Goal: Task Accomplishment & Management: Use online tool/utility

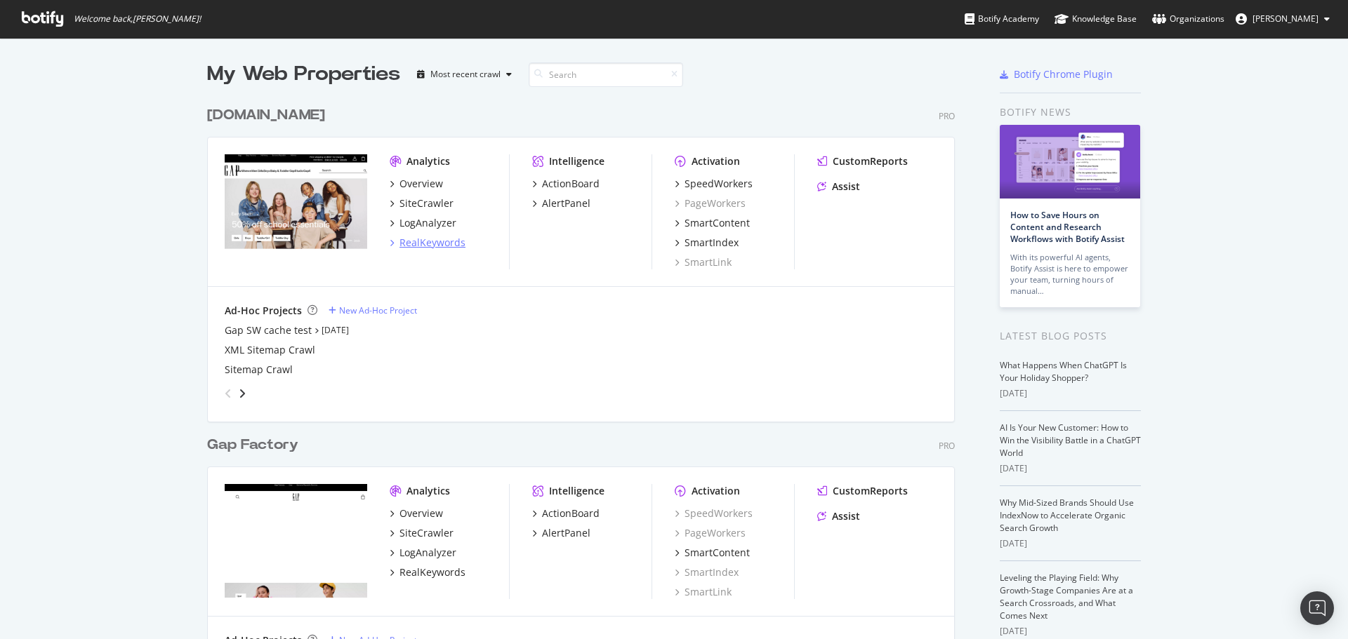
scroll to position [70, 0]
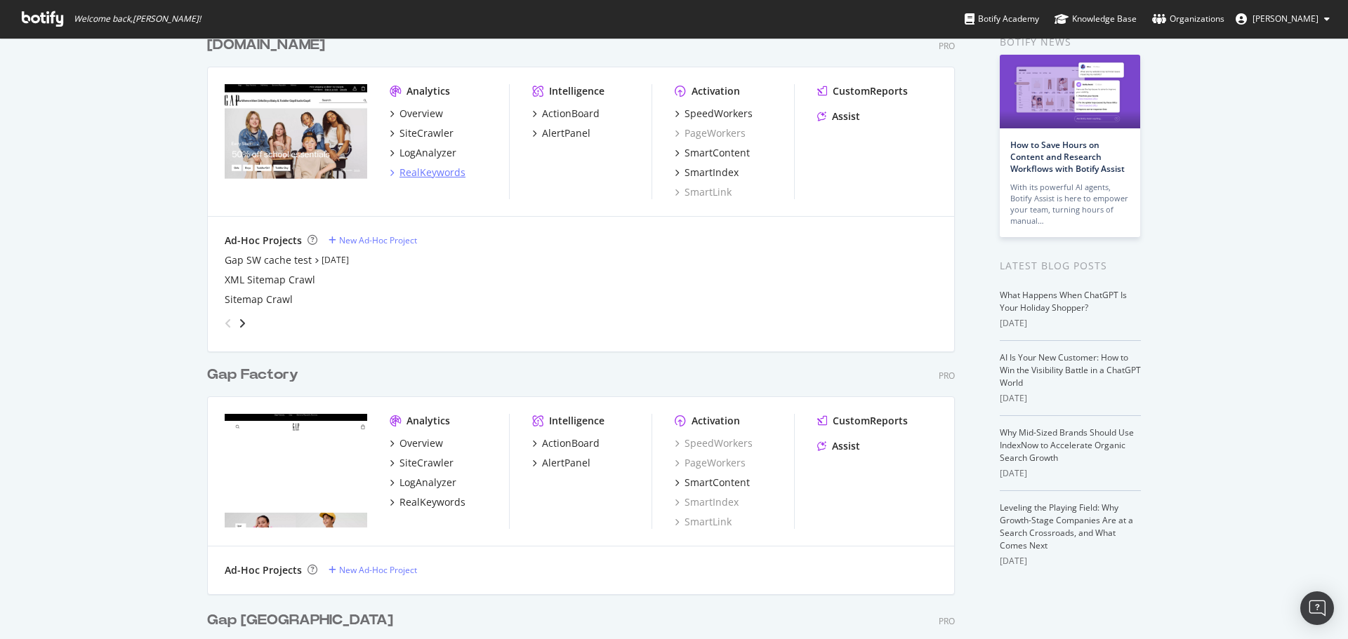
click at [432, 170] on div "RealKeywords" at bounding box center [432, 173] width 66 height 14
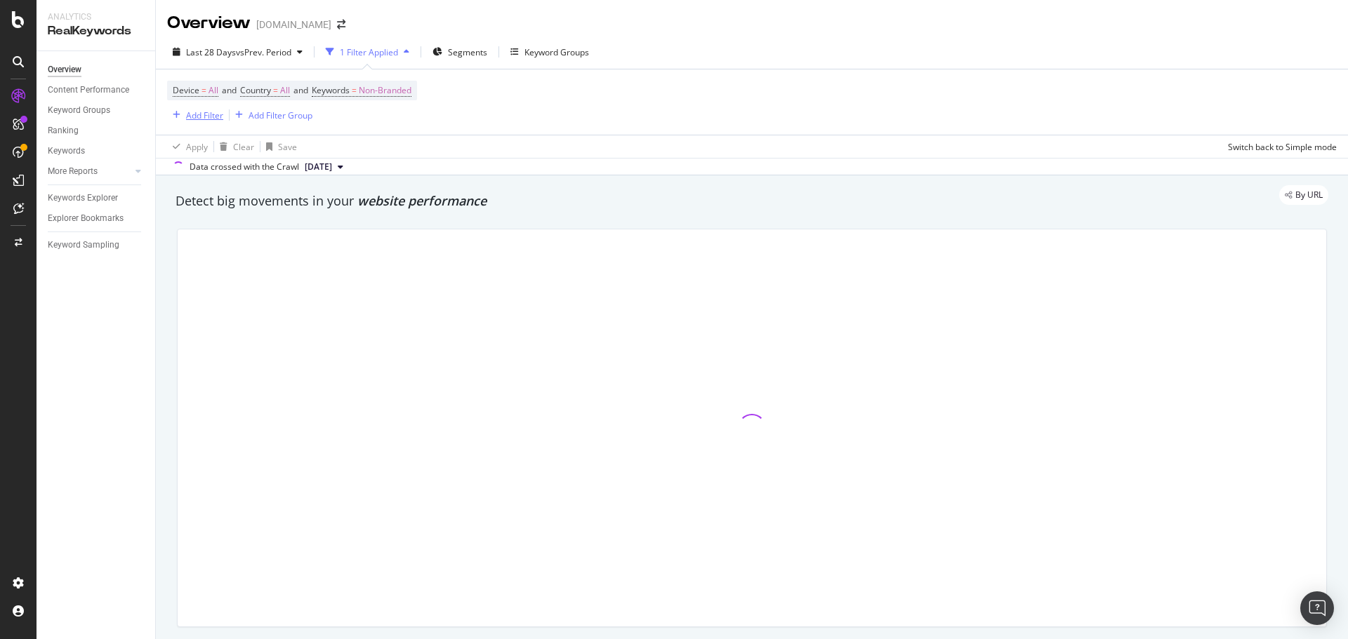
click at [195, 114] on div "Add Filter" at bounding box center [204, 116] width 37 height 12
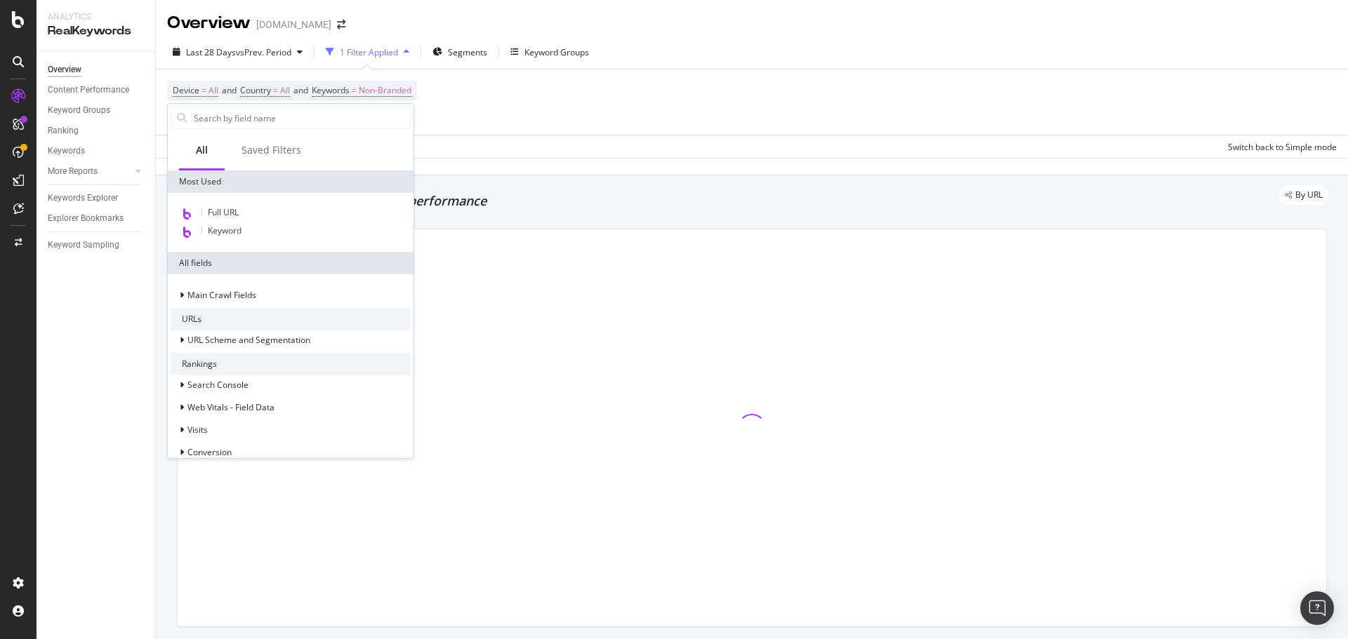
type input "a"
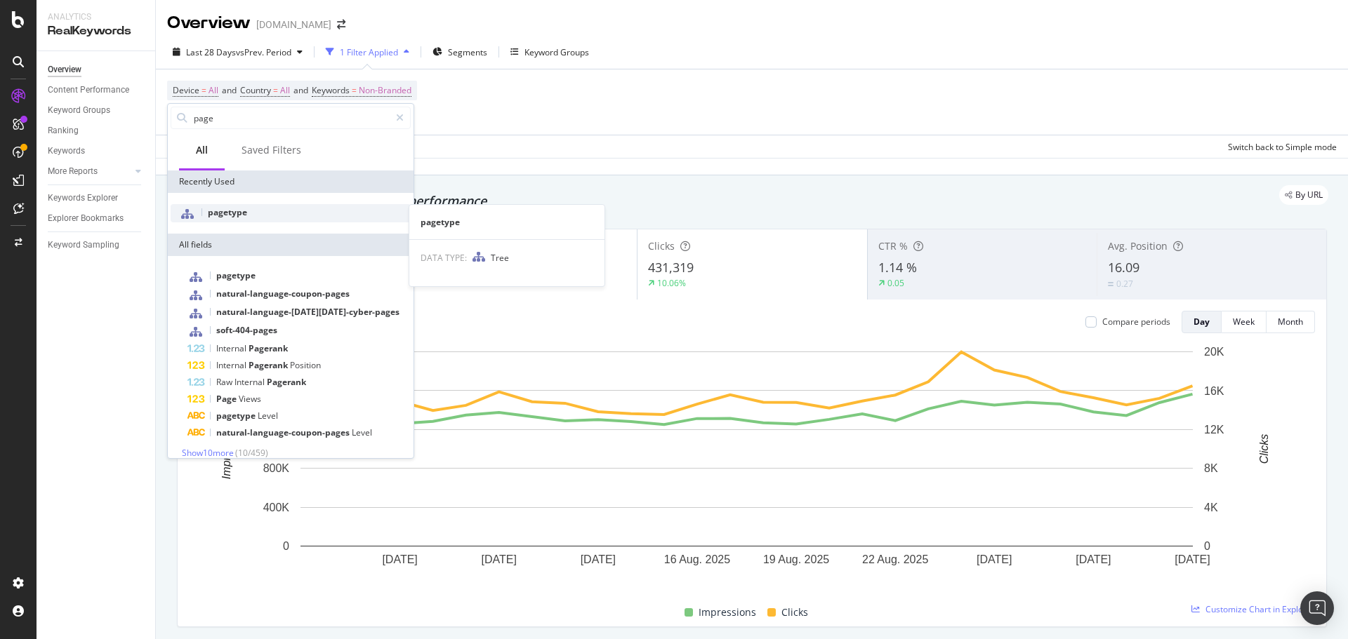
type input "page"
click at [253, 211] on div "pagetype" at bounding box center [291, 213] width 240 height 18
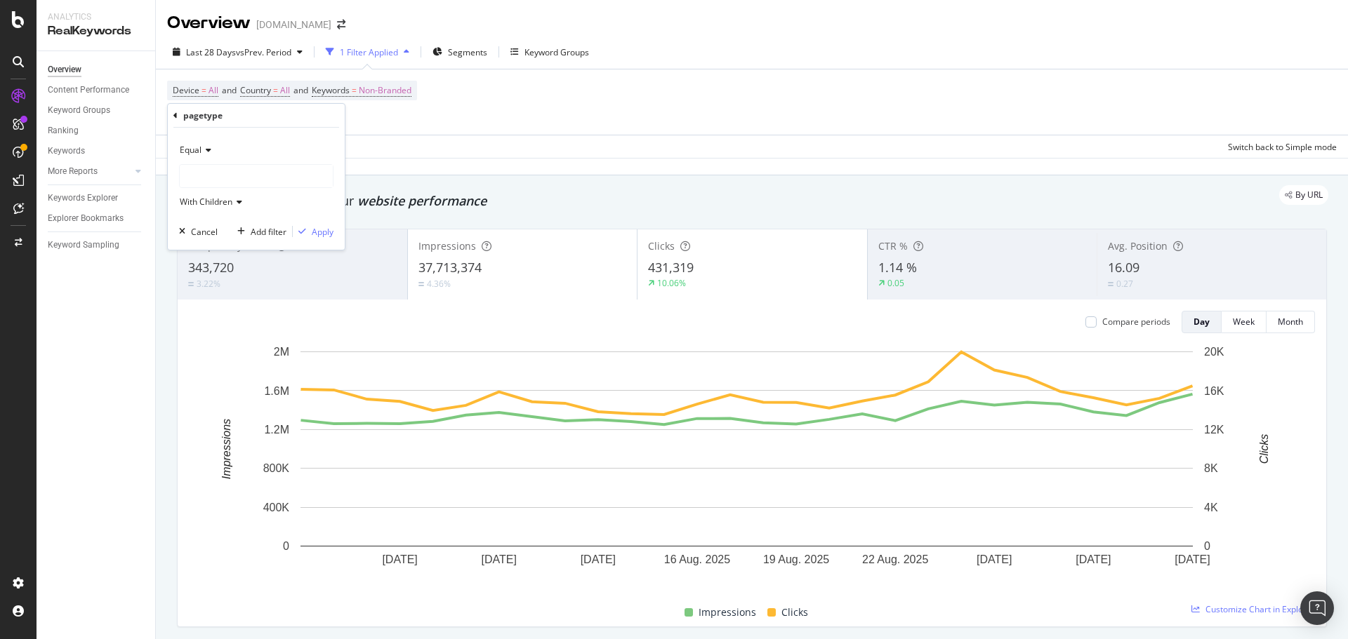
click at [205, 145] on div "Equal" at bounding box center [256, 150] width 154 height 22
click at [213, 186] on div "Equal" at bounding box center [258, 179] width 150 height 18
drag, startPoint x: 224, startPoint y: 178, endPoint x: 234, endPoint y: 186, distance: 12.5
click at [225, 178] on div at bounding box center [256, 176] width 153 height 22
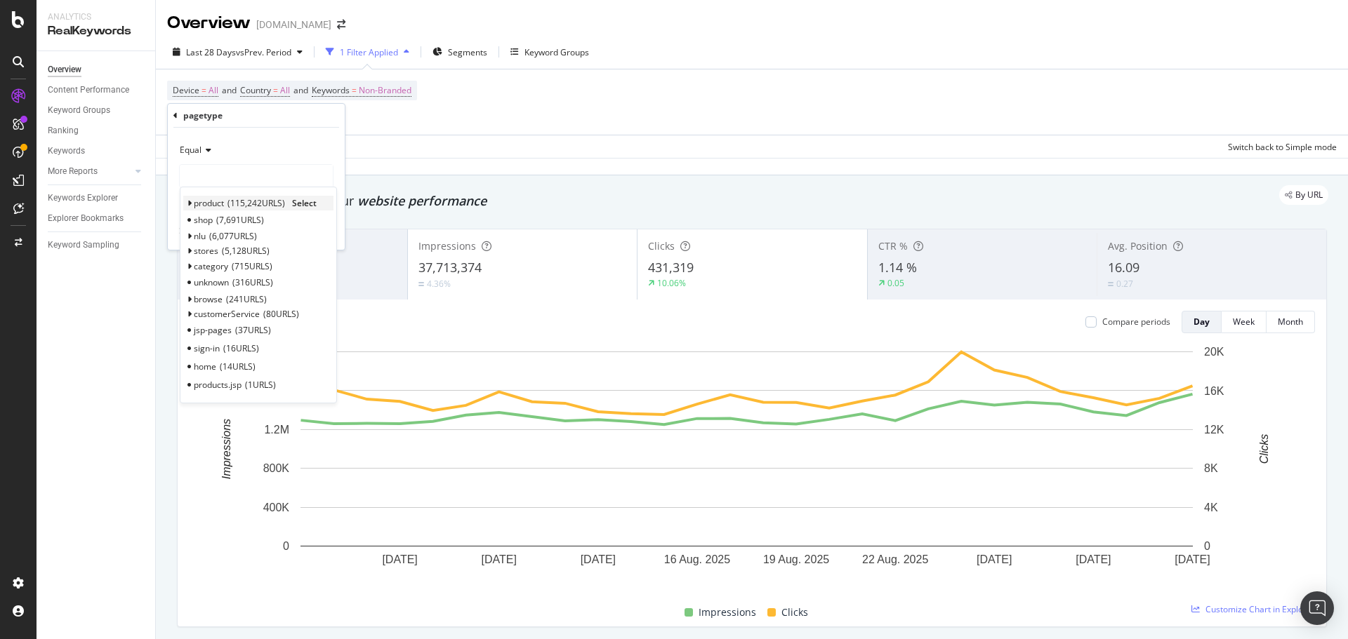
click at [216, 205] on span "product" at bounding box center [209, 203] width 30 height 12
click at [317, 204] on span "Select" at bounding box center [304, 203] width 25 height 12
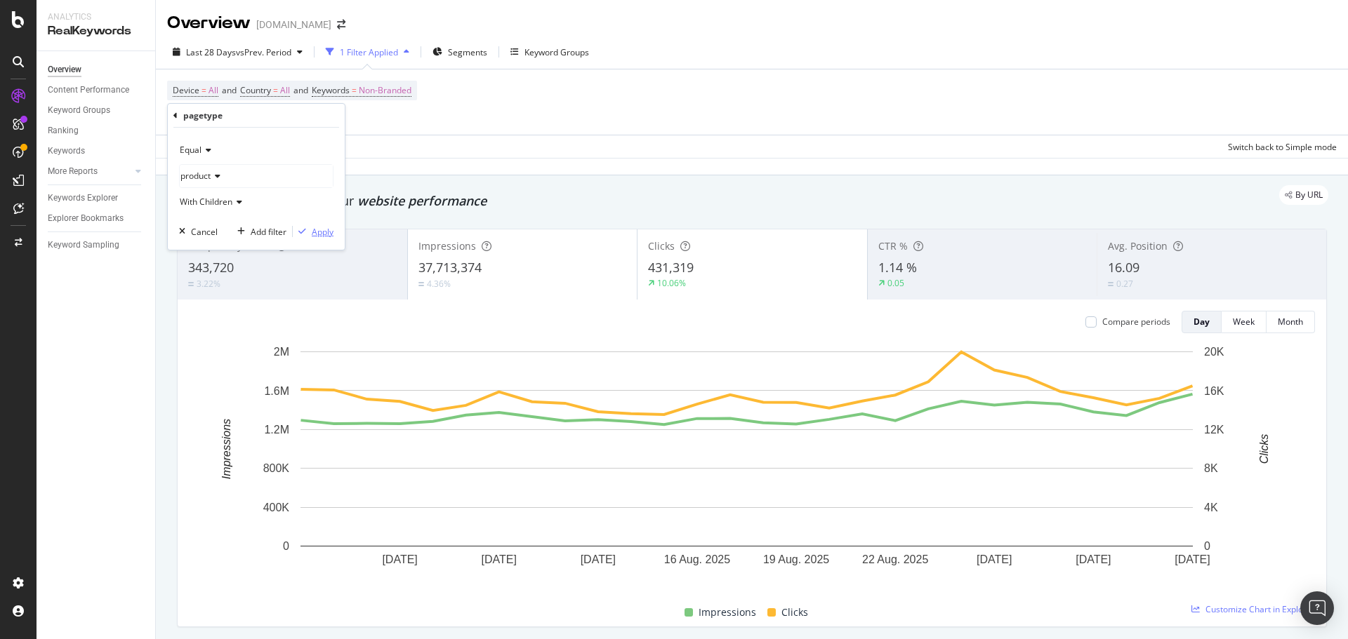
click at [317, 233] on div "Apply" at bounding box center [323, 232] width 22 height 12
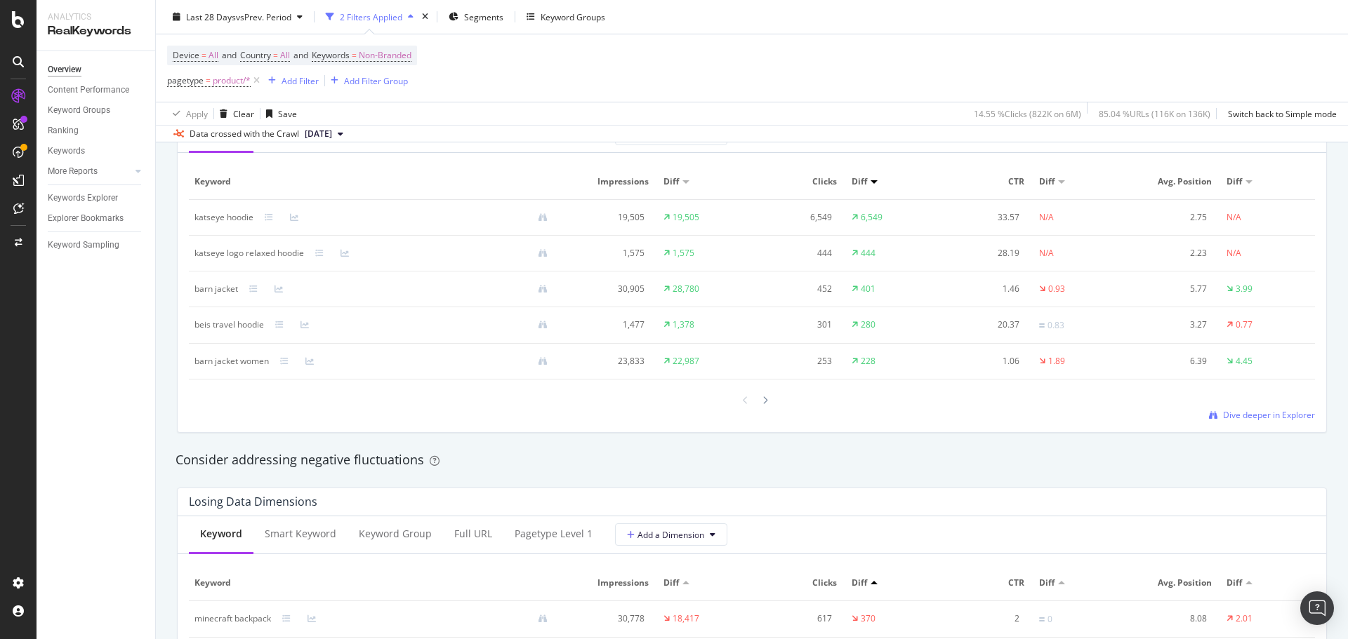
scroll to position [1334, 0]
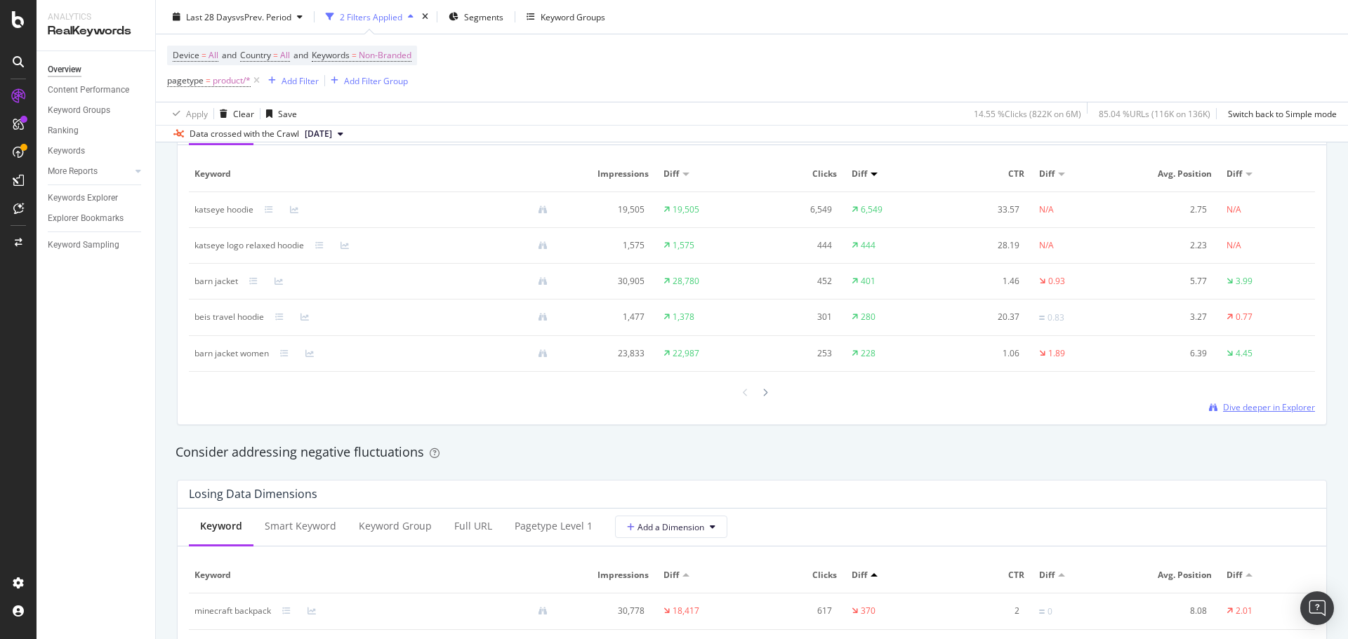
click at [1263, 411] on span "Dive deeper in Explorer" at bounding box center [1269, 408] width 92 height 12
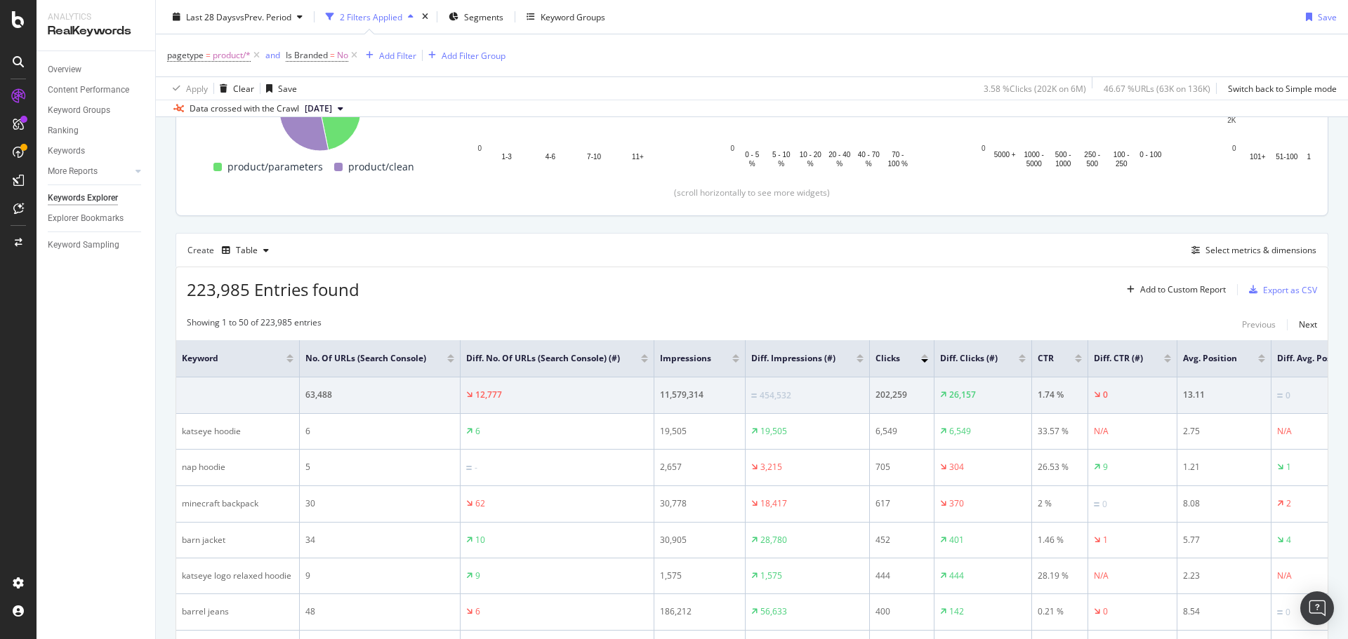
scroll to position [211, 0]
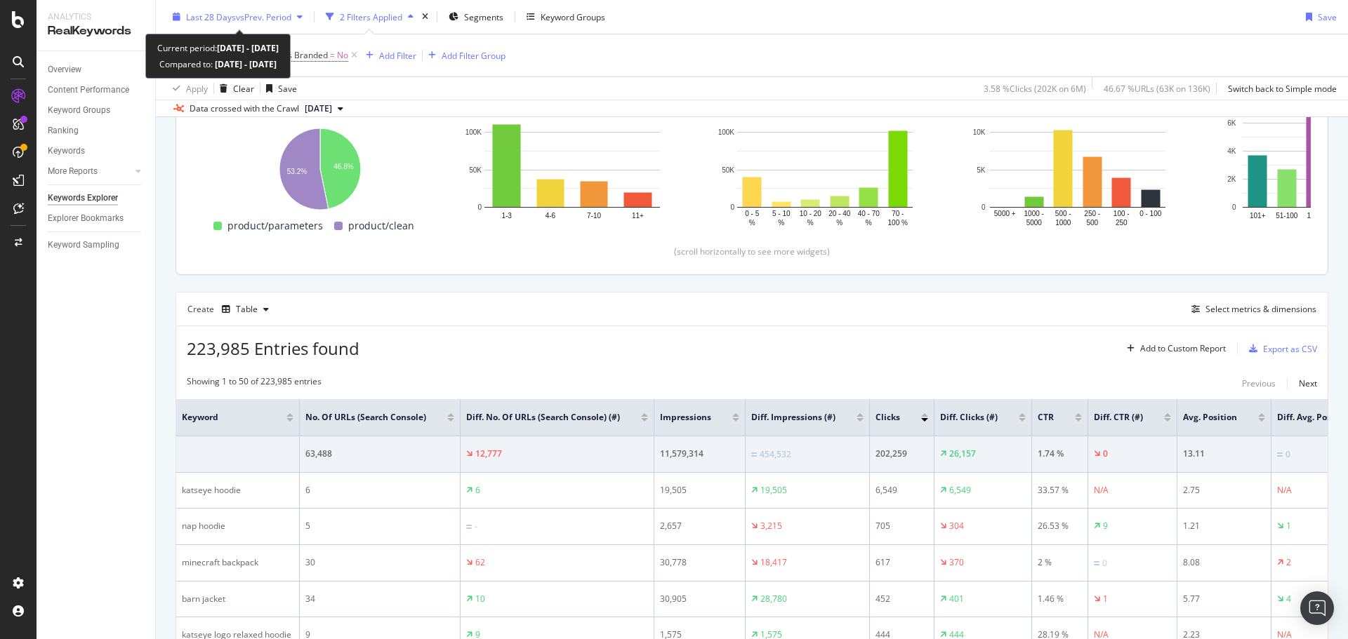
click at [261, 12] on span "vs Prev. Period" at bounding box center [263, 17] width 55 height 12
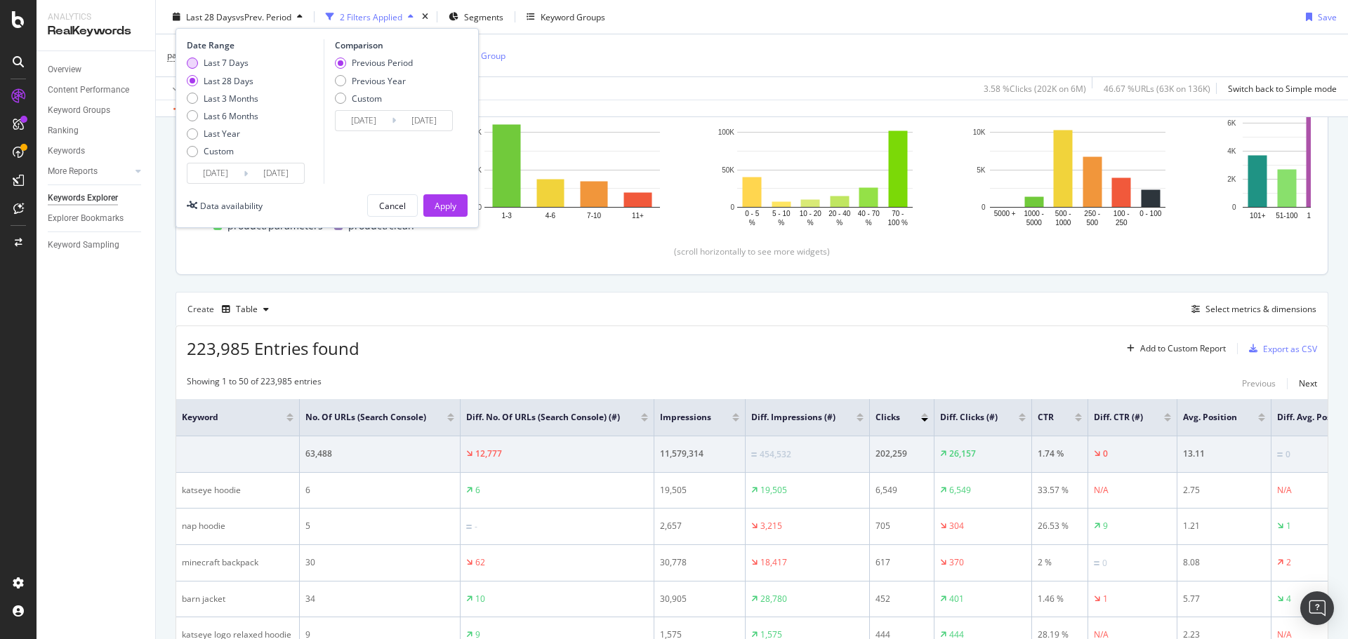
click at [217, 65] on div "Last 7 Days" at bounding box center [226, 63] width 45 height 12
type input "2025/08/25"
type input "2025/08/18"
type input "2025/08/24"
click at [446, 203] on div "Apply" at bounding box center [446, 205] width 22 height 12
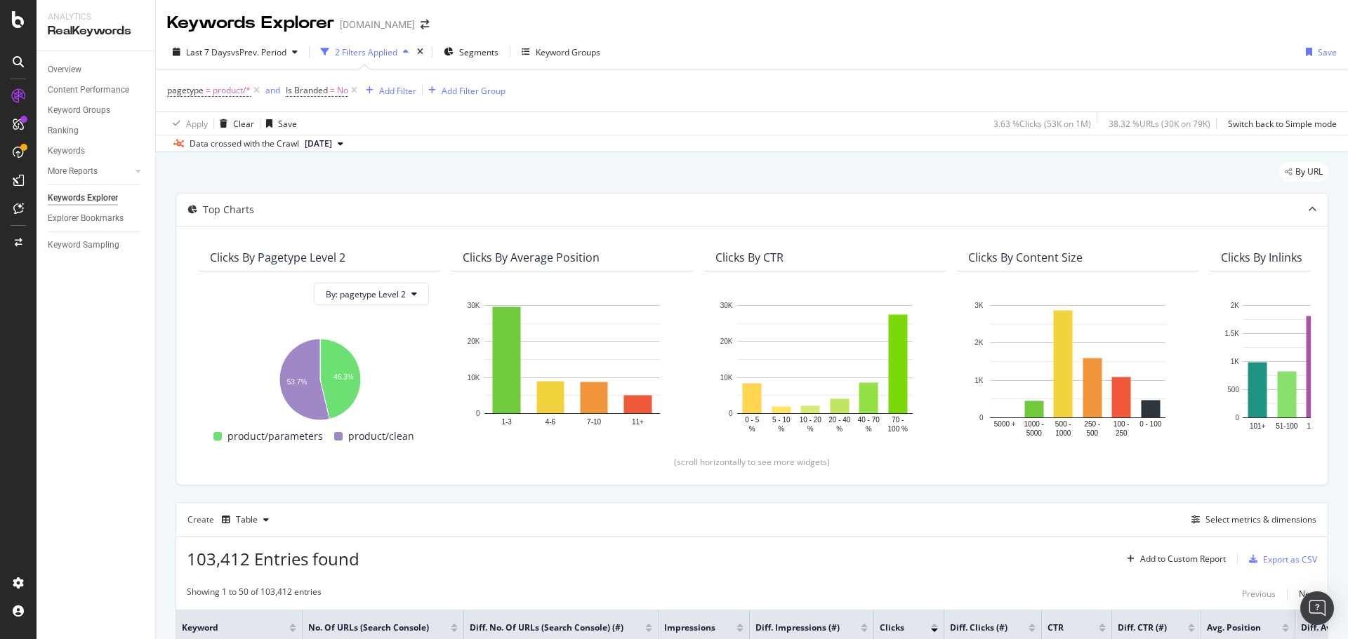
click at [332, 99] on span "Is Branded = No" at bounding box center [323, 91] width 74 height 20
click at [332, 94] on span "=" at bounding box center [332, 90] width 5 height 12
drag, startPoint x: 724, startPoint y: 114, endPoint x: 664, endPoint y: 12, distance: 118.3
click at [725, 111] on div "pagetype = product/* and Is Branded = No Add Filter Add Filter Group Apply Clea…" at bounding box center [751, 101] width 1169 height 65
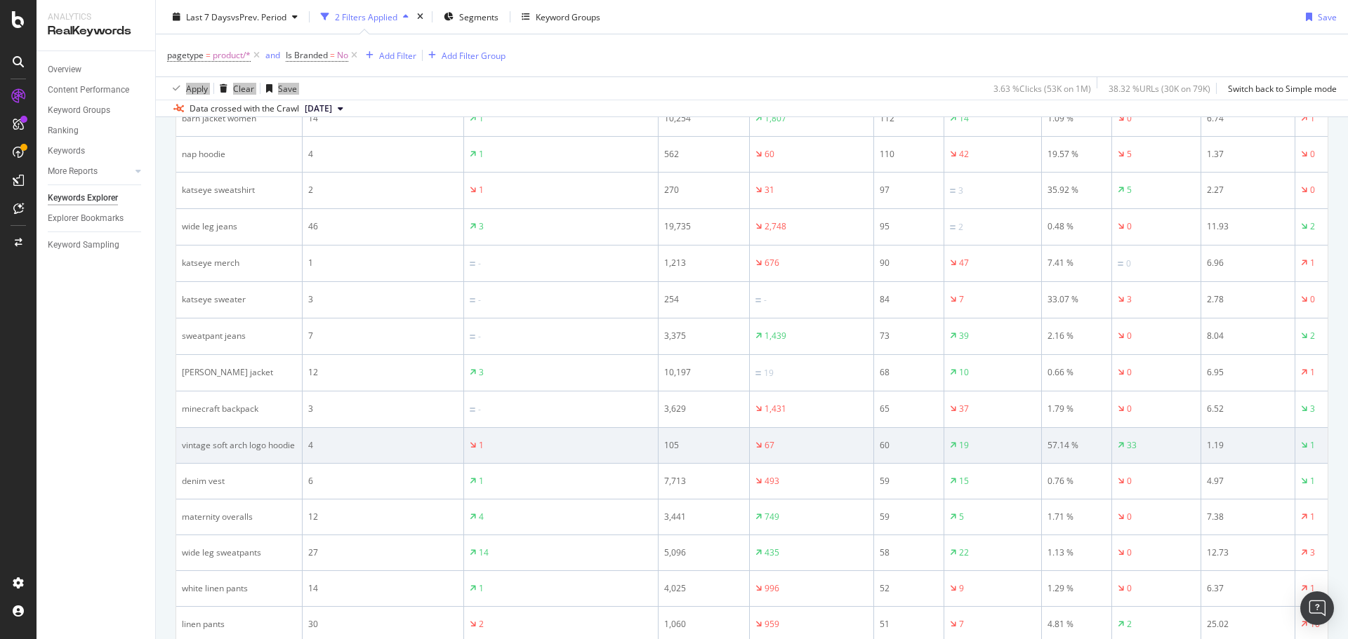
scroll to position [772, 0]
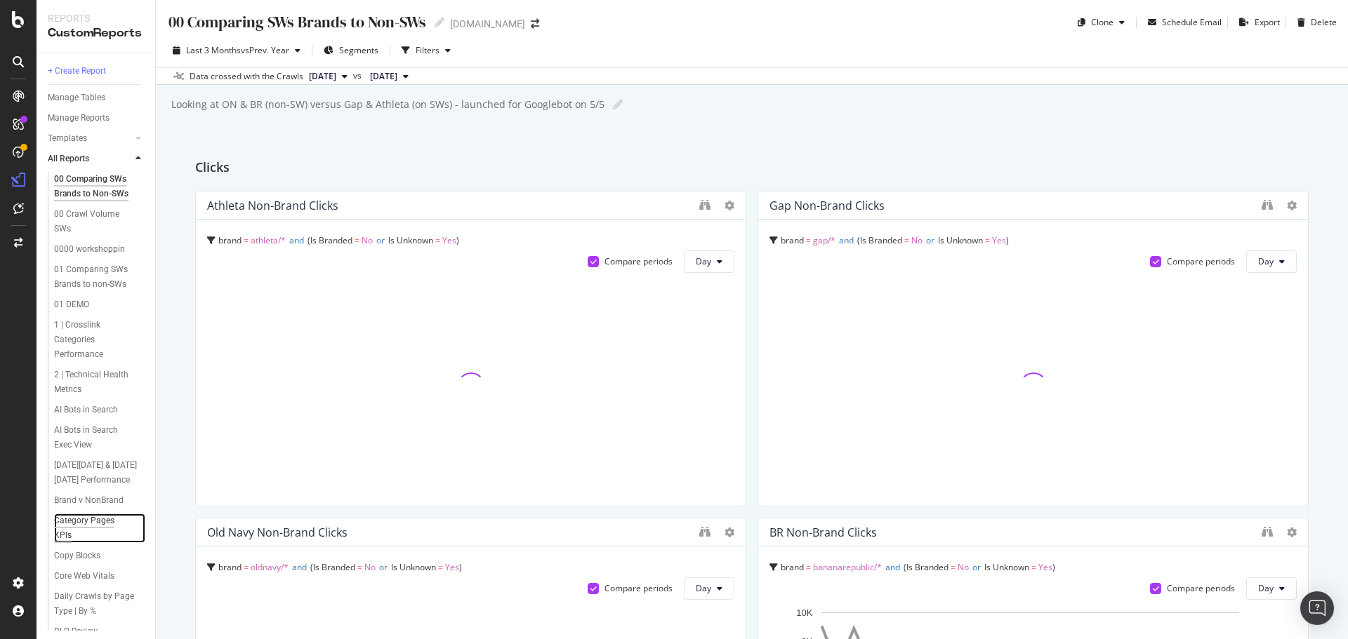
click at [88, 543] on div "Category Pages KPIs" at bounding box center [93, 528] width 78 height 29
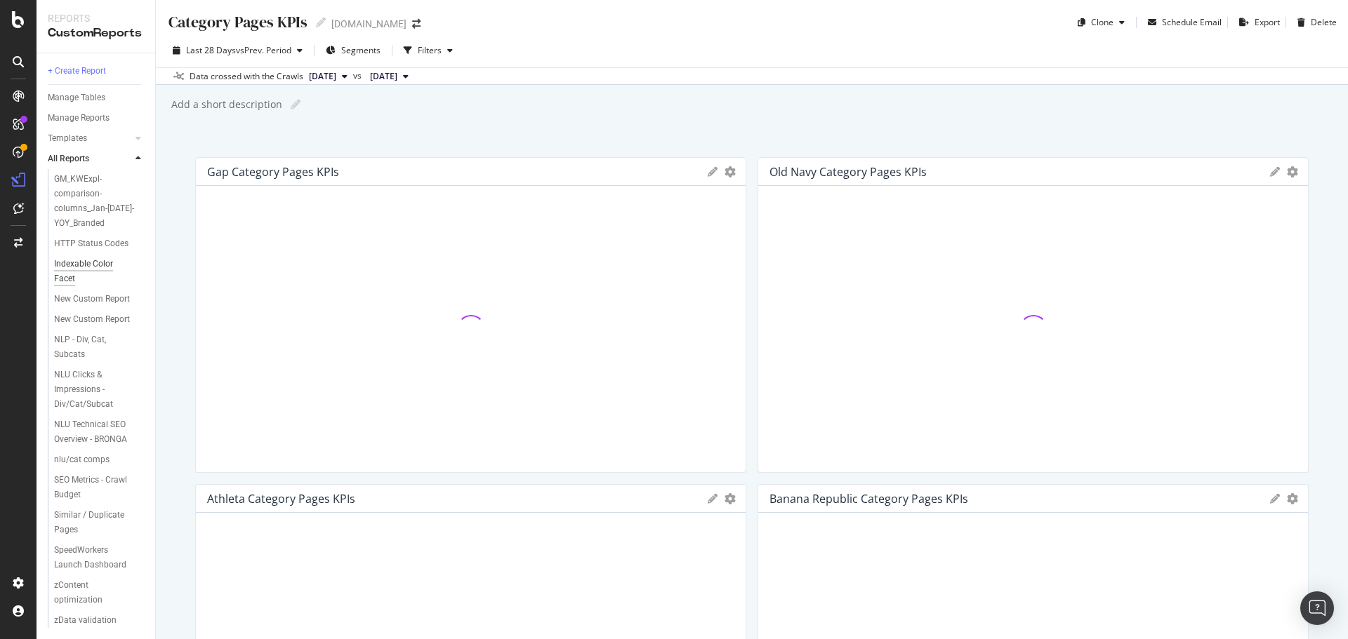
scroll to position [626, 0]
click at [187, 283] on div "Category Pages KPIs Category Pages KPIs Gap.com Clone Schedule Email Export Del…" at bounding box center [752, 319] width 1192 height 639
click at [717, 172] on div "KPIs Table Edit KPIs Edit Filter Export as CSV Delete Add to Custom Report" at bounding box center [721, 172] width 27 height 10
click at [726, 174] on icon "gear" at bounding box center [729, 171] width 11 height 11
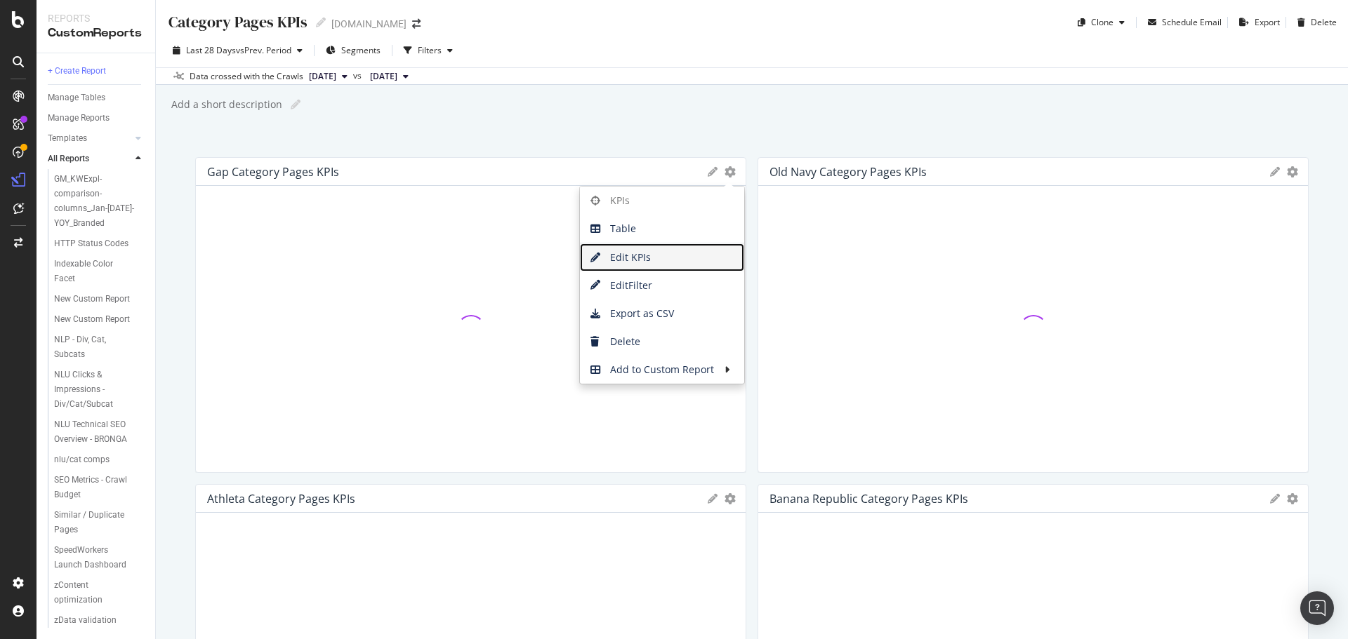
click at [630, 263] on span "Edit KPIs" at bounding box center [662, 257] width 164 height 21
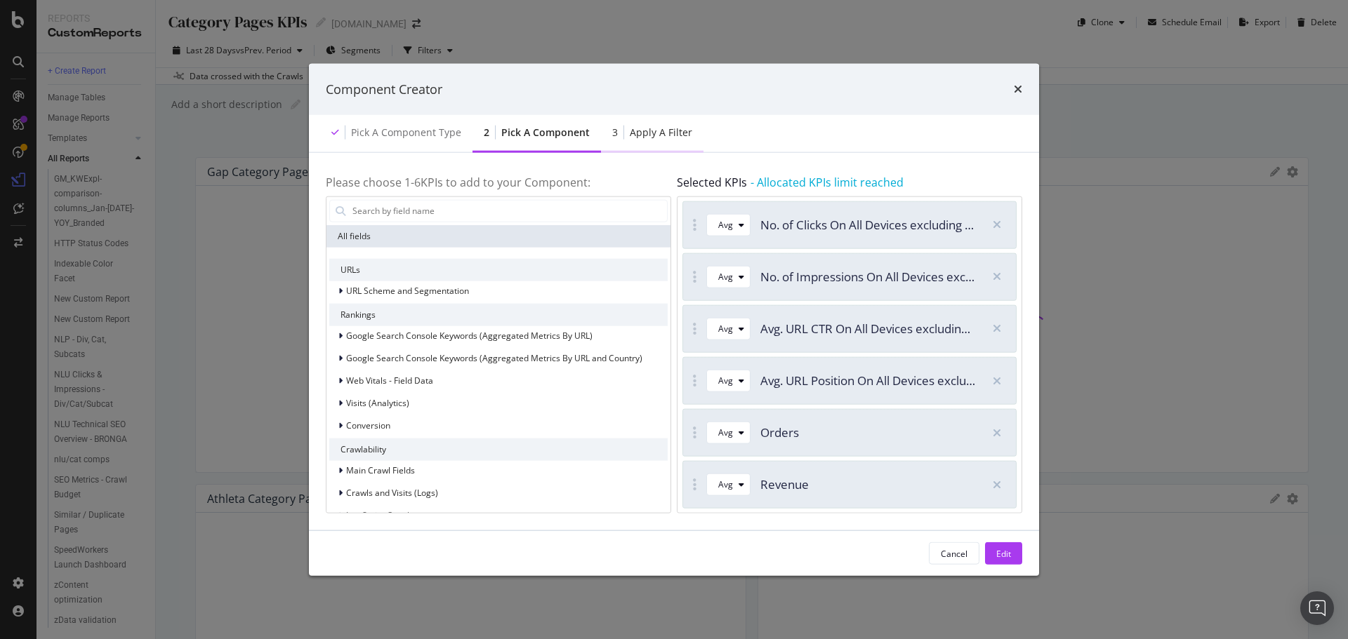
click at [654, 128] on div "Apply a Filter" at bounding box center [661, 133] width 62 height 14
click at [643, 133] on div "Apply a Filter" at bounding box center [661, 133] width 62 height 14
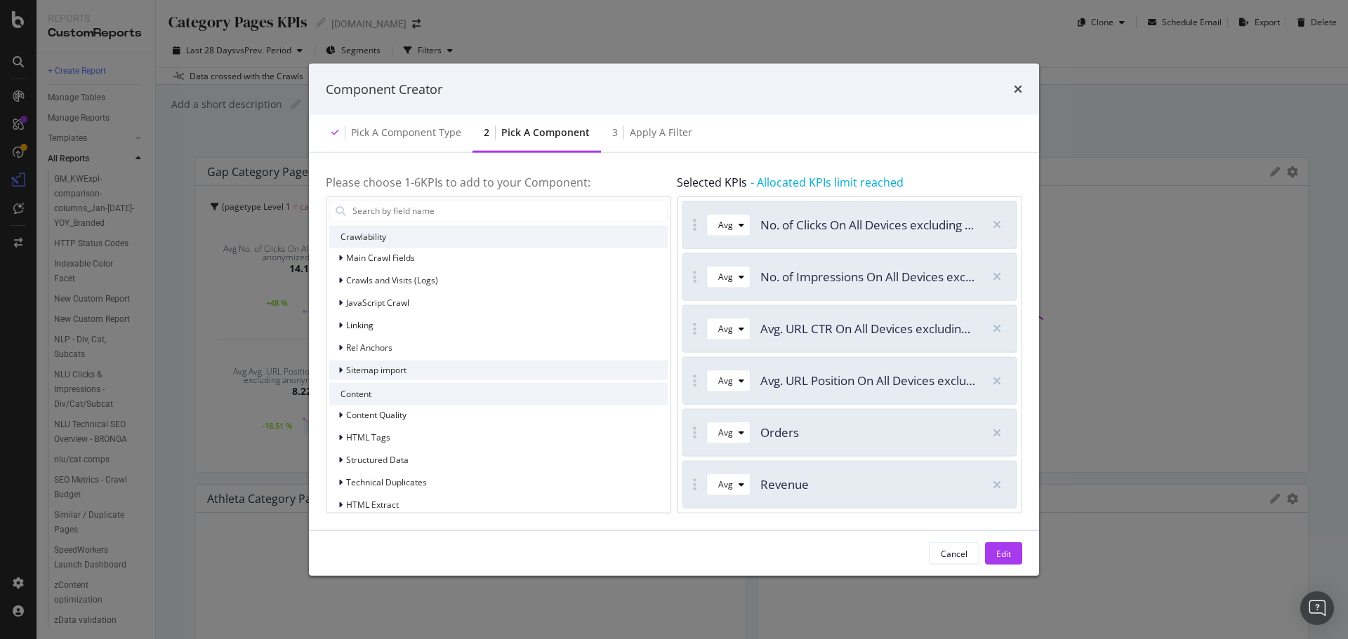
scroll to position [271, 0]
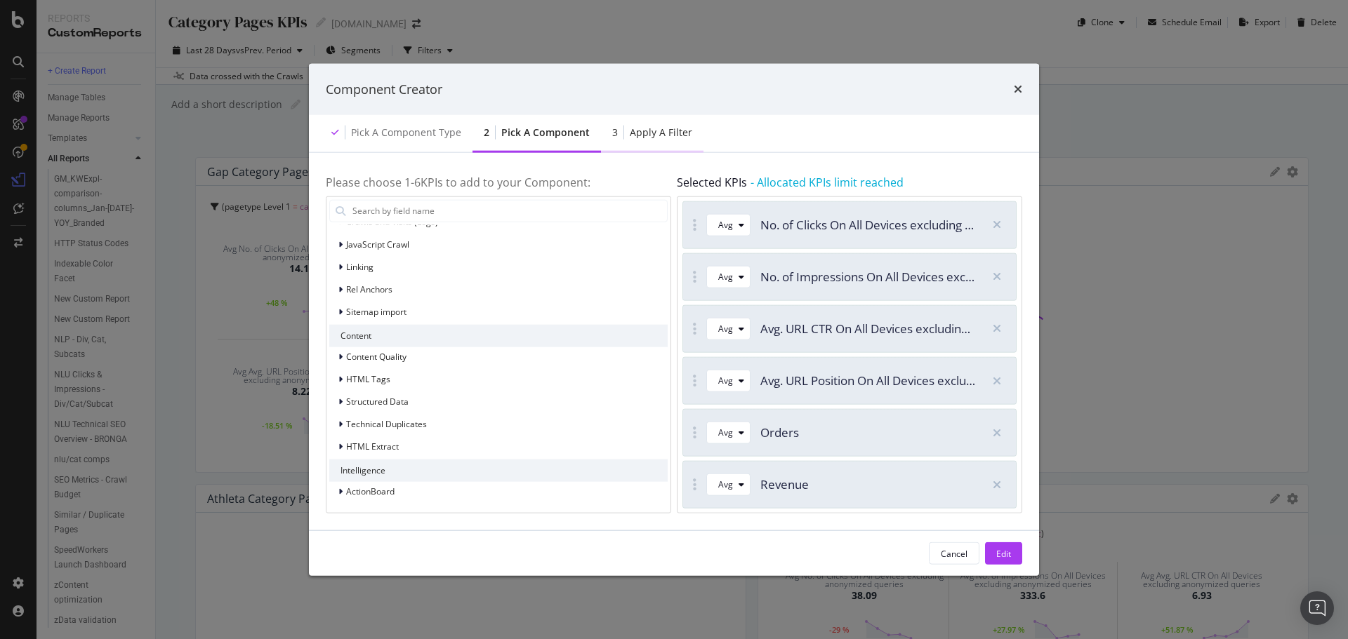
click at [639, 137] on div "Apply a Filter" at bounding box center [661, 133] width 62 height 14
click at [1007, 559] on div "Edit" at bounding box center [1003, 554] width 15 height 12
click at [1019, 88] on div "Category Pages KPIs Category Pages KPIs Gap.com Clone Schedule Email Export Del…" at bounding box center [752, 319] width 1192 height 639
click at [1017, 90] on div "Category Pages KPIs Category Pages KPIs Gap.com Clone Schedule Email Export Del…" at bounding box center [752, 319] width 1192 height 639
click at [1026, 88] on div "Category Pages KPIs Category Pages KPIs Gap.com Clone Schedule Email Export Del…" at bounding box center [752, 319] width 1192 height 639
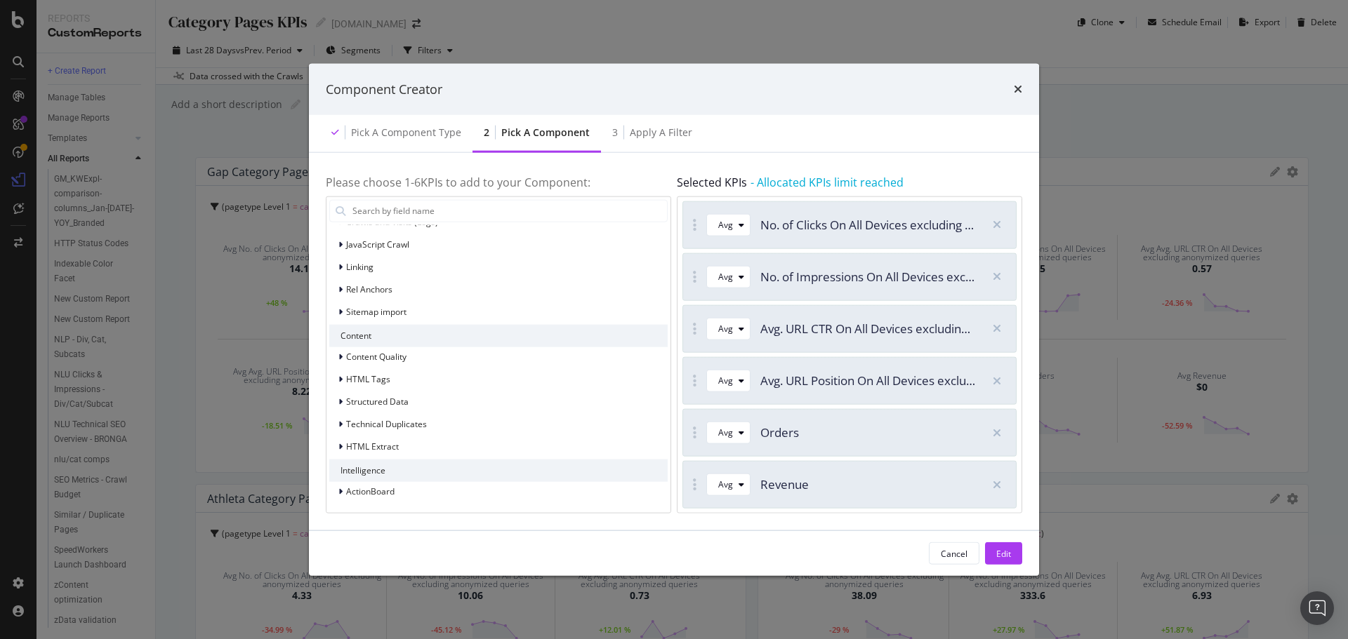
click at [962, 555] on div "Avg No. of Impressions On All Devices excluding anonymized queries 333.6 +27.97…" at bounding box center [1032, 605] width 168 height 122
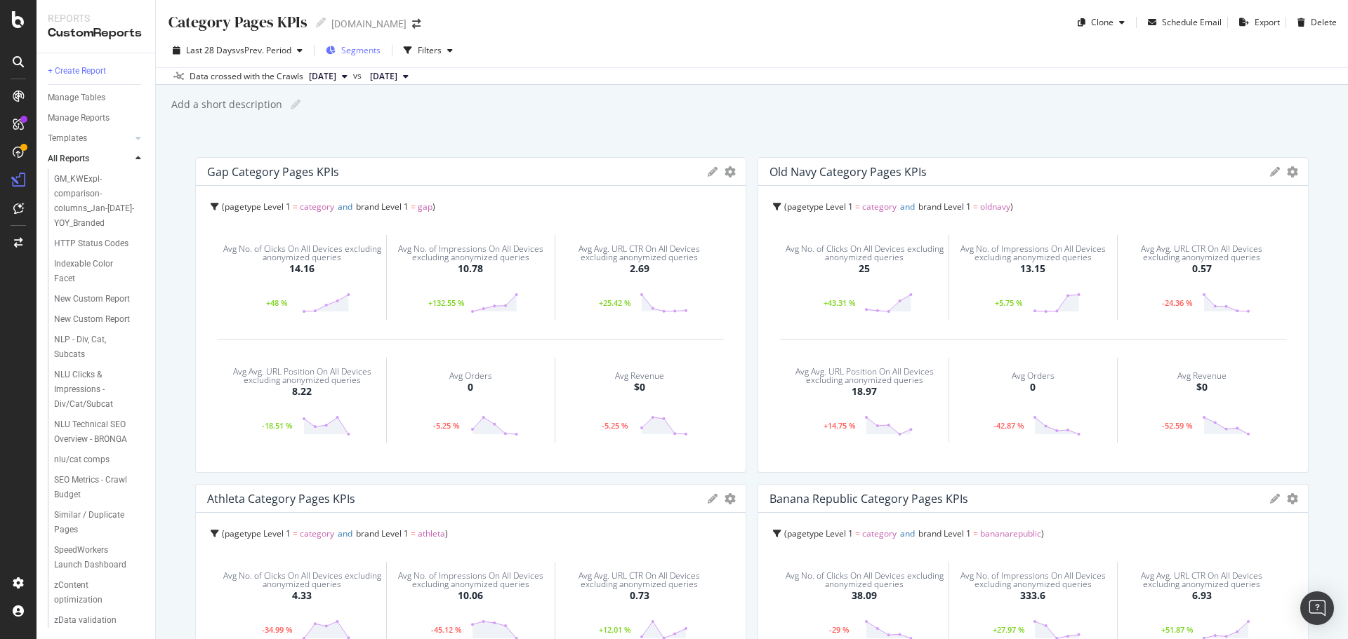
click at [364, 47] on span "Segments" at bounding box center [360, 50] width 39 height 12
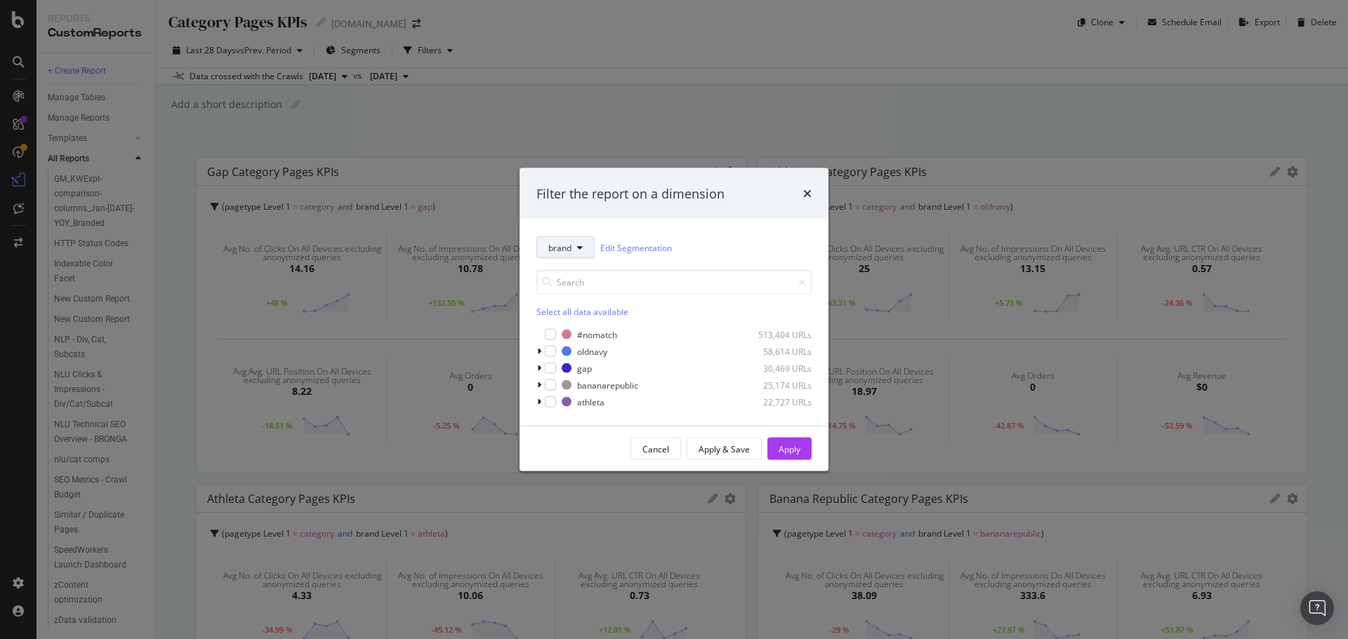
click at [578, 247] on icon "modal" at bounding box center [580, 248] width 6 height 8
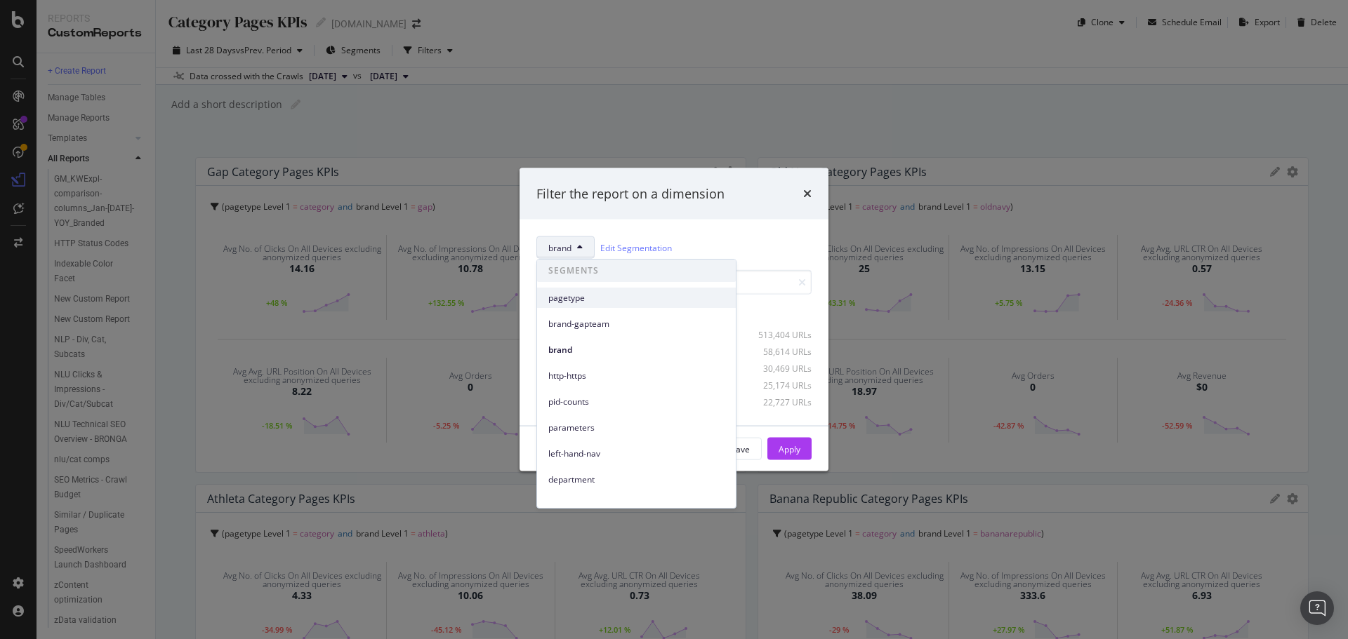
click at [578, 301] on span "pagetype" at bounding box center [636, 298] width 176 height 13
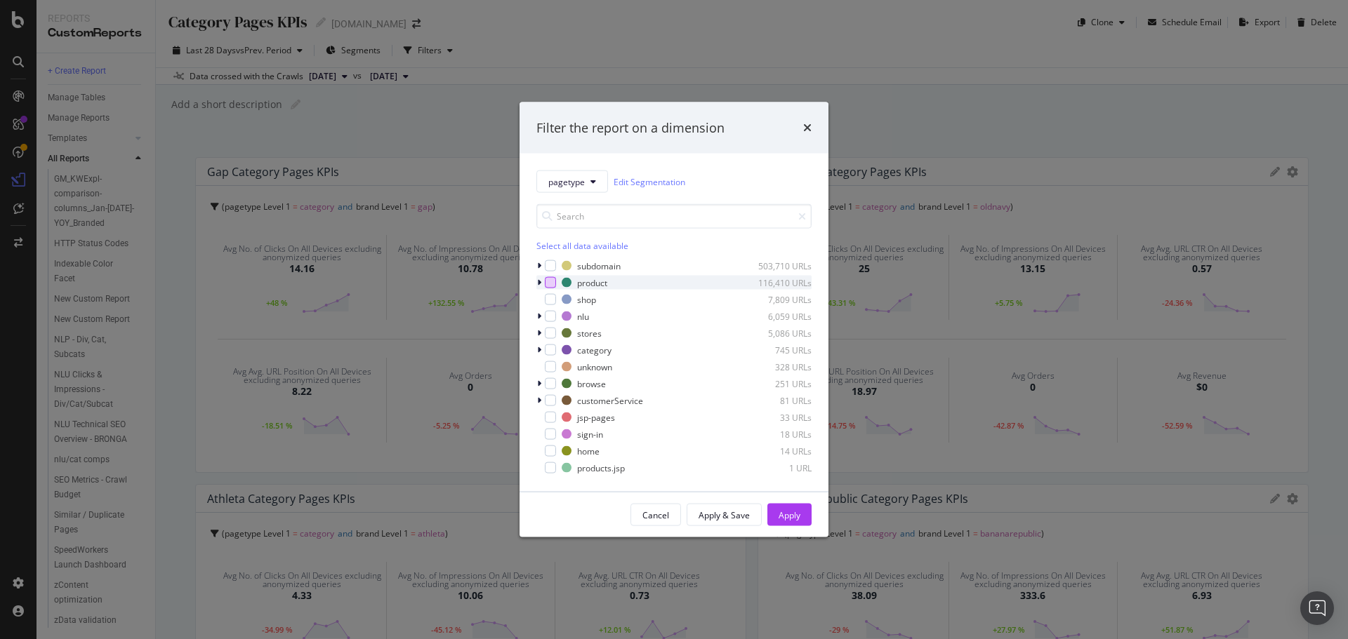
click at [555, 283] on div "modal" at bounding box center [550, 282] width 11 height 11
click at [797, 522] on div "Apply" at bounding box center [789, 515] width 22 height 21
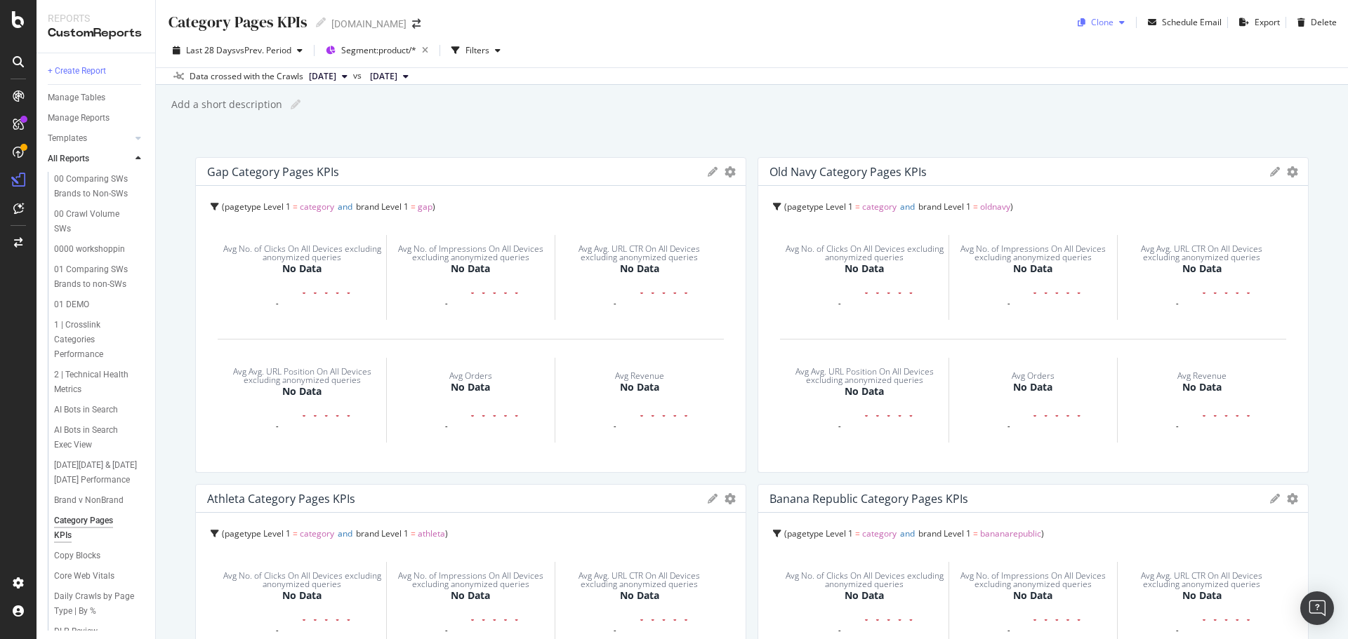
click at [1096, 25] on div "Clone" at bounding box center [1102, 22] width 22 height 12
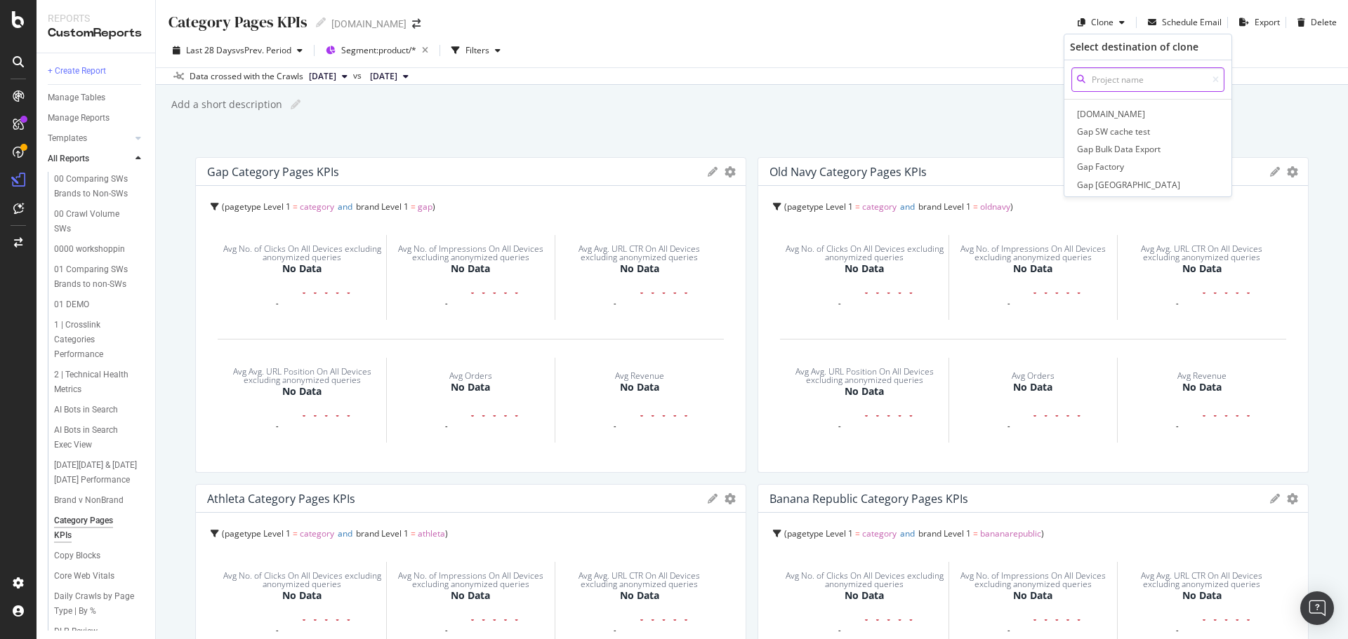
click at [1122, 75] on input at bounding box center [1147, 79] width 153 height 25
click at [1218, 80] on div "PDP Page KPIs" at bounding box center [1147, 79] width 153 height 25
type input "PDP Page KPIs"
click at [1216, 80] on icon at bounding box center [1215, 80] width 6 height 8
click at [1105, 117] on span "[DOMAIN_NAME]" at bounding box center [1147, 114] width 147 height 15
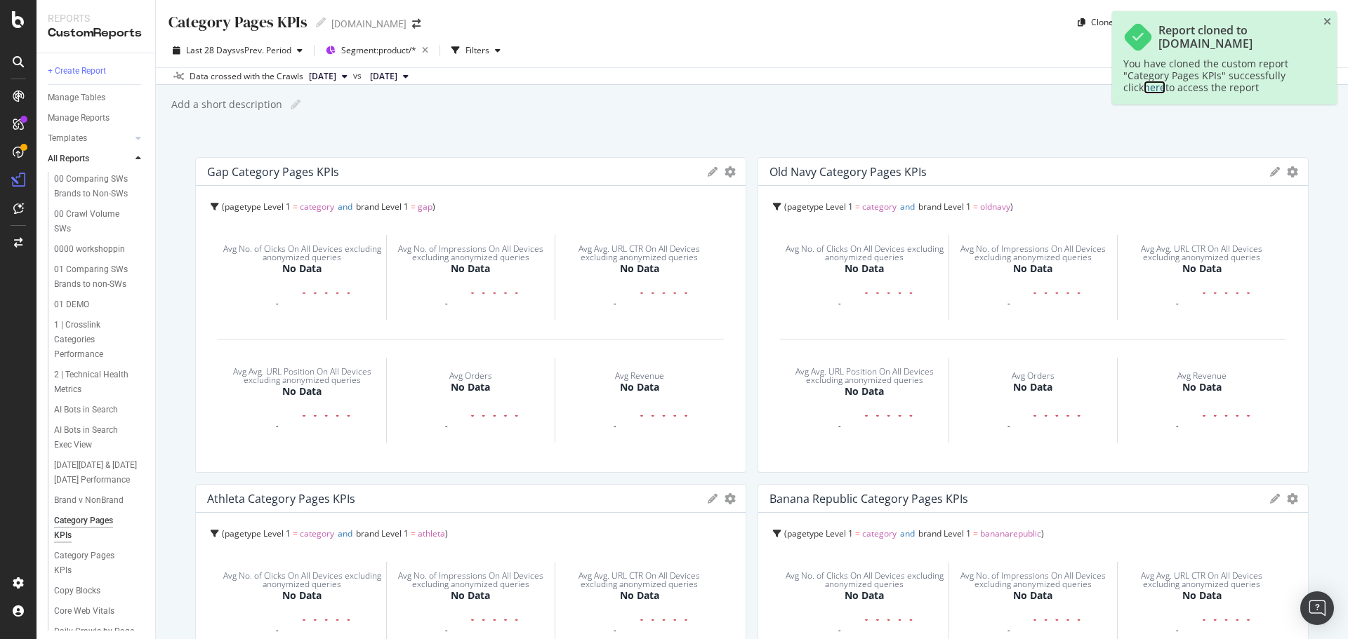
click at [1144, 89] on link "here" at bounding box center [1155, 87] width 22 height 13
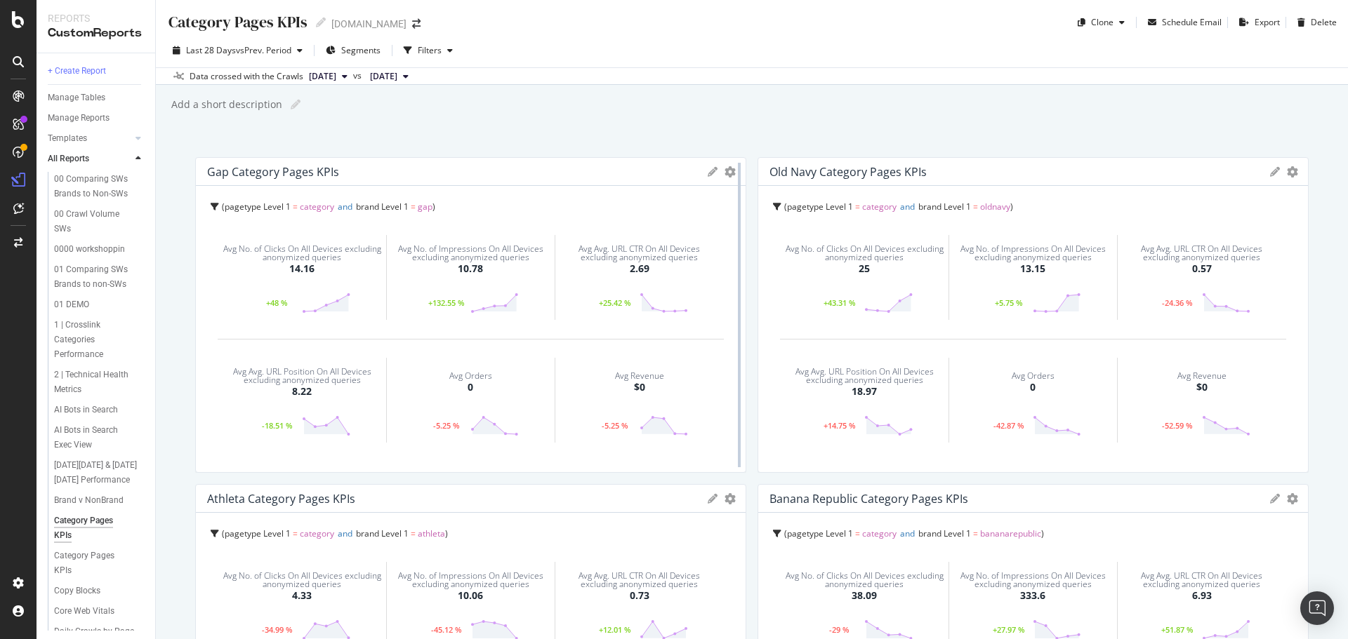
click at [732, 173] on div at bounding box center [739, 315] width 14 height 316
click at [724, 174] on icon "gear" at bounding box center [729, 171] width 11 height 11
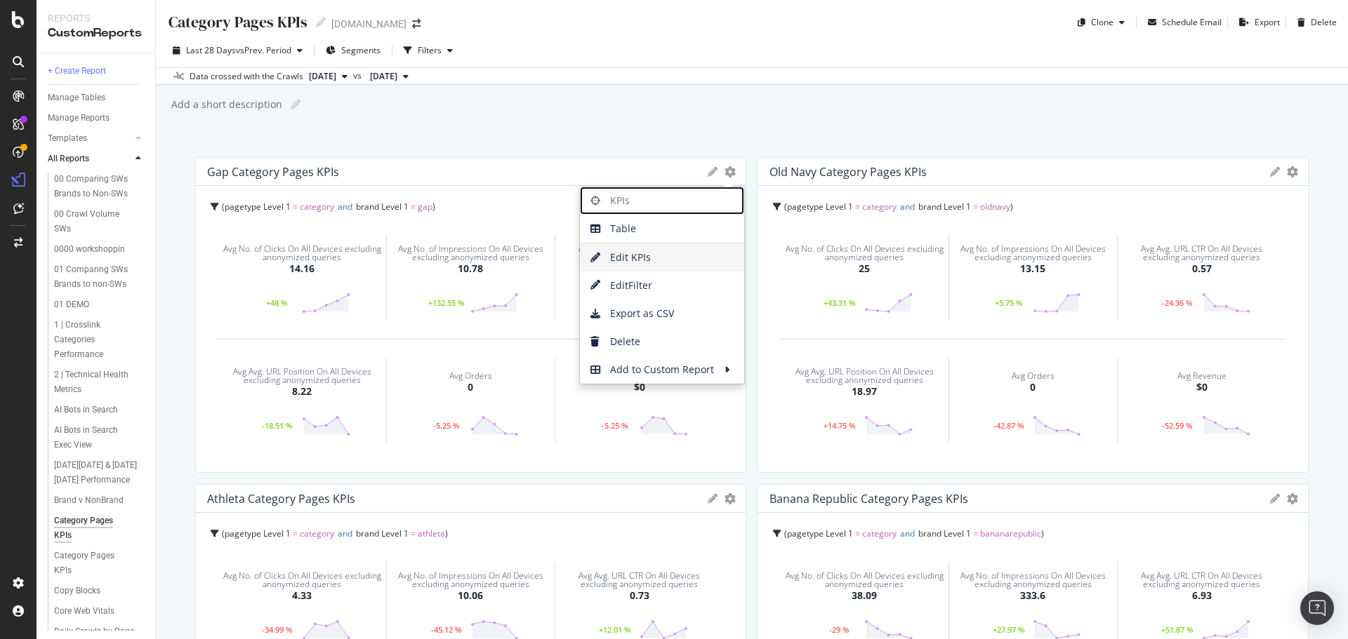
drag, startPoint x: 638, startPoint y: 201, endPoint x: 625, endPoint y: 260, distance: 60.5
click at [638, 201] on span "KPIs" at bounding box center [662, 200] width 164 height 21
click at [625, 260] on span "Edit KPIs" at bounding box center [662, 257] width 164 height 21
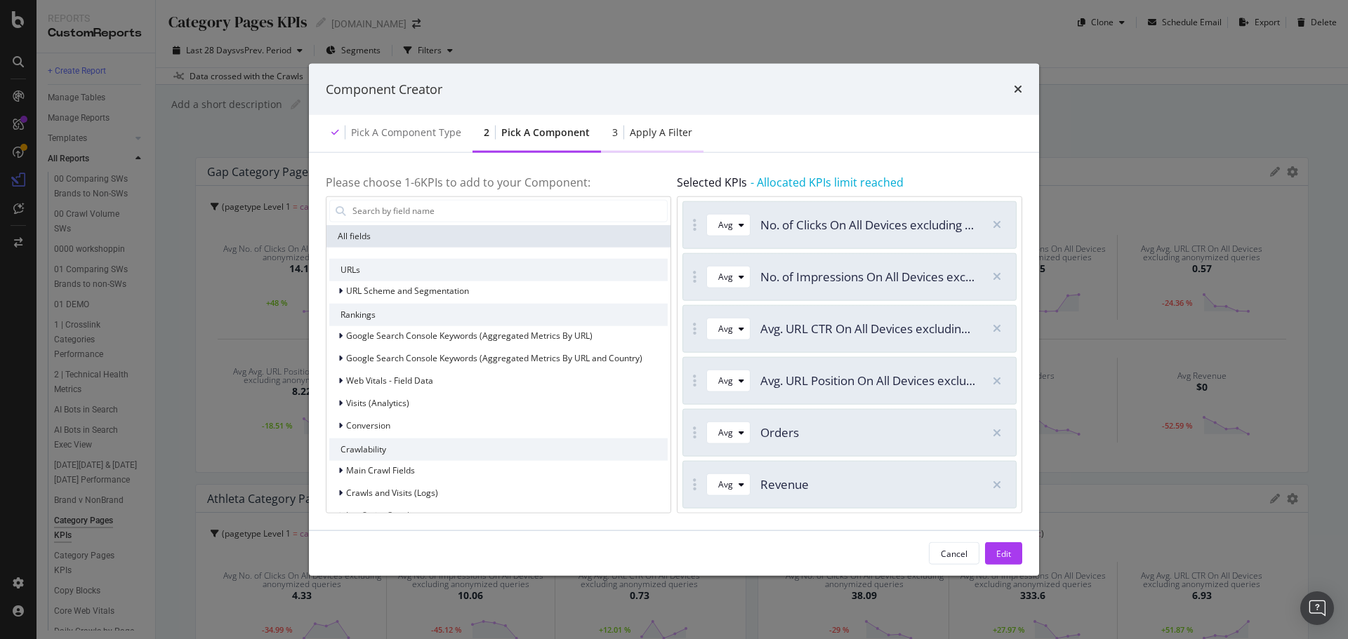
click at [643, 128] on div "Apply a Filter" at bounding box center [661, 133] width 62 height 14
click at [971, 550] on button "Cancel" at bounding box center [954, 554] width 51 height 22
click at [960, 554] on div "Cancel" at bounding box center [954, 554] width 27 height 12
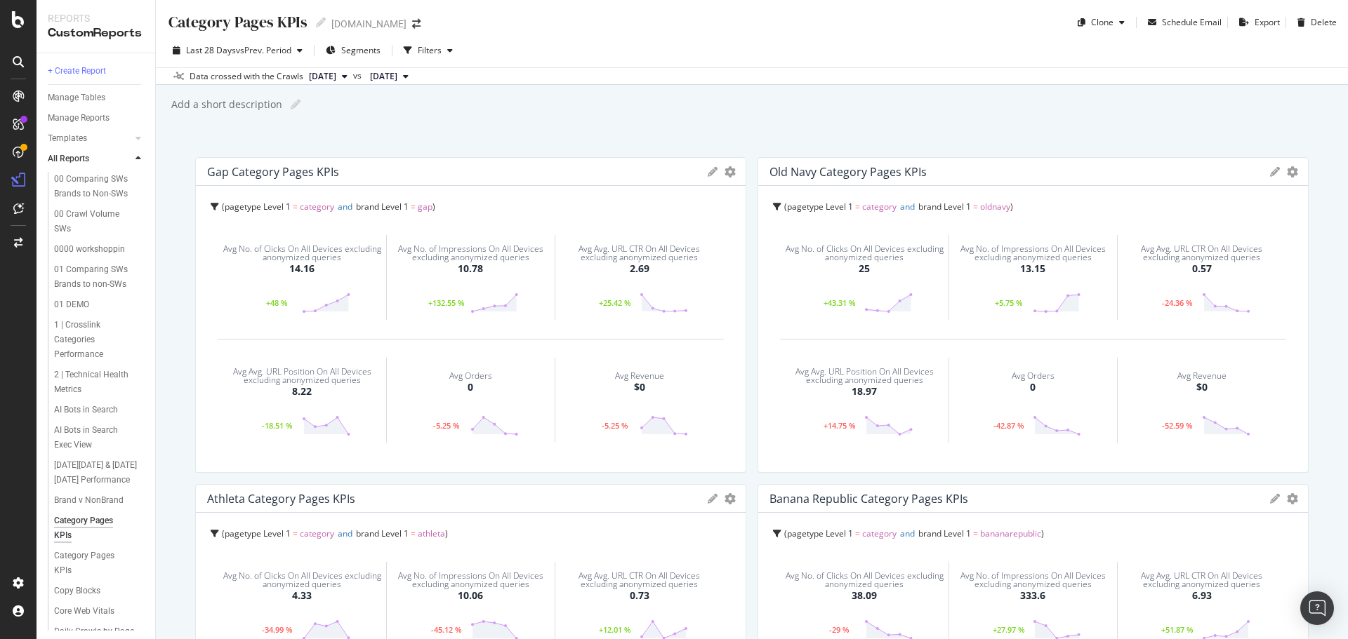
click at [701, 171] on div "Gap Category Pages KPIs KPIs Table Edit KPIs Edit Filter Export as CSV Delete A…" at bounding box center [471, 172] width 550 height 28
click at [295, 201] on span "=" at bounding box center [295, 207] width 5 height 12
click at [311, 243] on span "category" at bounding box center [316, 241] width 34 height 12
click at [732, 171] on div at bounding box center [739, 315] width 14 height 316
click at [724, 173] on icon "gear" at bounding box center [729, 171] width 11 height 11
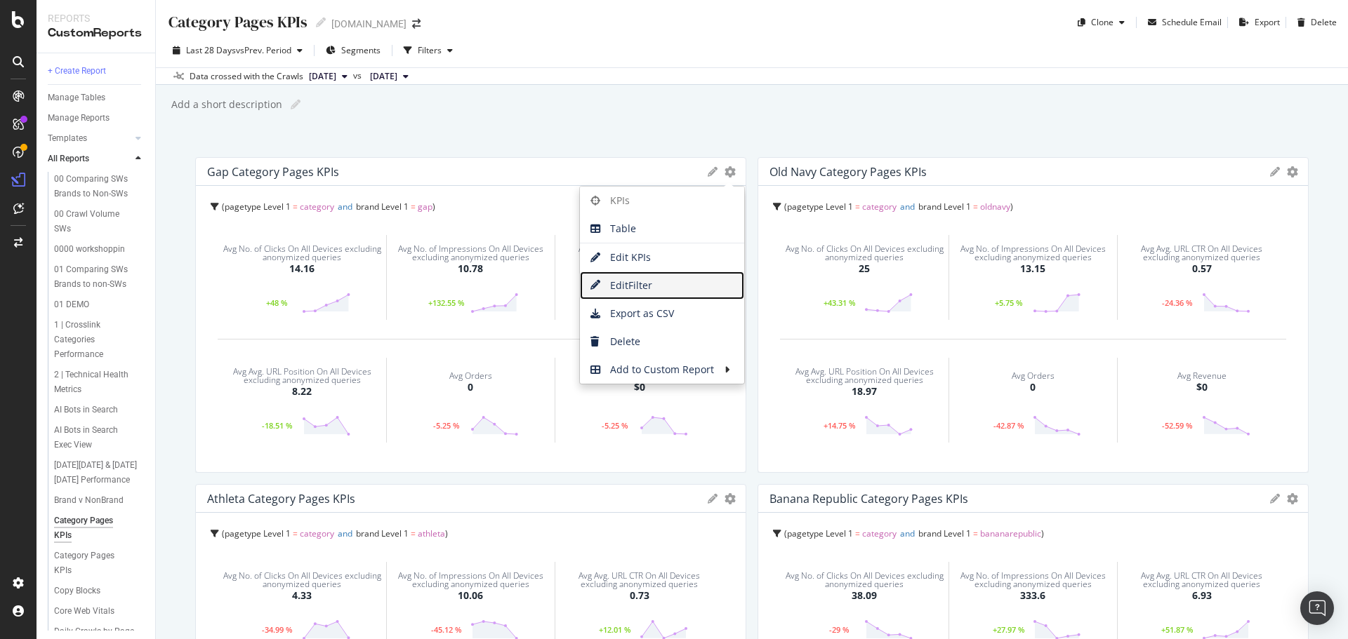
click at [645, 286] on span "Edit Filter" at bounding box center [662, 285] width 164 height 21
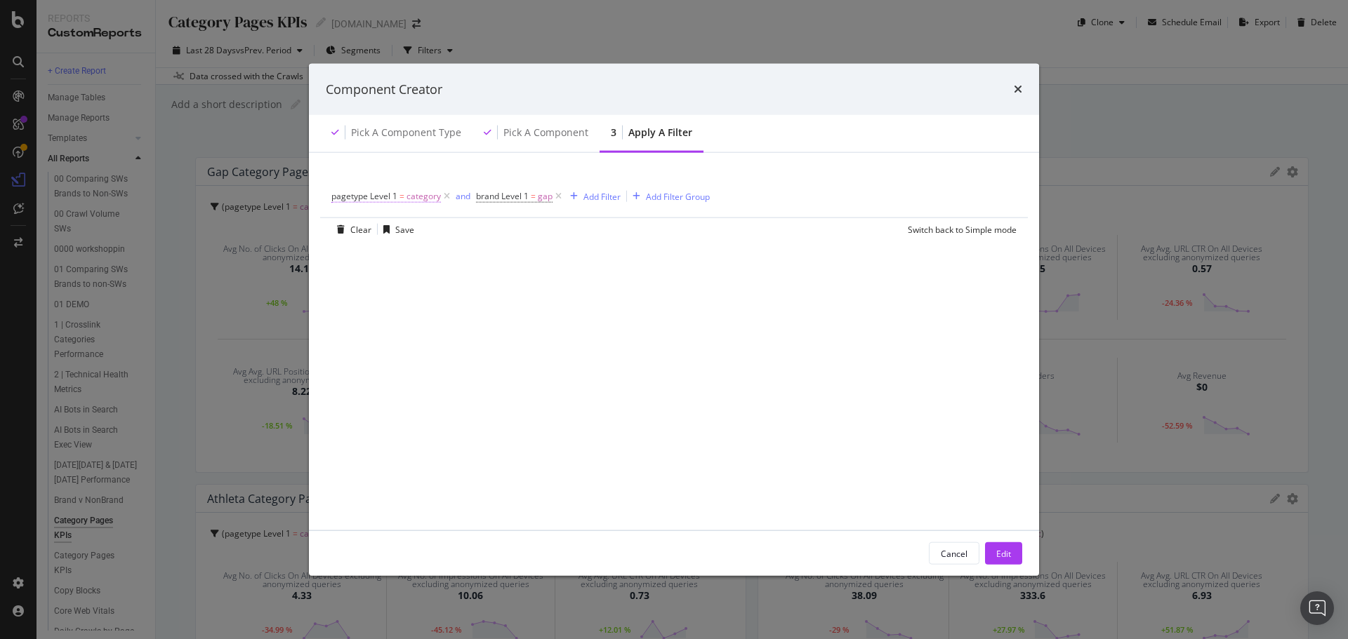
click at [415, 199] on span "category" at bounding box center [423, 197] width 34 height 20
click at [397, 306] on input "category" at bounding box center [410, 300] width 133 height 22
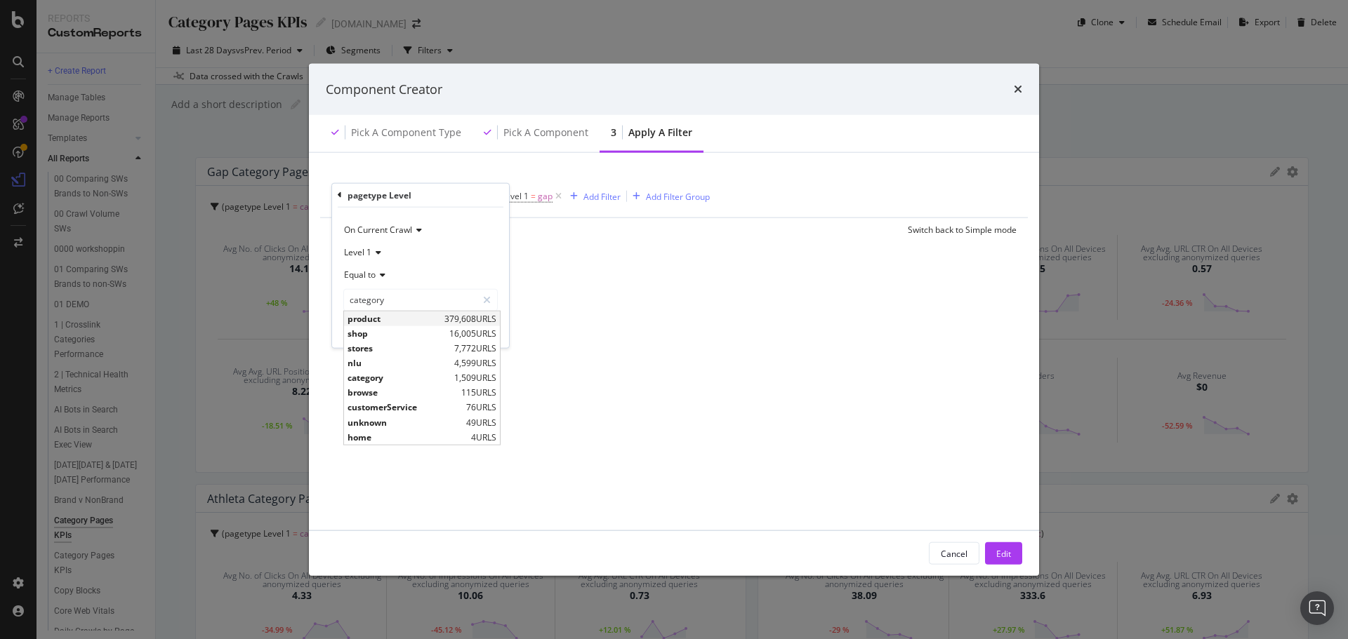
click at [391, 324] on span "product" at bounding box center [393, 318] width 93 height 12
type input "product"
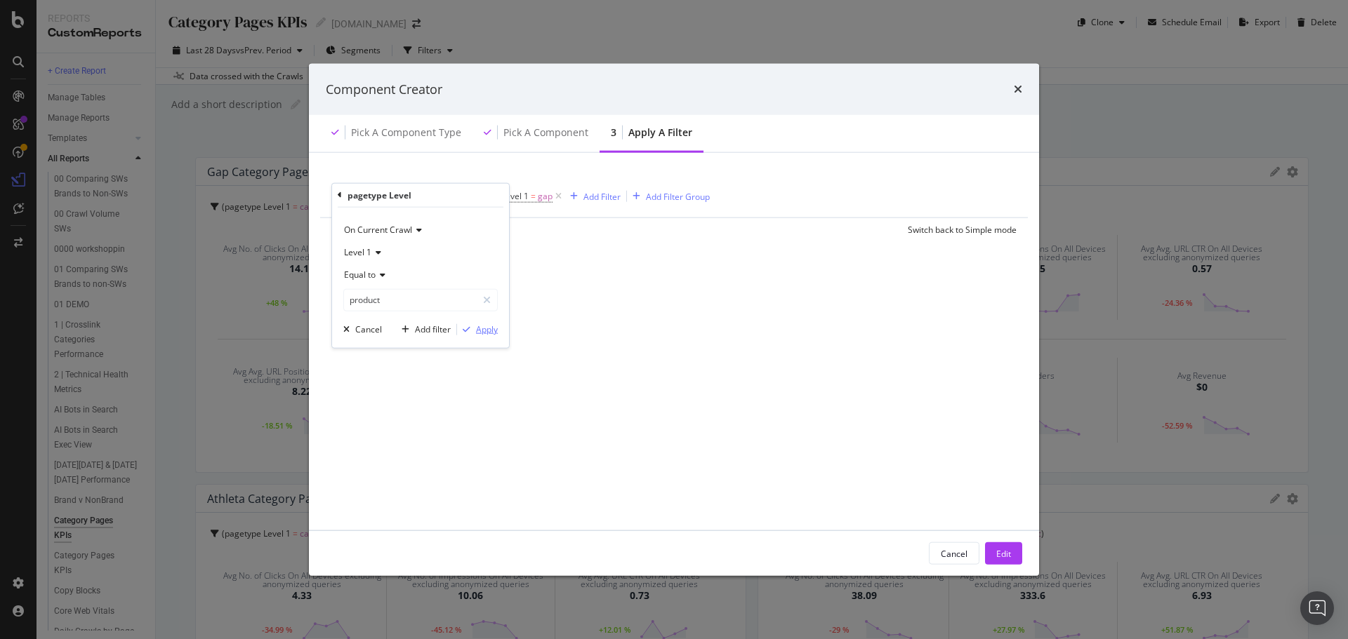
click at [486, 333] on div "Apply" at bounding box center [487, 330] width 22 height 12
click at [946, 554] on div "Cancel" at bounding box center [954, 554] width 27 height 12
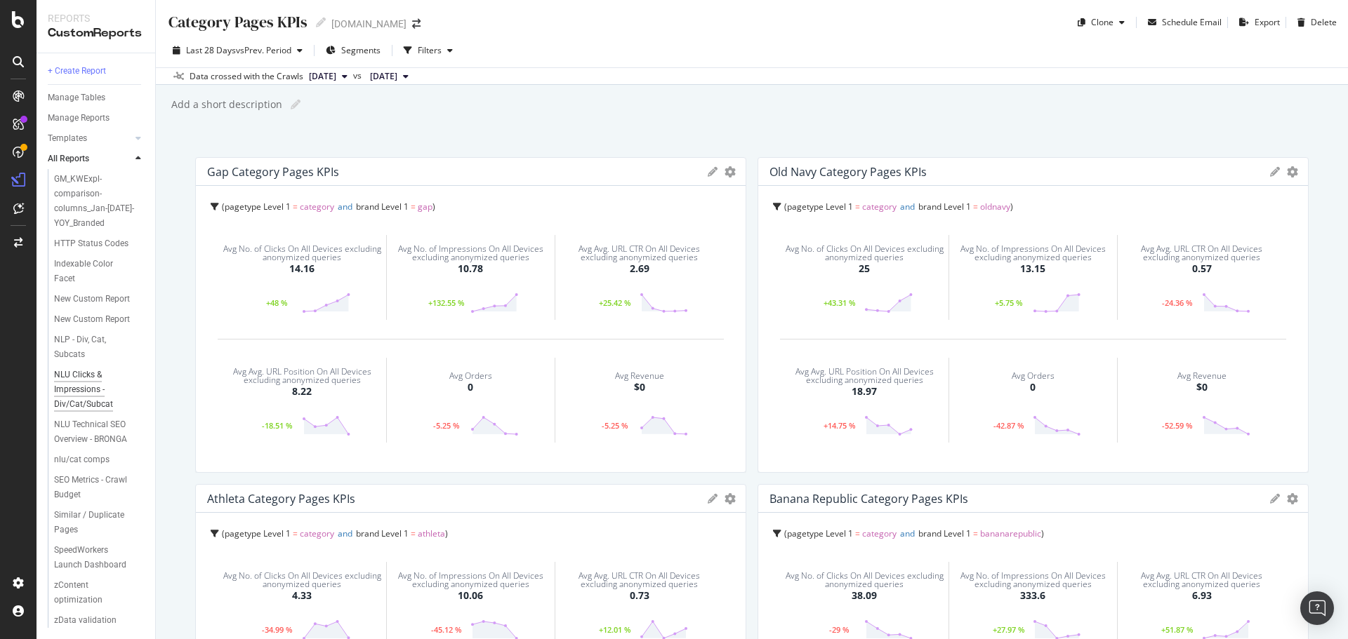
scroll to position [661, 0]
click at [171, 366] on div "Category Pages KPIs Category Pages KPIs Gap.com Clone Schedule Email Export Del…" at bounding box center [752, 319] width 1192 height 639
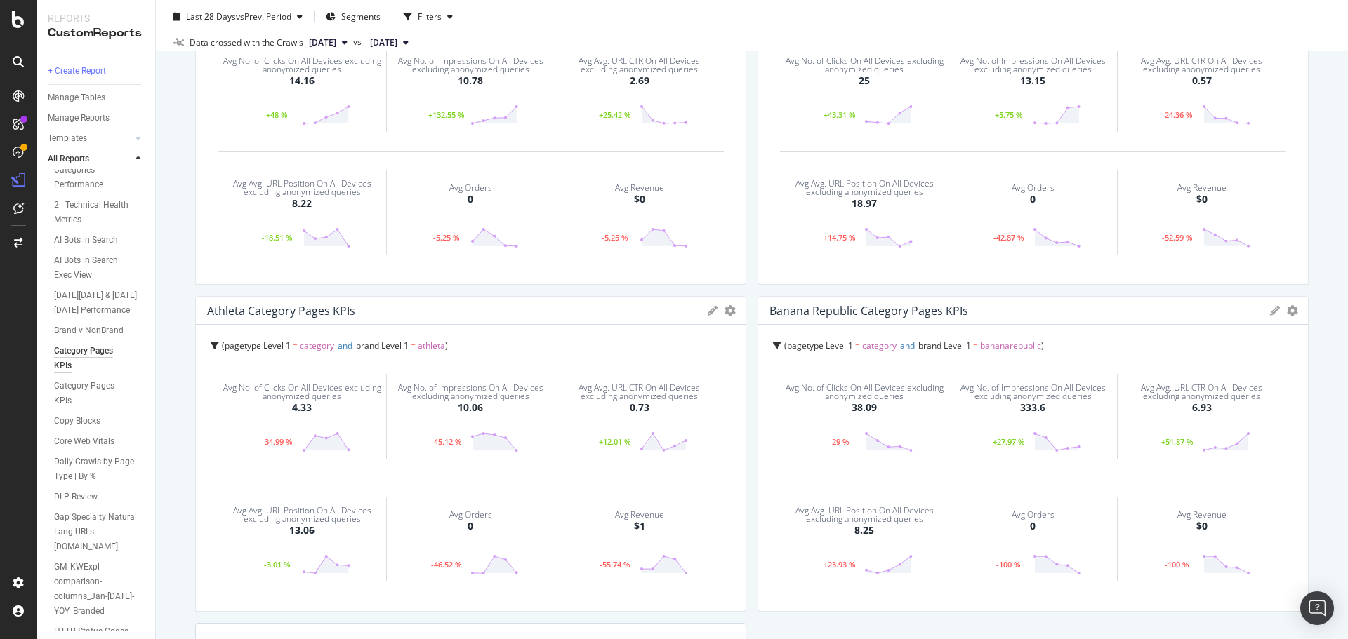
scroll to position [0, 0]
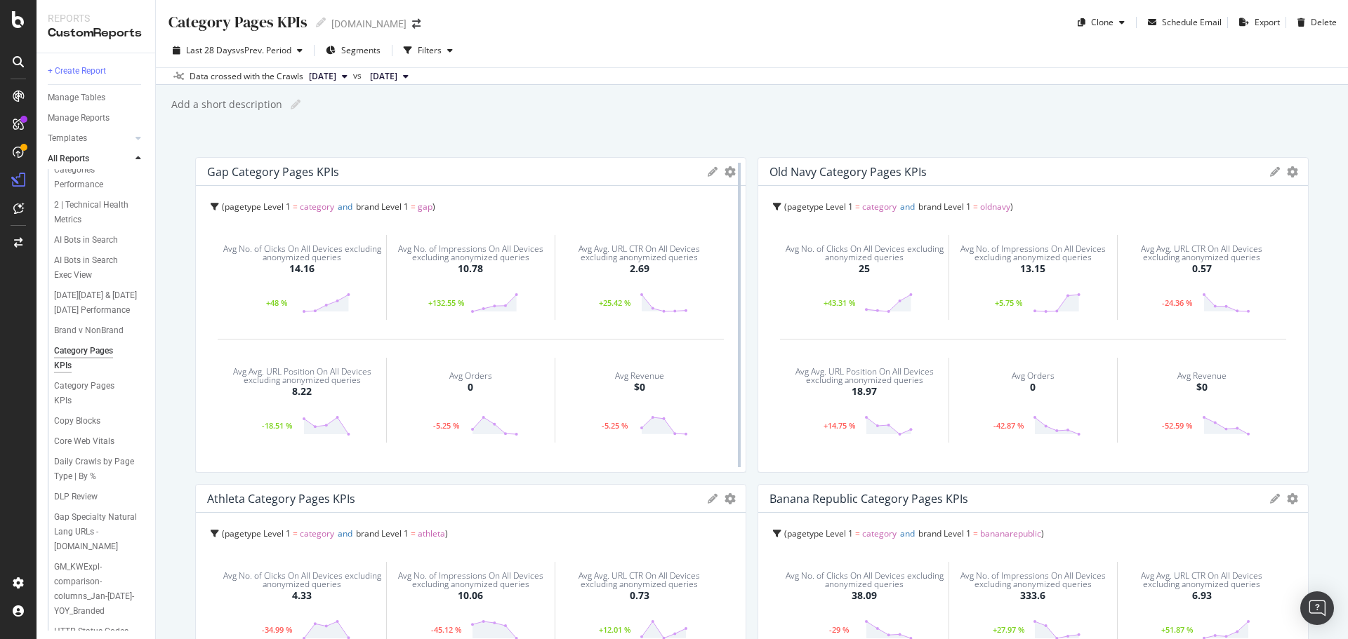
click at [732, 166] on div at bounding box center [739, 315] width 14 height 316
click at [724, 173] on icon "gear" at bounding box center [729, 171] width 11 height 11
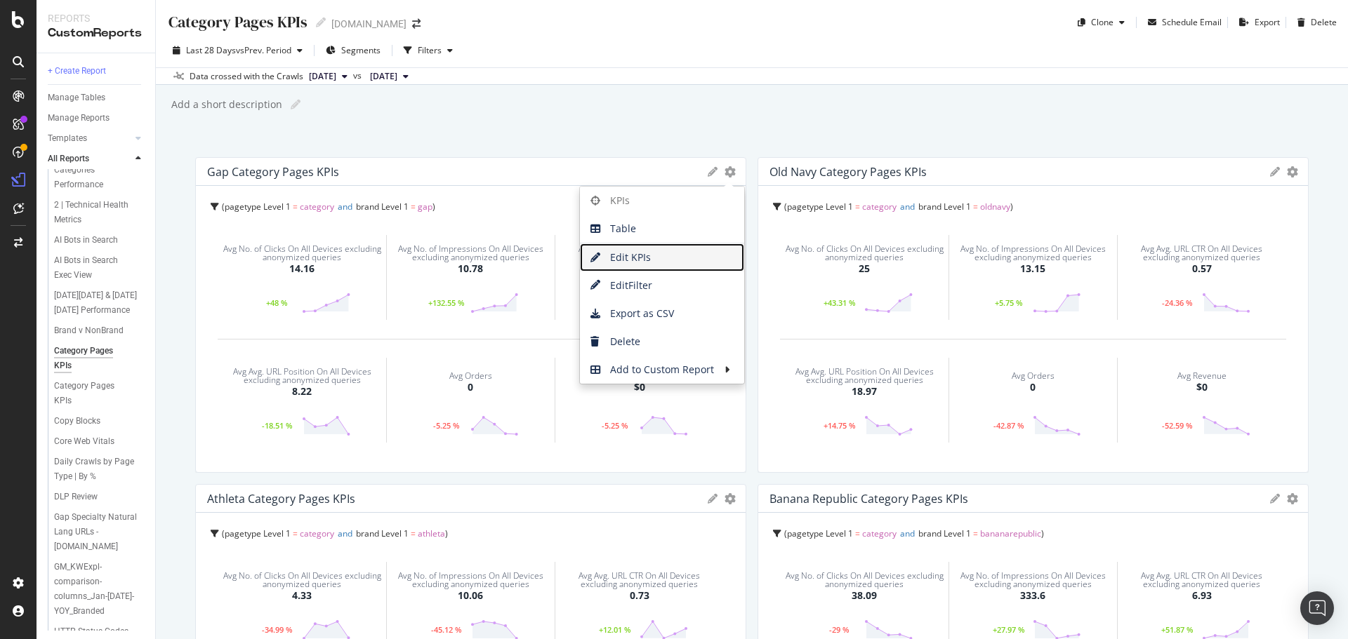
click at [641, 263] on span "Edit KPIs" at bounding box center [662, 257] width 164 height 21
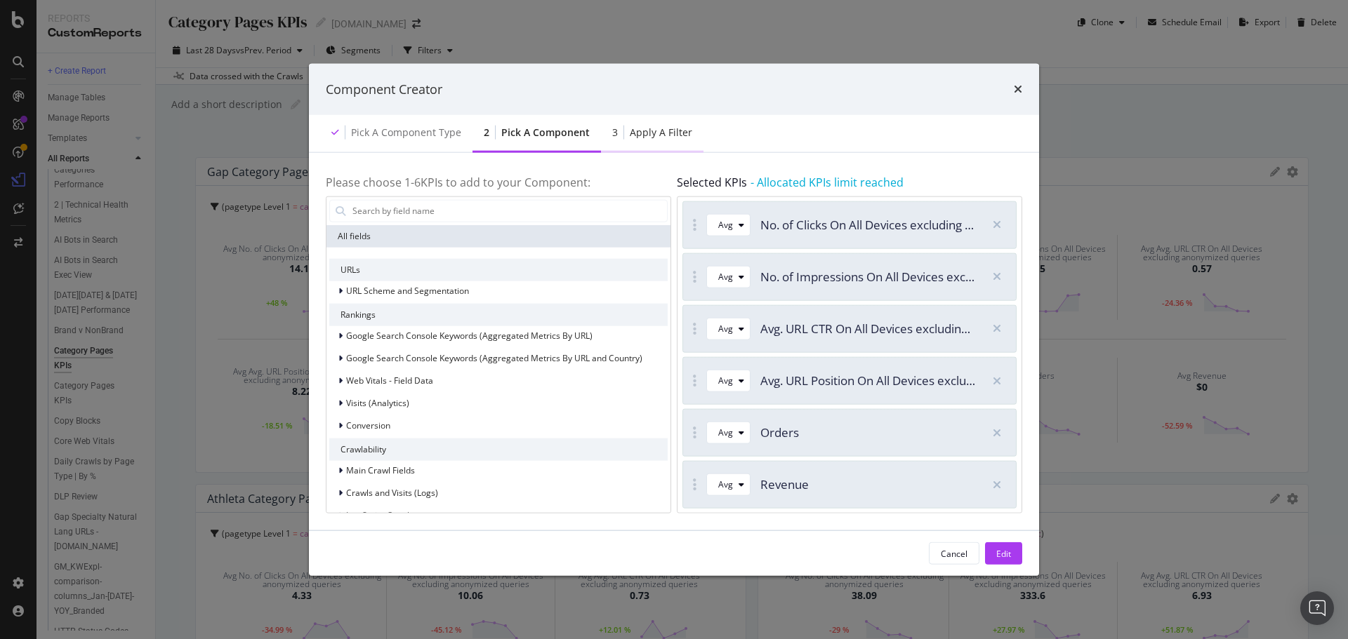
click at [661, 137] on div "Apply a Filter" at bounding box center [661, 133] width 62 height 14
click at [423, 140] on div "Pick a Component type" at bounding box center [396, 133] width 152 height 39
click at [1011, 88] on div "Component Creator" at bounding box center [674, 89] width 696 height 18
click at [996, 541] on div "Cancel Edit" at bounding box center [674, 553] width 730 height 45
click at [1000, 553] on div "Edit" at bounding box center [1003, 554] width 15 height 12
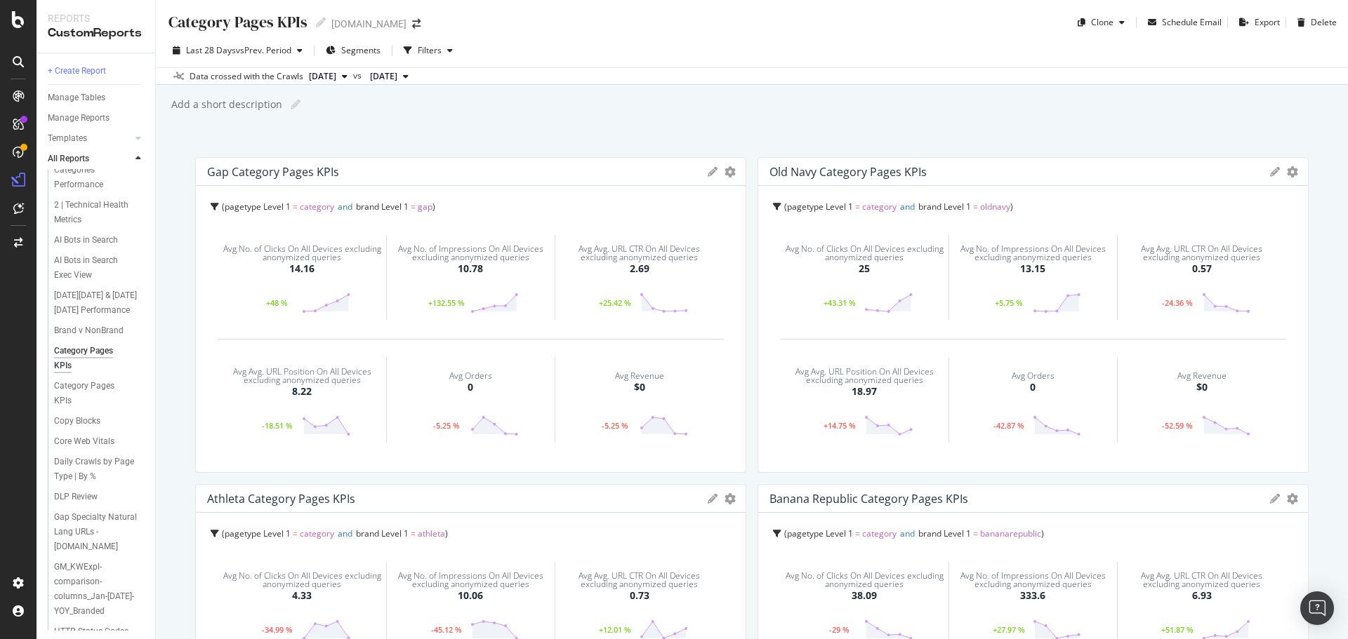
click at [712, 173] on icon at bounding box center [713, 172] width 10 height 10
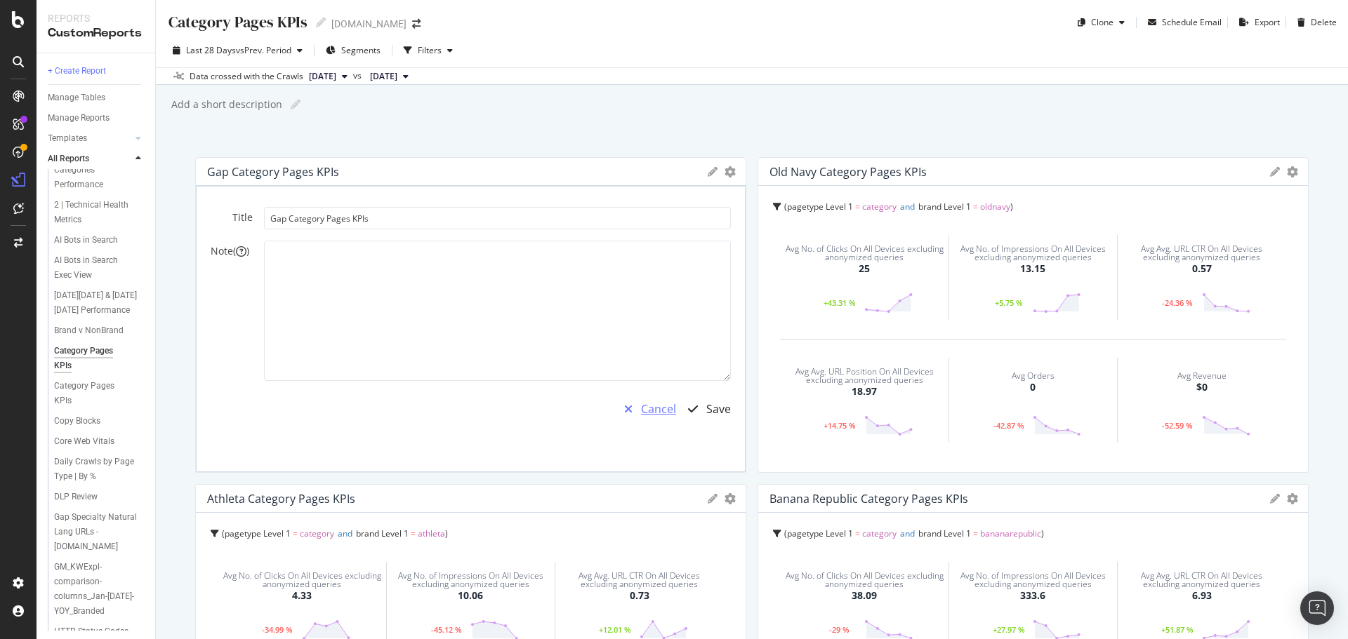
click at [651, 411] on div "Cancel" at bounding box center [658, 410] width 35 height 16
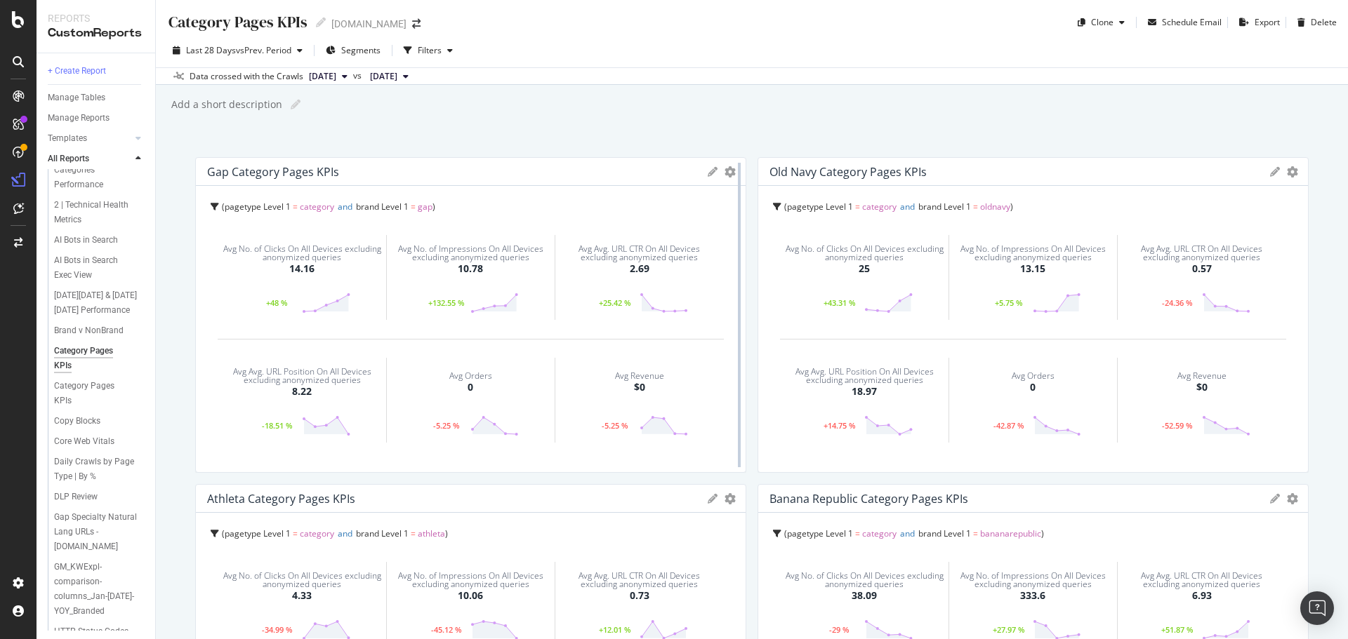
click at [732, 175] on div at bounding box center [739, 315] width 14 height 316
click at [724, 173] on icon "gear" at bounding box center [729, 171] width 11 height 11
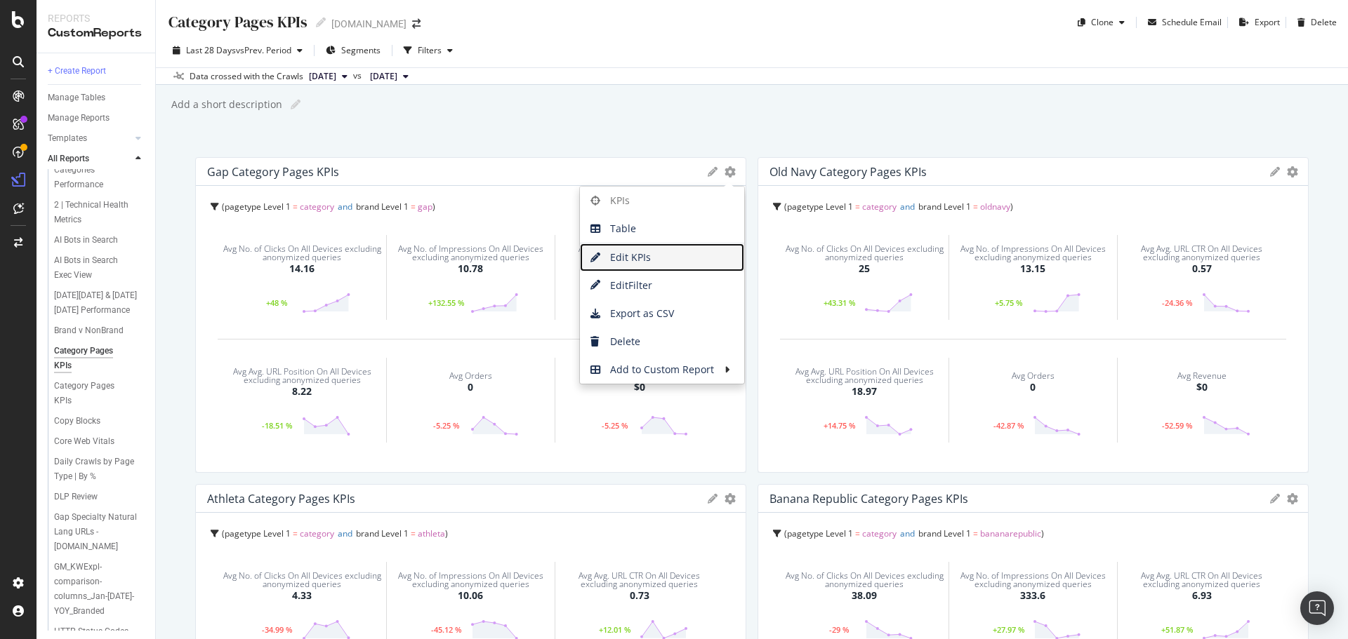
click at [632, 261] on span "Edit KPIs" at bounding box center [662, 257] width 164 height 21
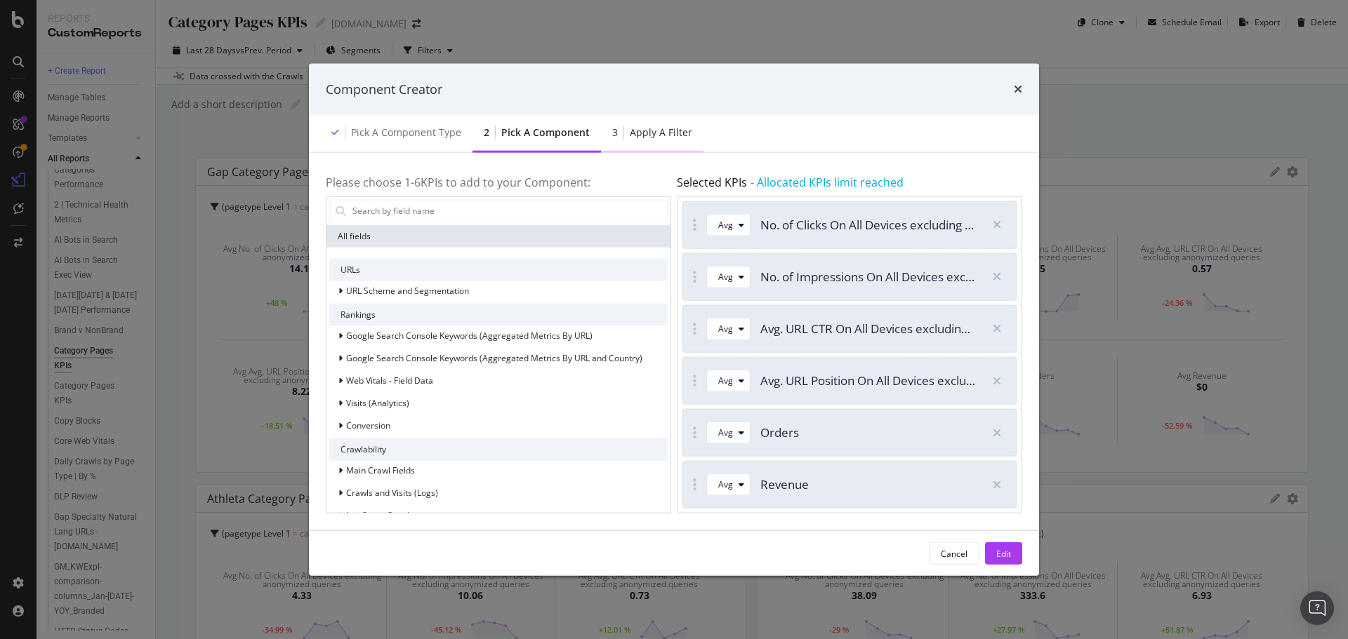
click at [644, 140] on div "3 Apply a Filter" at bounding box center [652, 133] width 102 height 39
click at [1002, 558] on div "Edit" at bounding box center [1003, 554] width 15 height 12
click at [341, 293] on div at bounding box center [326, 303] width 49 height 21
click at [854, 182] on div "Old Navy Category Pages KPIs KPIs Table Edit KPIs Edit Filter Export as CSV Del…" at bounding box center [1033, 172] width 550 height 28
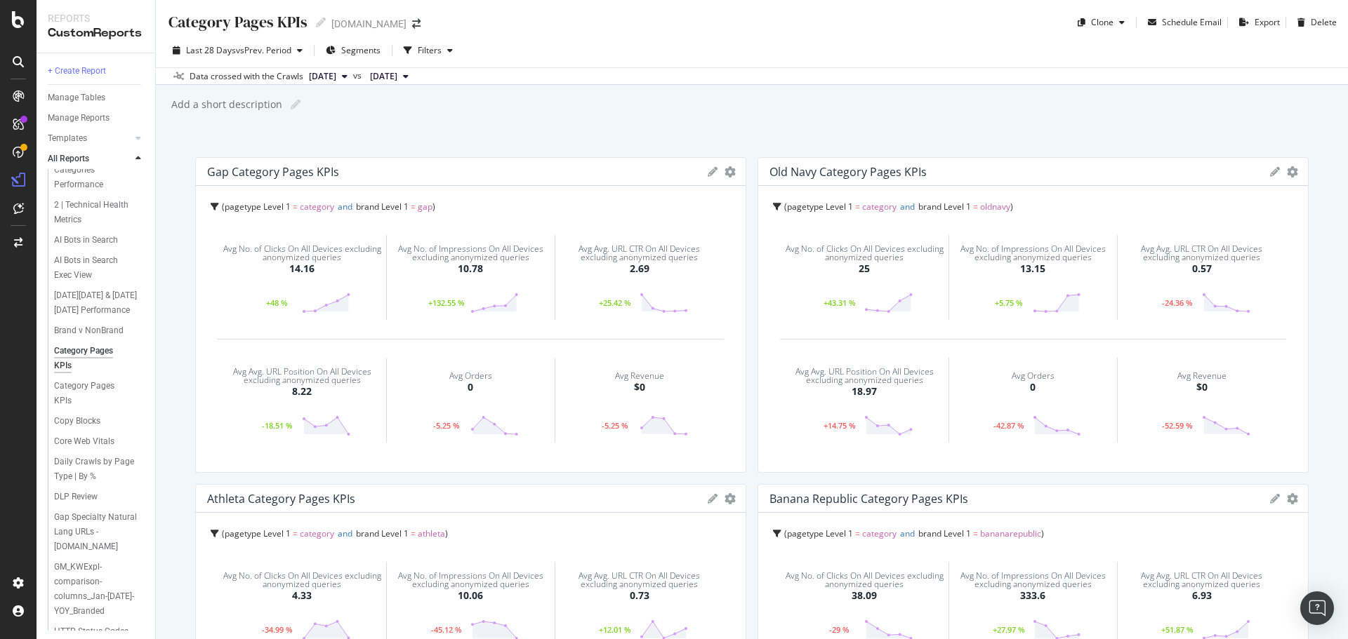
click at [708, 173] on icon at bounding box center [713, 172] width 10 height 10
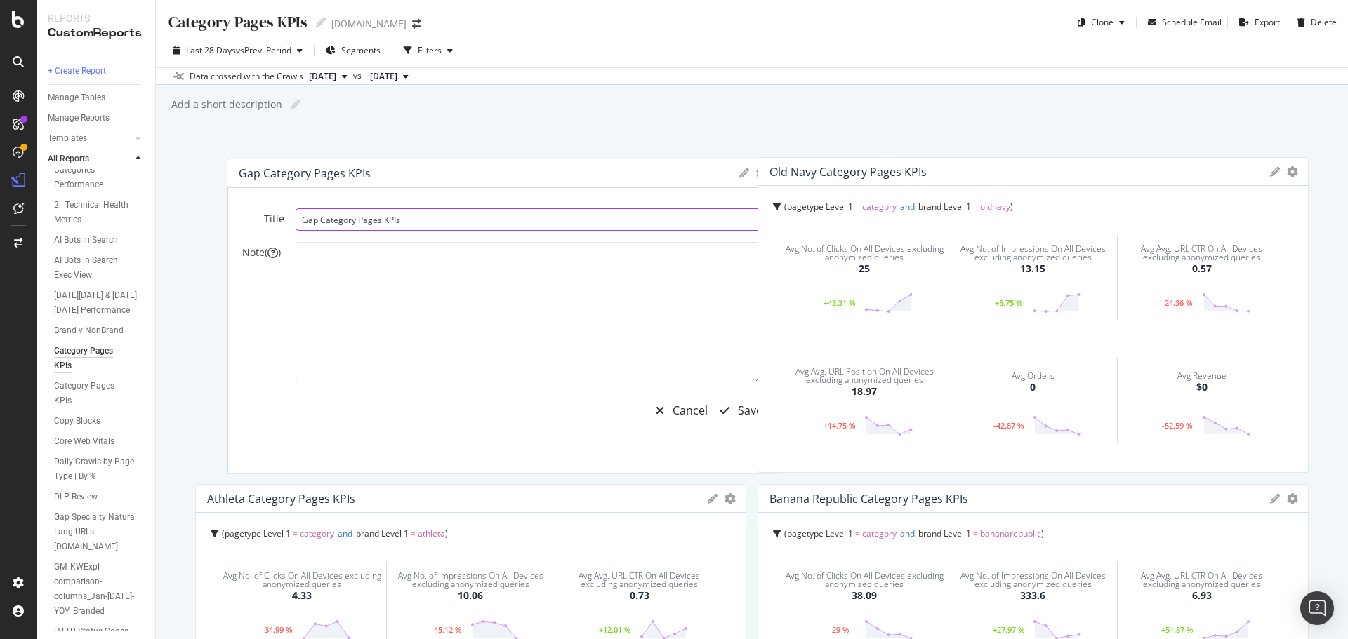
drag, startPoint x: 290, startPoint y: 218, endPoint x: 322, endPoint y: 220, distance: 31.6
click at [322, 220] on input "Gap Category Pages KPIs" at bounding box center [529, 219] width 467 height 22
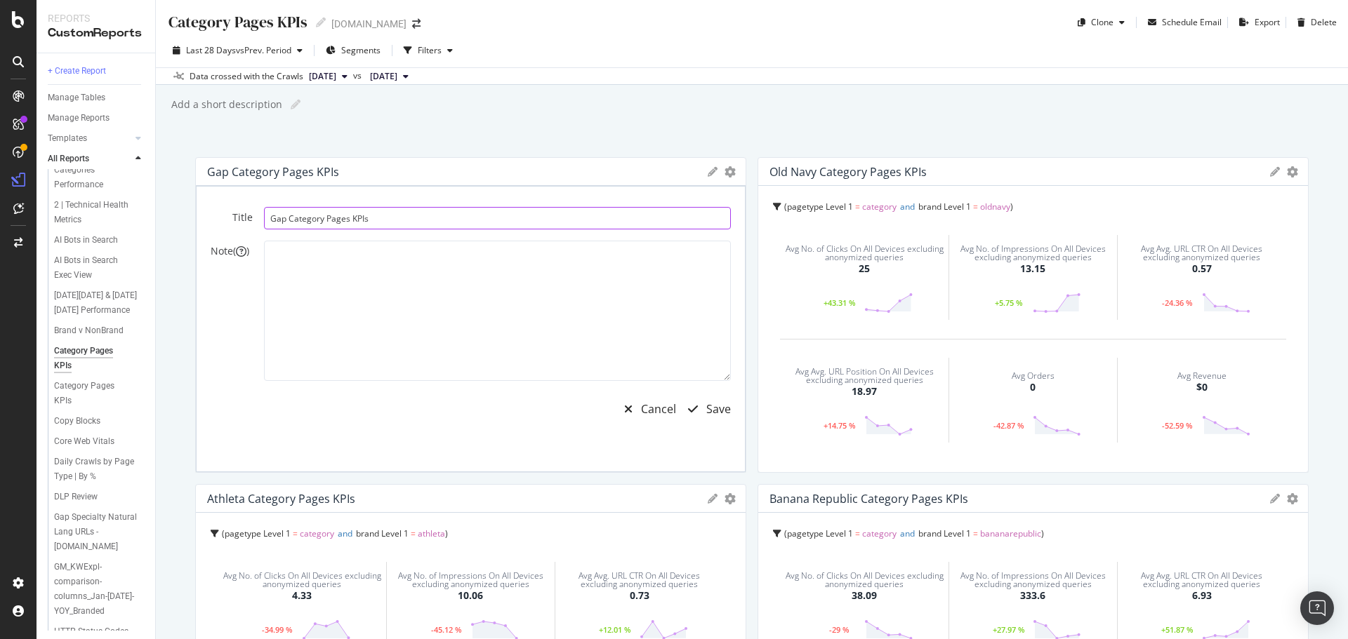
drag, startPoint x: 323, startPoint y: 218, endPoint x: 298, endPoint y: 222, distance: 25.5
click at [286, 215] on input "Gap Category Pages KPIs" at bounding box center [497, 218] width 467 height 22
click at [300, 220] on input "Gap Category Pages KPIs" at bounding box center [497, 218] width 467 height 22
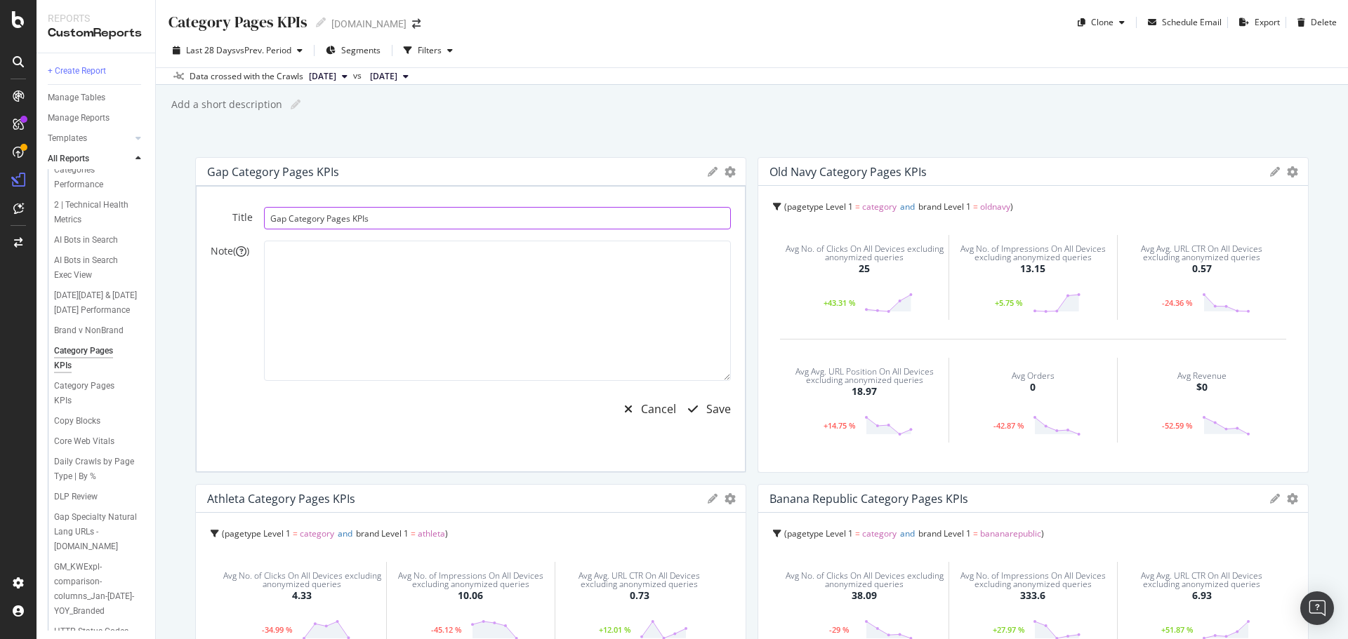
click at [308, 220] on input "Gap Category Pages KPIs" at bounding box center [497, 218] width 467 height 22
click at [319, 22] on icon at bounding box center [321, 23] width 10 height 10
drag, startPoint x: 225, startPoint y: 20, endPoint x: 102, endPoint y: 18, distance: 122.9
click at [102, 18] on div "Reports CustomReports + Create Report Manage Tables Manage Reports Templates AI…" at bounding box center [692, 319] width 1311 height 639
type input "PDP Pages KPIs"
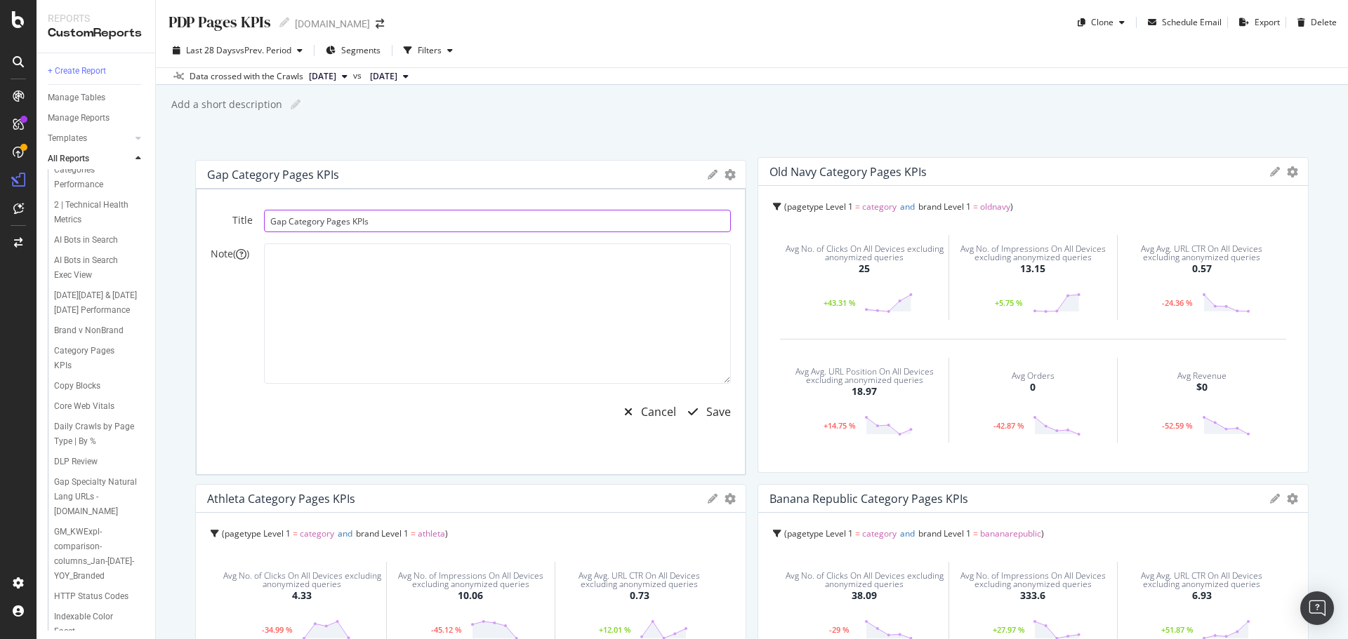
drag, startPoint x: 319, startPoint y: 216, endPoint x: 297, endPoint y: 218, distance: 22.6
click at [297, 218] on input "Gap Category Pages KPIs" at bounding box center [497, 221] width 467 height 22
click at [298, 219] on input "Gap Category Pages KPIs" at bounding box center [497, 218] width 467 height 22
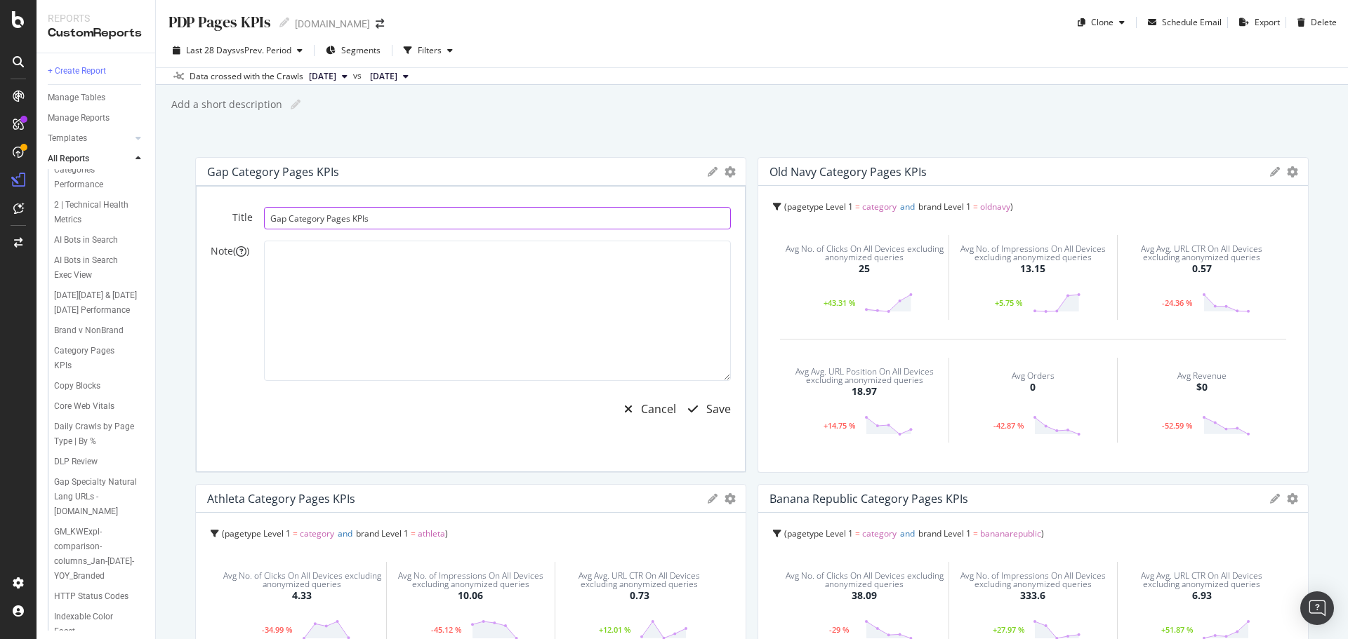
click at [301, 218] on input "Gap Category Pages KPIs" at bounding box center [497, 218] width 467 height 22
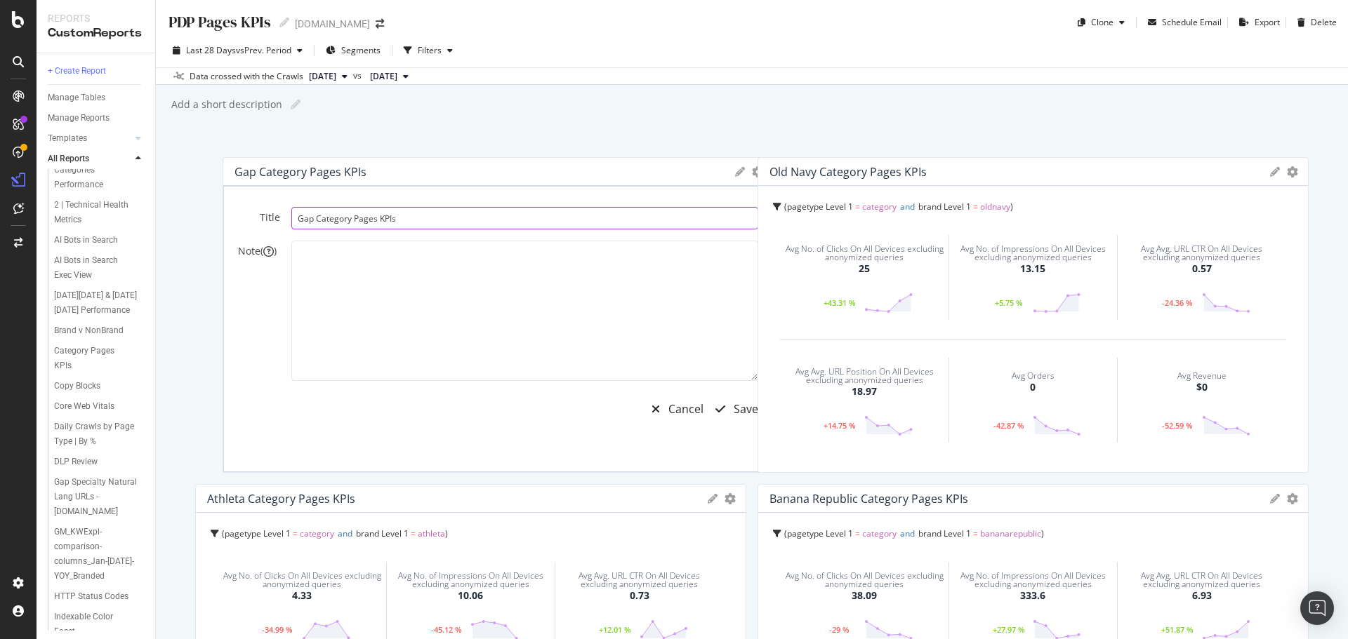
drag, startPoint x: 290, startPoint y: 220, endPoint x: 317, endPoint y: 217, distance: 27.5
click at [317, 217] on input "Gap Category Pages KPIs" at bounding box center [524, 218] width 467 height 22
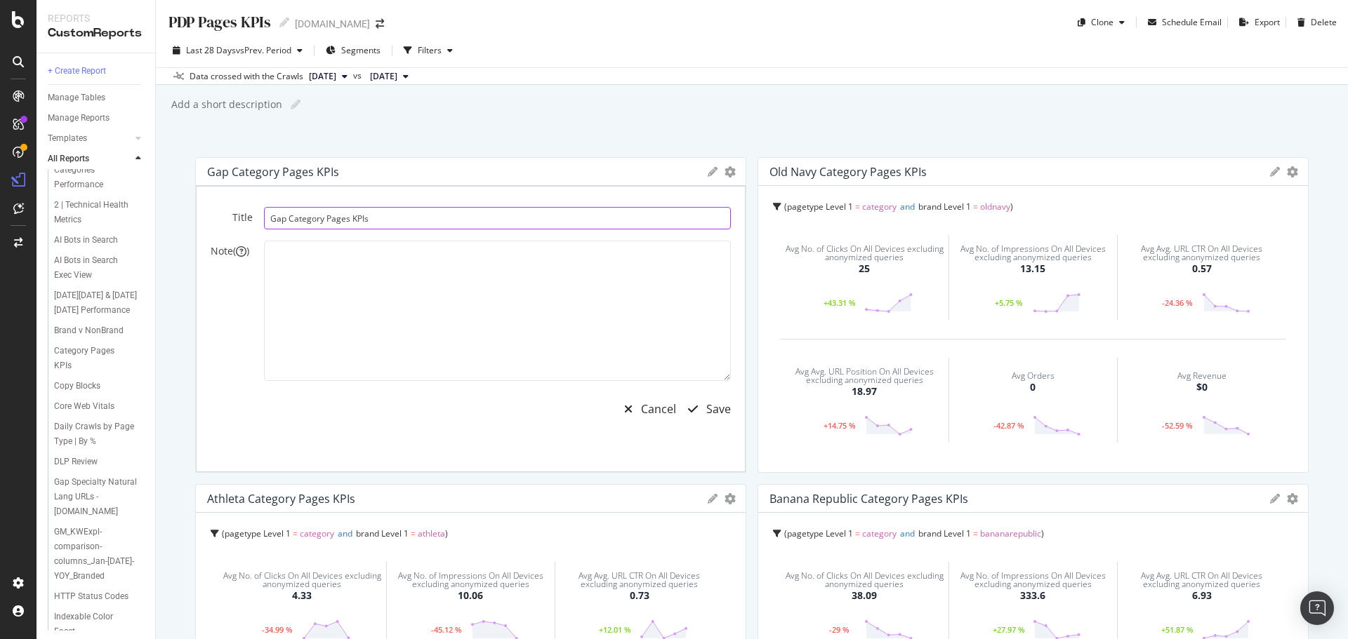
drag, startPoint x: 322, startPoint y: 220, endPoint x: 292, endPoint y: 219, distance: 30.2
click at [292, 219] on input "Gap Category Pages KPIs" at bounding box center [497, 218] width 467 height 22
click at [293, 219] on input "Gap Category Pages KPIs" at bounding box center [497, 218] width 467 height 22
type input "Gap PDP Pages KPIs"
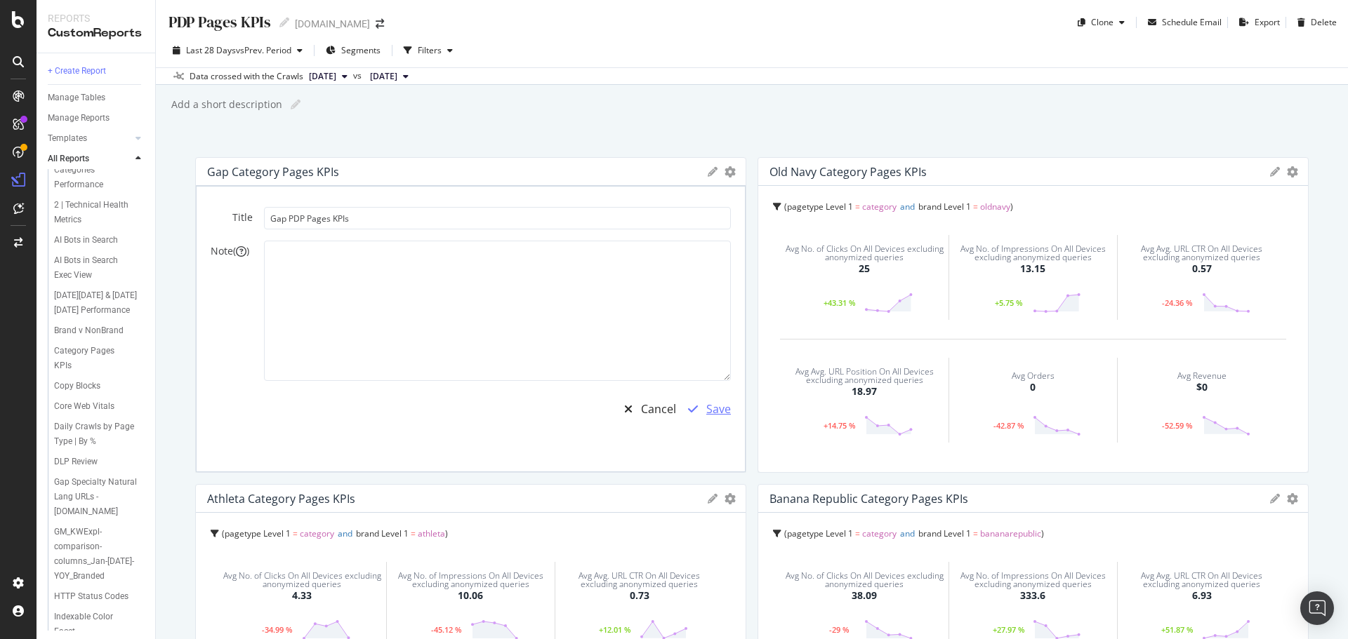
click at [719, 408] on div "Save" at bounding box center [718, 410] width 25 height 16
click at [708, 406] on div "Save" at bounding box center [718, 410] width 25 height 16
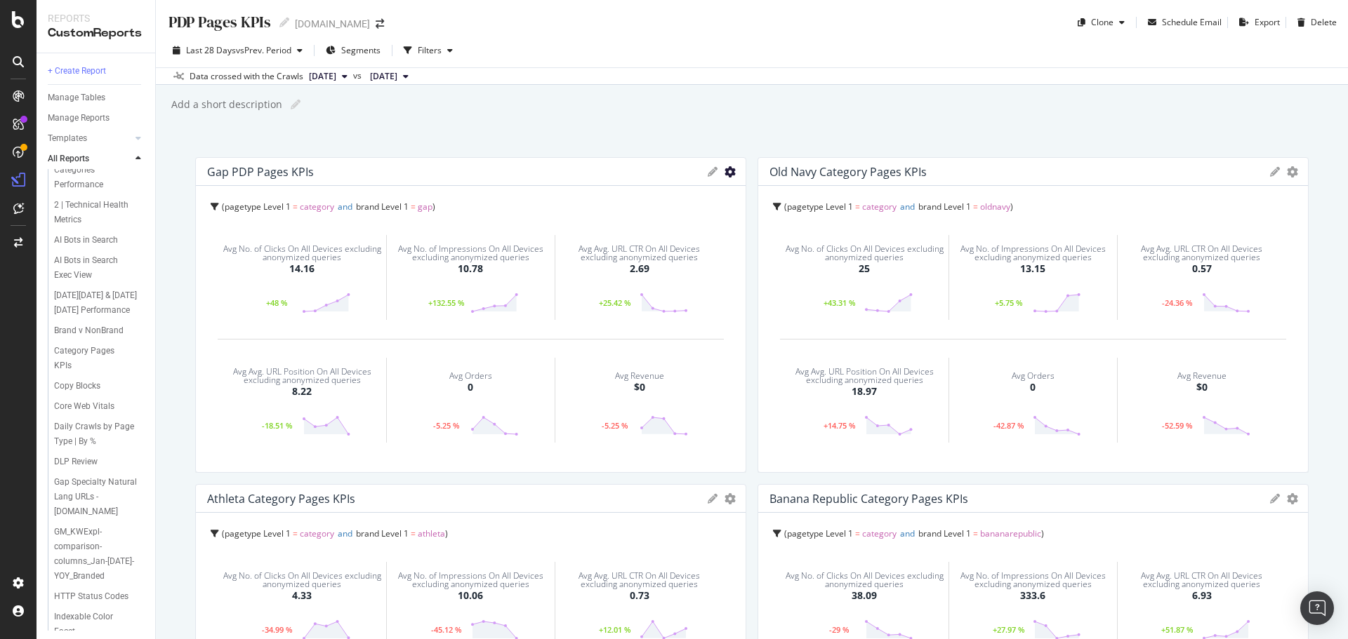
click at [724, 173] on icon "gear" at bounding box center [729, 171] width 11 height 11
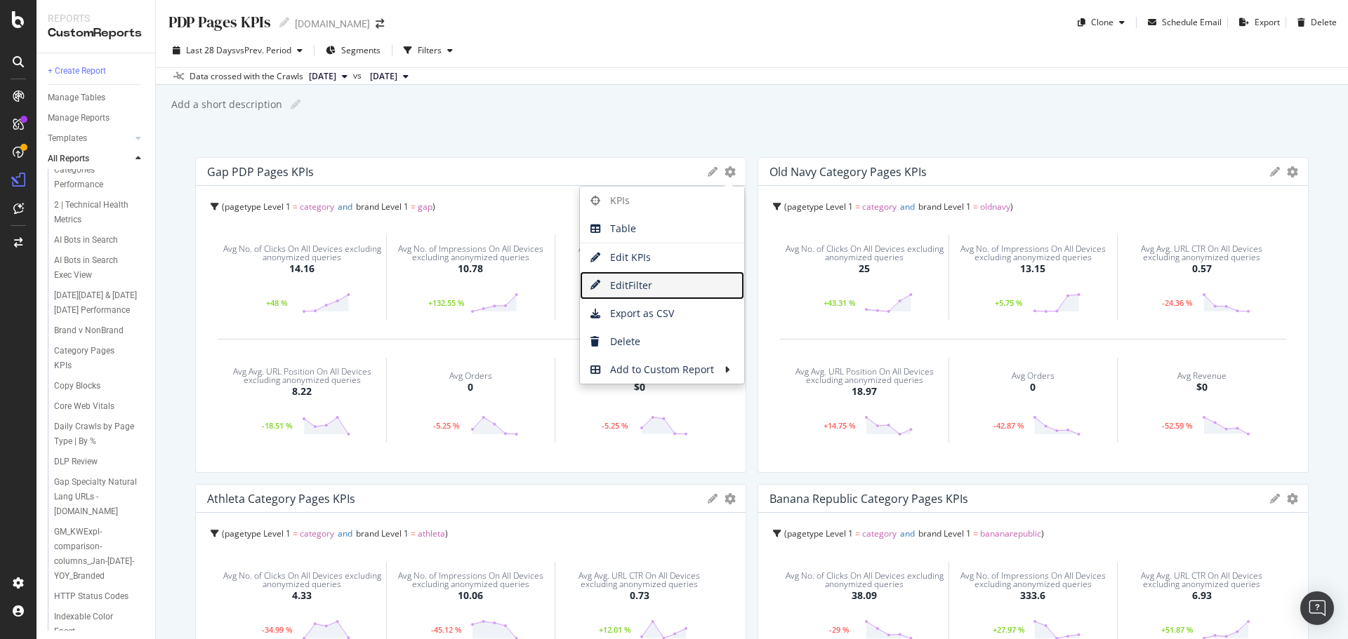
click at [630, 286] on span "Edit Filter" at bounding box center [662, 285] width 164 height 21
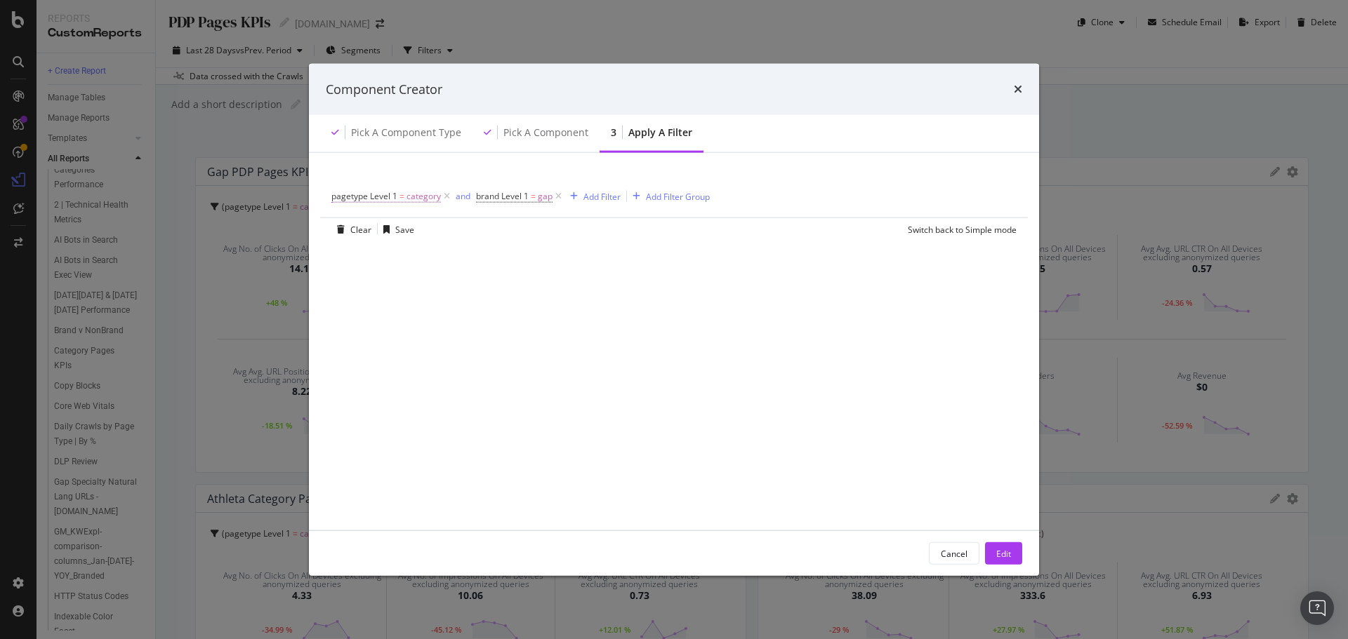
click at [409, 200] on span "category" at bounding box center [423, 197] width 34 height 20
click at [372, 296] on input "category" at bounding box center [410, 300] width 133 height 22
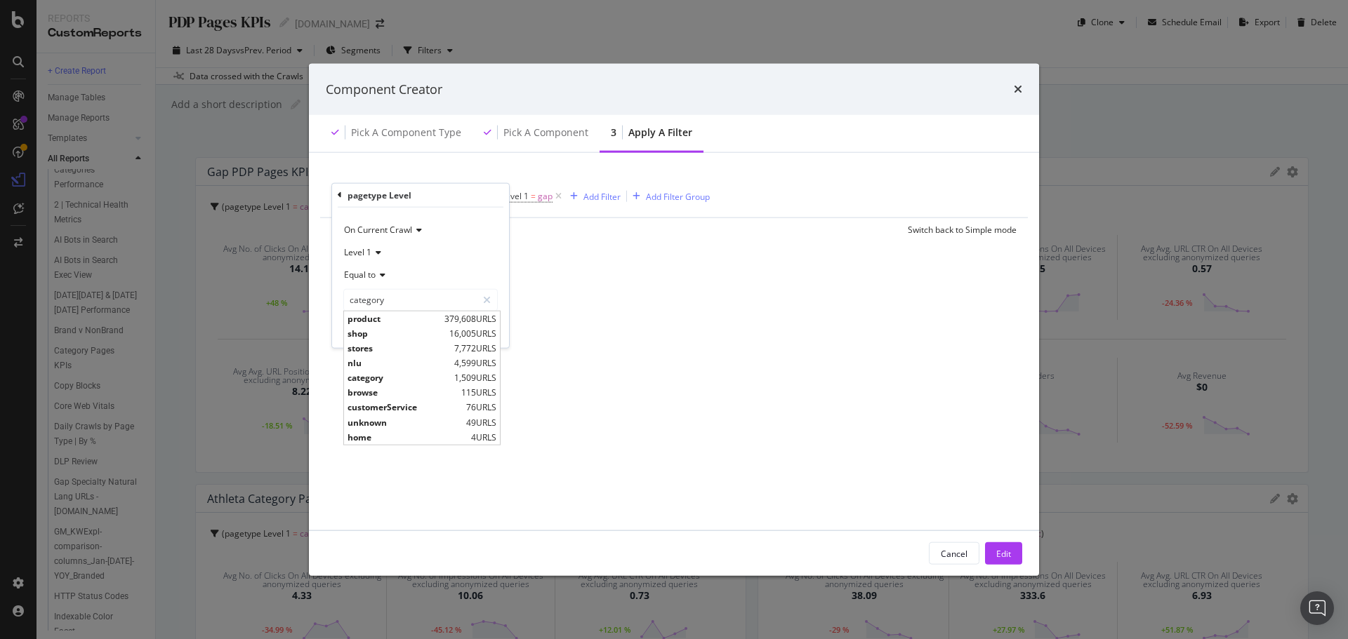
drag, startPoint x: 369, startPoint y: 322, endPoint x: 518, endPoint y: 350, distance: 152.1
click at [369, 322] on span "product" at bounding box center [393, 318] width 93 height 12
type input "product"
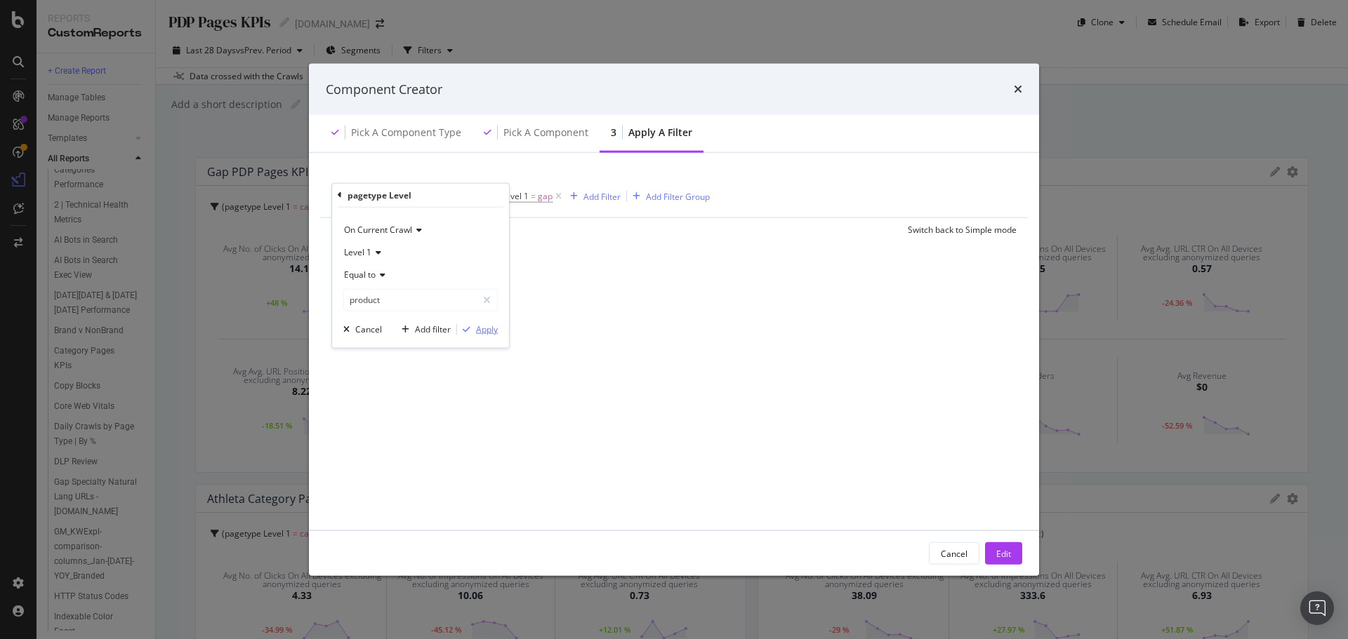
click at [472, 325] on div "modal" at bounding box center [466, 329] width 19 height 8
click at [1017, 89] on icon "times" at bounding box center [1018, 89] width 8 height 11
click at [397, 133] on div "Pick a Component type" at bounding box center [406, 133] width 110 height 14
click at [1017, 555] on button "Edit" at bounding box center [1003, 554] width 37 height 22
click at [1009, 557] on div "Avg No. of Impressions On All Devices excluding anonymized queries 333.6 +27.97…" at bounding box center [1032, 605] width 168 height 122
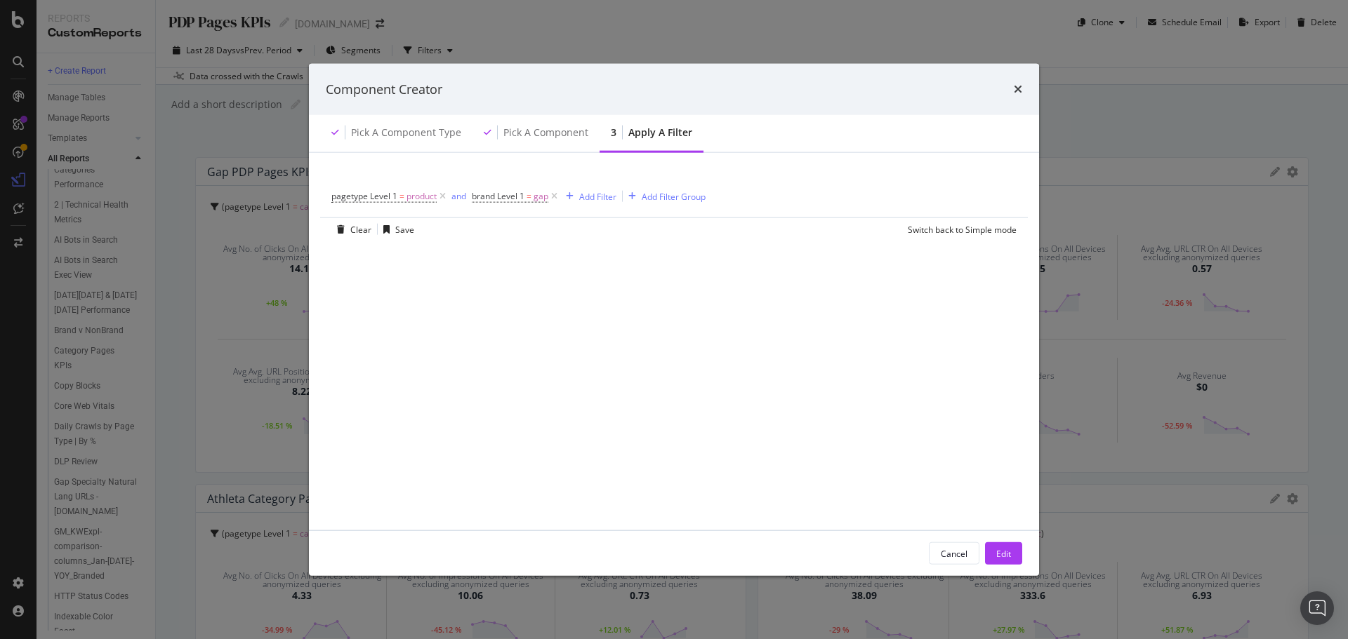
click at [1014, 82] on div "Data crossed with the Crawls 2025 Aug. 27th vs 2025 Jul. 30th" at bounding box center [752, 75] width 1192 height 17
click at [1019, 91] on div "PDP Pages KPIs PDP Pages KPIs Gap.com Clone Schedule Email Export Delete Last 2…" at bounding box center [752, 319] width 1192 height 639
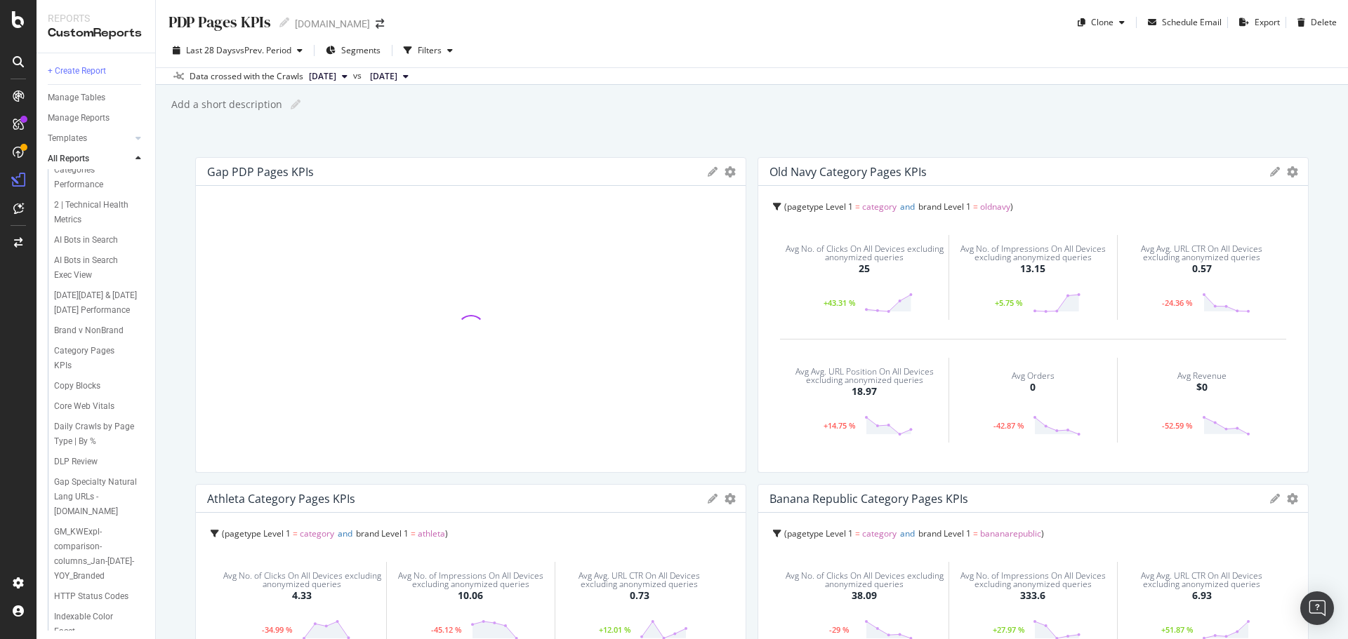
click at [1270, 173] on icon at bounding box center [1275, 172] width 10 height 10
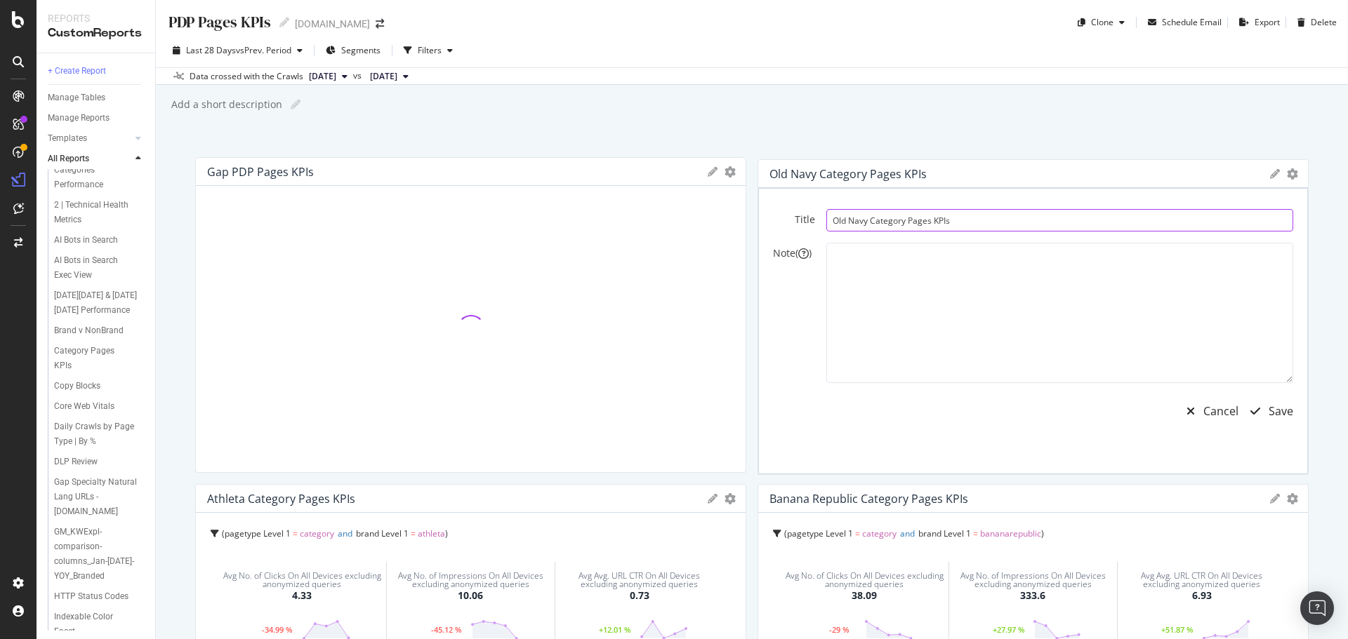
drag, startPoint x: 868, startPoint y: 218, endPoint x: 899, endPoint y: 220, distance: 31.0
click at [899, 219] on input "Old Navy Category Pages KPIs" at bounding box center [1059, 220] width 467 height 22
click at [897, 220] on input "Old Navy Category Pages KPIs" at bounding box center [1059, 218] width 467 height 22
drag, startPoint x: 900, startPoint y: 218, endPoint x: 873, endPoint y: 218, distance: 27.4
click at [873, 218] on input "Old Navy Category Pages KPIs" at bounding box center [1037, 219] width 467 height 22
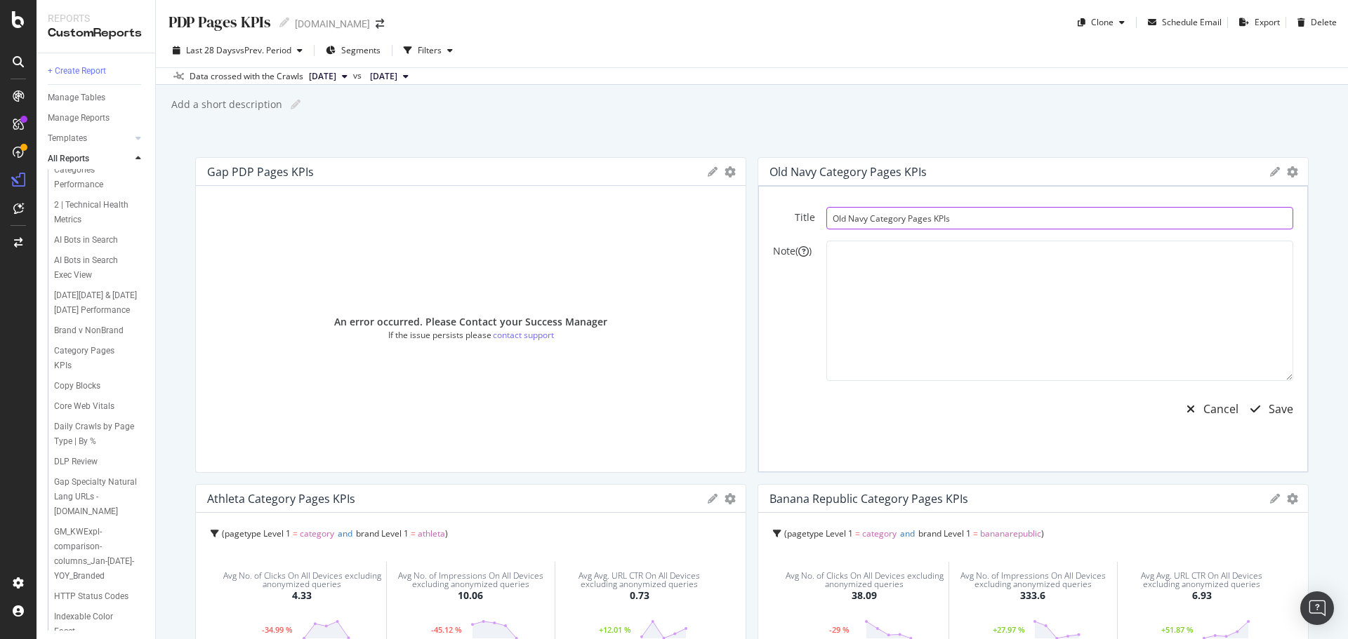
click at [887, 210] on input "Old Navy Category Pages KPIs" at bounding box center [1059, 218] width 467 height 22
drag, startPoint x: 866, startPoint y: 218, endPoint x: 900, endPoint y: 218, distance: 33.7
click at [900, 218] on input "Old Navy Category Pages KPIs" at bounding box center [1059, 218] width 467 height 22
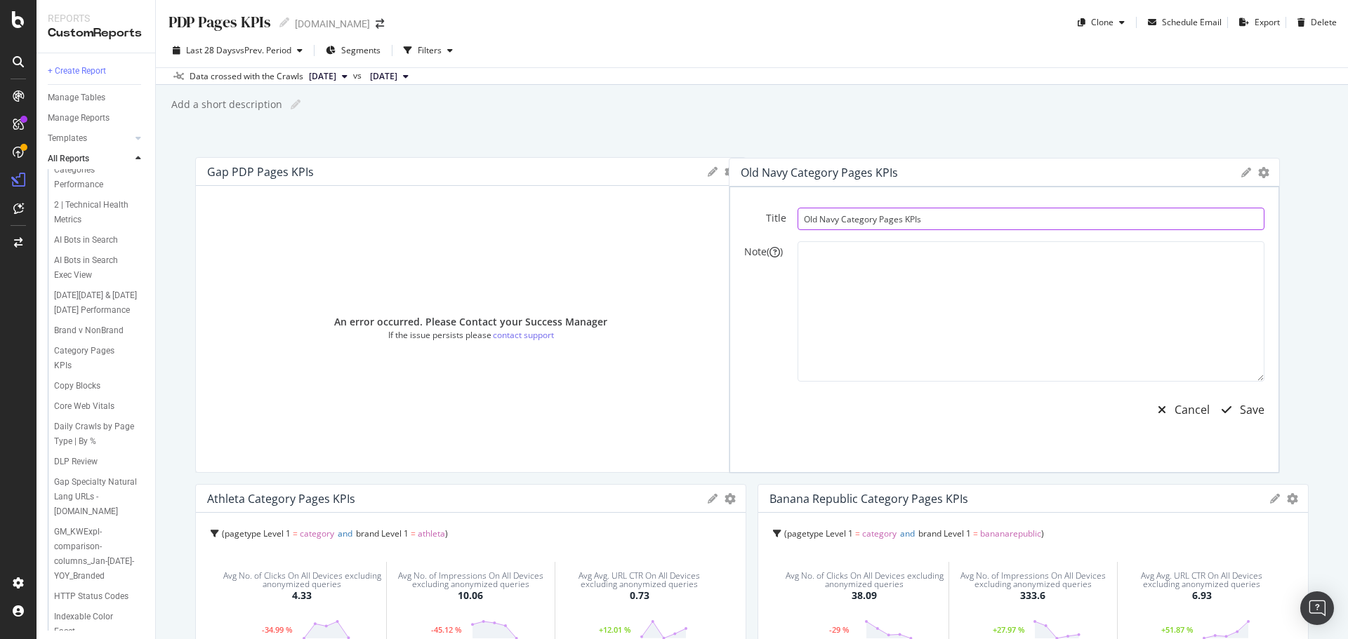
drag, startPoint x: 900, startPoint y: 218, endPoint x: 870, endPoint y: 218, distance: 29.5
click at [870, 218] on input "Old Navy Category Pages KPIs" at bounding box center [1030, 219] width 467 height 22
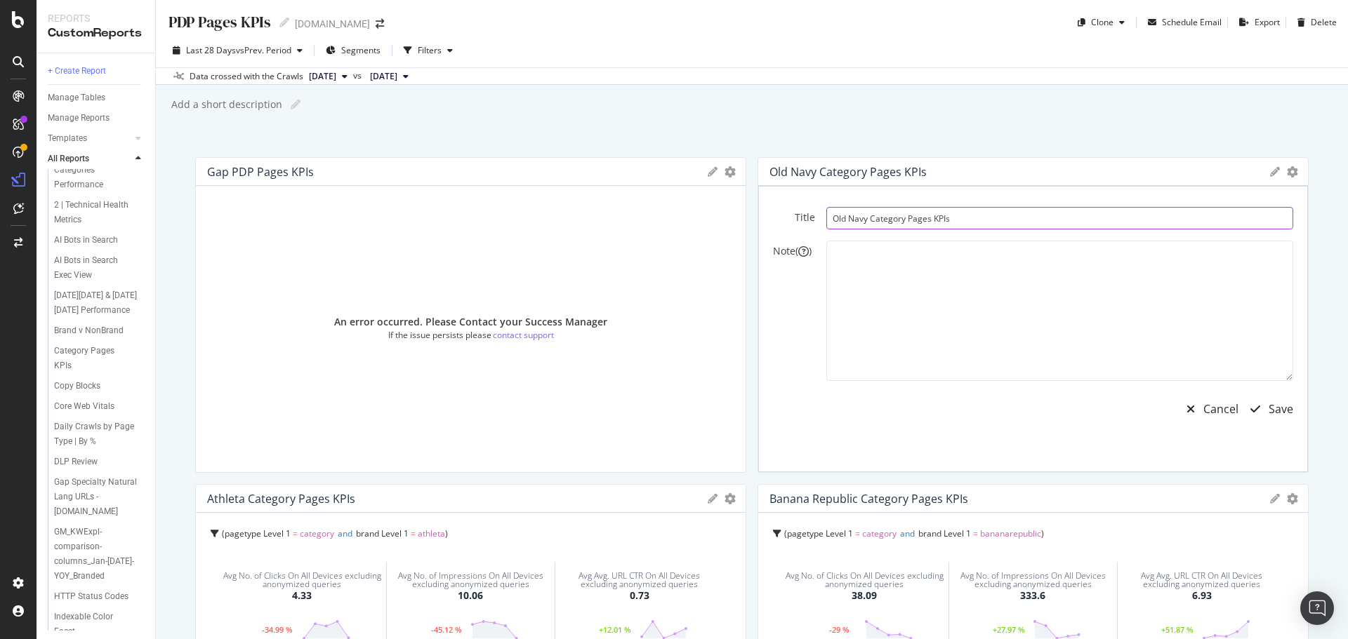
click at [881, 218] on input "Old Navy Category Pages KPIs" at bounding box center [1059, 218] width 467 height 22
click at [885, 220] on input "Old Navy Category Pages KPIs" at bounding box center [1059, 218] width 467 height 22
click at [887, 220] on input "Old Navy Category Pages KPIs" at bounding box center [1059, 218] width 467 height 22
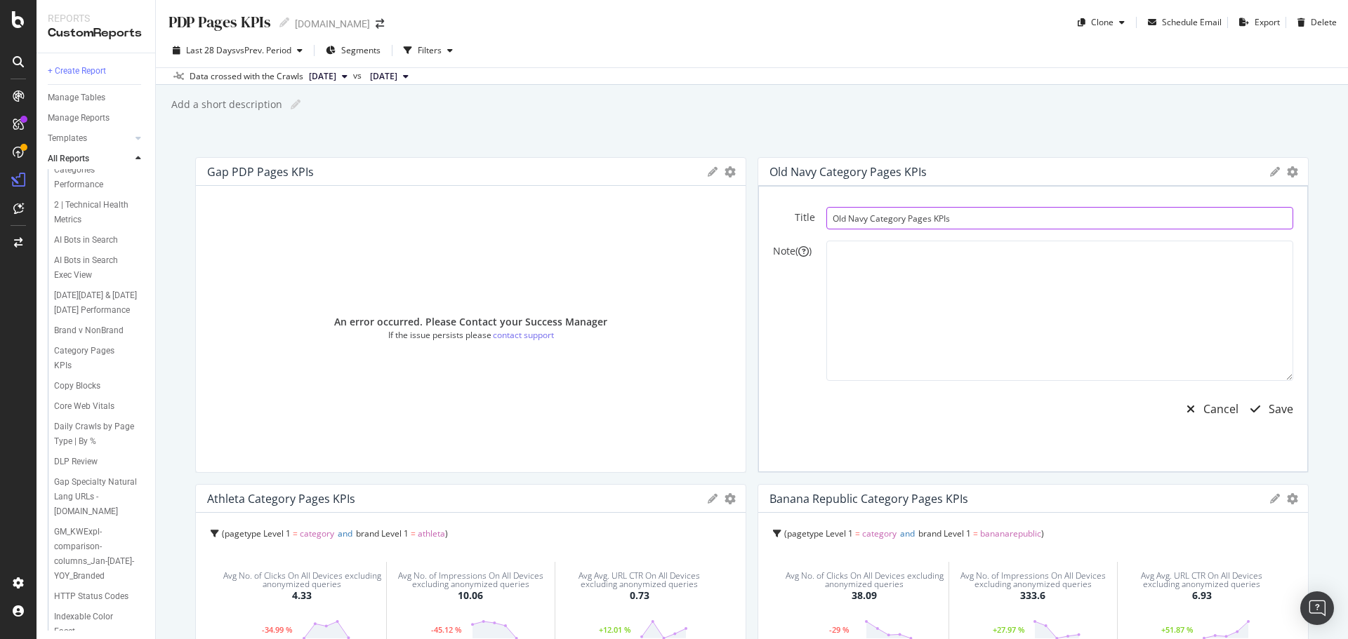
click at [887, 220] on input "Old Navy Category Pages KPIs" at bounding box center [1059, 218] width 467 height 22
type input "Old Navy PDP Pages KPIs"
drag, startPoint x: 1266, startPoint y: 404, endPoint x: 1315, endPoint y: 112, distance: 296.1
click at [1268, 404] on div "Save" at bounding box center [1280, 410] width 25 height 16
click at [736, 175] on icon "gear" at bounding box center [729, 171] width 11 height 11
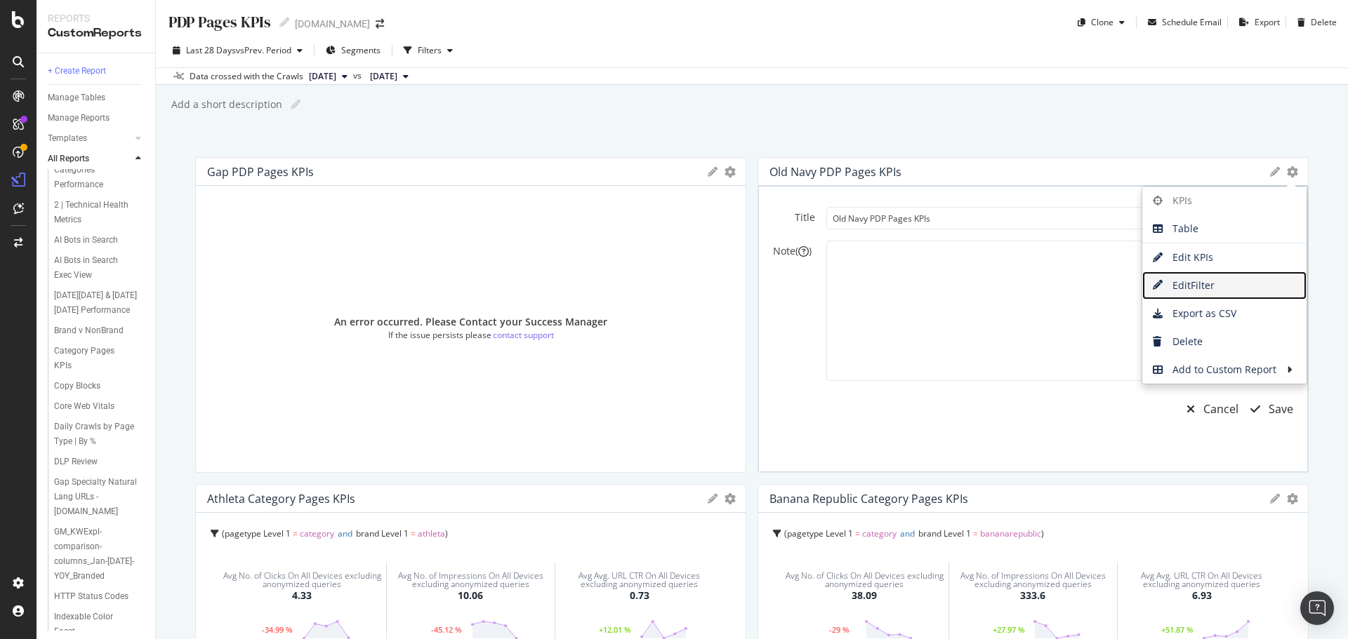
click at [1200, 283] on span "Edit Filter" at bounding box center [1224, 285] width 164 height 21
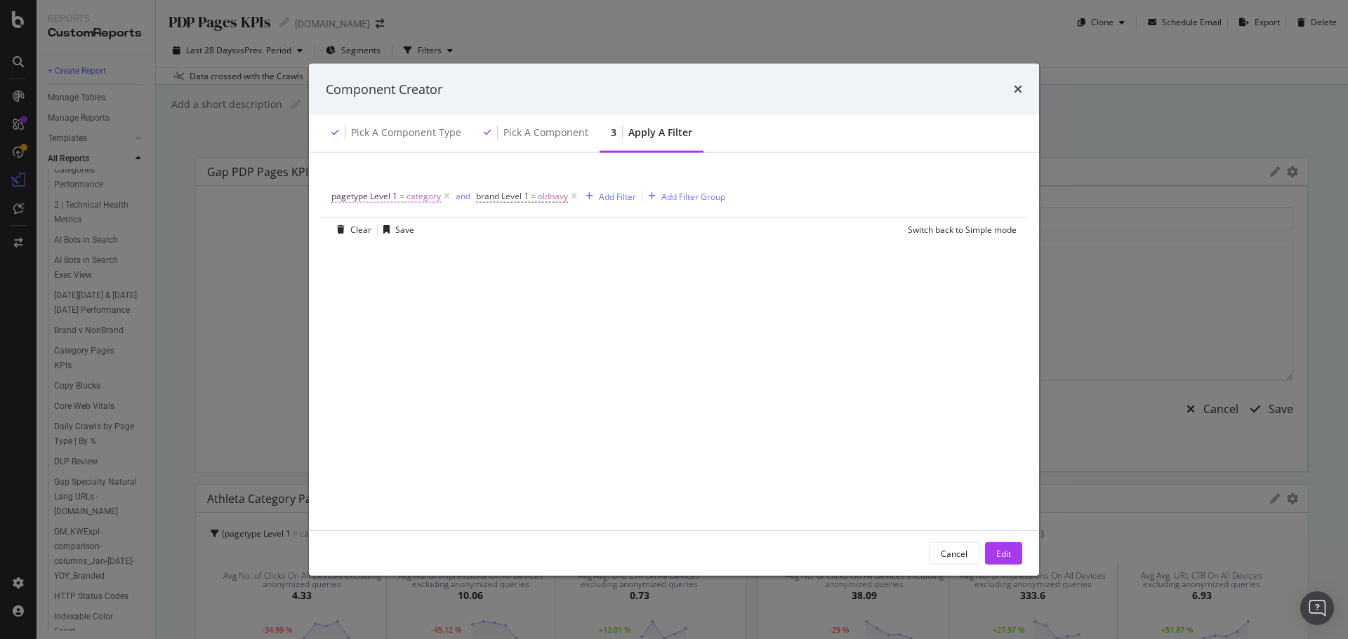
click at [421, 197] on span "category" at bounding box center [423, 197] width 34 height 20
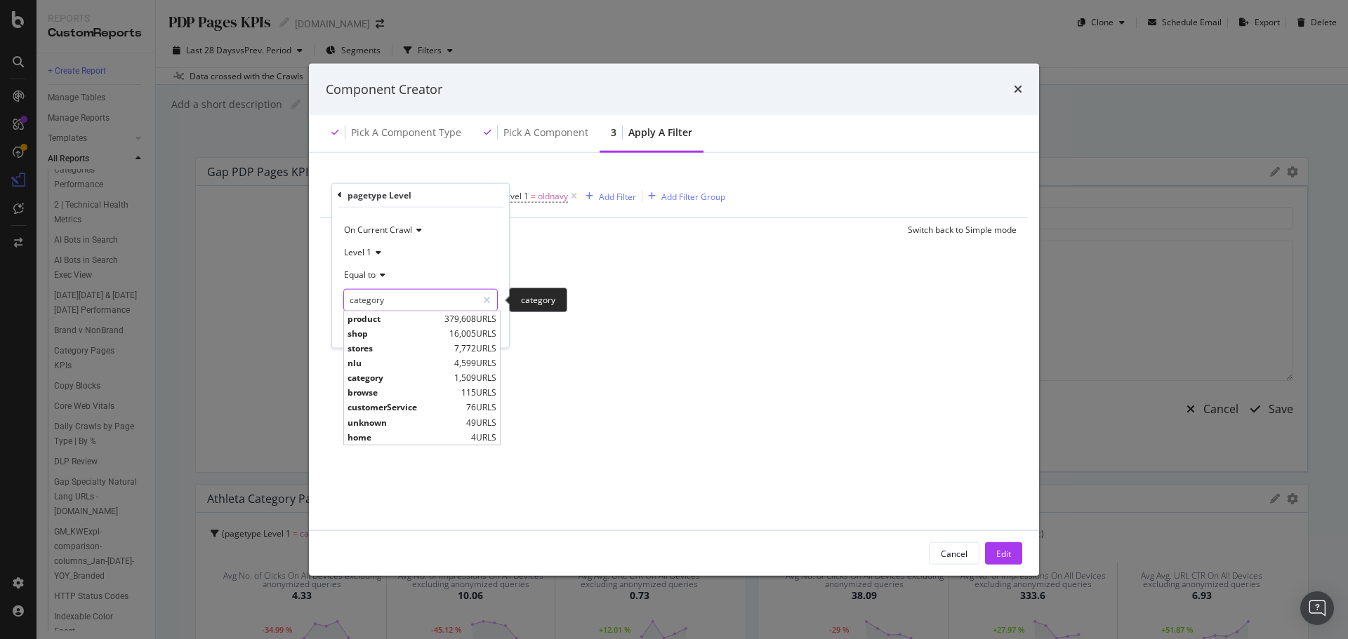
click at [388, 298] on input "category" at bounding box center [410, 300] width 133 height 22
click at [385, 318] on span "product" at bounding box center [393, 318] width 93 height 12
type input "product"
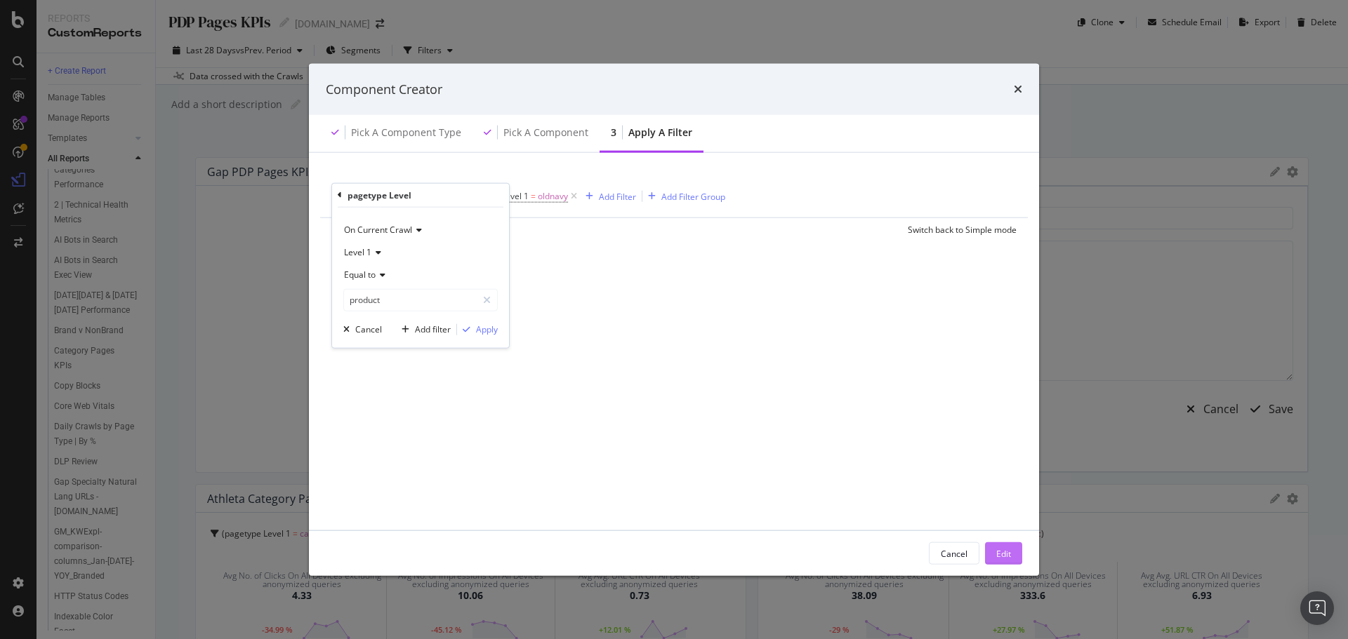
click at [1009, 551] on div "Edit" at bounding box center [1003, 554] width 15 height 12
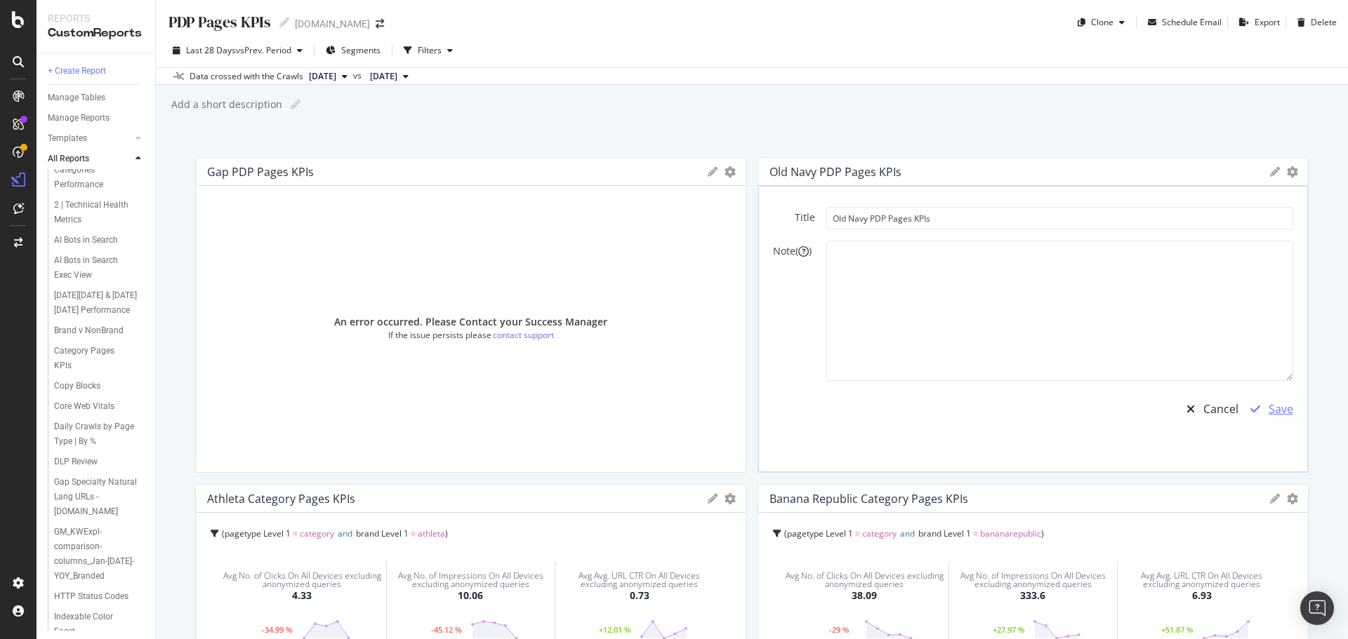
click at [1274, 410] on div "Save" at bounding box center [1280, 410] width 25 height 16
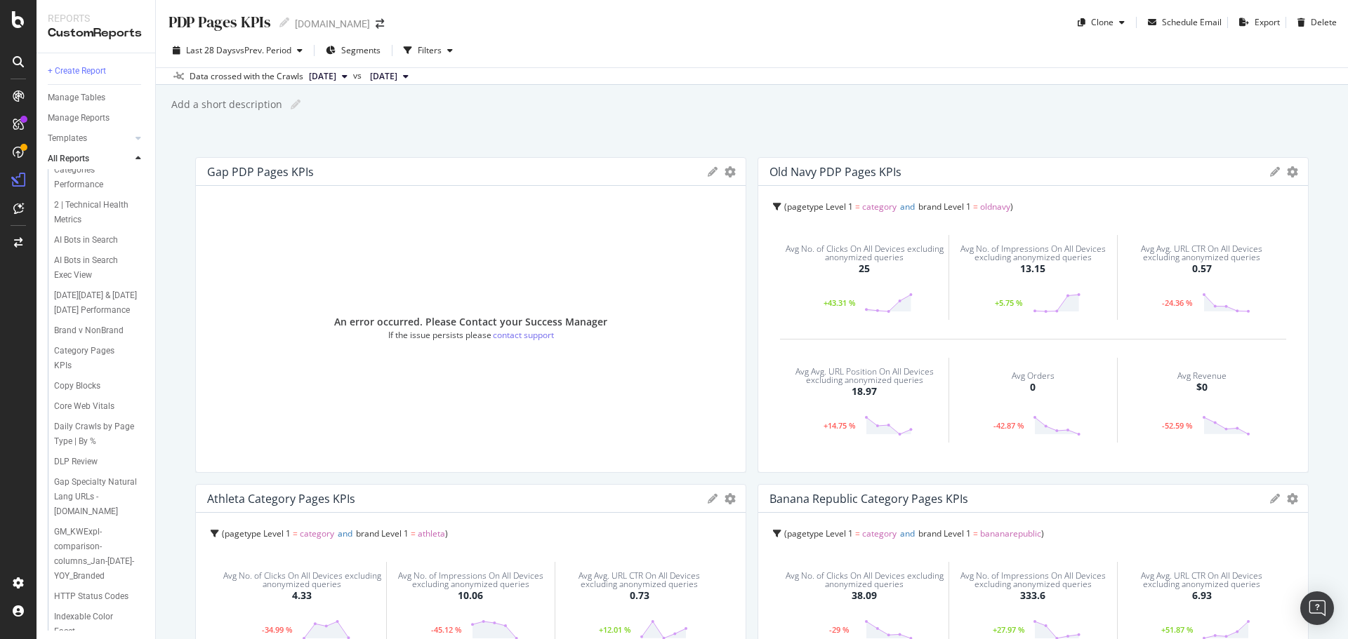
click at [873, 208] on span "category" at bounding box center [879, 207] width 34 height 12
click at [736, 174] on icon "gear" at bounding box center [729, 171] width 11 height 11
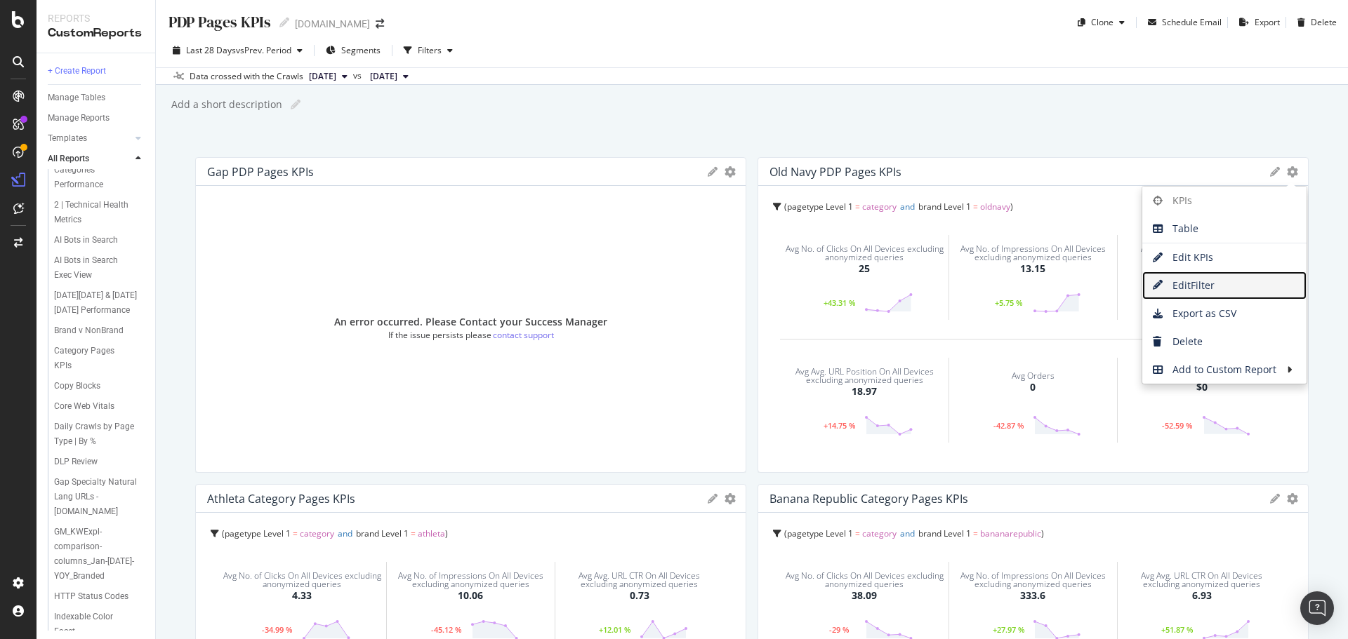
click at [1202, 280] on span "Edit Filter" at bounding box center [1224, 285] width 164 height 21
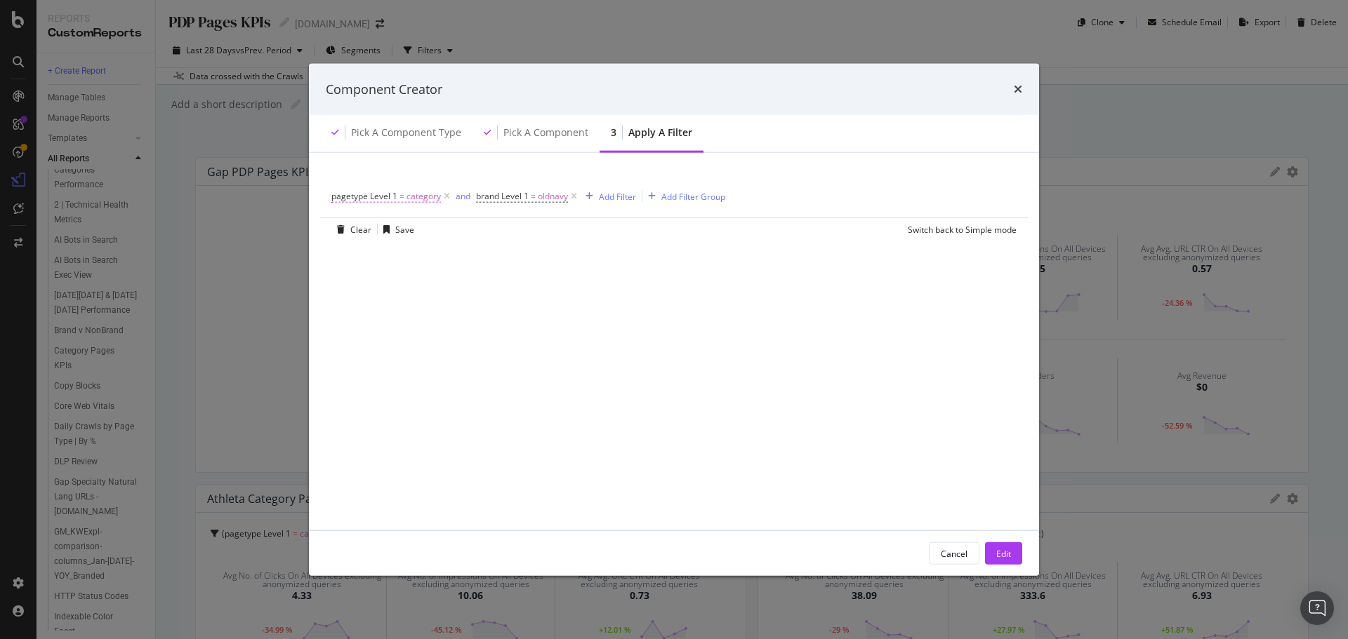
click at [411, 194] on span "category" at bounding box center [423, 197] width 34 height 20
click at [427, 305] on input "category" at bounding box center [410, 300] width 133 height 22
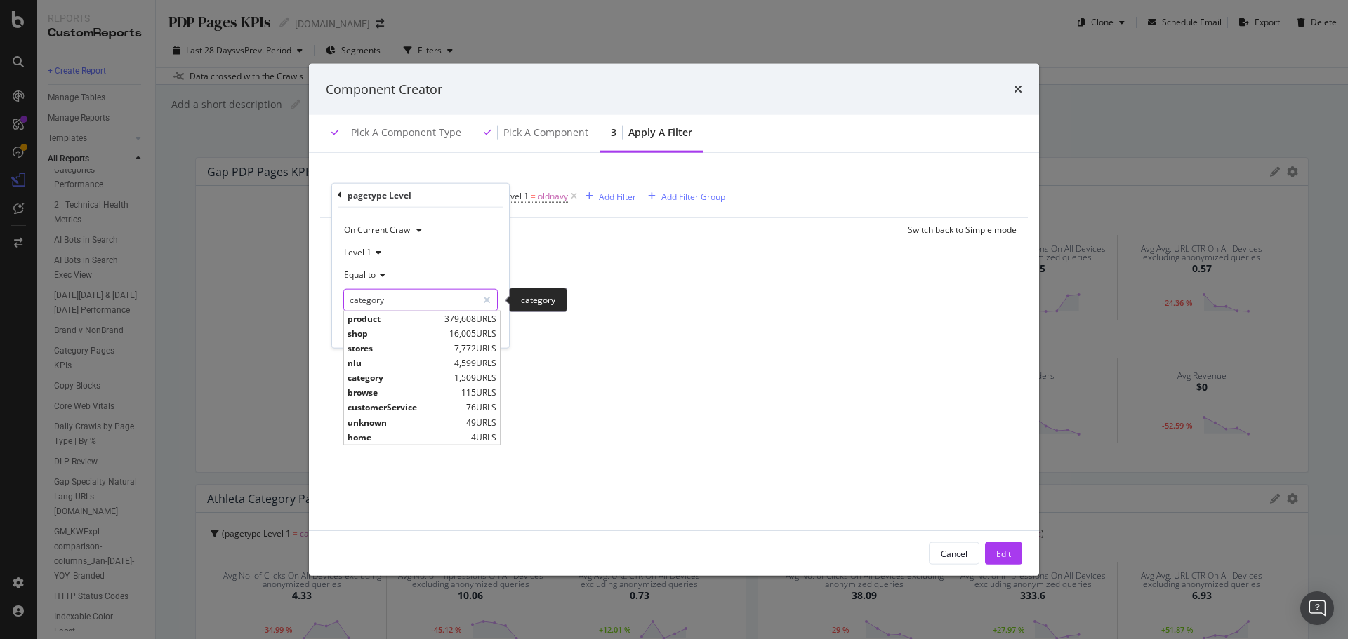
click at [427, 305] on input "category" at bounding box center [410, 300] width 133 height 22
click at [399, 317] on span "product" at bounding box center [393, 318] width 93 height 12
type input "product"
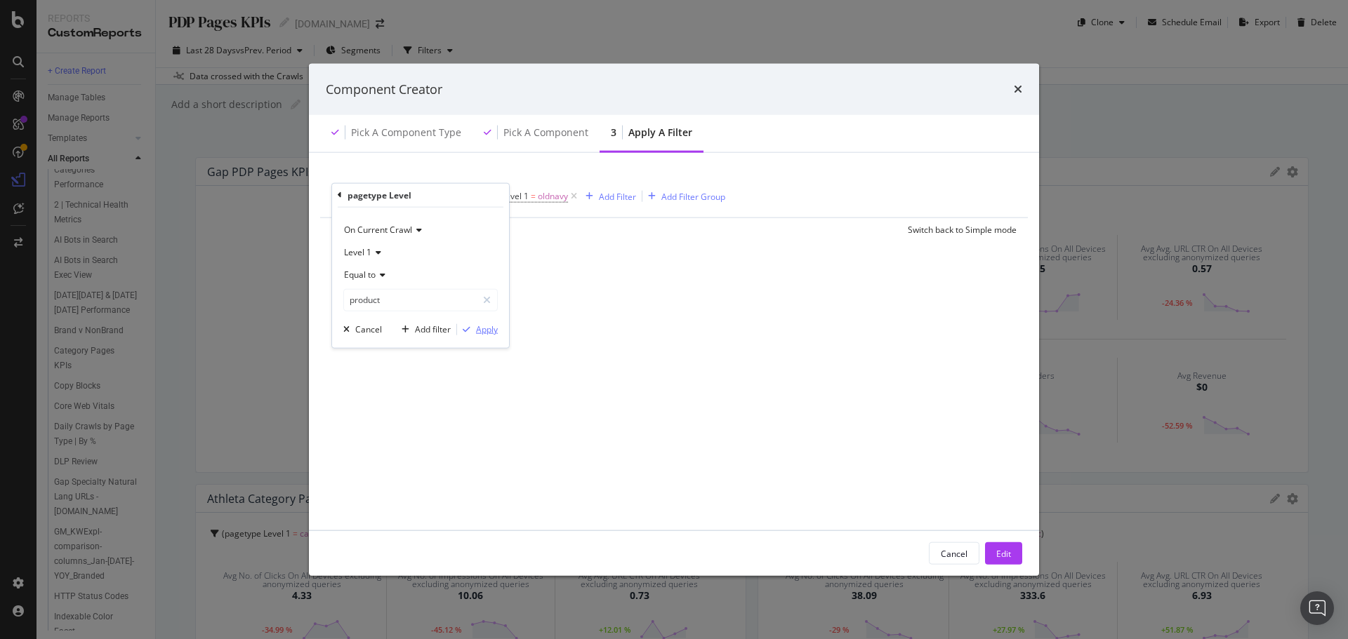
click at [479, 330] on div "Apply" at bounding box center [487, 330] width 22 height 12
click at [408, 231] on div "Save" at bounding box center [404, 229] width 19 height 12
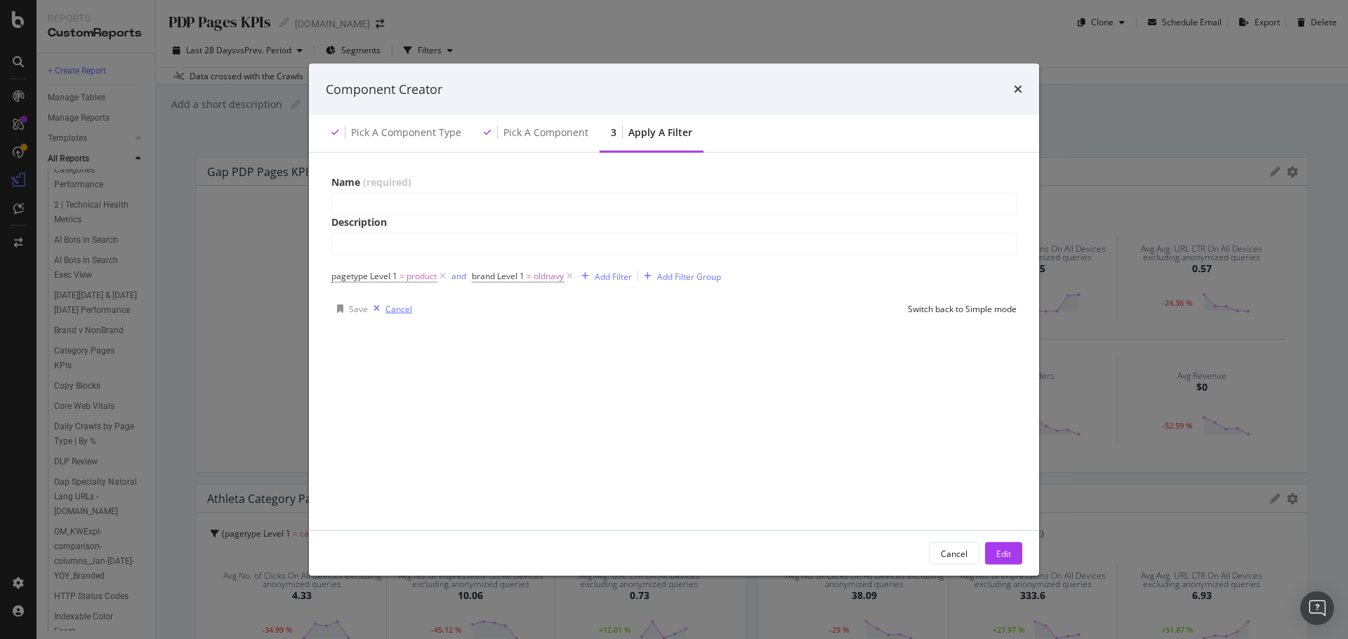
click at [386, 312] on div "Cancel" at bounding box center [398, 309] width 27 height 12
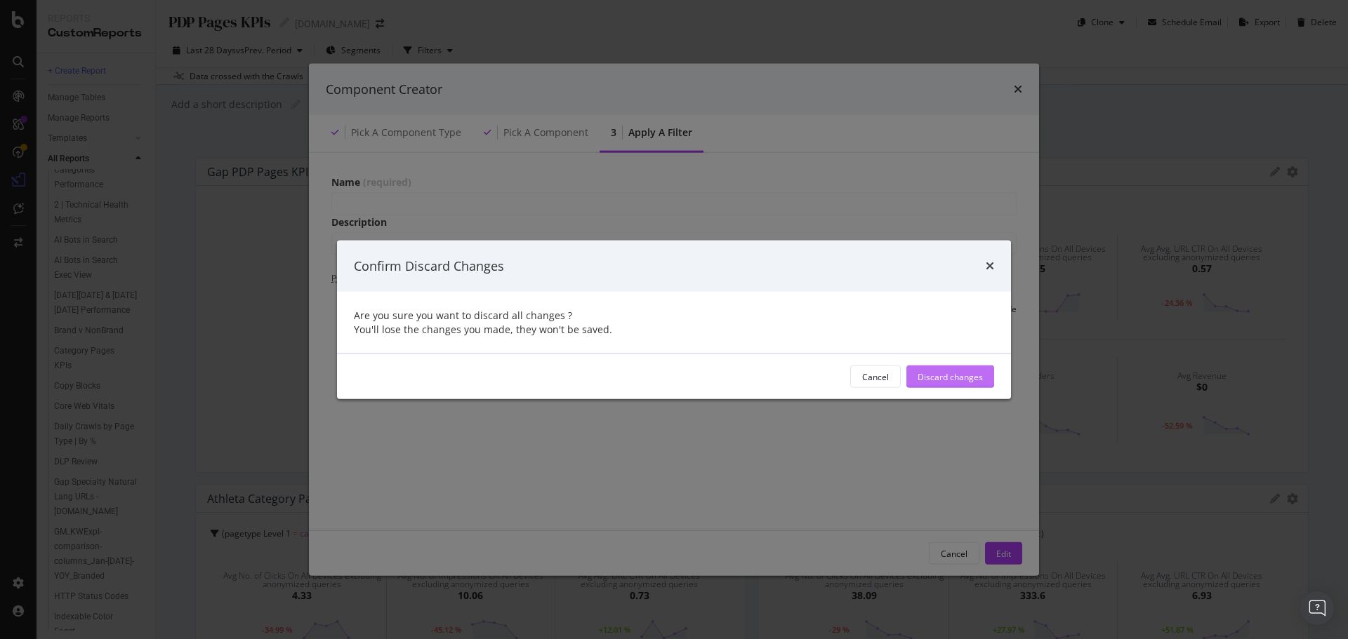
click at [917, 379] on div "Discard changes" at bounding box center [949, 377] width 65 height 12
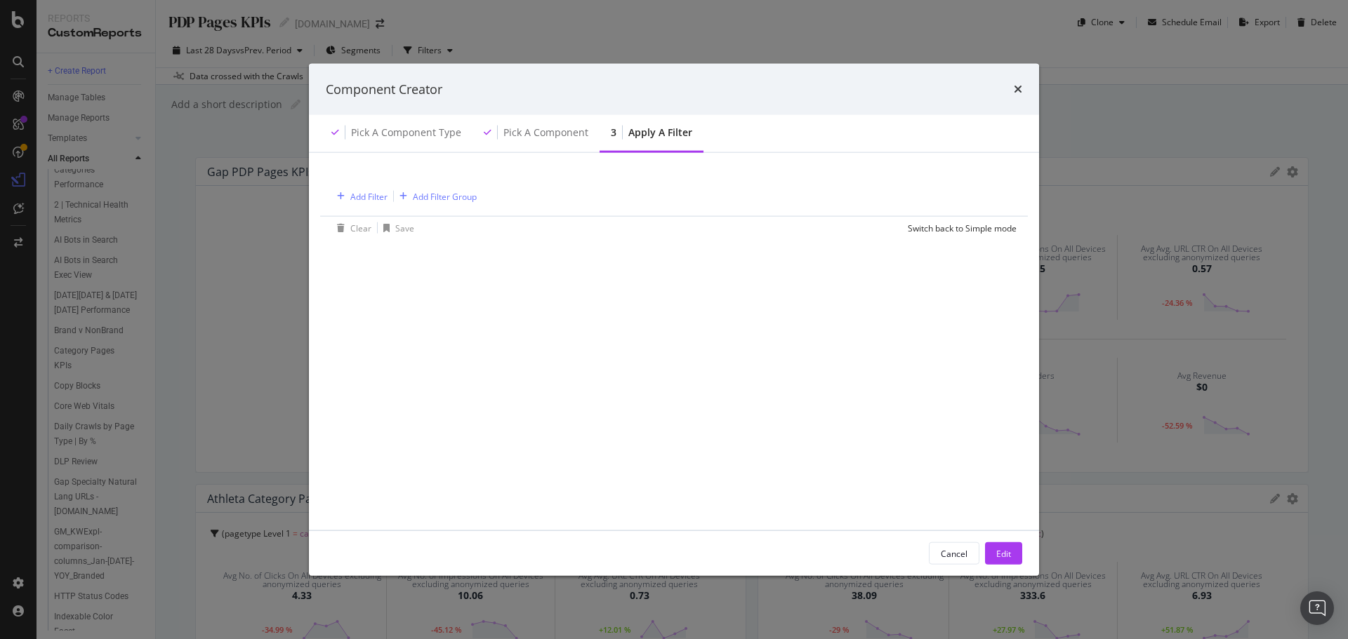
drag, startPoint x: 965, startPoint y: 554, endPoint x: 743, endPoint y: 51, distance: 550.0
click at [965, 555] on div "Cancel" at bounding box center [954, 554] width 27 height 12
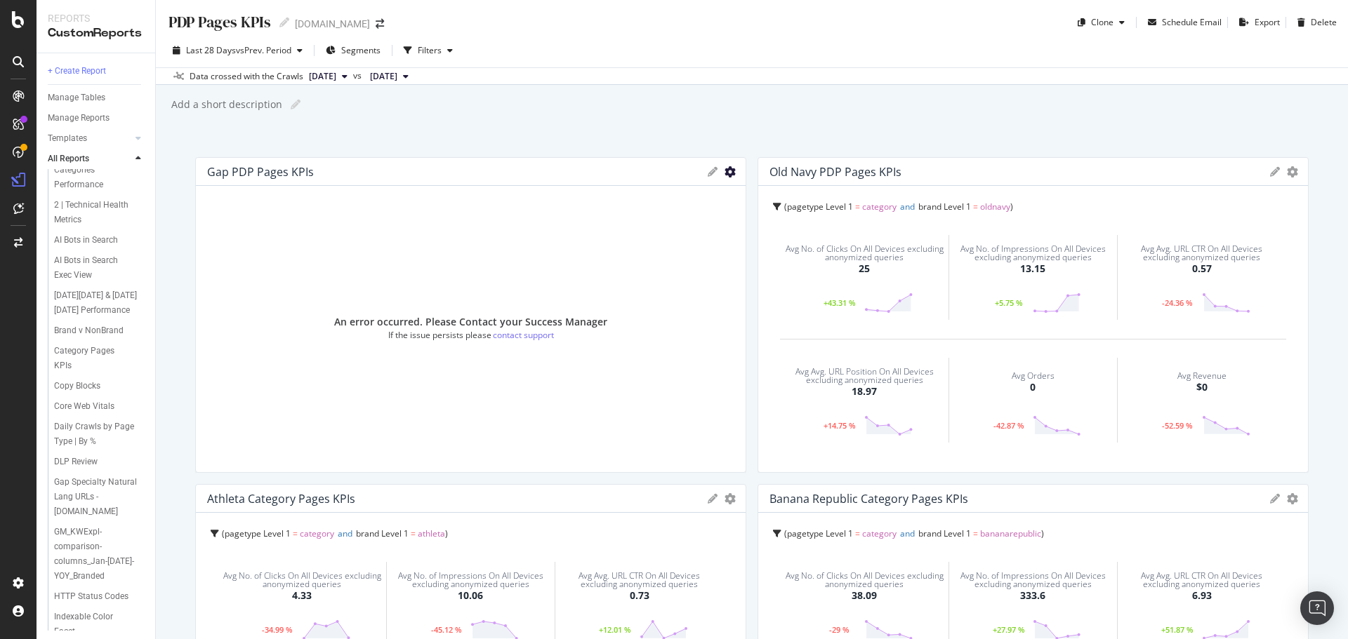
click at [724, 173] on icon "gear" at bounding box center [729, 171] width 11 height 11
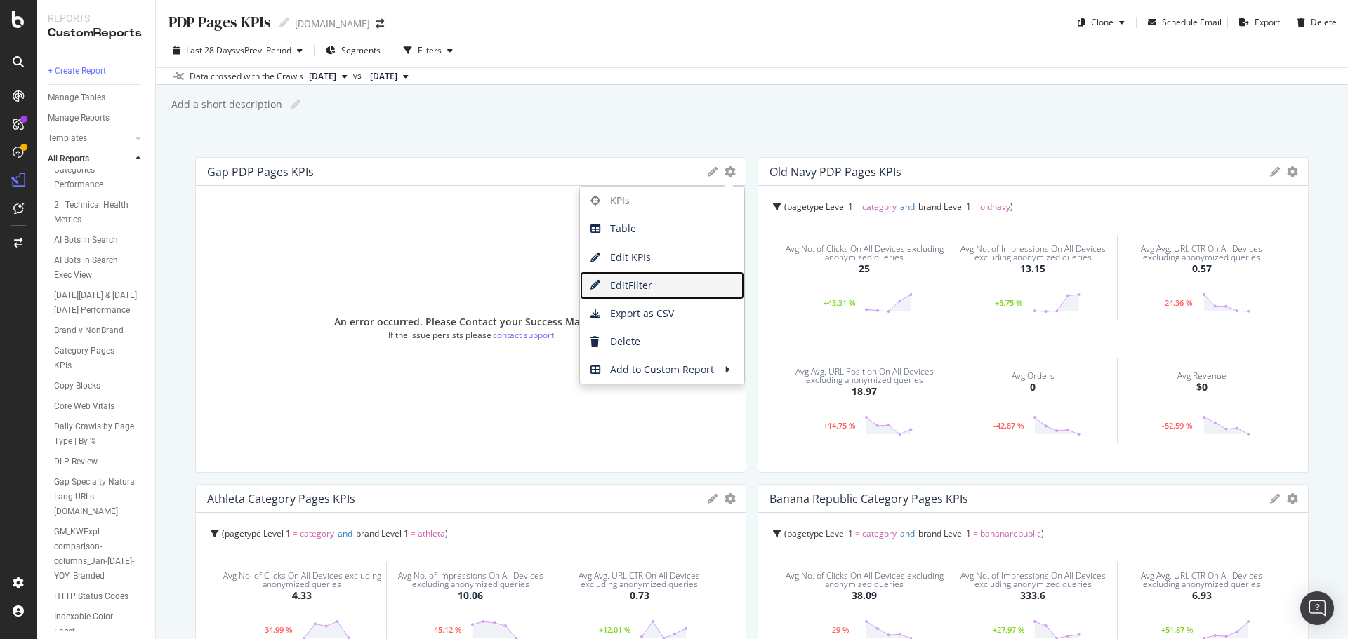
click at [632, 287] on span "Edit Filter" at bounding box center [662, 285] width 164 height 21
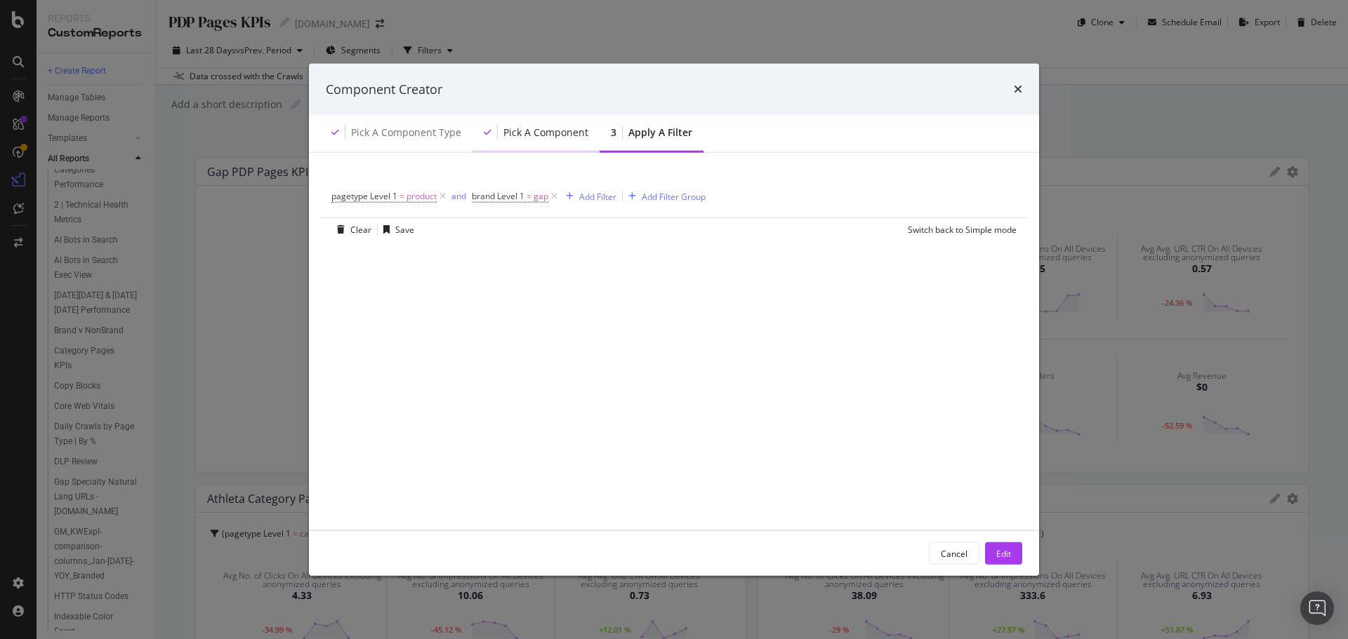
click at [575, 128] on div "Pick a Component" at bounding box center [545, 133] width 85 height 14
drag, startPoint x: 418, startPoint y: 128, endPoint x: 451, endPoint y: 135, distance: 33.7
click at [418, 130] on div "Pick a Component type" at bounding box center [406, 133] width 110 height 14
click at [959, 549] on div "Cancel" at bounding box center [954, 554] width 27 height 12
click at [1015, 88] on icon "times" at bounding box center [1018, 89] width 8 height 11
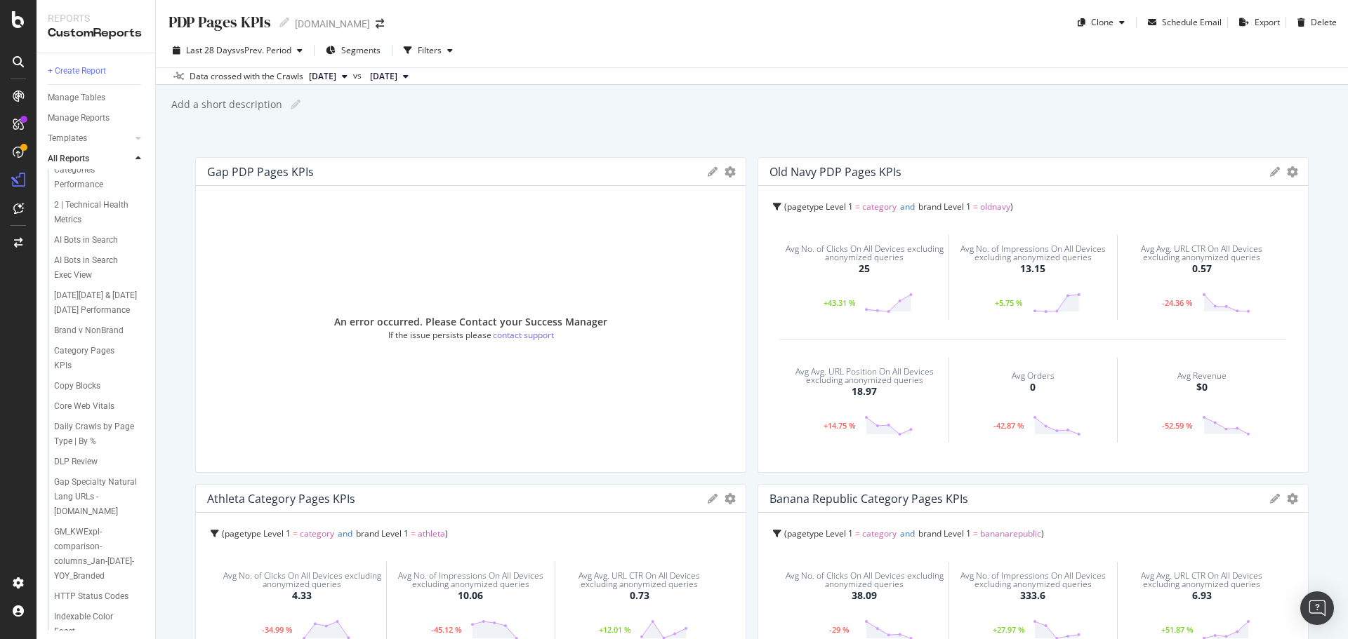
click at [878, 204] on span "category" at bounding box center [879, 207] width 34 height 12
click at [1275, 173] on div "KPIs Table Edit KPIs Edit Filter Export as CSV Delete Add to Custom Report" at bounding box center [1283, 172] width 27 height 10
click at [736, 177] on icon "gear" at bounding box center [729, 171] width 11 height 11
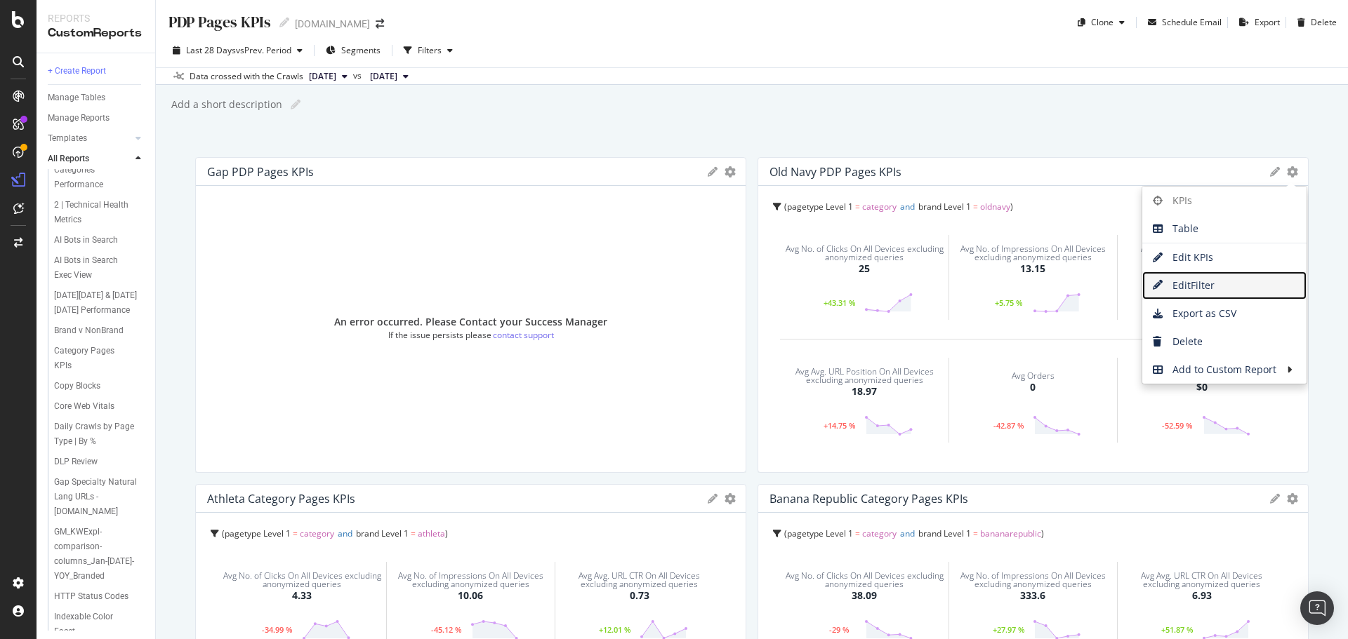
click at [1226, 288] on span "Edit Filter" at bounding box center [1224, 285] width 164 height 21
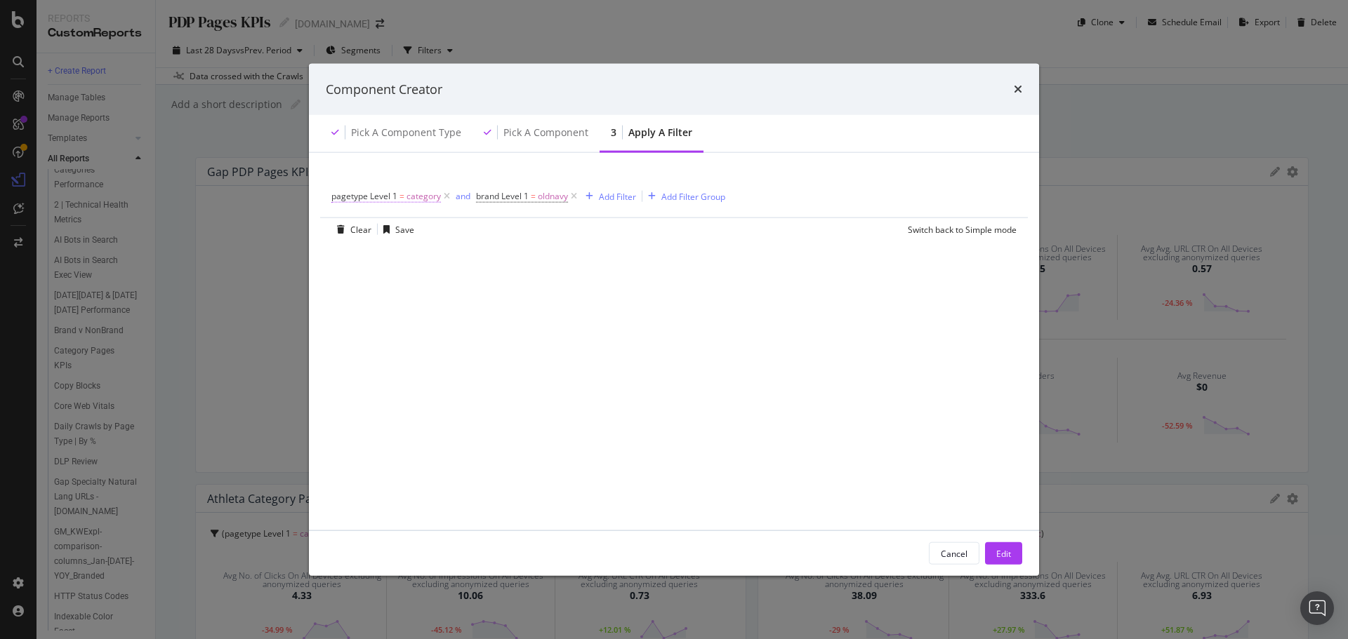
click at [383, 202] on span "pagetype Level 1" at bounding box center [364, 196] width 66 height 12
click at [378, 306] on input "category" at bounding box center [410, 300] width 133 height 22
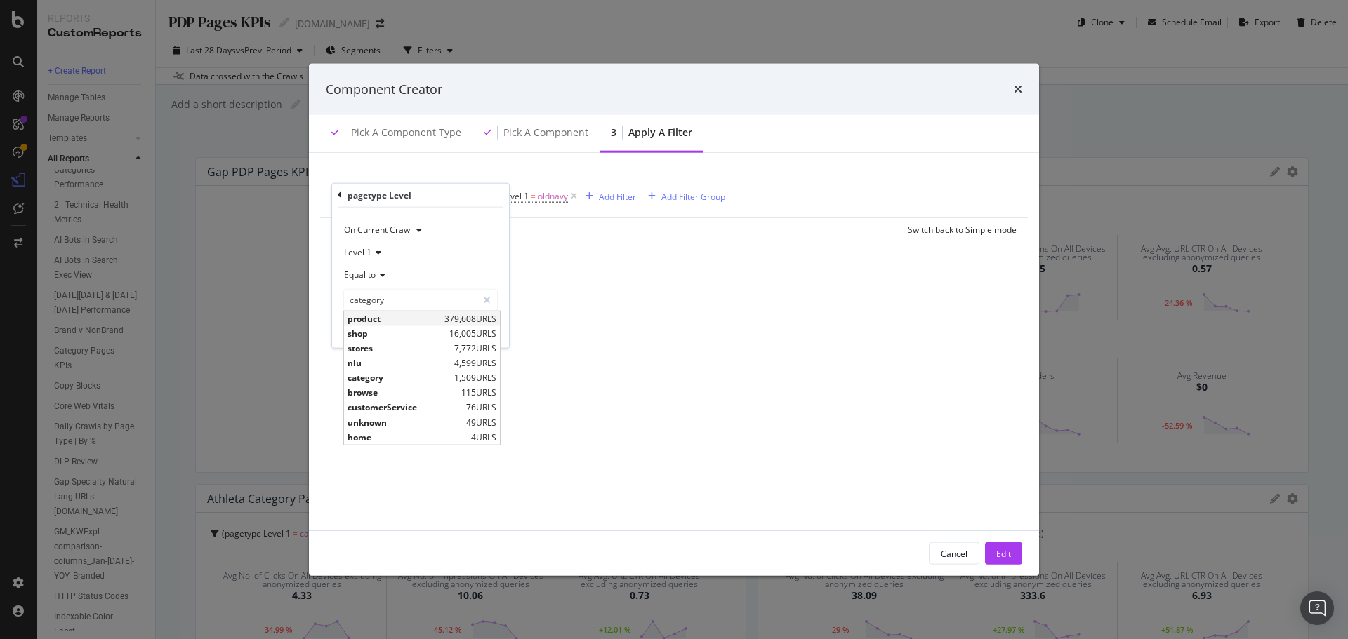
click at [390, 319] on span "product" at bounding box center [393, 318] width 93 height 12
type input "product"
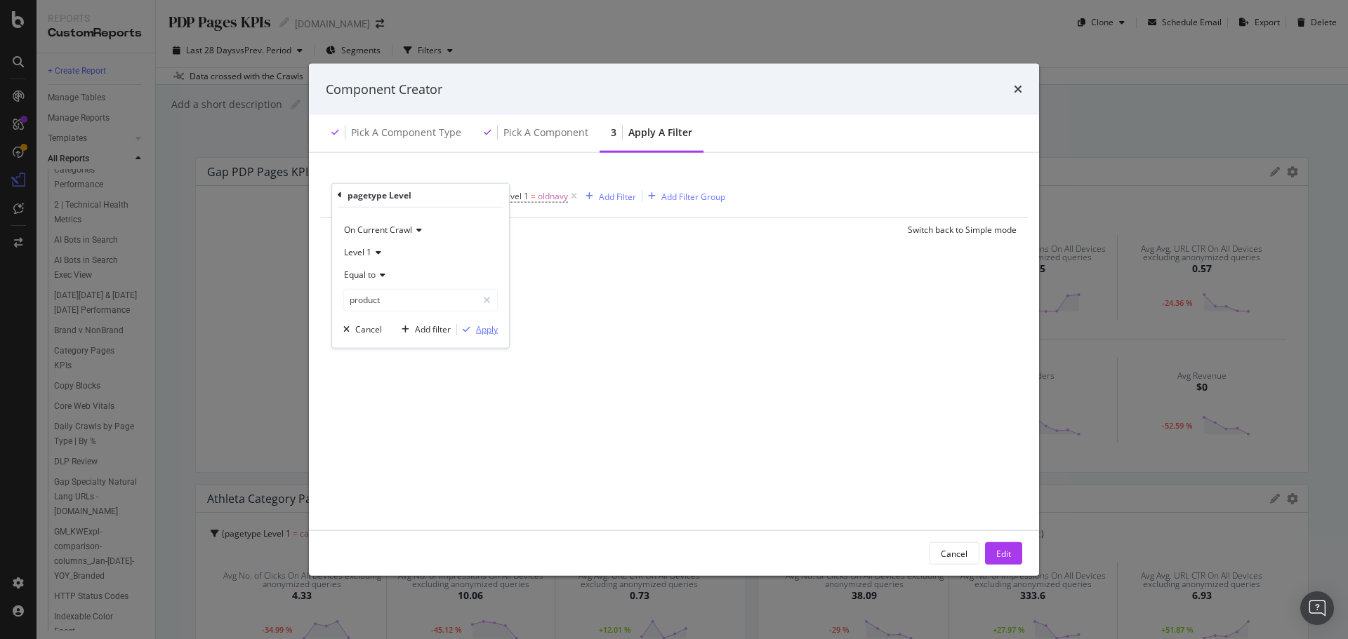
click at [482, 330] on div "Apply" at bounding box center [487, 330] width 22 height 12
click at [392, 230] on div "modal" at bounding box center [387, 229] width 18 height 8
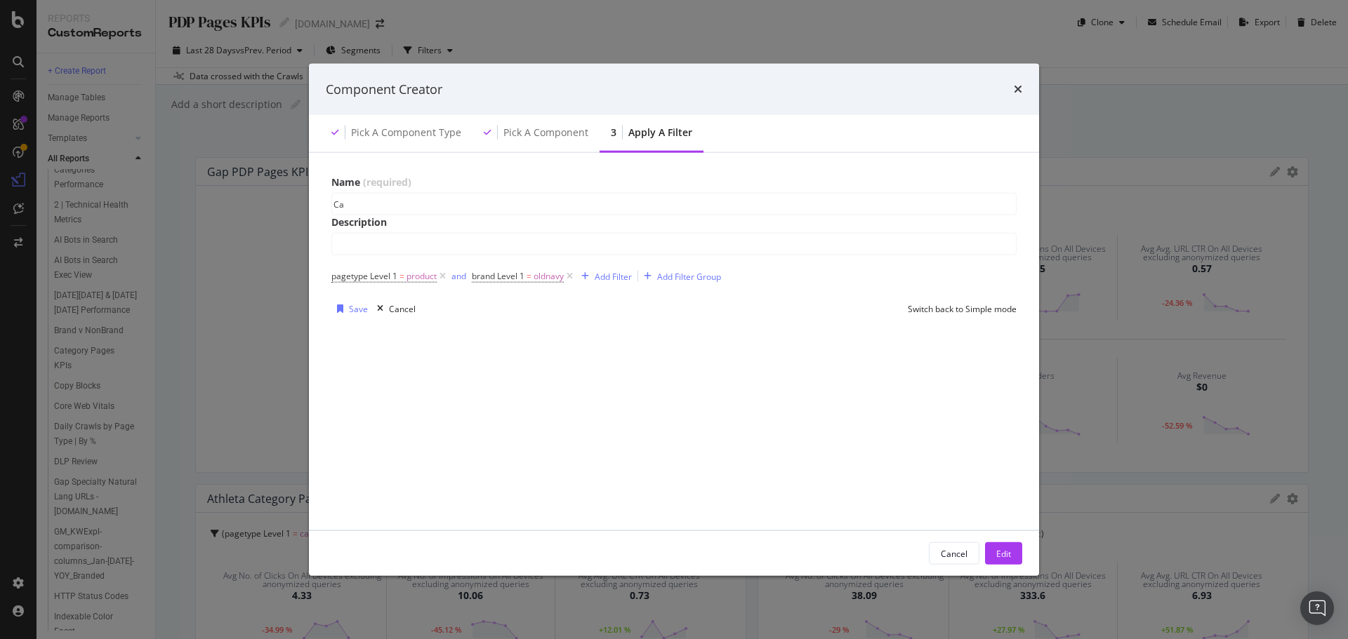
type input "C"
type input "PDP ON"
click at [359, 314] on div "Save" at bounding box center [358, 309] width 19 height 12
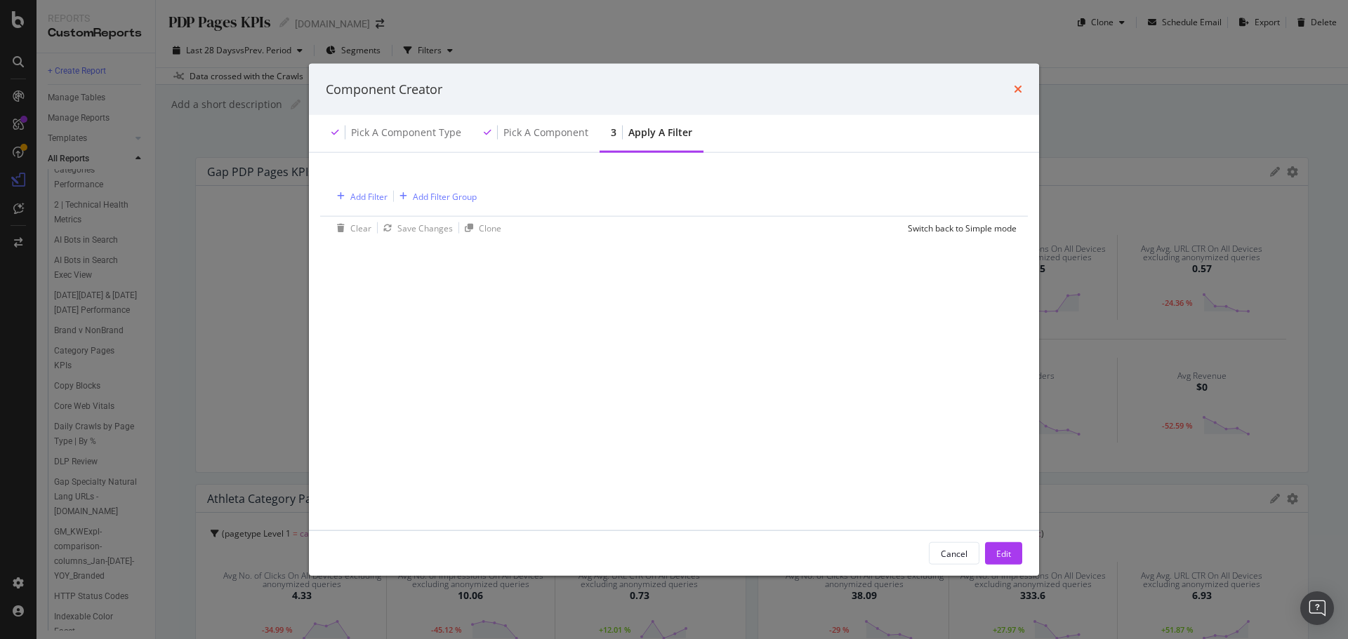
click at [1021, 89] on icon "times" at bounding box center [1018, 89] width 8 height 11
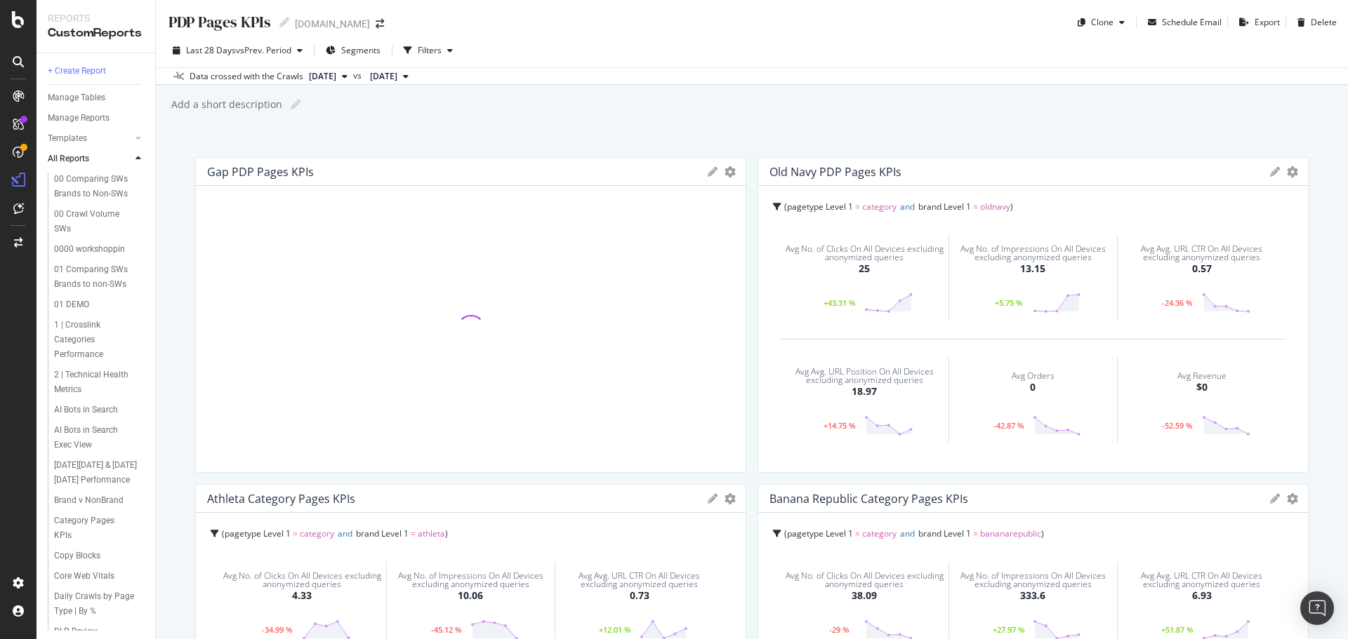
click at [712, 173] on icon at bounding box center [713, 172] width 10 height 10
click at [651, 402] on div "Cancel" at bounding box center [658, 410] width 35 height 16
click at [725, 177] on icon "gear" at bounding box center [729, 171] width 11 height 11
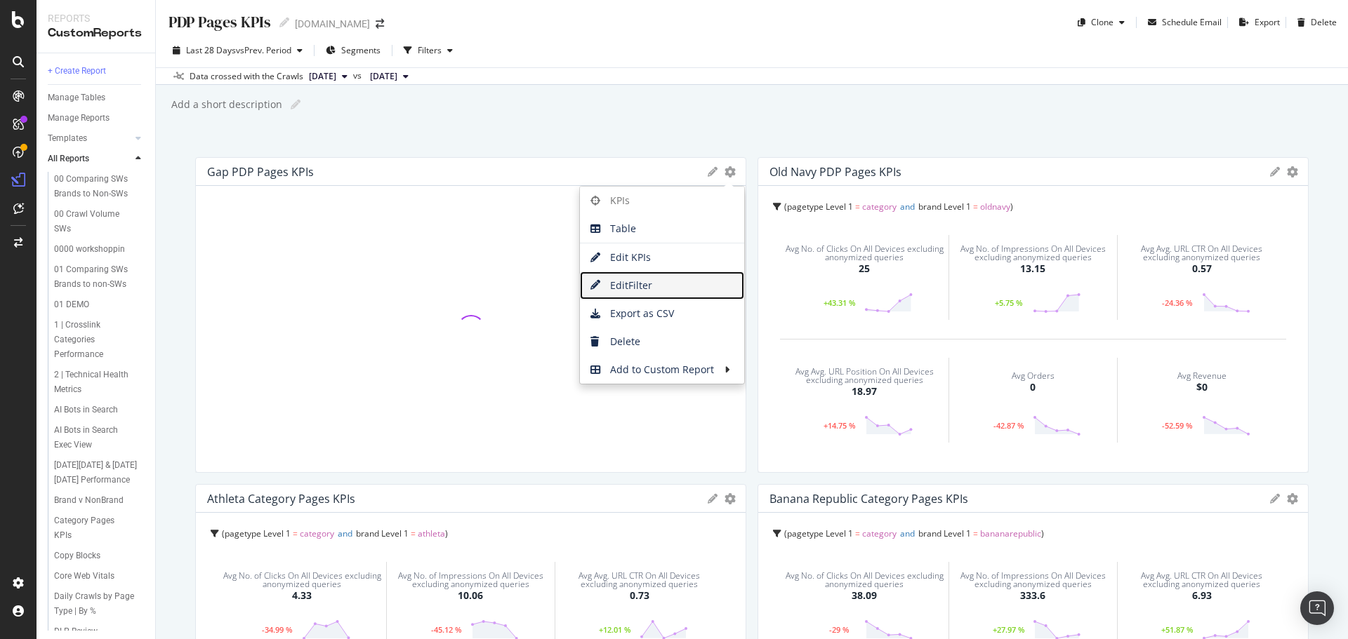
click at [628, 287] on span "Edit Filter" at bounding box center [662, 285] width 164 height 21
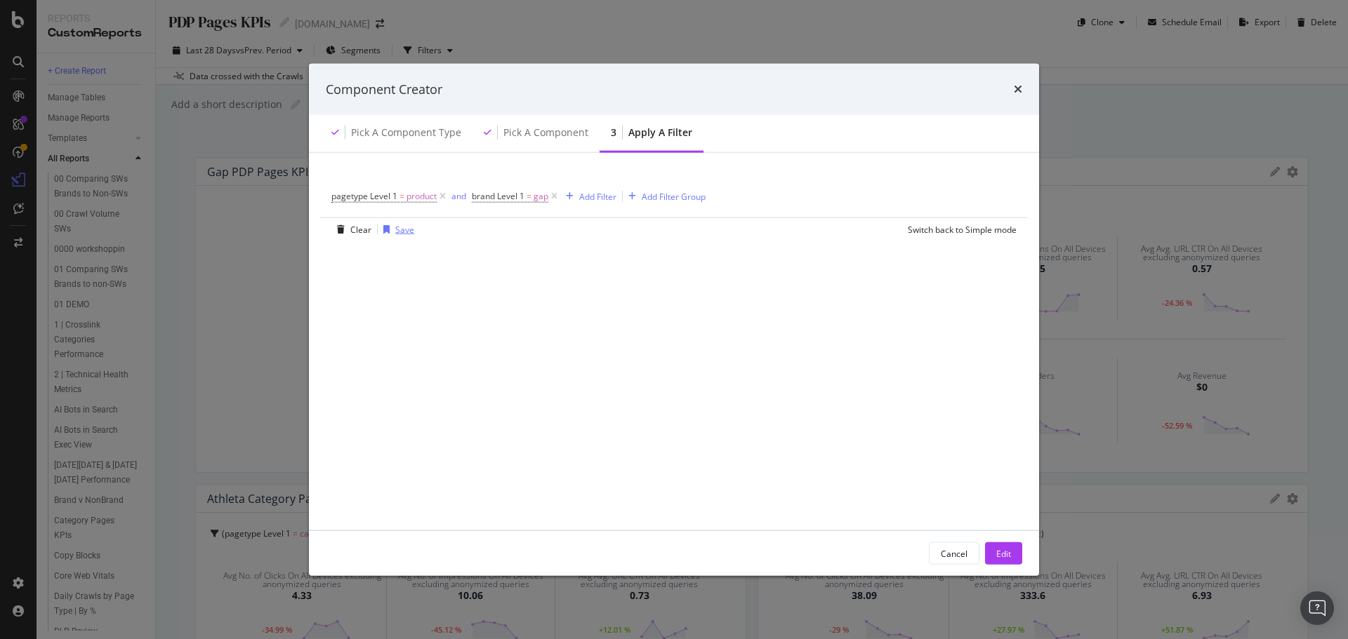
click at [395, 231] on div "Save" at bounding box center [404, 229] width 19 height 12
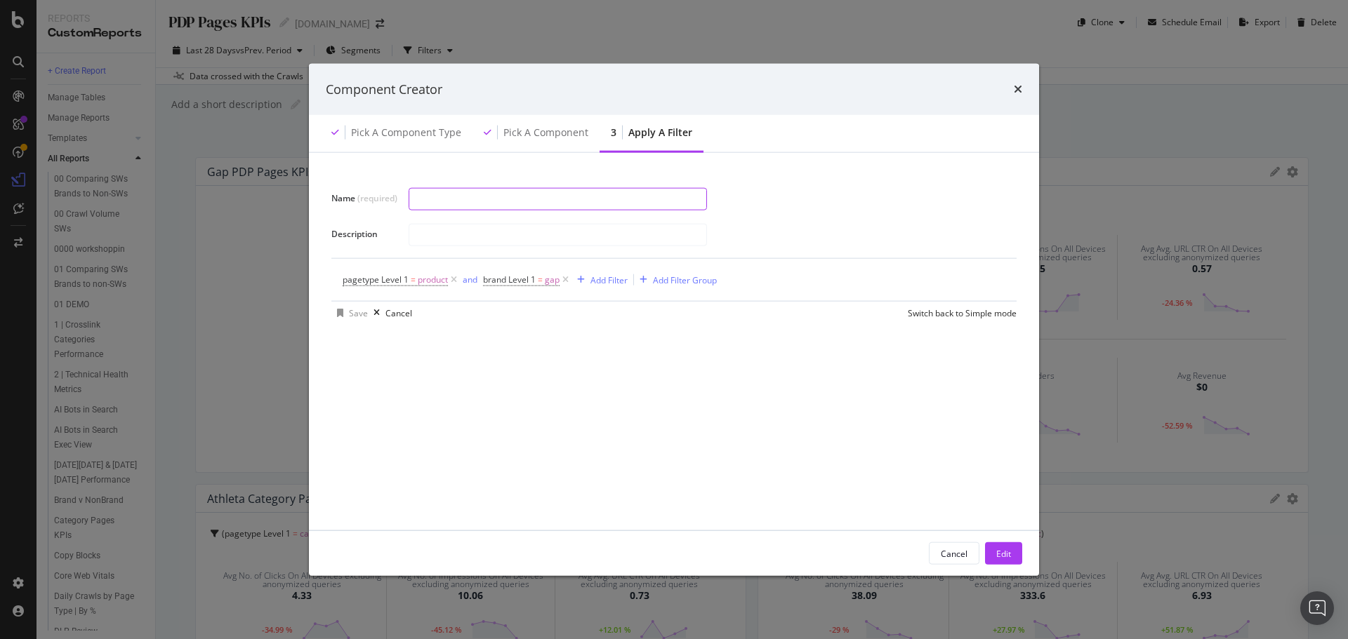
type input "2"
type input "PDP Gap"
click at [352, 311] on div "Save" at bounding box center [358, 313] width 19 height 12
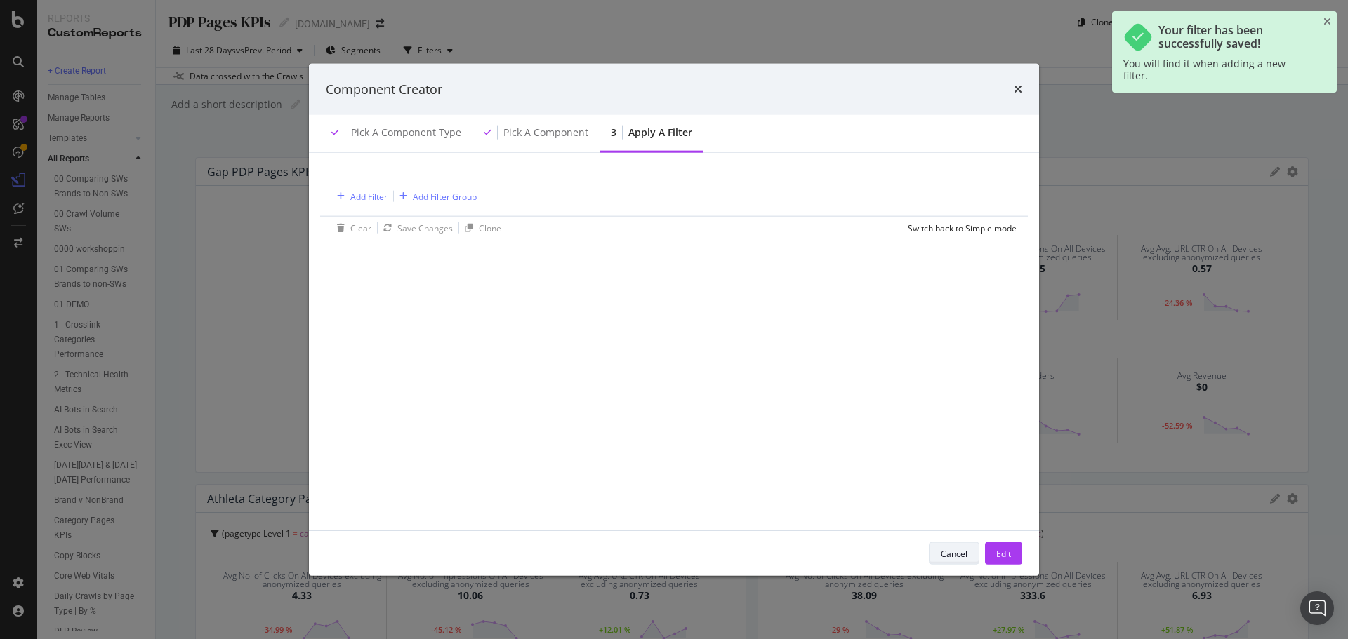
click at [967, 552] on div "Cancel" at bounding box center [954, 554] width 27 height 12
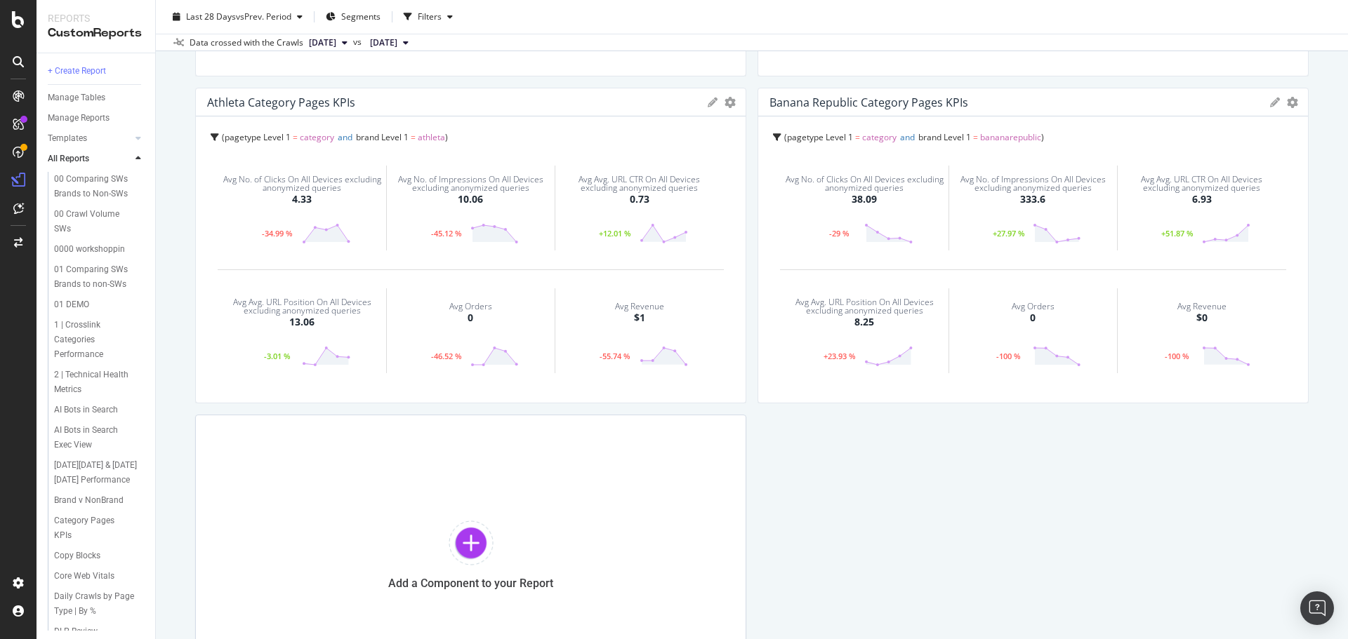
scroll to position [421, 0]
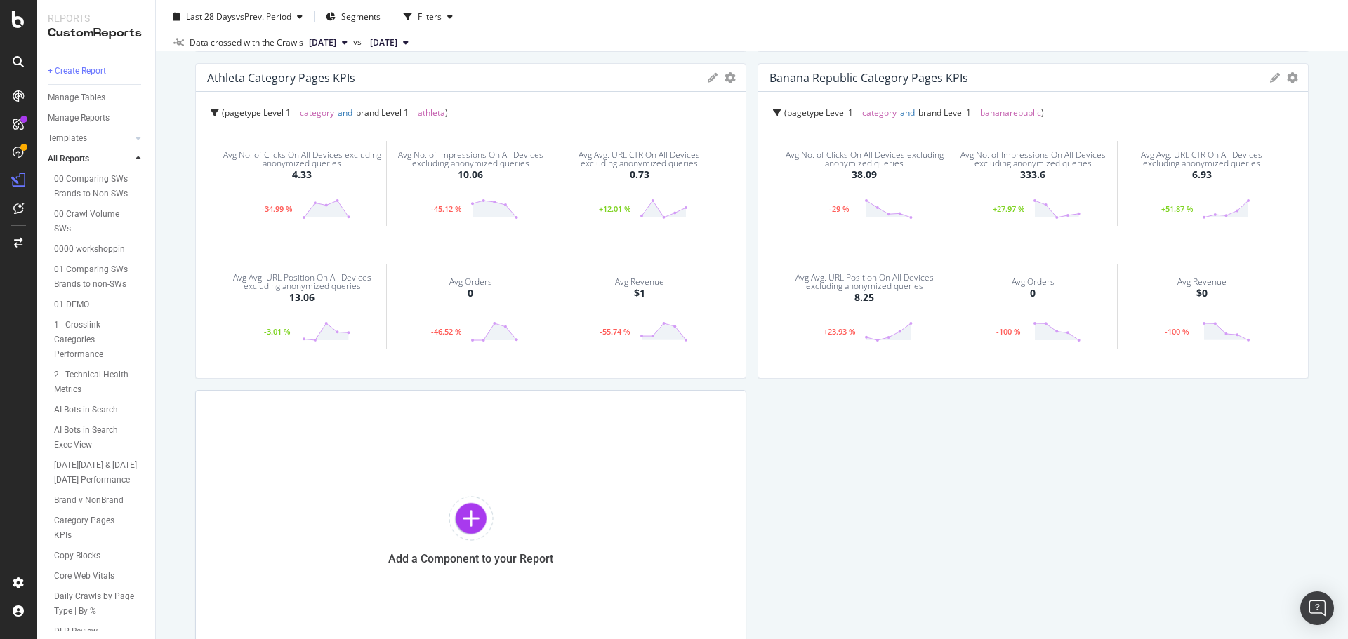
drag, startPoint x: 939, startPoint y: 432, endPoint x: 910, endPoint y: 432, distance: 29.5
click at [939, 432] on div "Gap PDP Pages KPIs KPIs Table Edit KPIs Edit Filter Export as CSV Delete Add to…" at bounding box center [751, 203] width 1113 height 935
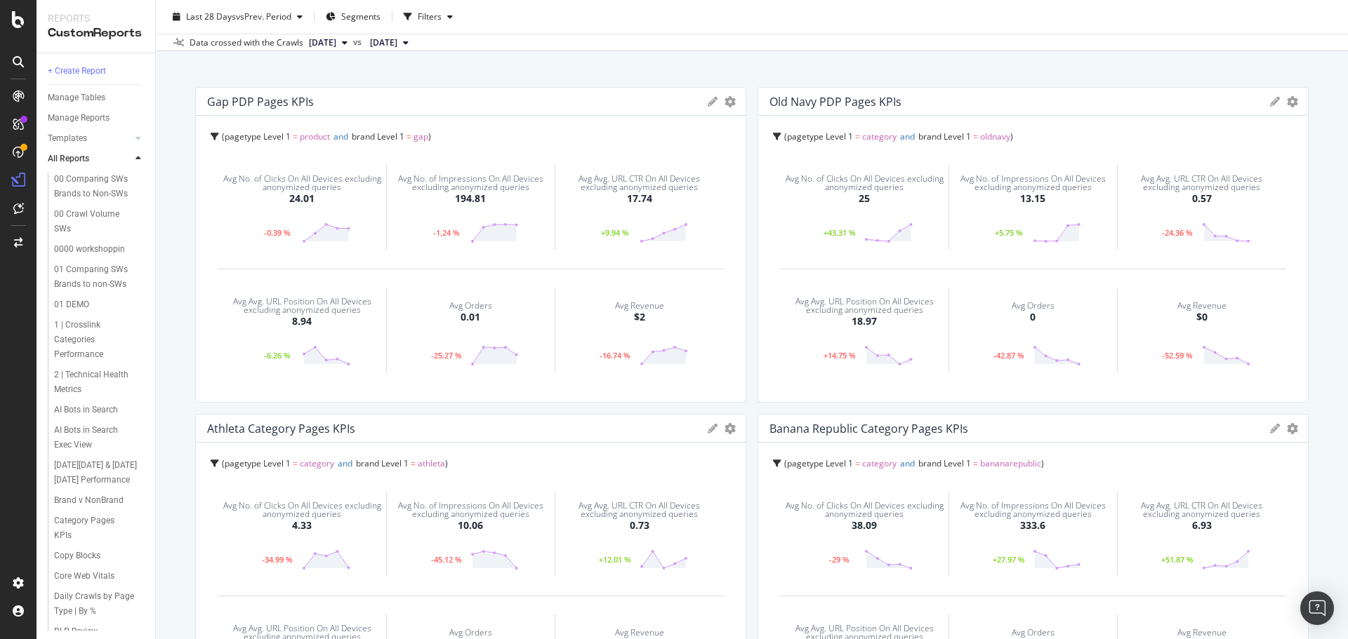
scroll to position [0, 0]
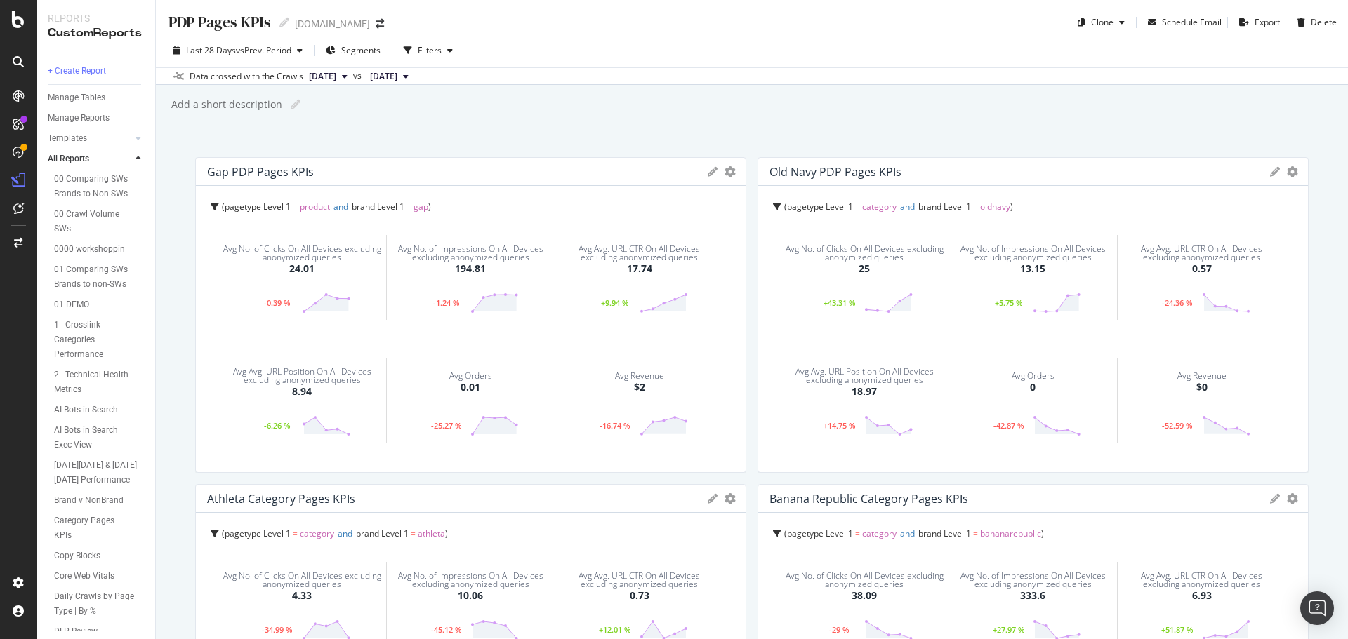
click at [1270, 169] on icon at bounding box center [1275, 172] width 10 height 10
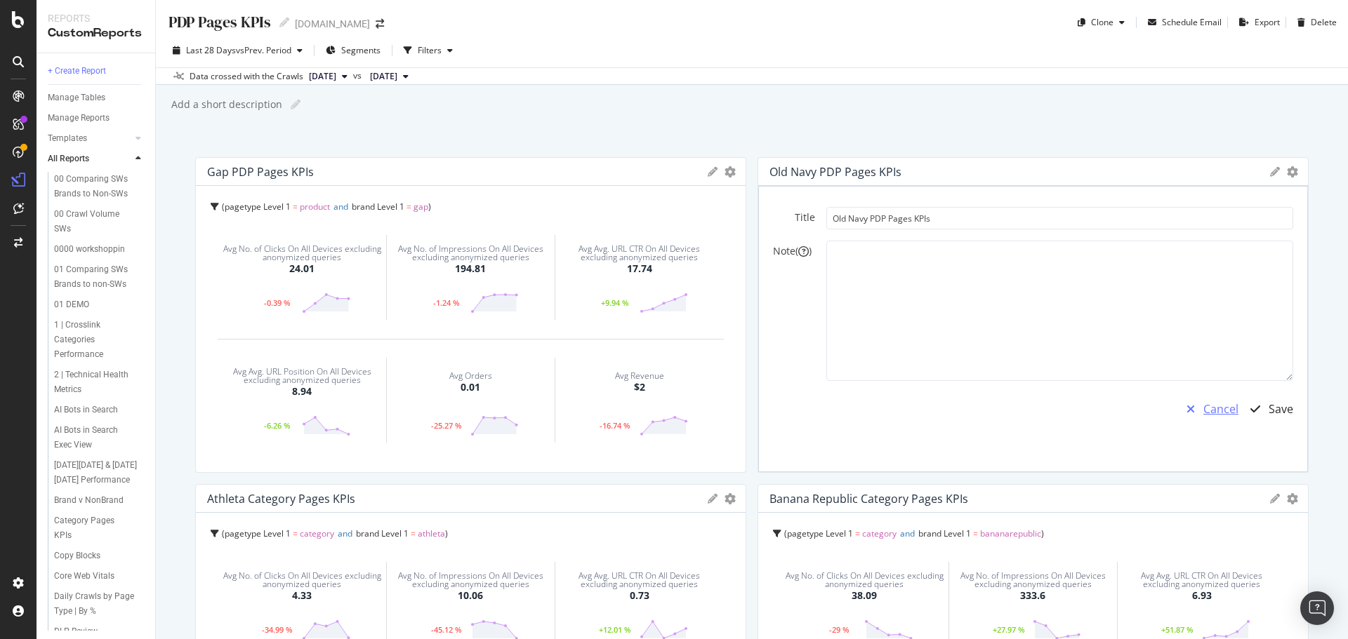
click at [1217, 412] on div "Cancel" at bounding box center [1220, 410] width 35 height 16
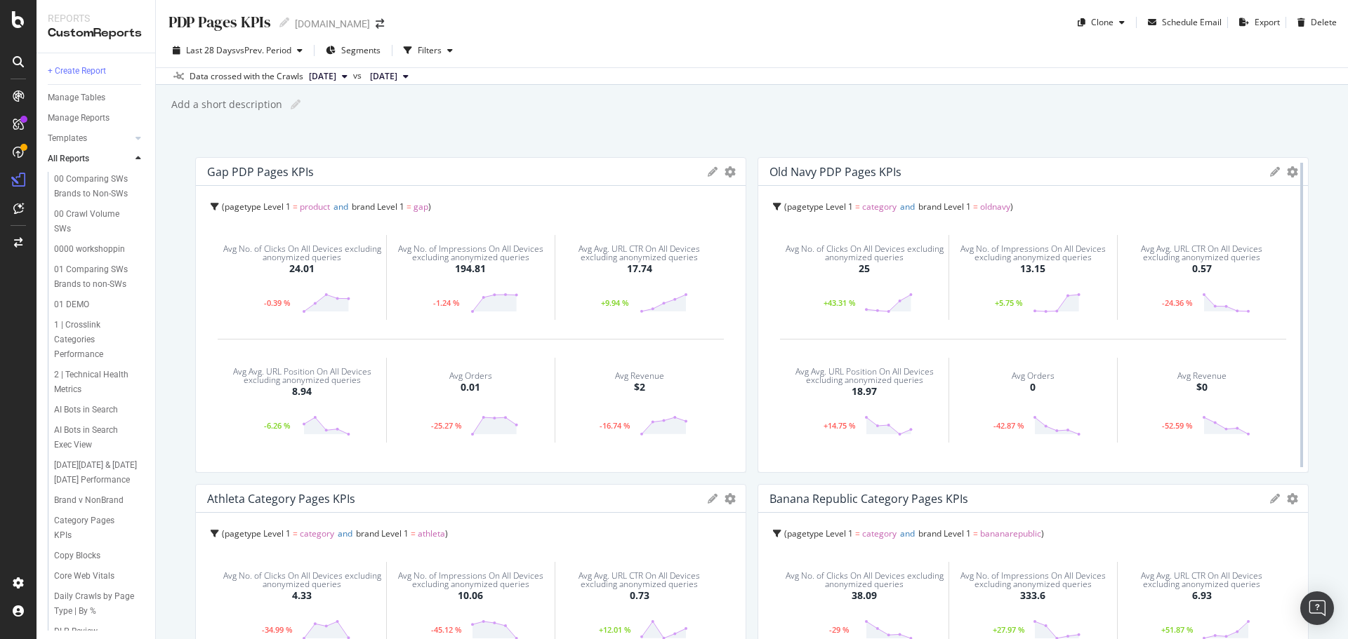
click at [1294, 172] on div at bounding box center [1301, 315] width 14 height 316
click at [736, 173] on icon "gear" at bounding box center [729, 171] width 11 height 11
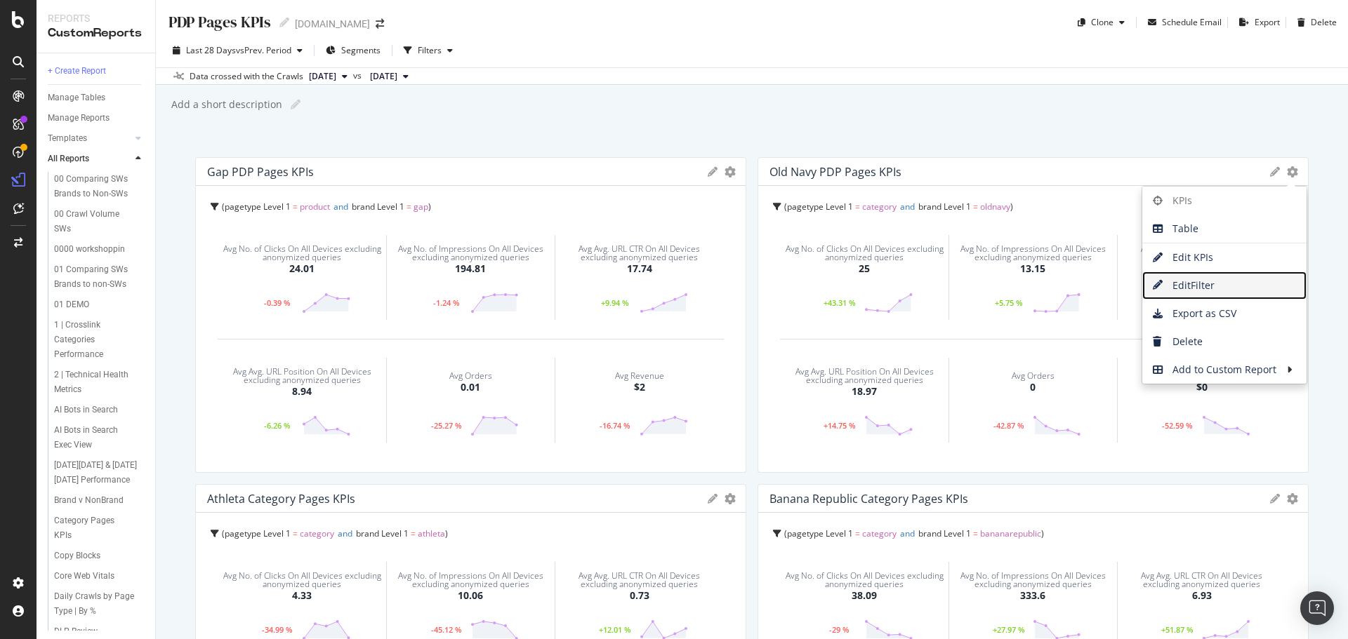
click at [1208, 291] on span "Edit Filter" at bounding box center [1224, 285] width 164 height 21
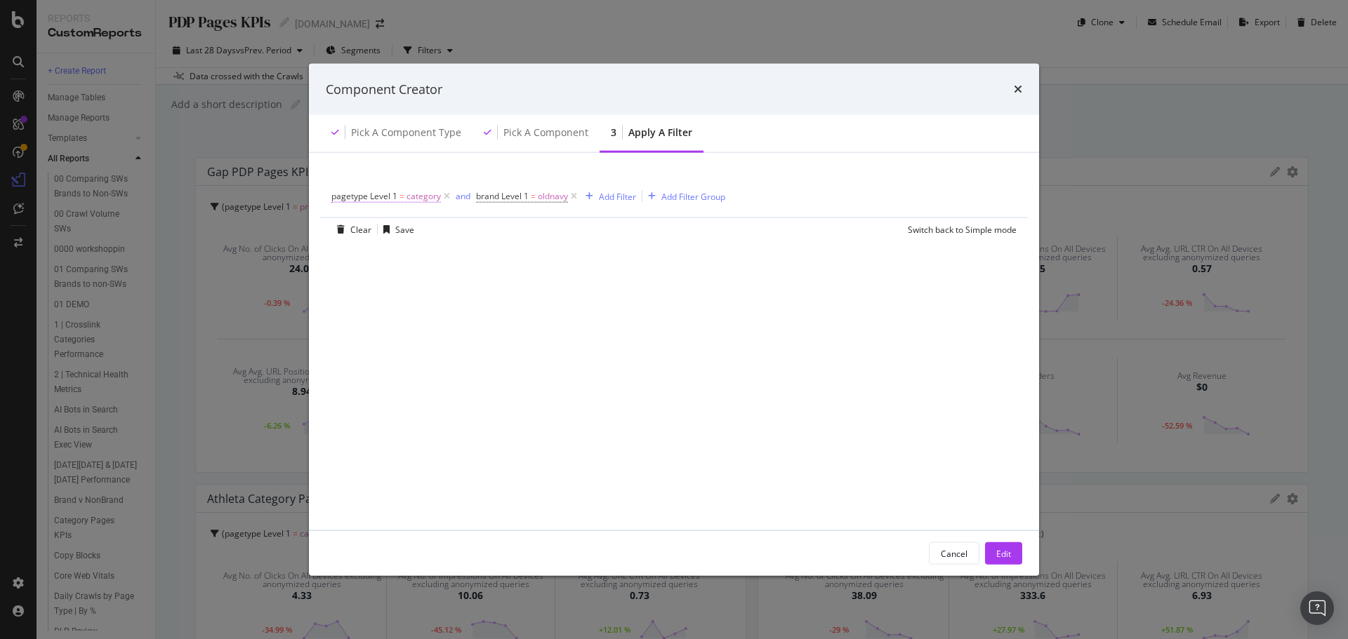
click at [416, 204] on span "category" at bounding box center [423, 197] width 34 height 20
click at [612, 194] on div "Add Filter" at bounding box center [617, 196] width 37 height 12
click at [501, 284] on div "pagetype Level 1 = category and brand Level 1 = oldnavy Add Filter Add Filter G…" at bounding box center [674, 342] width 696 height 344
click at [407, 194] on span "category" at bounding box center [423, 197] width 34 height 20
click at [387, 299] on input "category" at bounding box center [410, 300] width 133 height 22
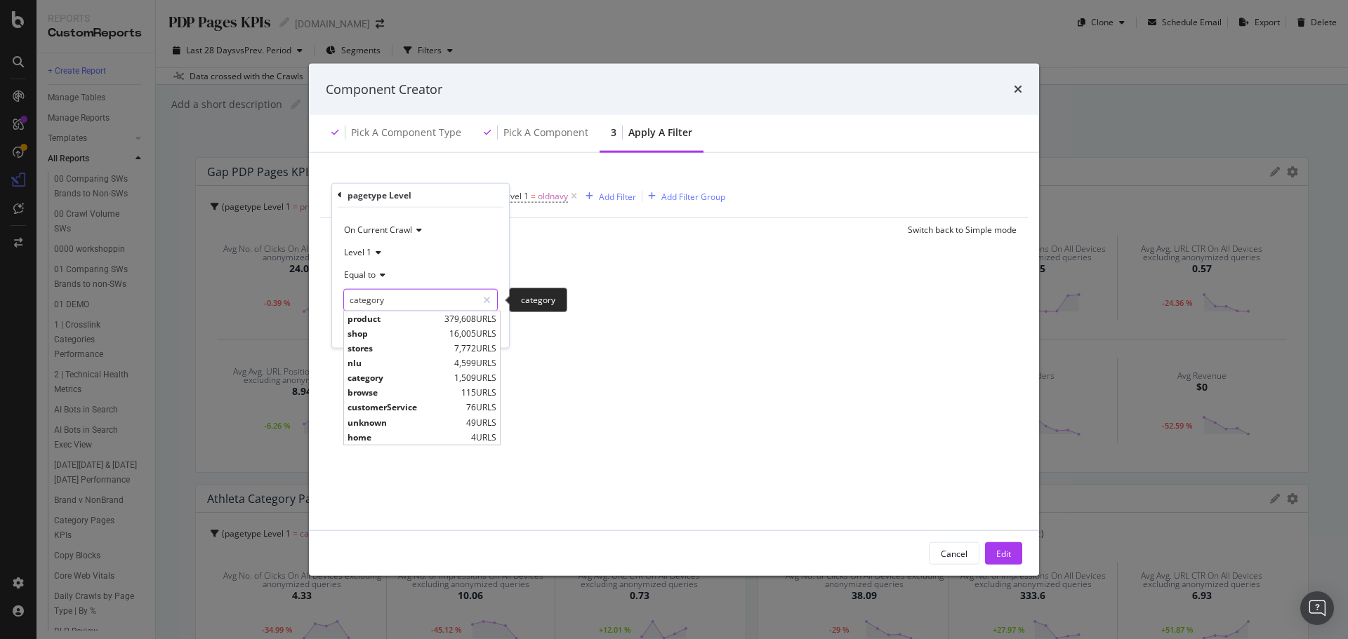
click at [392, 296] on input "category" at bounding box center [410, 300] width 133 height 22
click at [377, 315] on span "product" at bounding box center [393, 318] width 93 height 12
type input "product"
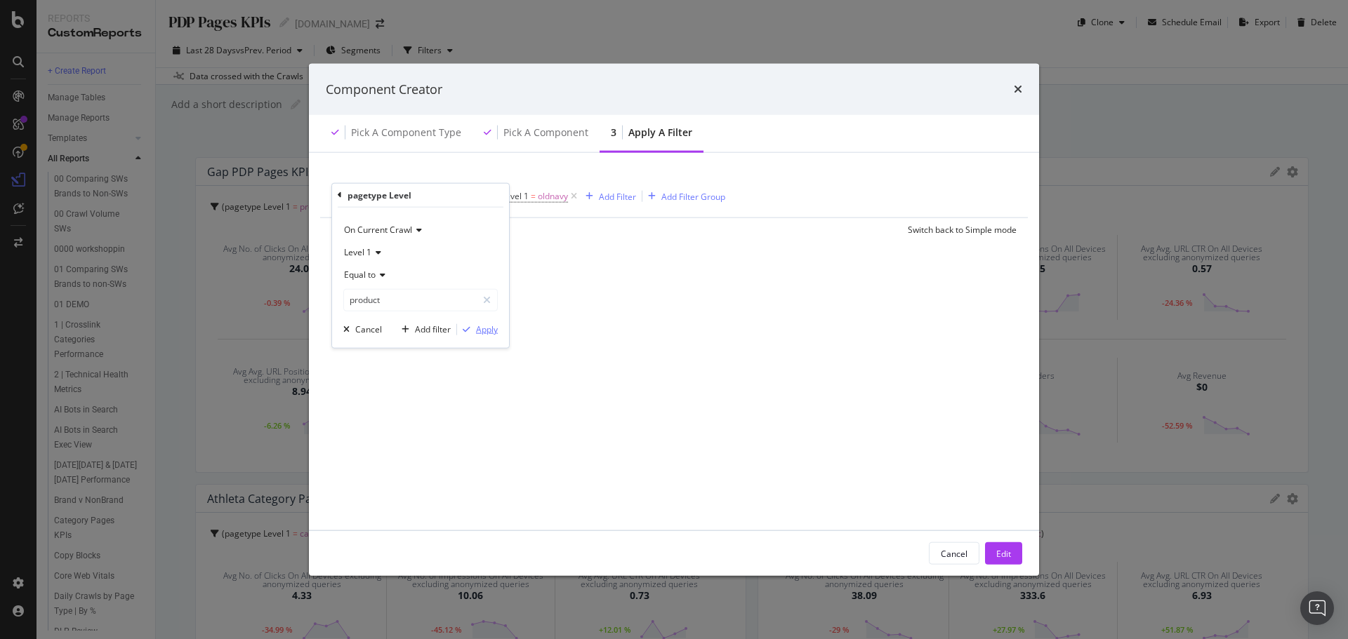
click at [482, 333] on div "Apply" at bounding box center [487, 330] width 22 height 12
click at [1005, 552] on div "Edit" at bounding box center [1003, 554] width 15 height 12
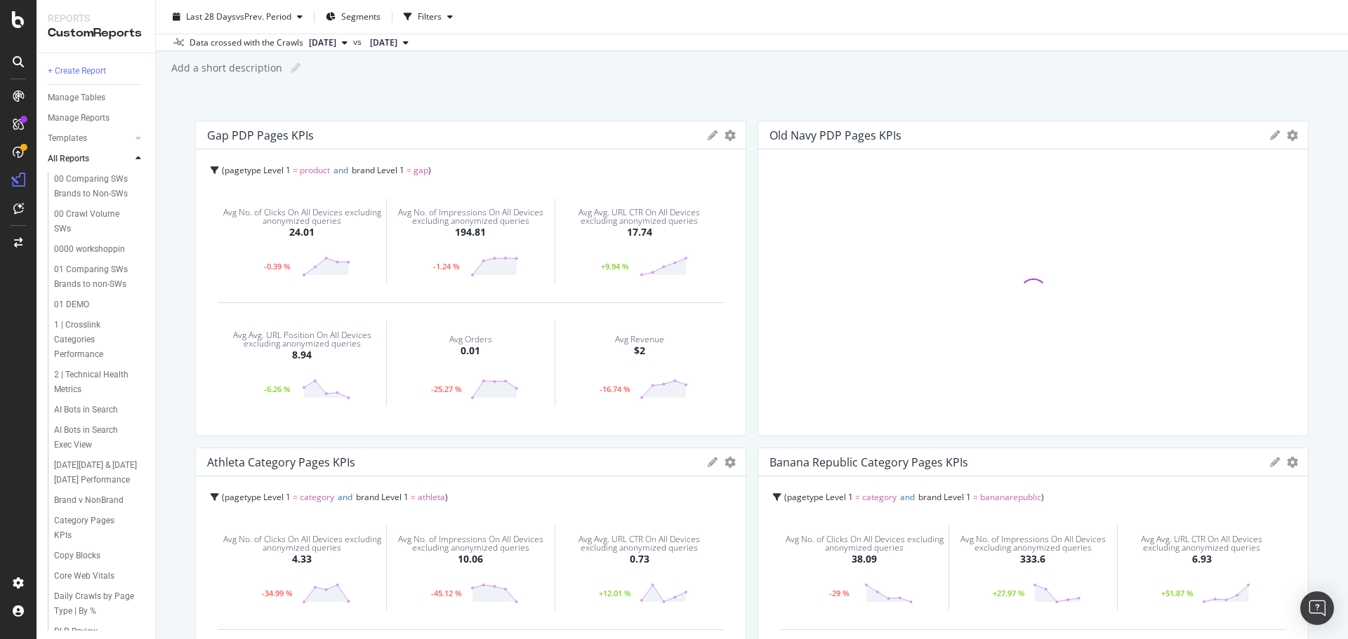
scroll to position [70, 0]
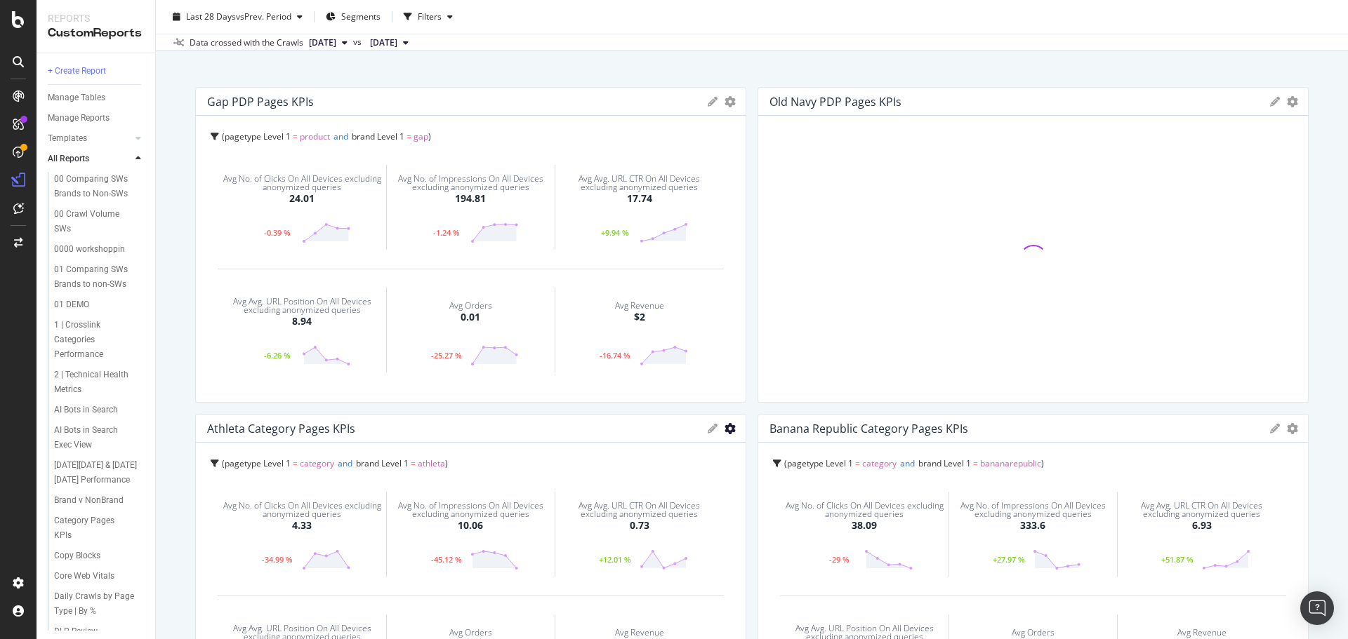
click at [726, 107] on icon "gear" at bounding box center [729, 101] width 11 height 11
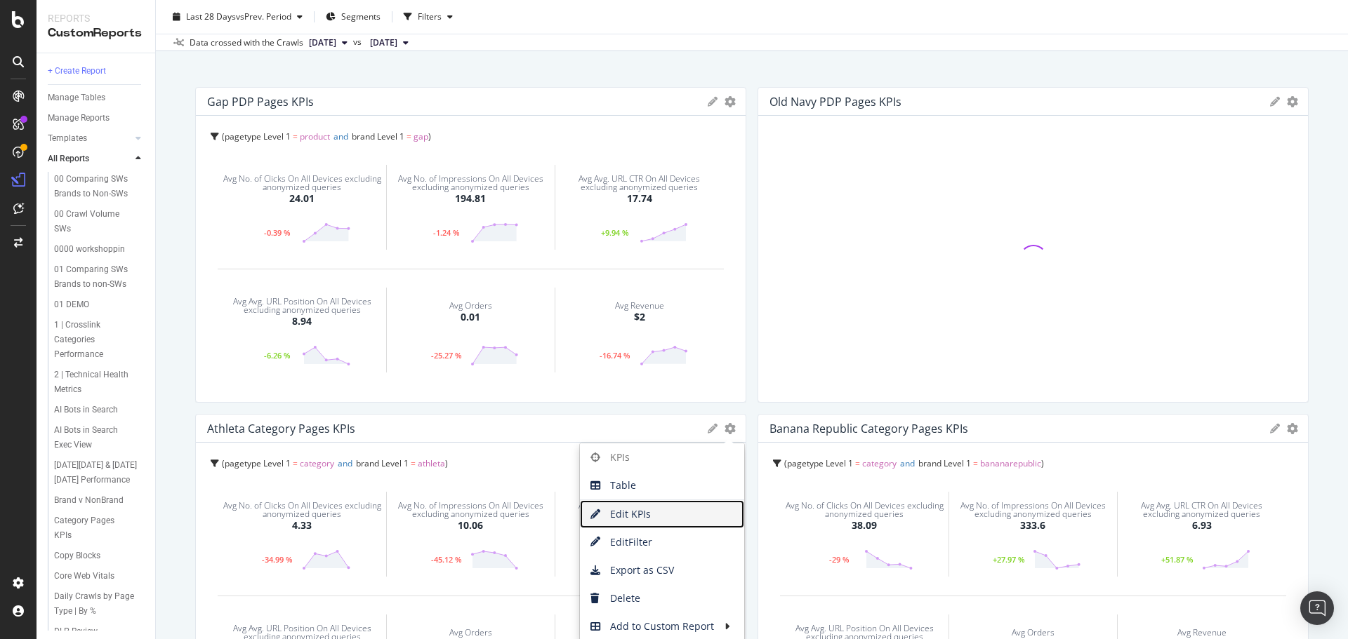
click at [645, 517] on span "Edit KPIs" at bounding box center [662, 514] width 164 height 21
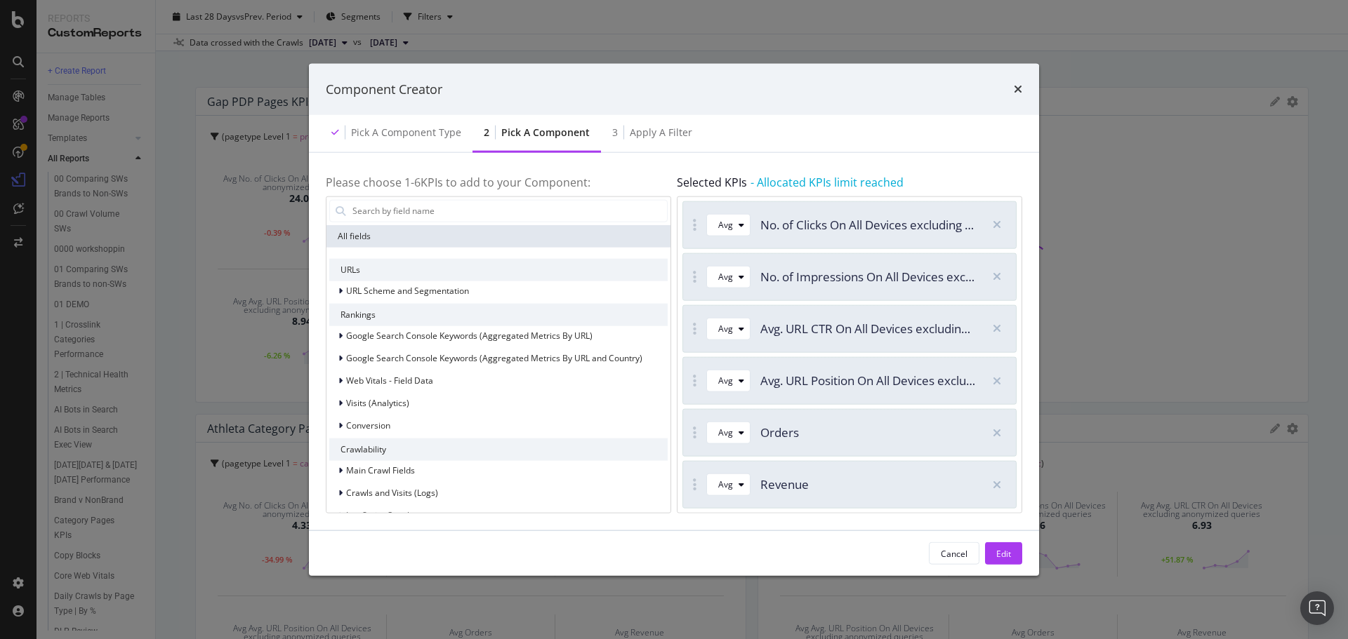
drag, startPoint x: 962, startPoint y: 552, endPoint x: 778, endPoint y: 189, distance: 406.9
click at [960, 549] on div "Cancel" at bounding box center [954, 554] width 27 height 12
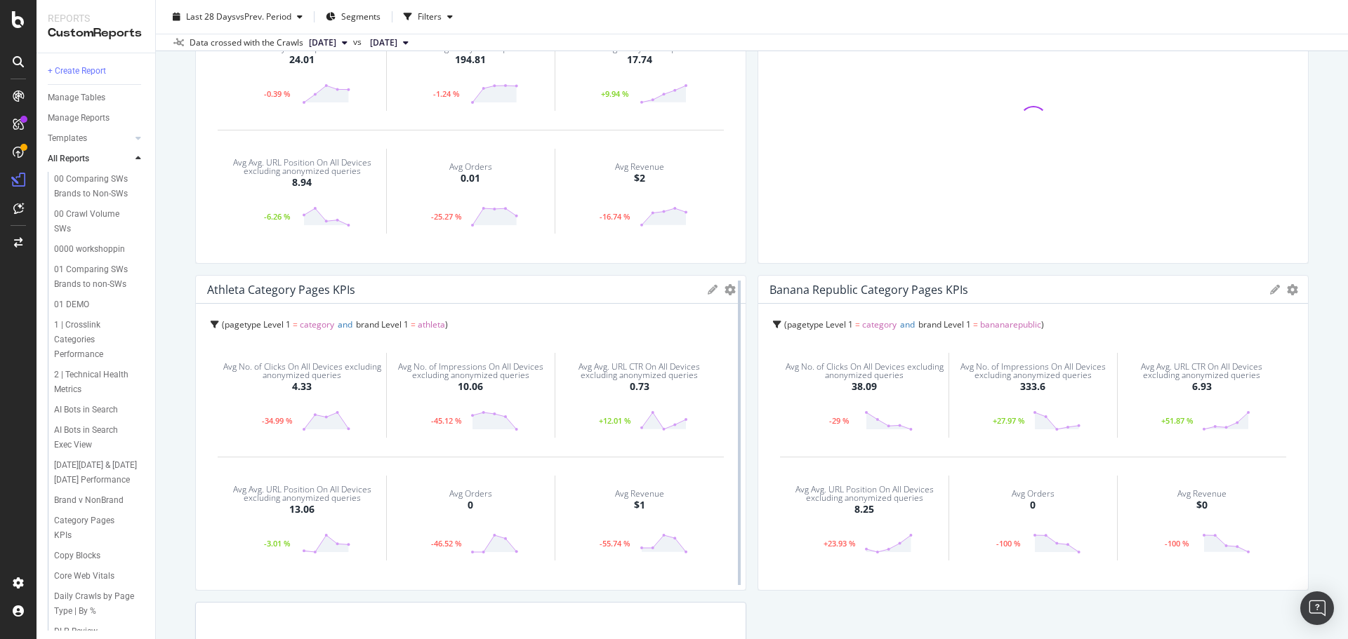
scroll to position [211, 0]
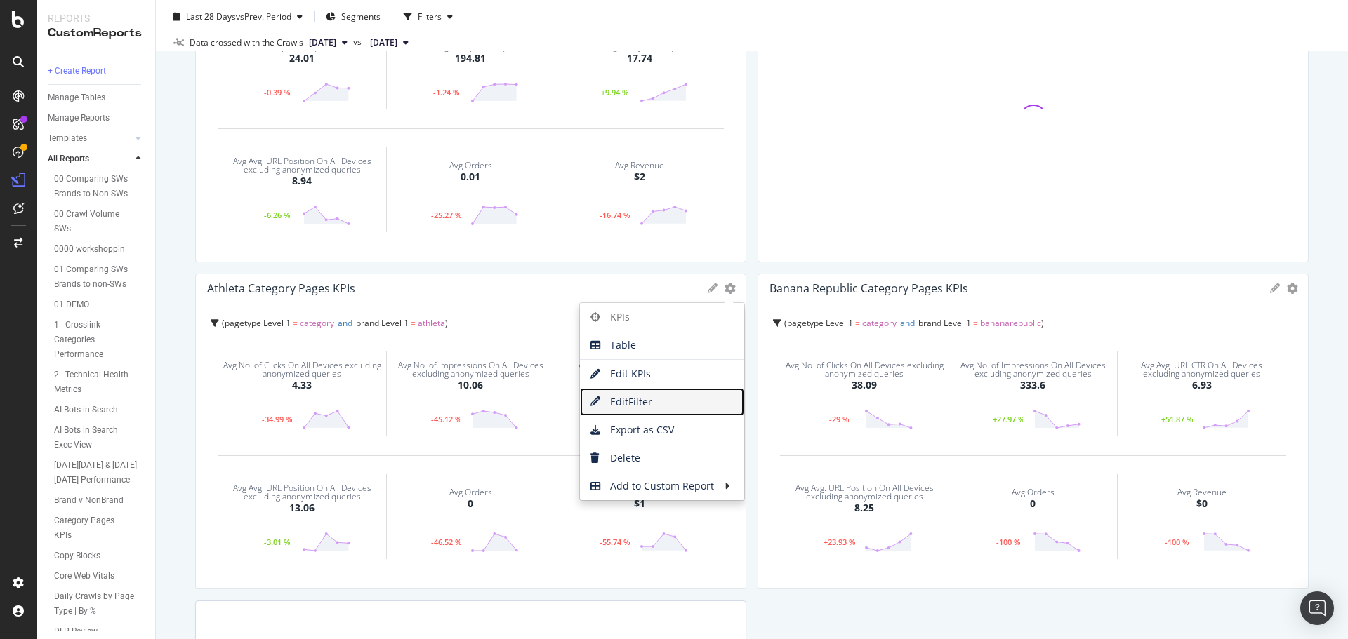
click at [637, 395] on span "Edit Filter" at bounding box center [662, 402] width 164 height 21
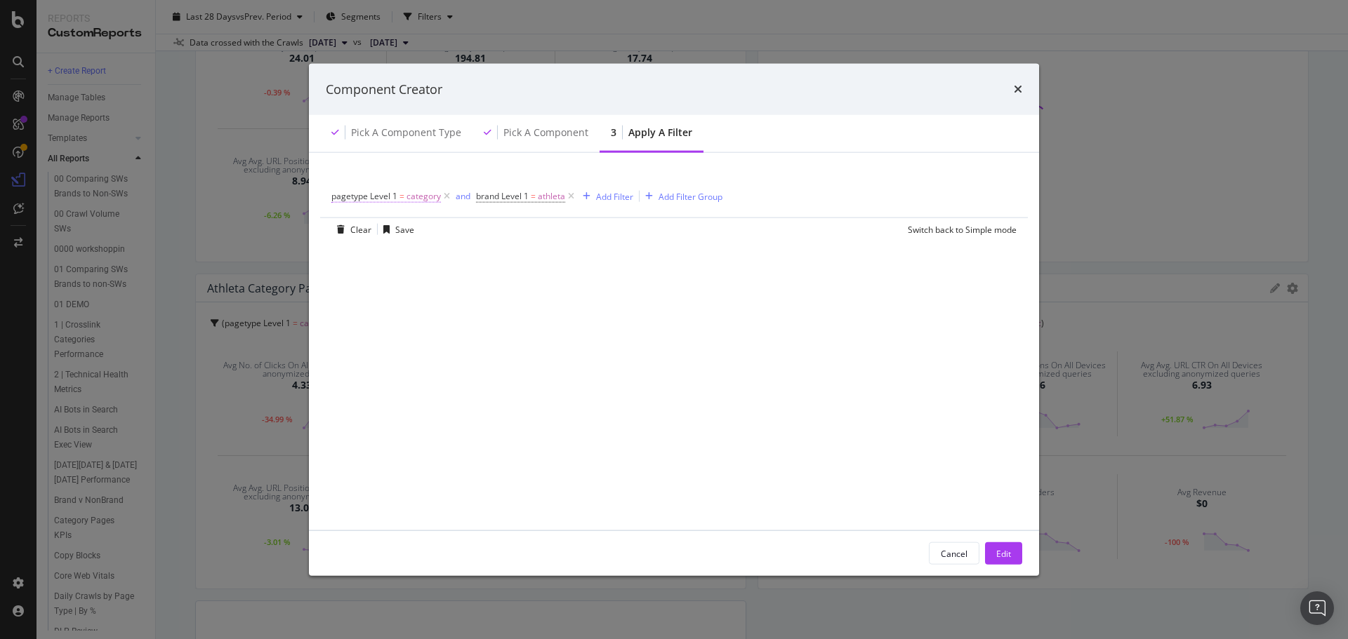
click at [420, 199] on span "category" at bounding box center [423, 197] width 34 height 20
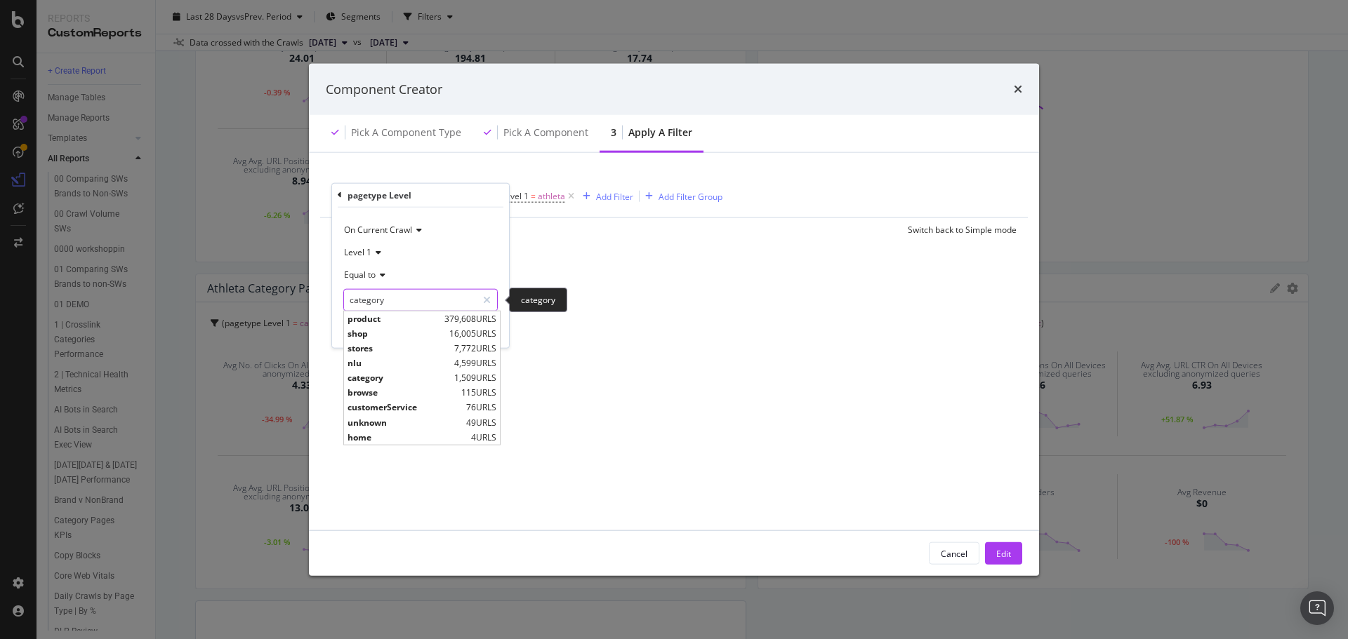
click at [387, 296] on input "category" at bounding box center [410, 300] width 133 height 22
click at [377, 321] on span "product" at bounding box center [393, 318] width 93 height 12
type input "product"
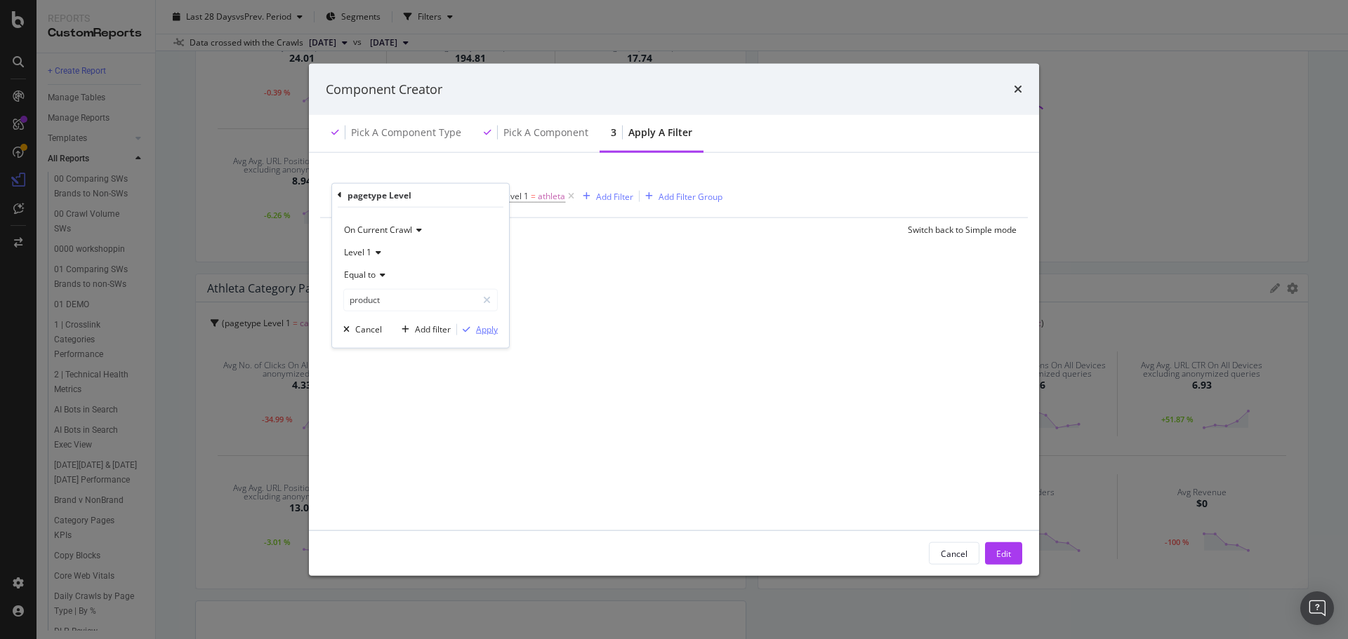
click at [492, 330] on div "Apply" at bounding box center [487, 330] width 22 height 12
drag, startPoint x: 1001, startPoint y: 552, endPoint x: 1003, endPoint y: 544, distance: 8.0
click at [1000, 552] on div "Edit" at bounding box center [1003, 554] width 15 height 12
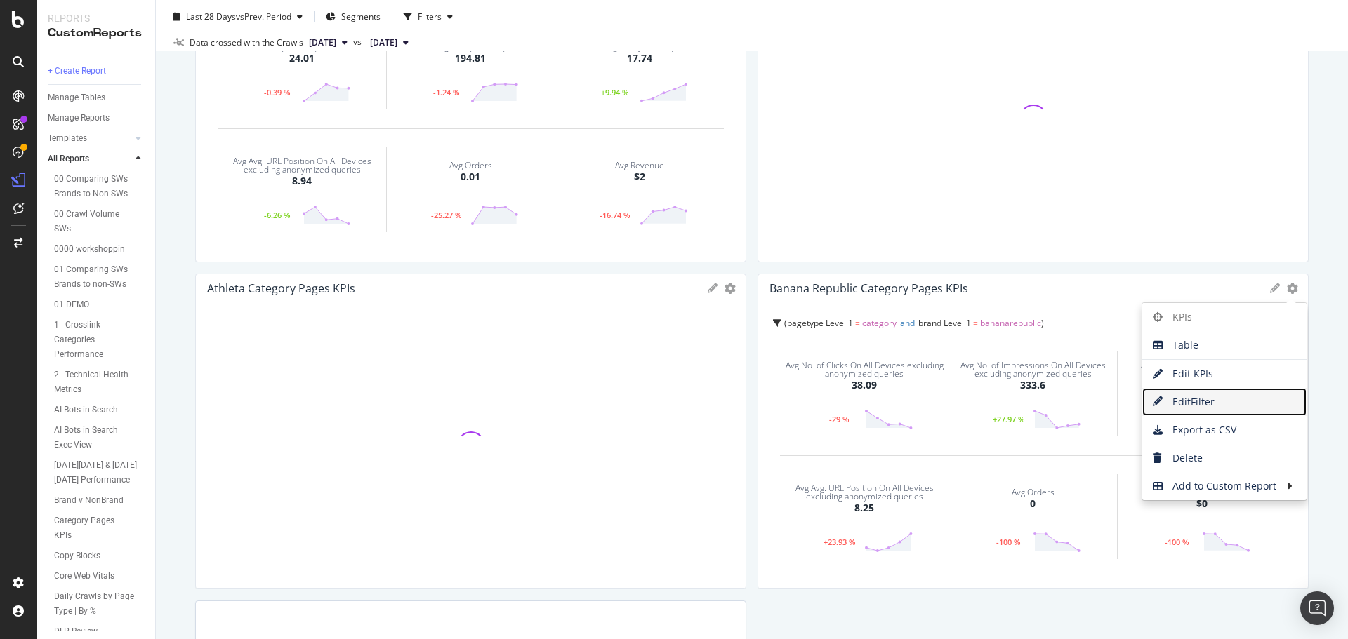
click at [1211, 402] on span "Edit Filter" at bounding box center [1224, 402] width 164 height 21
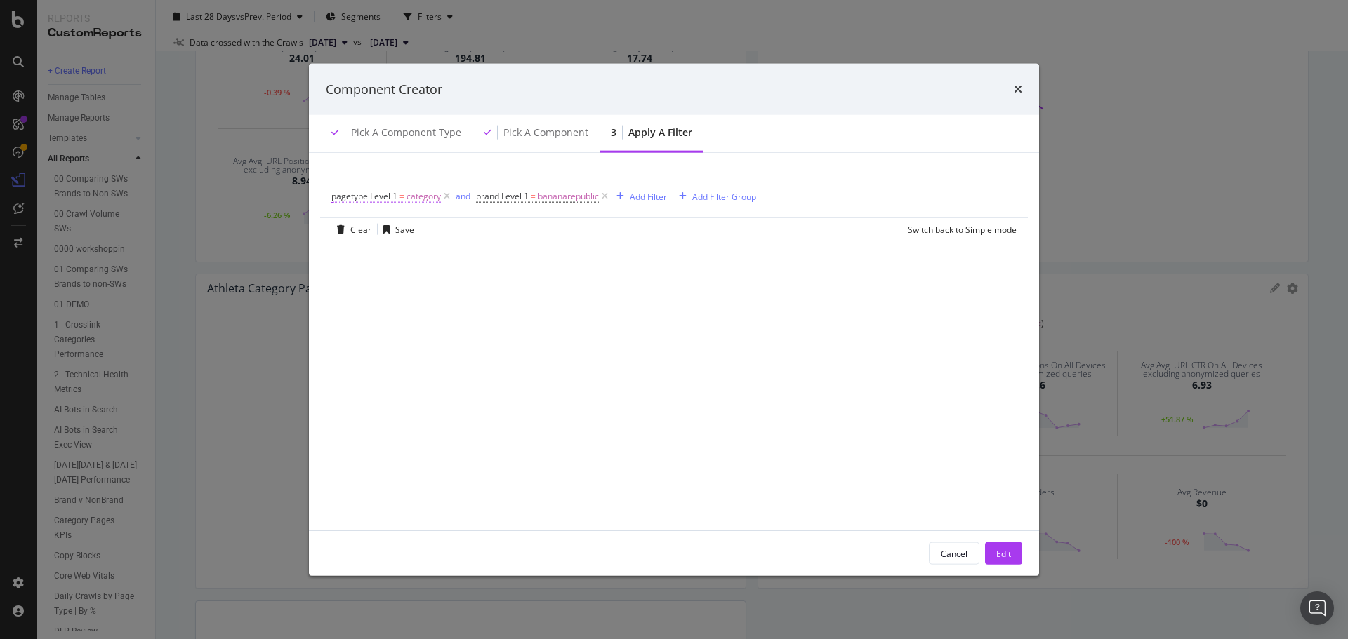
click at [425, 196] on span "category" at bounding box center [423, 197] width 34 height 20
click at [383, 298] on input "category" at bounding box center [410, 300] width 133 height 22
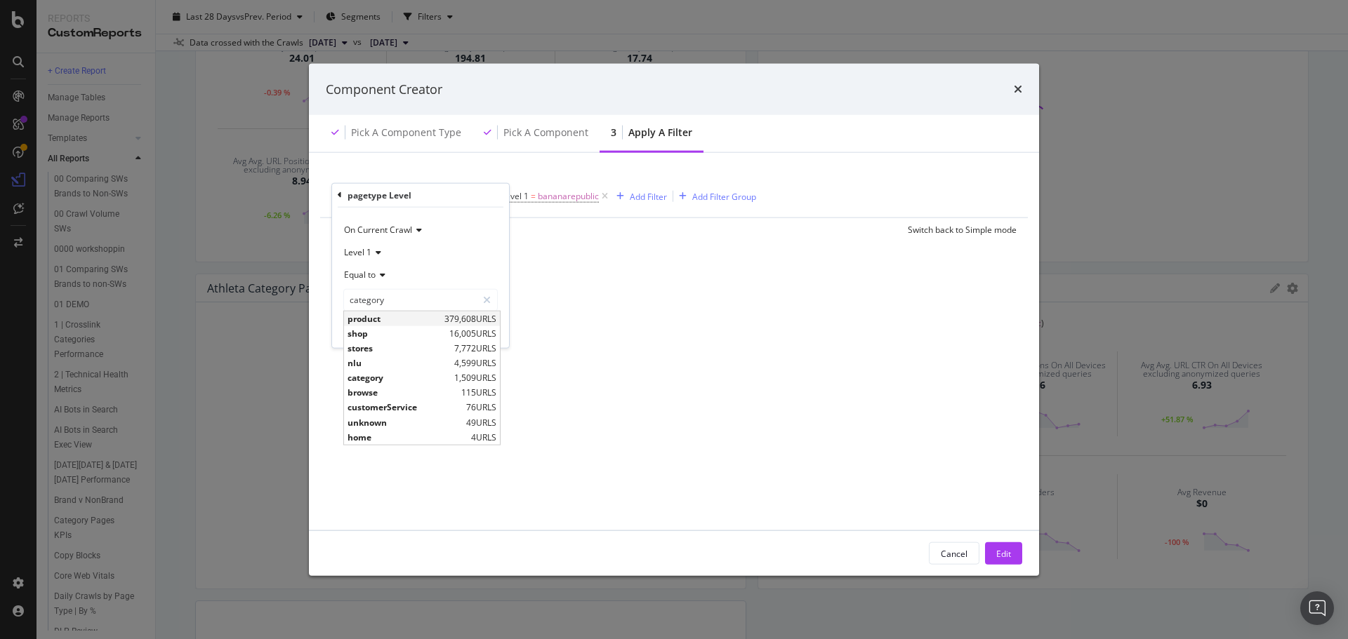
click at [382, 320] on span "product" at bounding box center [393, 318] width 93 height 12
type input "product"
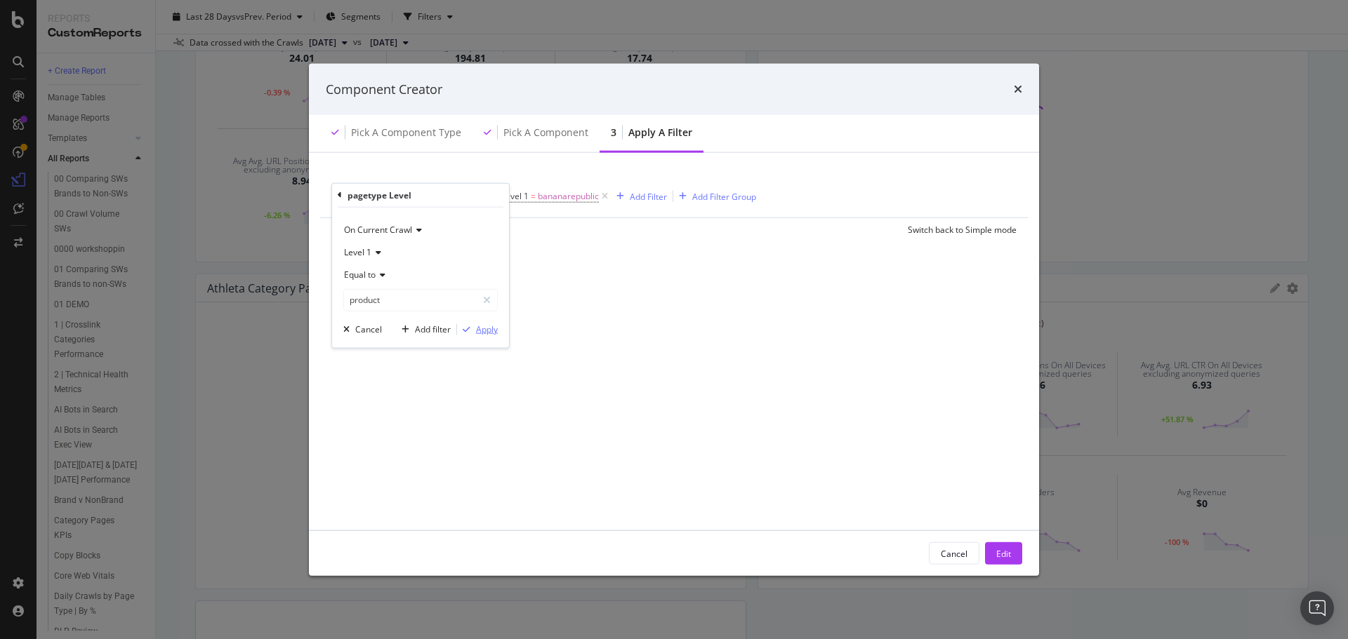
click at [490, 326] on div "Apply" at bounding box center [487, 330] width 22 height 12
click at [1014, 548] on button "Edit" at bounding box center [1003, 554] width 37 height 22
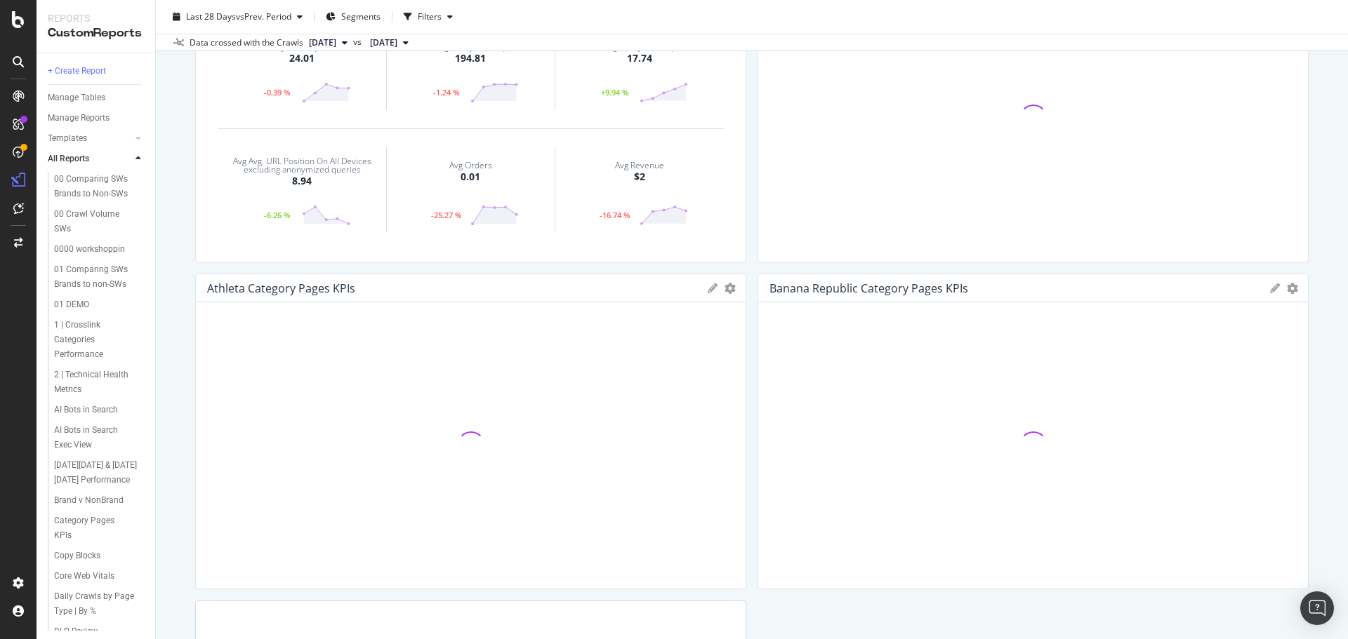
drag, startPoint x: 707, startPoint y: 286, endPoint x: 603, endPoint y: 282, distance: 104.0
click at [708, 286] on icon at bounding box center [713, 289] width 10 height 10
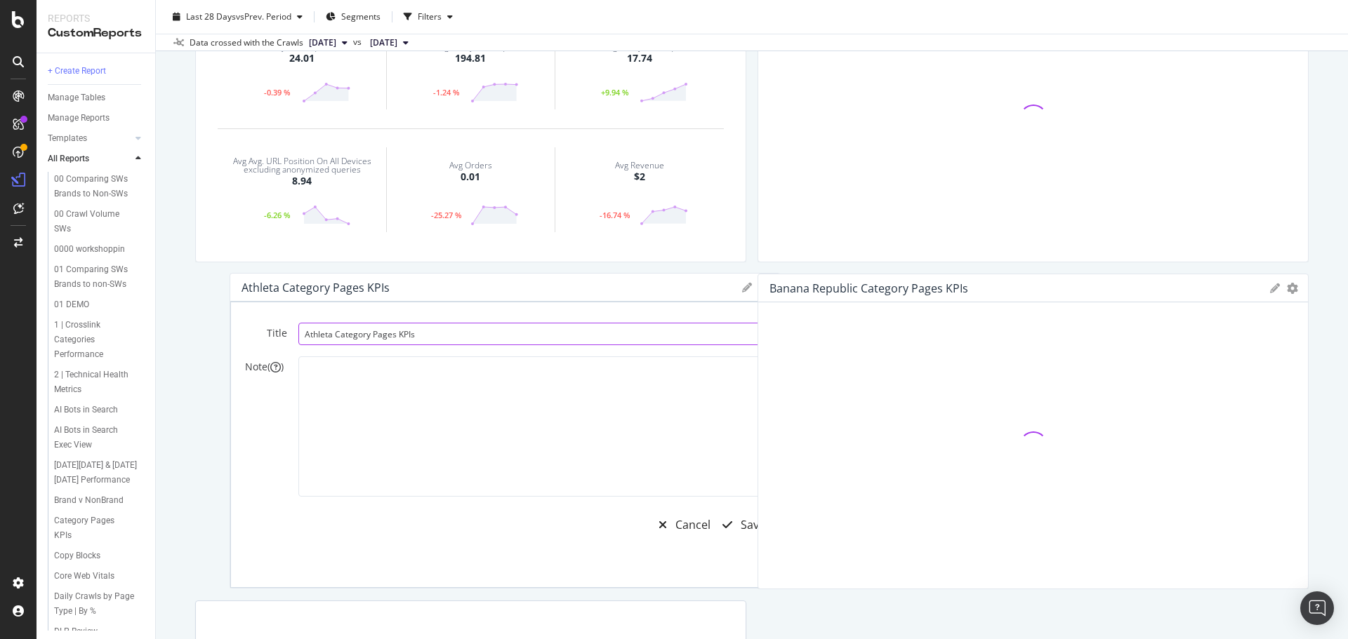
drag, startPoint x: 302, startPoint y: 333, endPoint x: 336, endPoint y: 333, distance: 34.4
click at [336, 333] on input "Athleta Category Pages KPIs" at bounding box center [531, 334] width 467 height 22
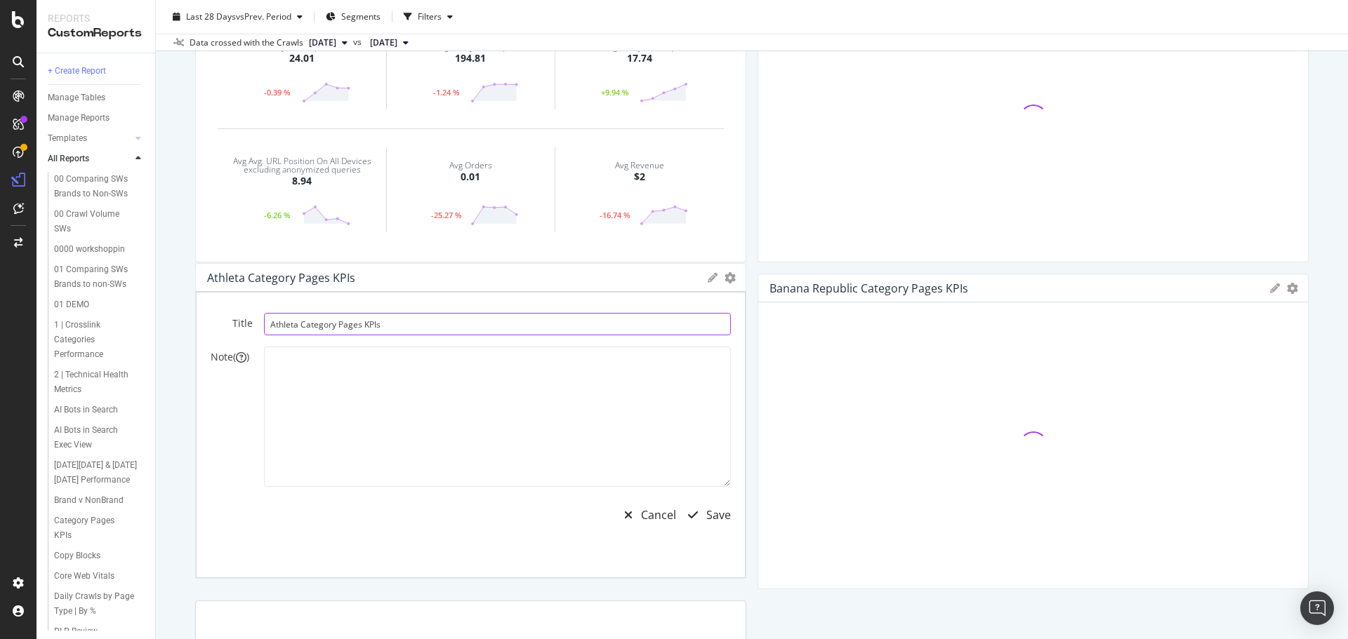
drag, startPoint x: 335, startPoint y: 336, endPoint x: 310, endPoint y: 324, distance: 27.7
click at [310, 324] on input "Athleta Category Pages KPIs" at bounding box center [497, 324] width 467 height 22
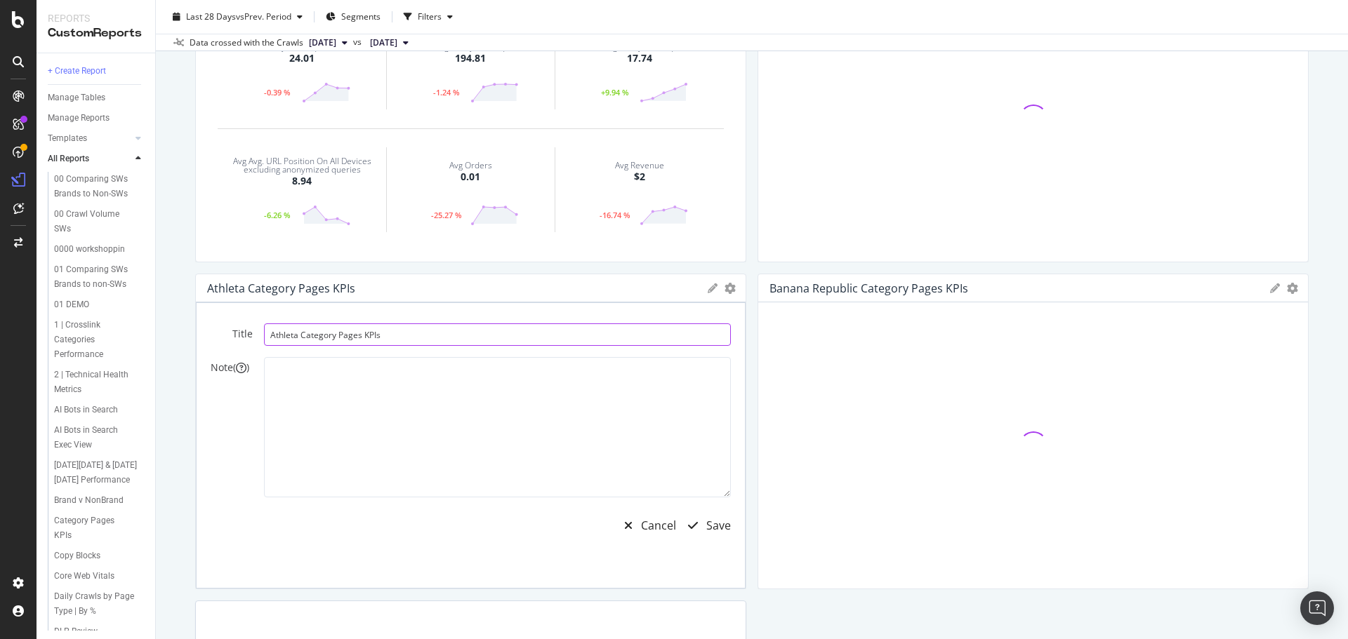
click at [310, 324] on input "Athleta Category Pages KPIs" at bounding box center [497, 335] width 467 height 22
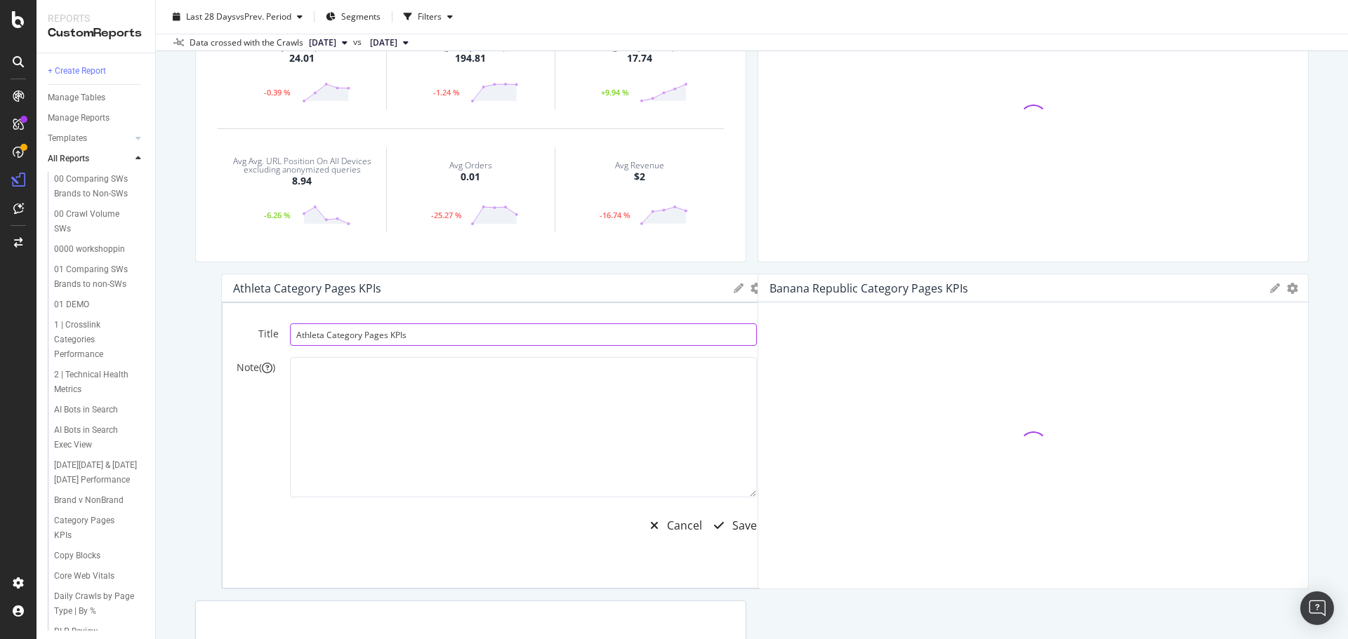
drag, startPoint x: 303, startPoint y: 333, endPoint x: 331, endPoint y: 333, distance: 28.8
click at [331, 333] on input "Athleta Category Pages KPIs" at bounding box center [523, 335] width 467 height 22
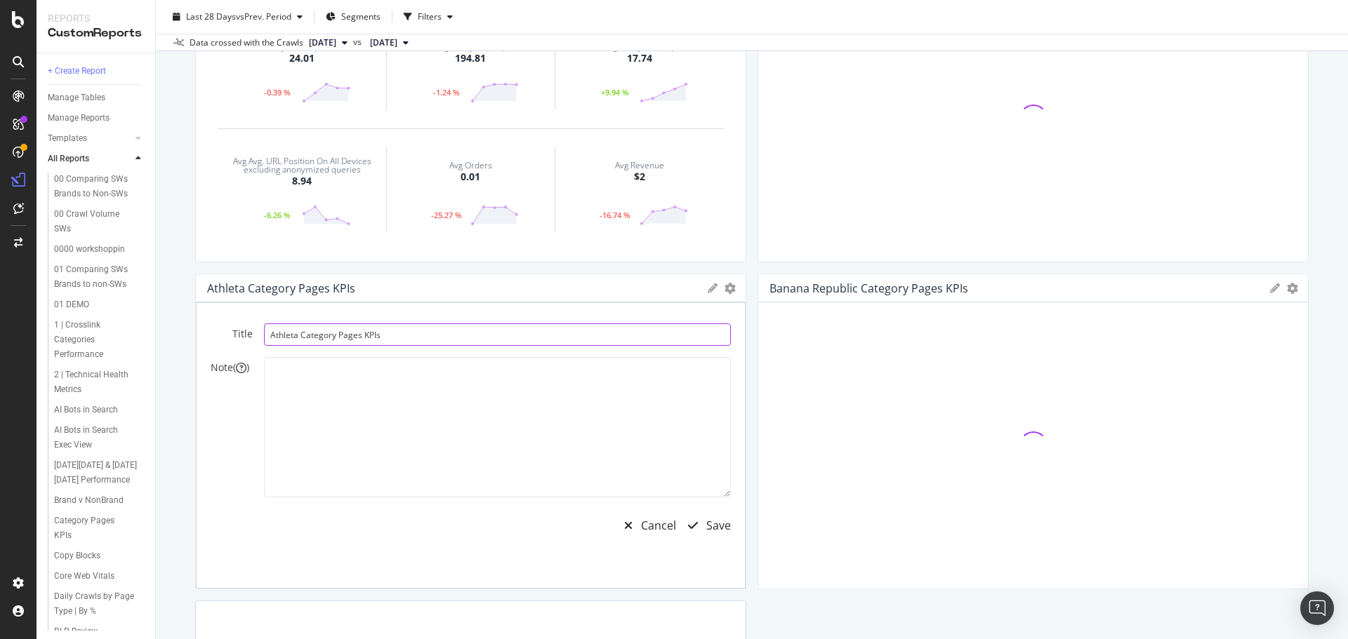
drag, startPoint x: 338, startPoint y: 336, endPoint x: 329, endPoint y: 334, distance: 8.7
click at [337, 335] on input "Athleta Category Pages KPIs" at bounding box center [497, 335] width 467 height 22
click at [329, 334] on input "Athleta Category Pages KPIs" at bounding box center [497, 335] width 467 height 22
type input "Athleta PDP Pages KPIs"
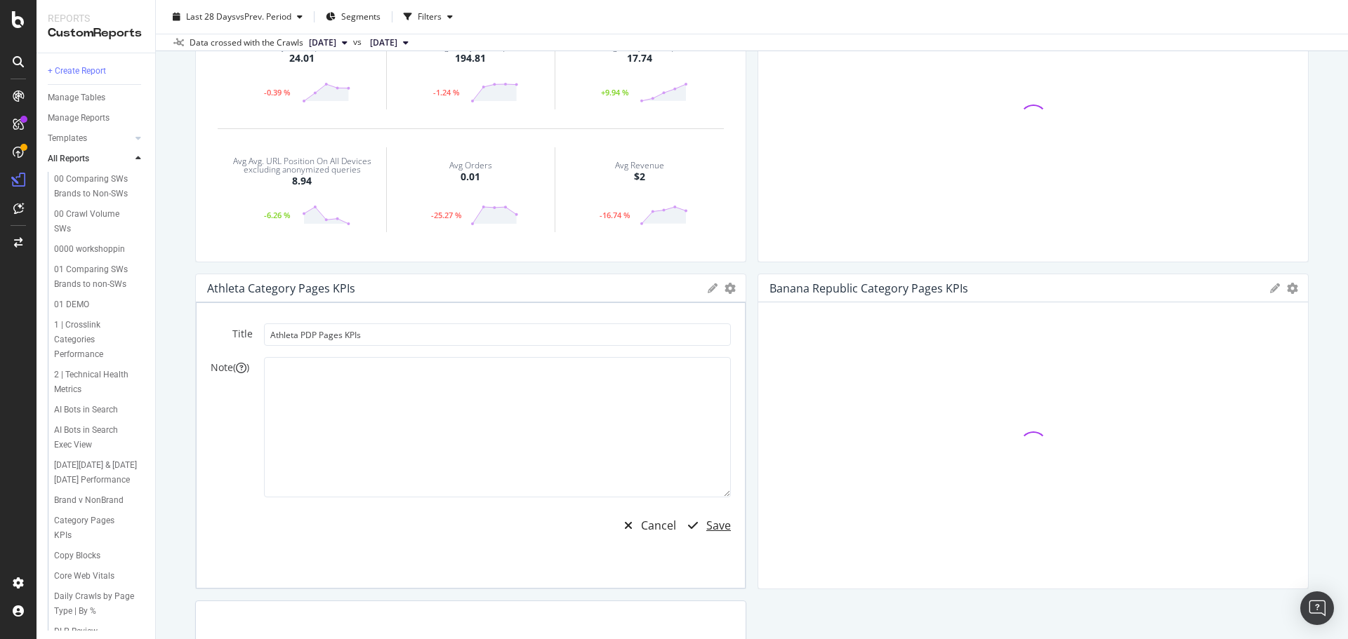
drag, startPoint x: 695, startPoint y: 524, endPoint x: 1304, endPoint y: 320, distance: 642.0
click at [696, 524] on div "button" at bounding box center [693, 525] width 27 height 11
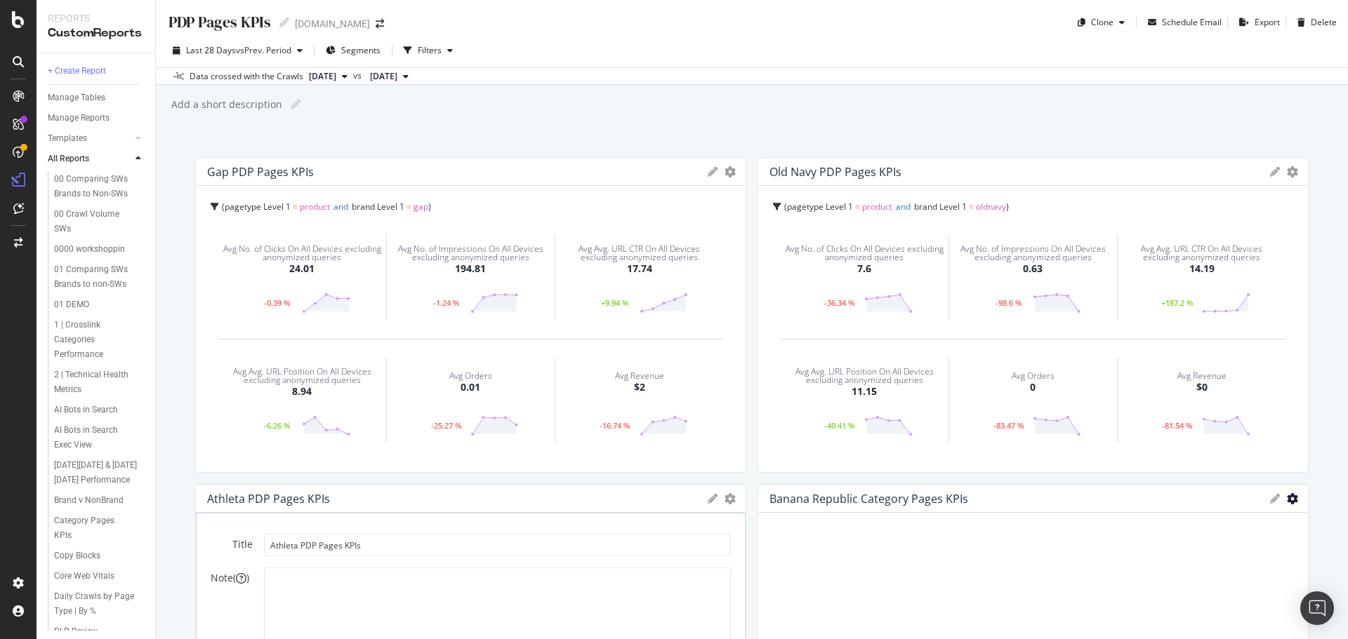
click at [736, 178] on icon "gear" at bounding box center [729, 171] width 11 height 11
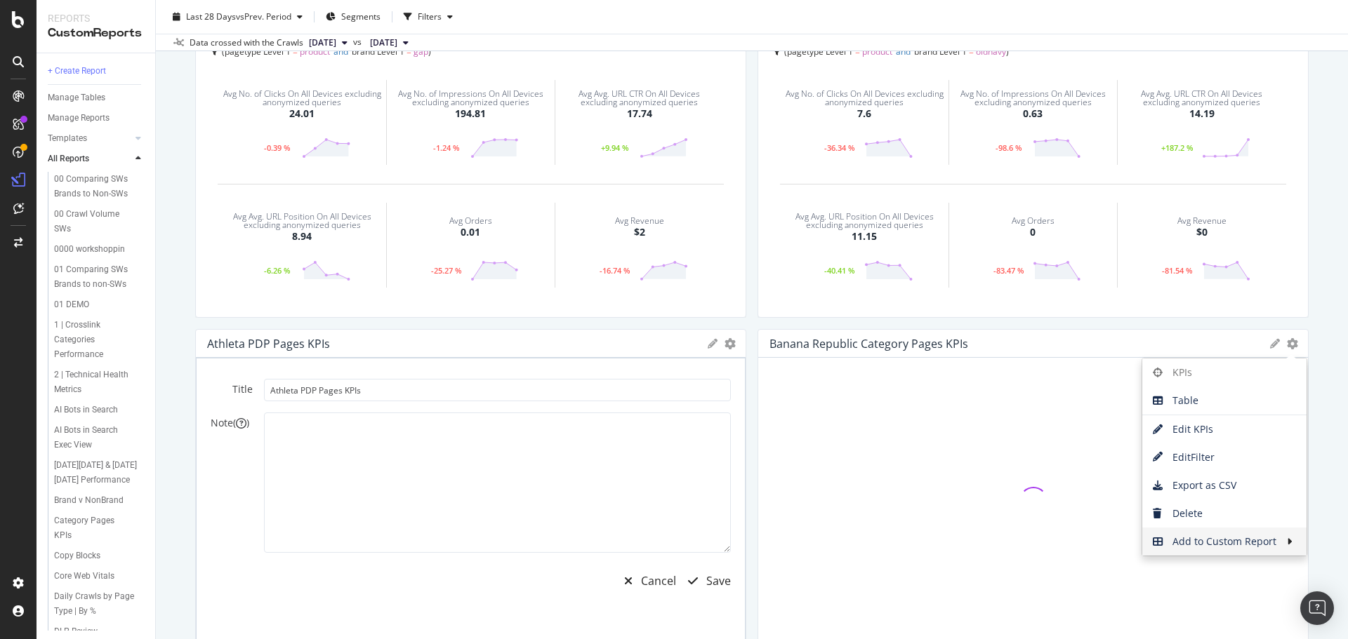
scroll to position [211, 0]
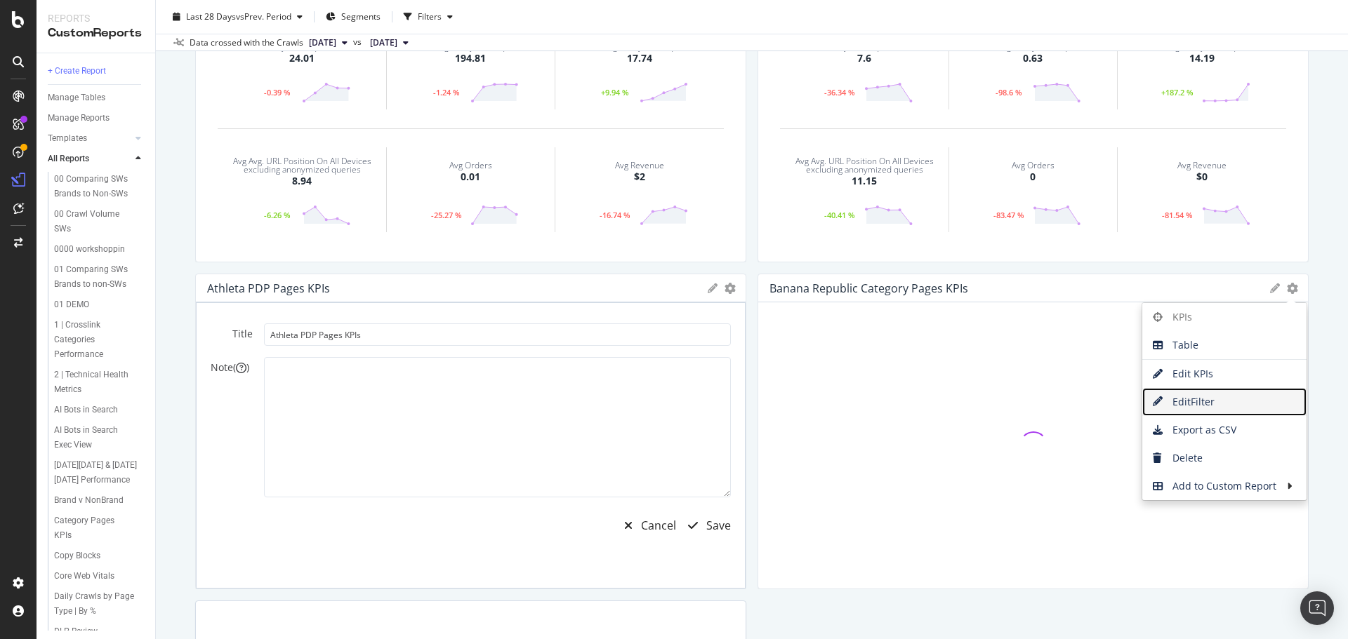
click at [1193, 399] on span "Edit Filter" at bounding box center [1224, 402] width 164 height 21
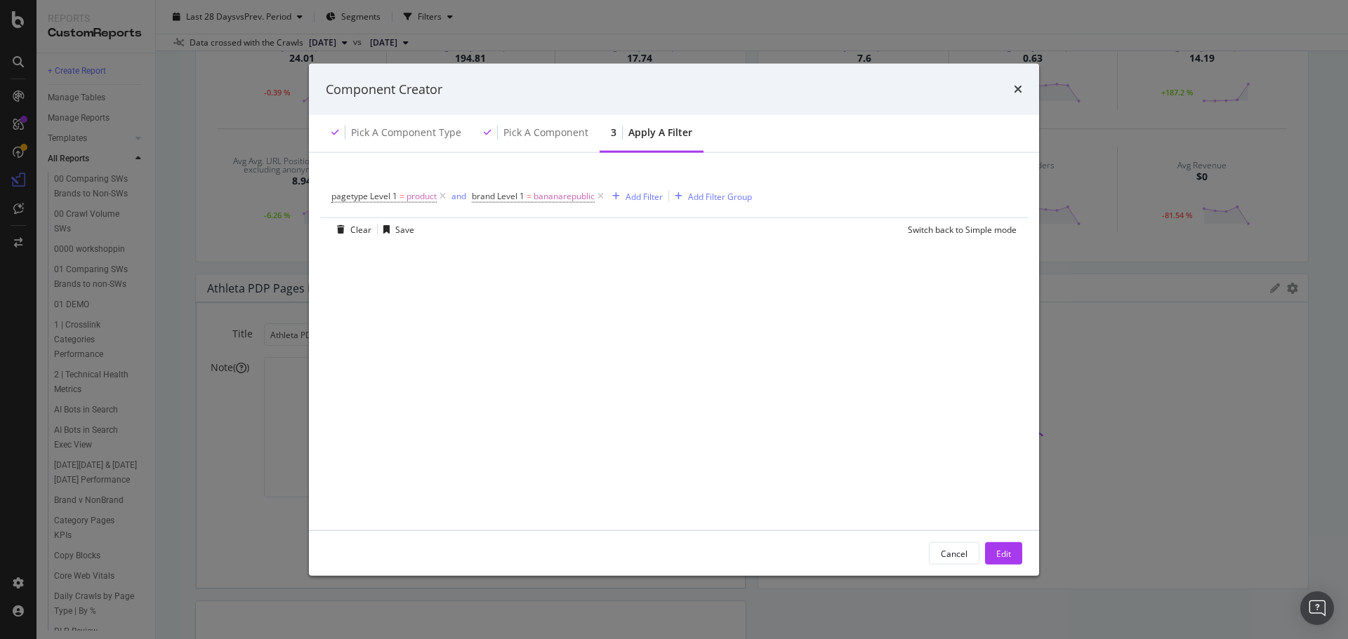
click at [945, 552] on div "Cancel" at bounding box center [954, 554] width 27 height 12
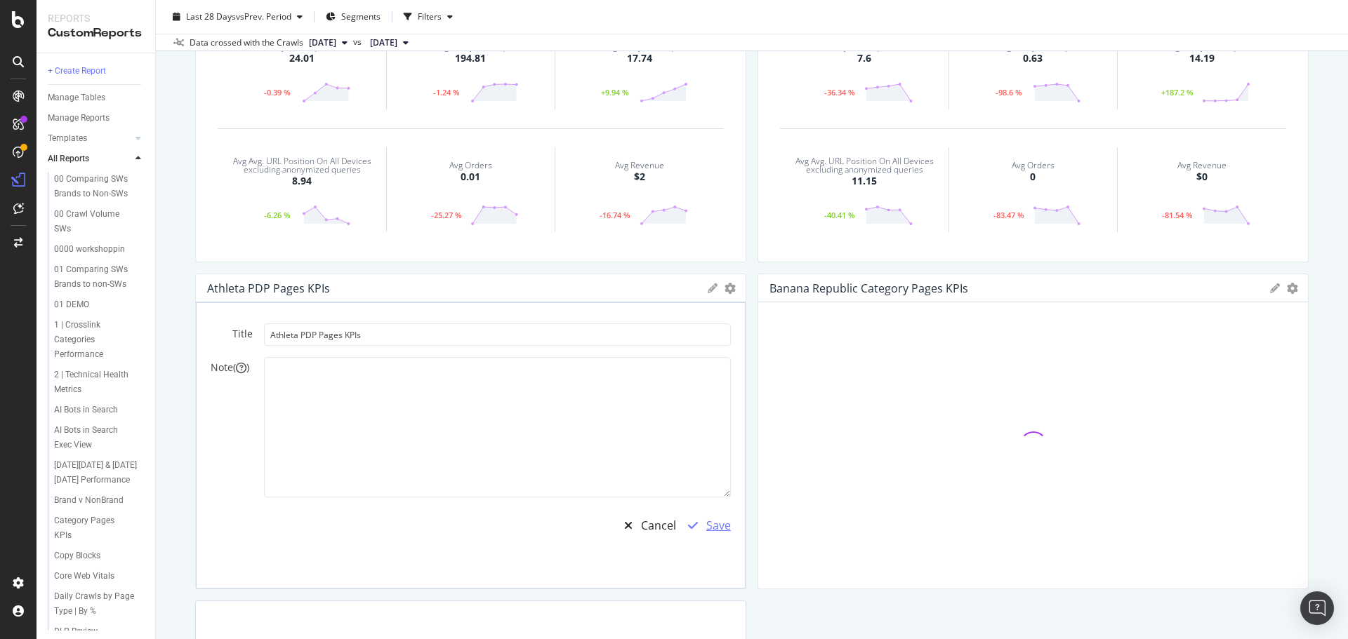
click at [710, 524] on div "Save" at bounding box center [718, 526] width 25 height 16
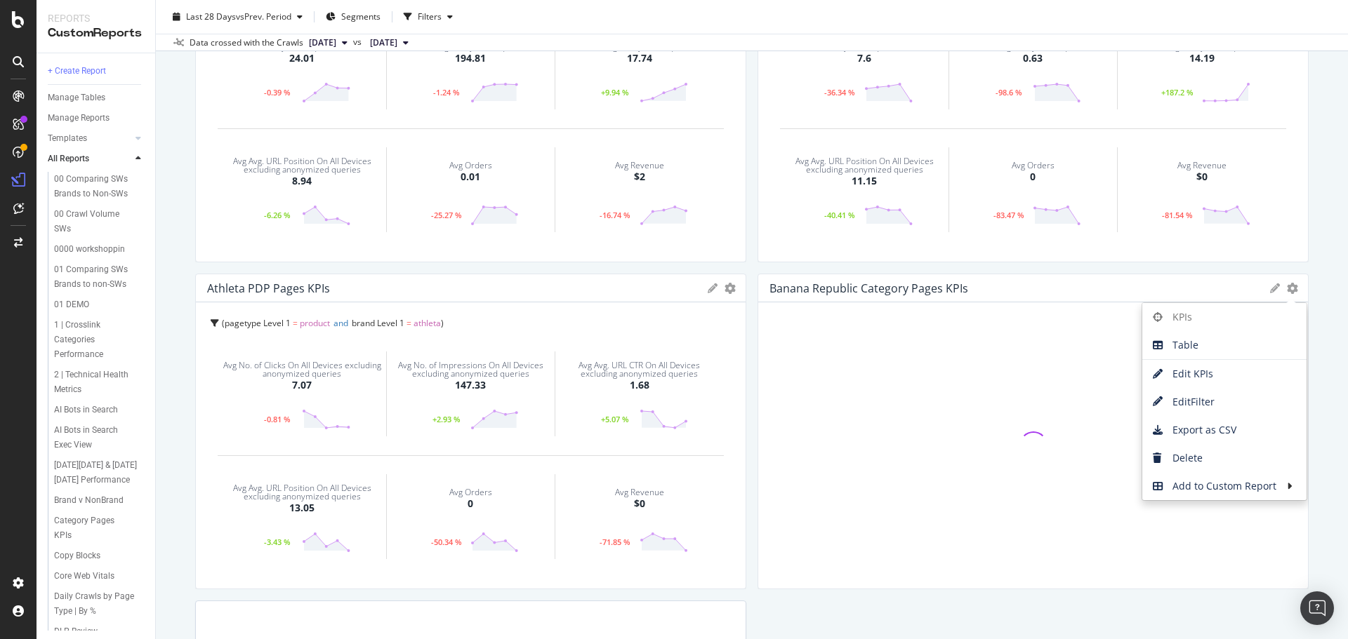
click at [1270, 284] on icon at bounding box center [1275, 289] width 10 height 10
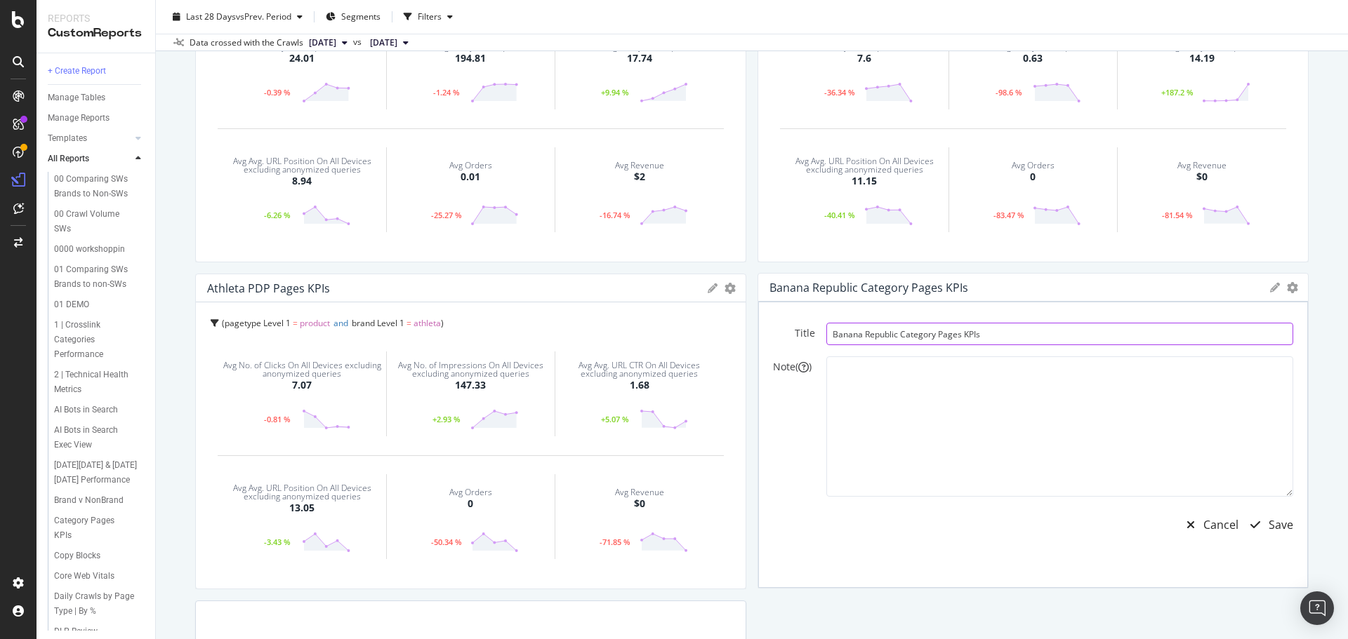
drag, startPoint x: 896, startPoint y: 335, endPoint x: 936, endPoint y: 333, distance: 40.0
click at [936, 333] on input "Banana Republic Category Pages KPIs" at bounding box center [1059, 334] width 467 height 22
drag, startPoint x: 929, startPoint y: 335, endPoint x: 911, endPoint y: 334, distance: 17.6
click at [911, 334] on input "Banana Republic Category Pages KPIs" at bounding box center [1042, 335] width 467 height 22
click at [905, 335] on input "Banana Republic Category Pages KPIs" at bounding box center [1059, 335] width 467 height 22
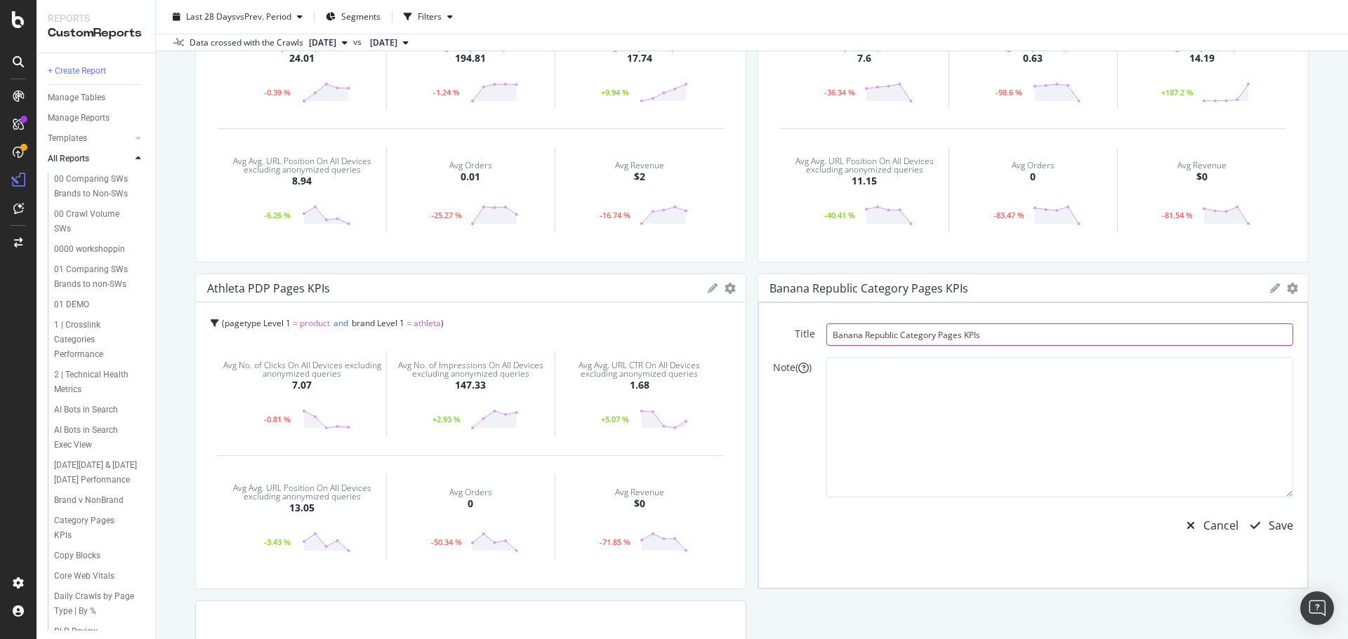
click at [905, 335] on input "Banana Republic Category Pages KPIs" at bounding box center [1059, 335] width 467 height 22
type input "Banana Republic PDP Pages KPIs"
click at [1278, 524] on div "Save" at bounding box center [1280, 526] width 25 height 16
click at [1271, 525] on div "Save" at bounding box center [1280, 526] width 25 height 16
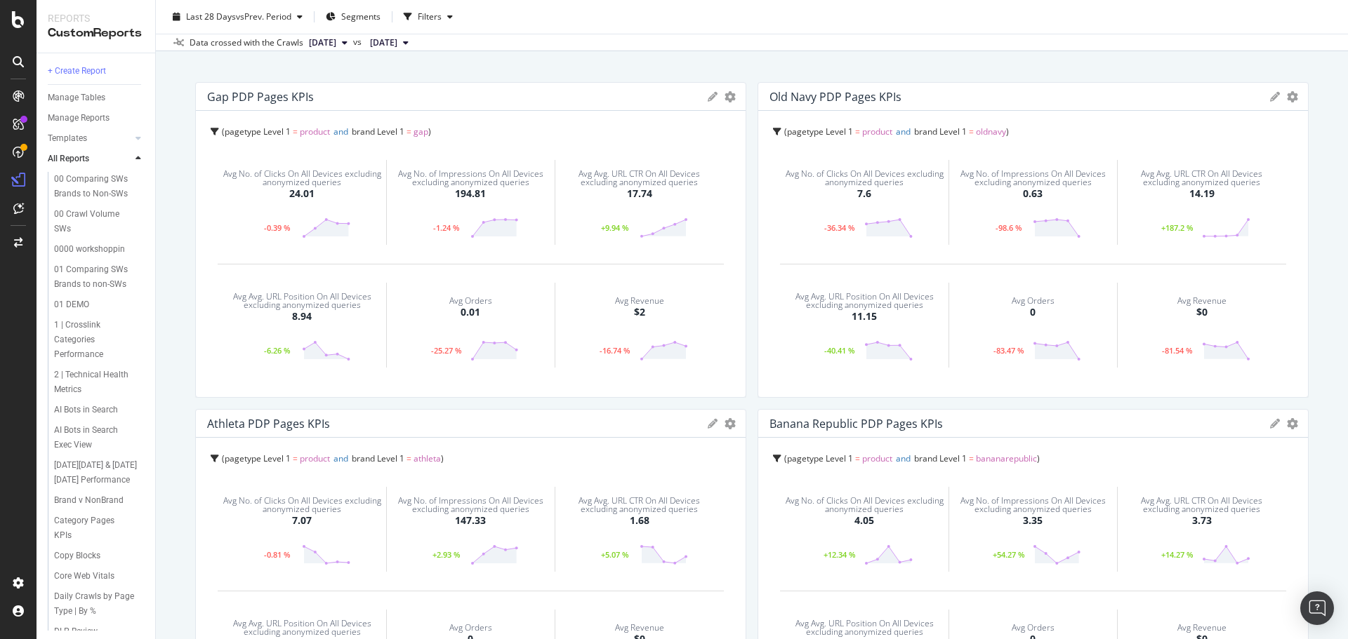
scroll to position [0, 0]
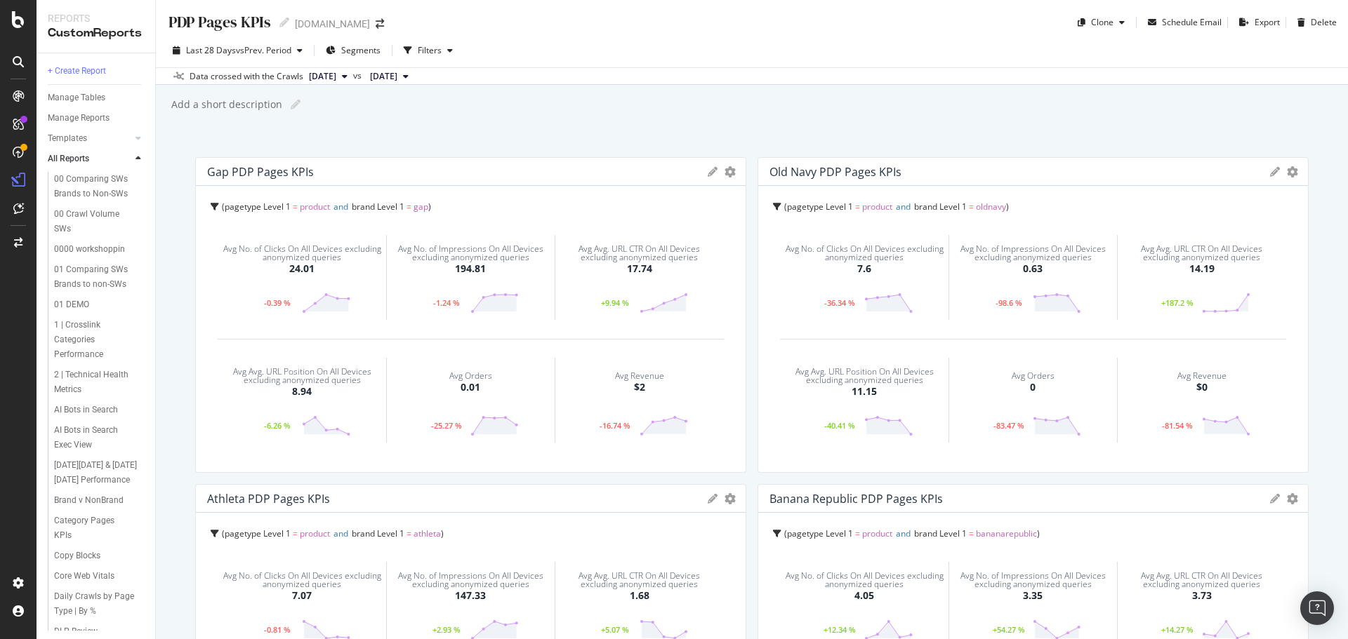
click at [711, 170] on icon at bounding box center [713, 172] width 10 height 10
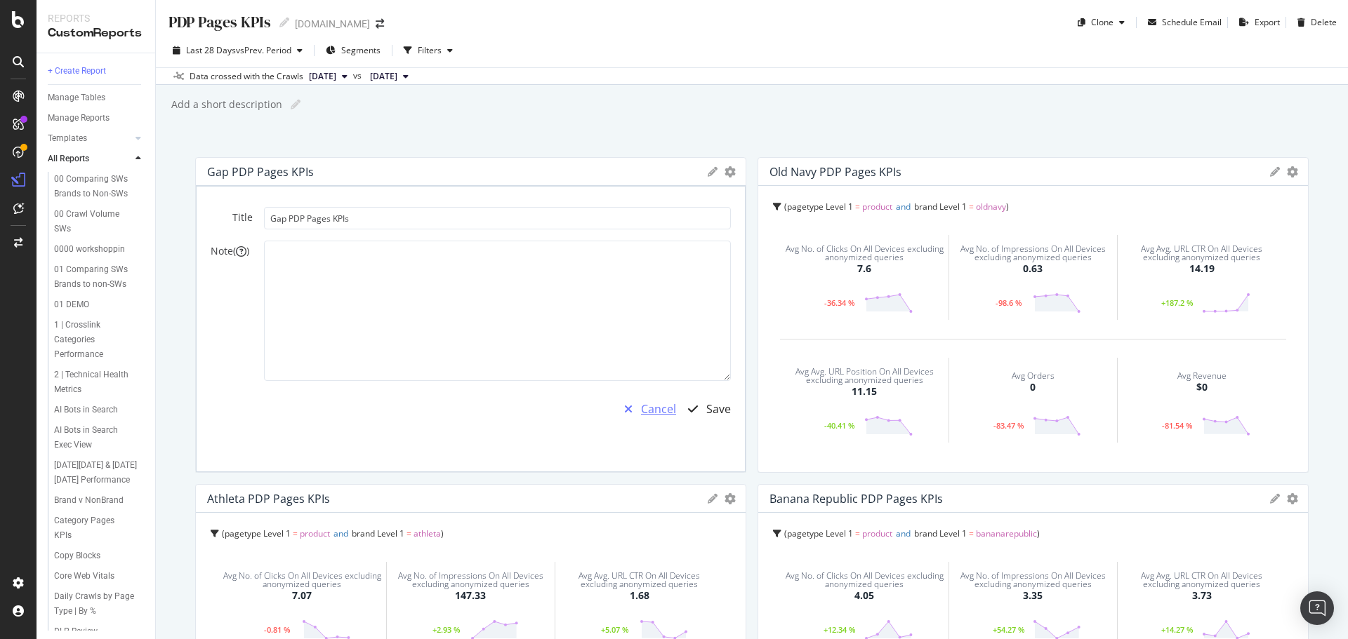
click at [659, 407] on div "Cancel" at bounding box center [658, 410] width 35 height 16
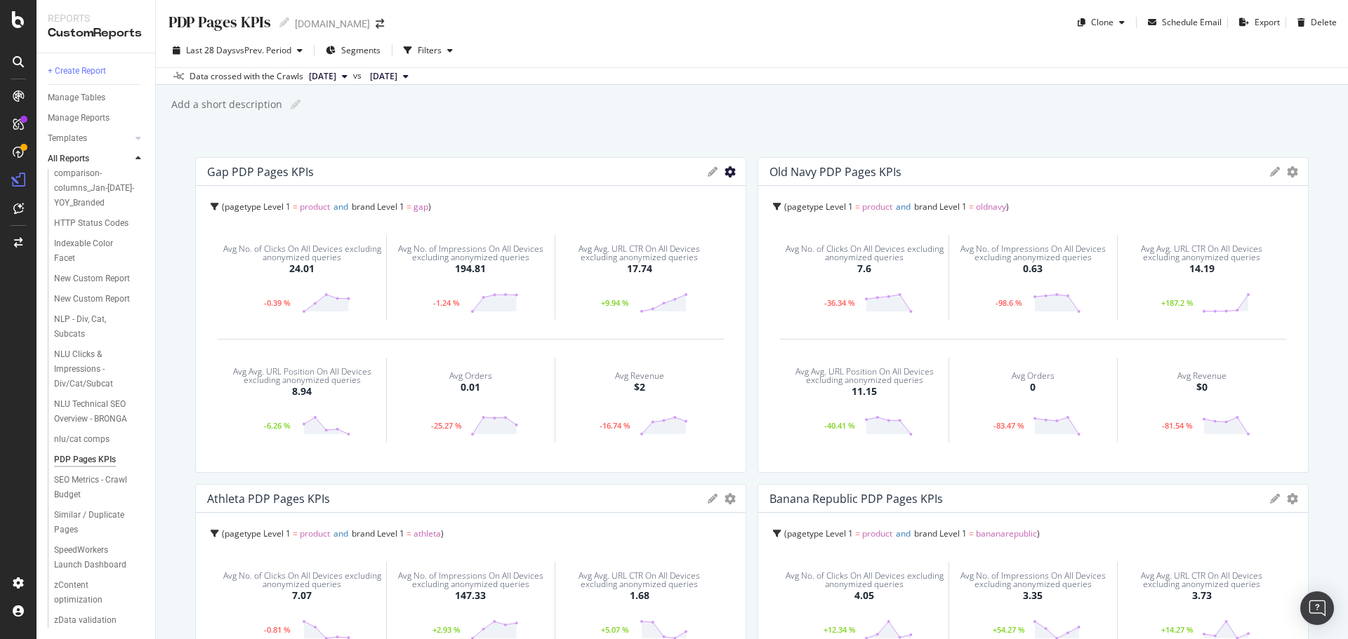
click at [724, 173] on icon "gear" at bounding box center [729, 171] width 11 height 11
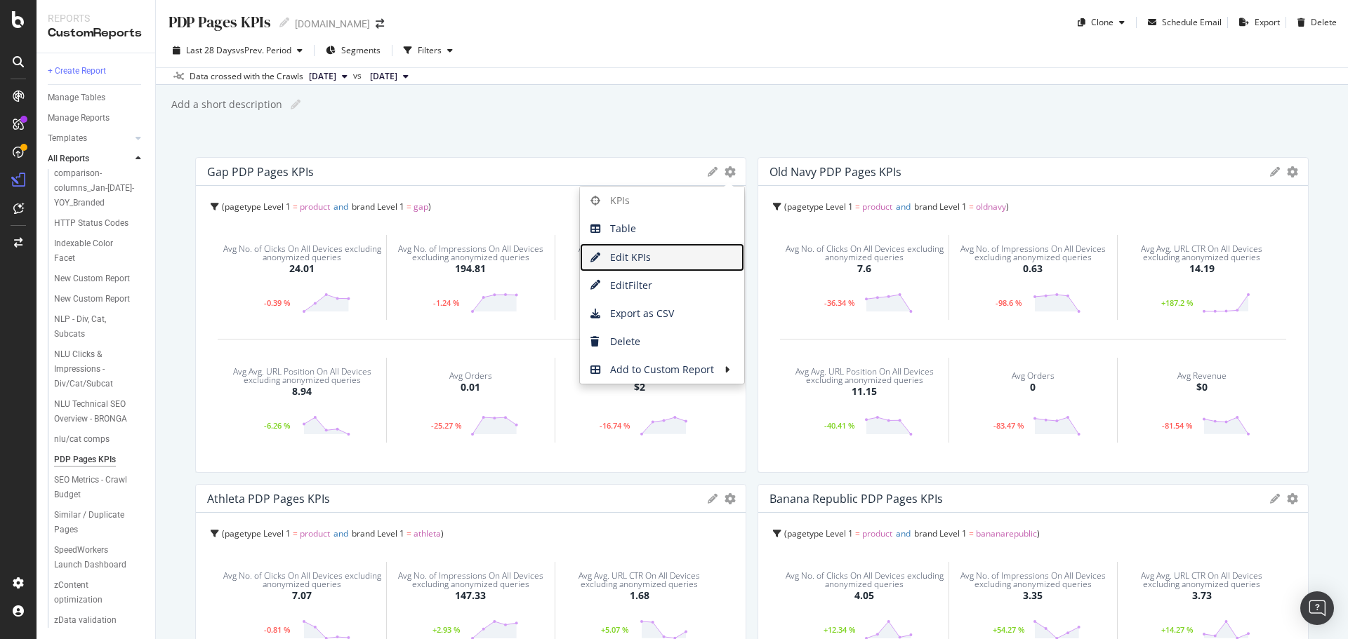
click at [643, 260] on span "Edit KPIs" at bounding box center [662, 257] width 164 height 21
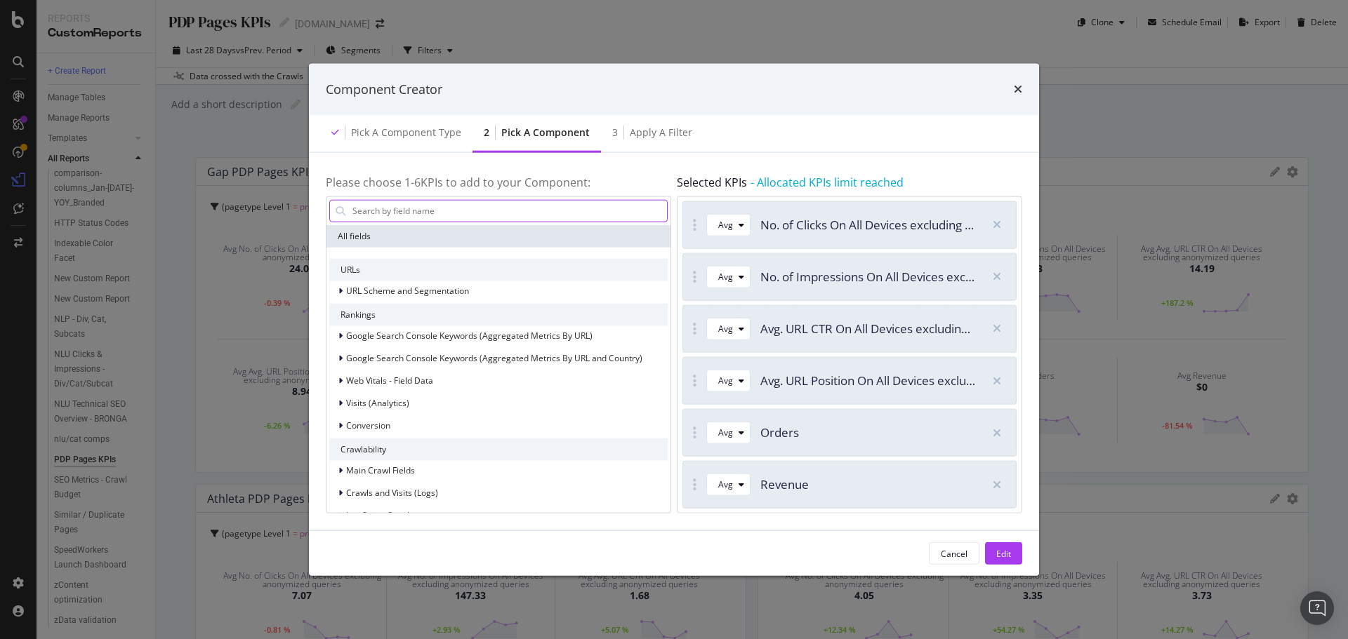
click at [458, 206] on input "modal" at bounding box center [509, 210] width 316 height 21
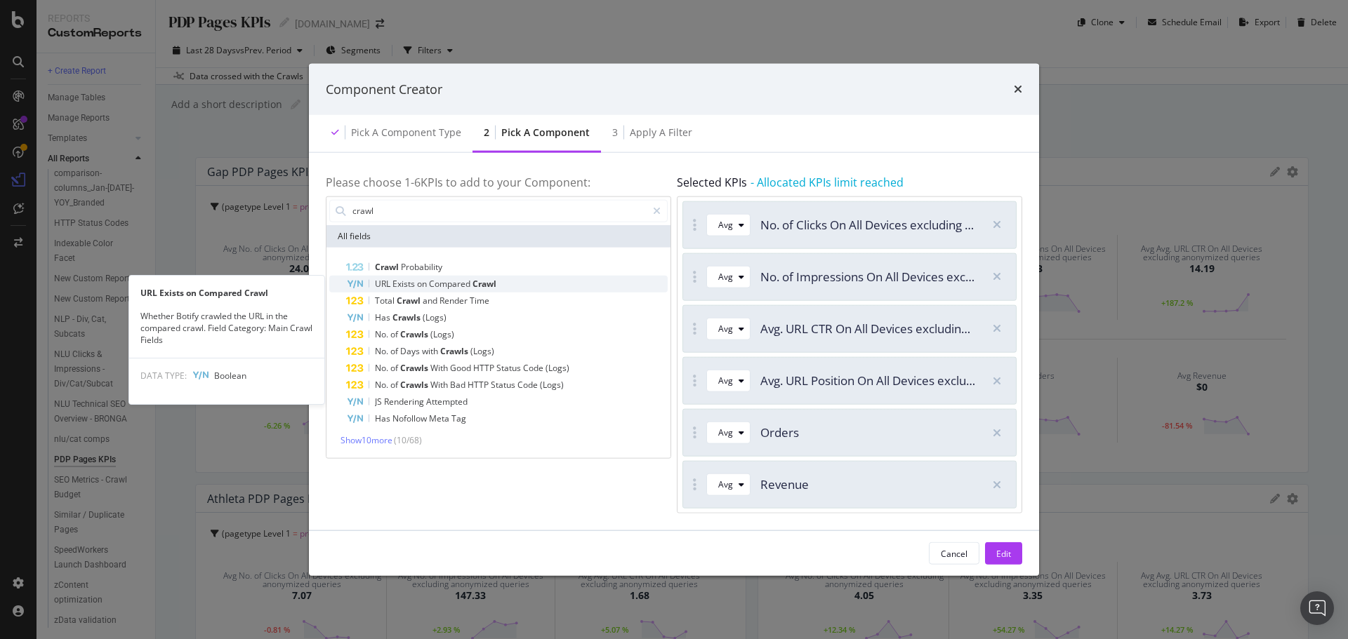
type input "crawl"
click at [460, 284] on span "Compared" at bounding box center [451, 283] width 44 height 12
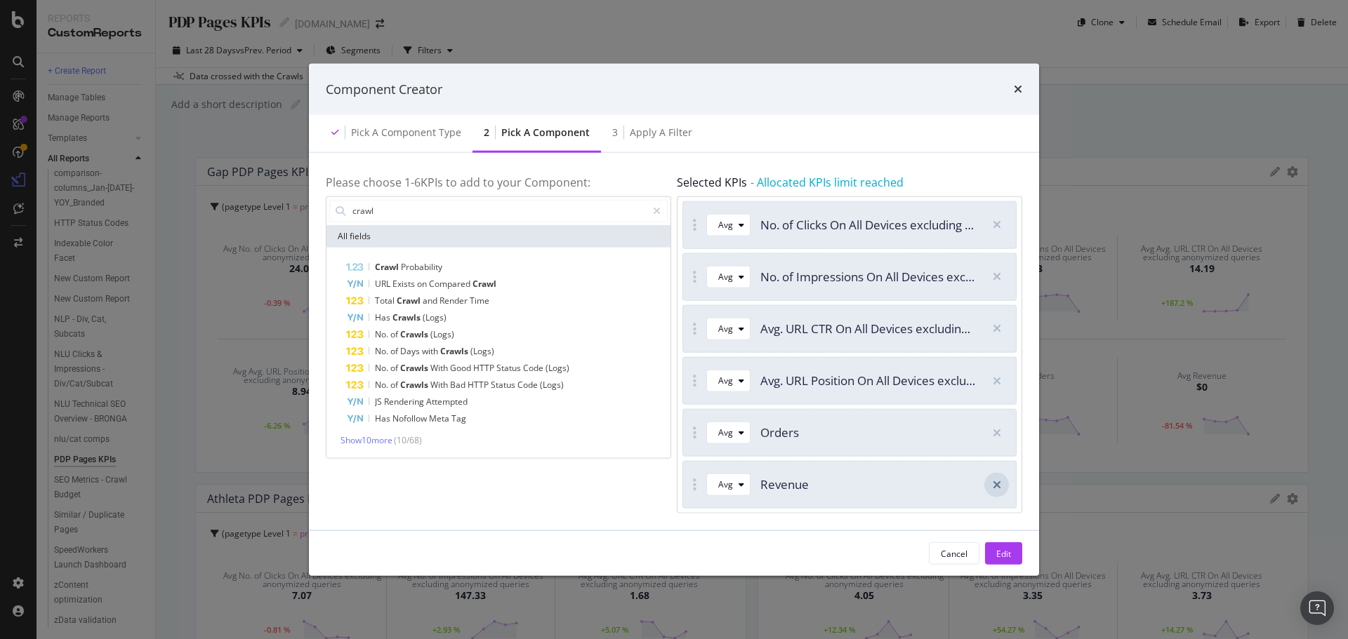
click at [1002, 487] on div "modal" at bounding box center [996, 484] width 25 height 25
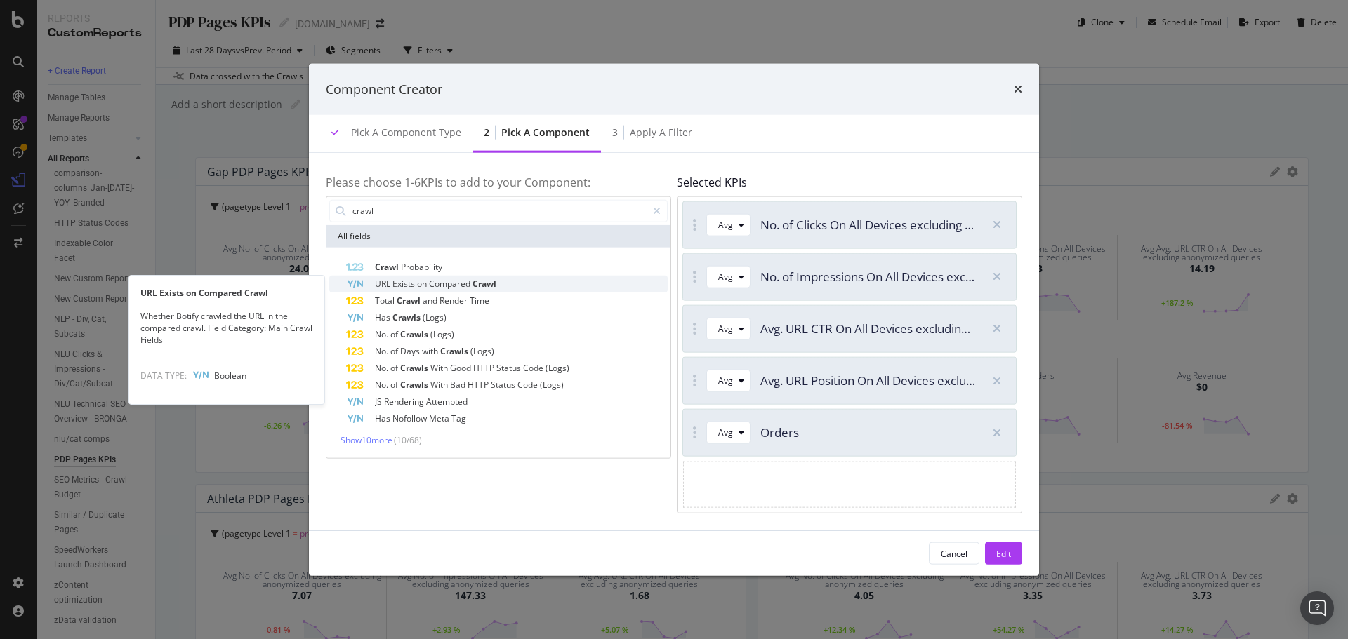
click at [444, 288] on span "Compared" at bounding box center [451, 283] width 44 height 12
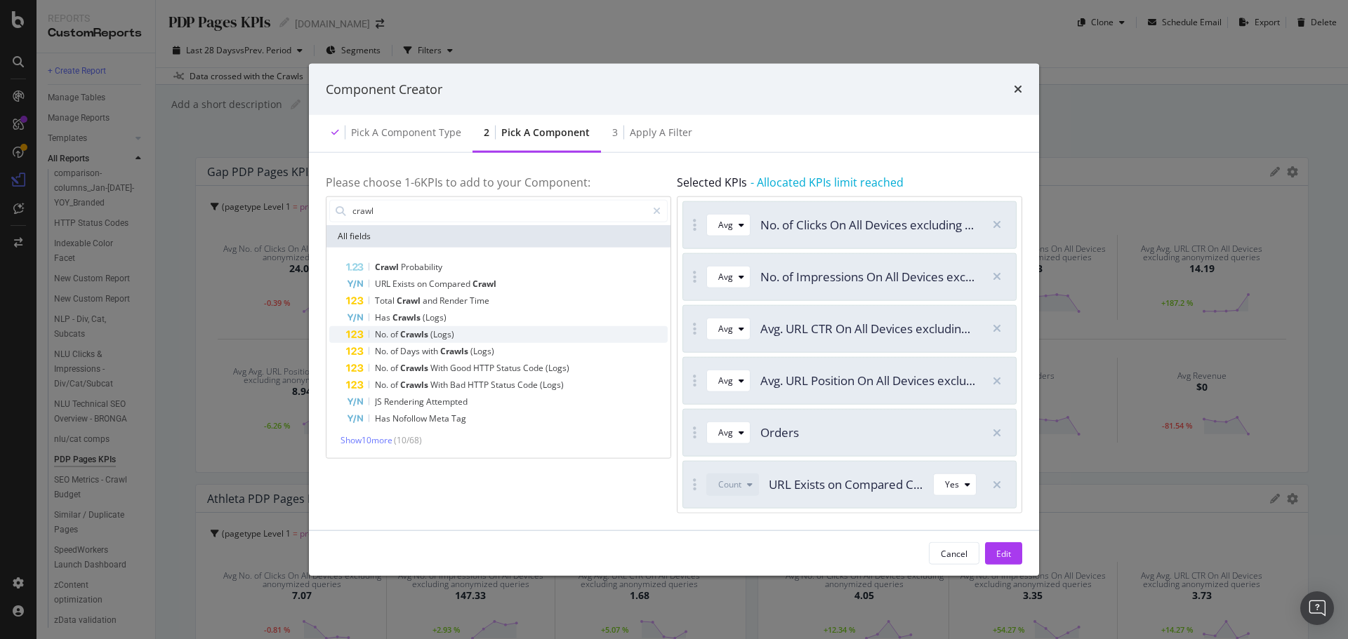
click at [426, 336] on span "Crawls" at bounding box center [415, 334] width 30 height 12
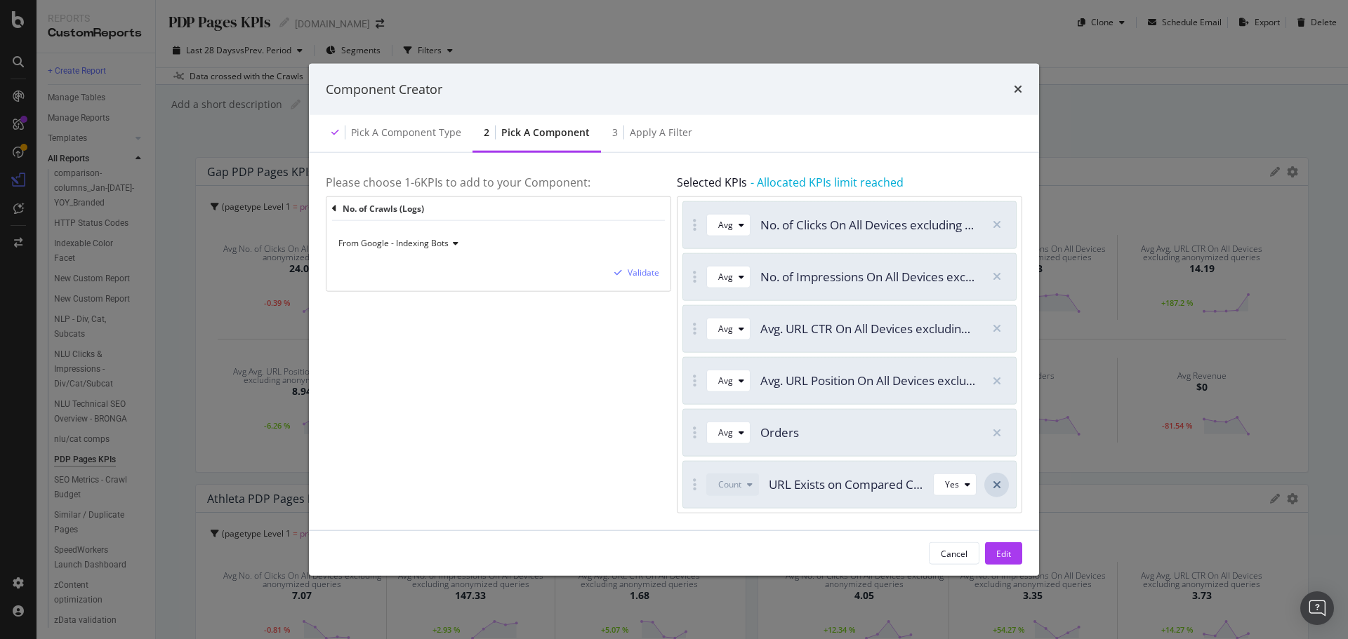
click at [997, 482] on icon "modal" at bounding box center [997, 484] width 8 height 11
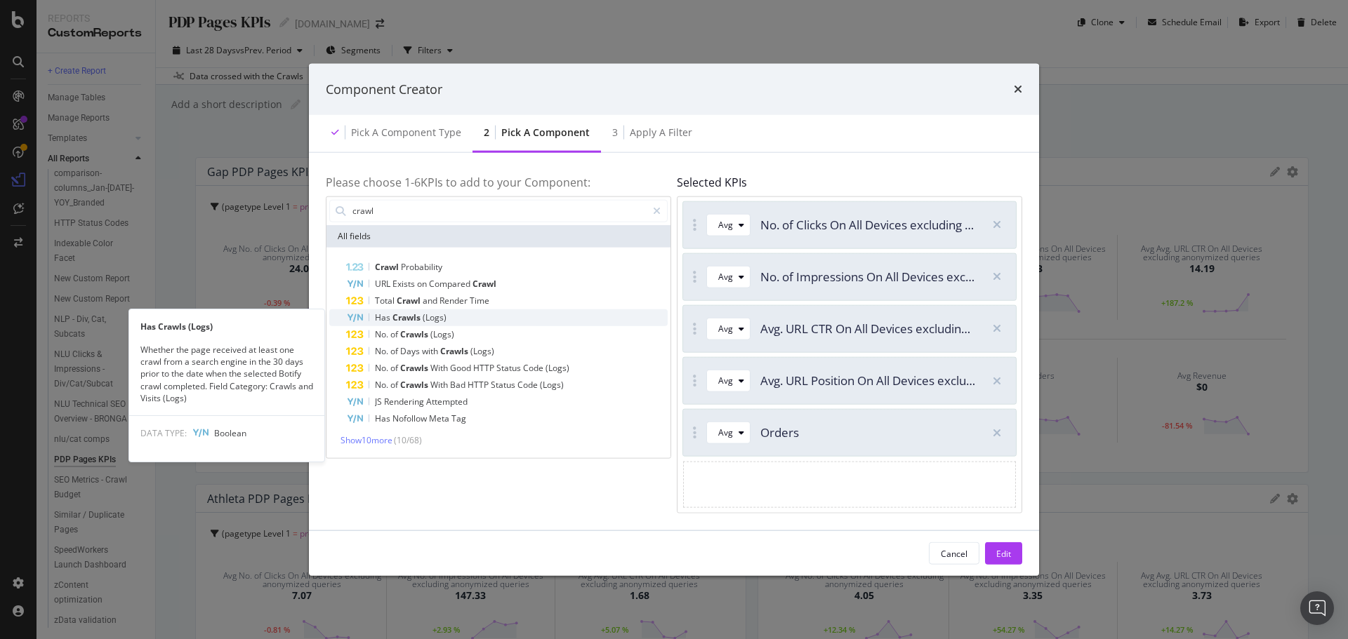
click at [399, 322] on span "Crawls" at bounding box center [407, 317] width 30 height 12
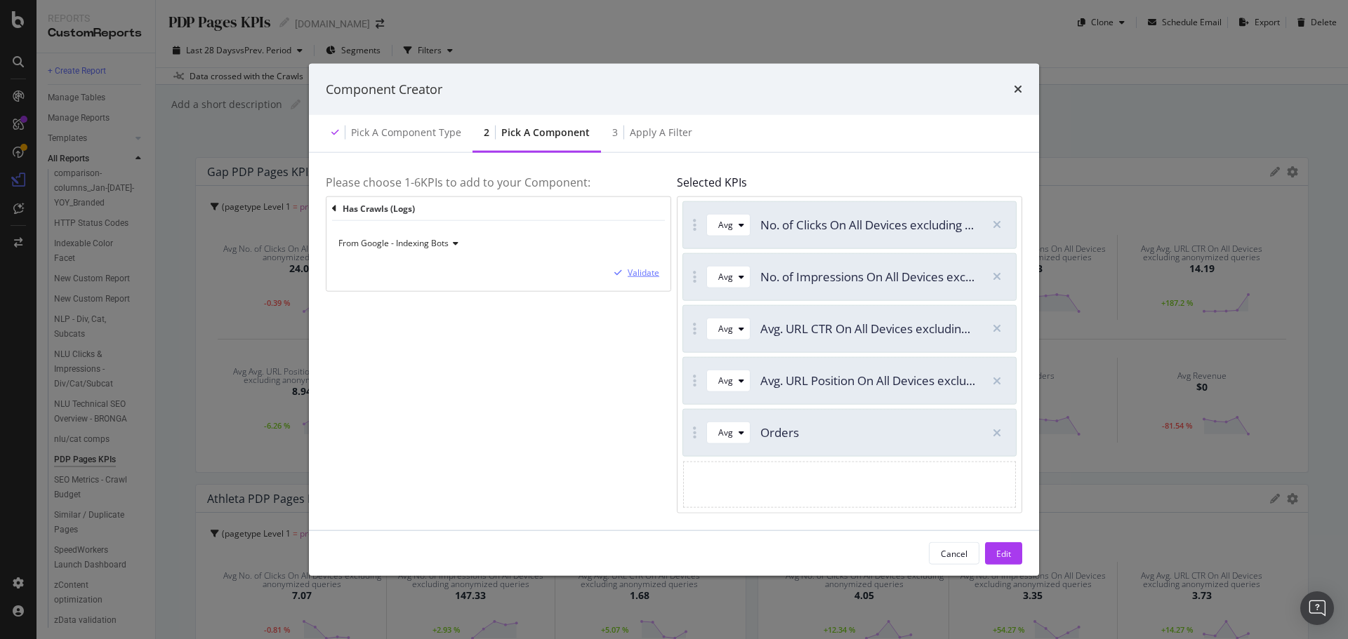
click at [644, 272] on div "Validate" at bounding box center [644, 273] width 32 height 12
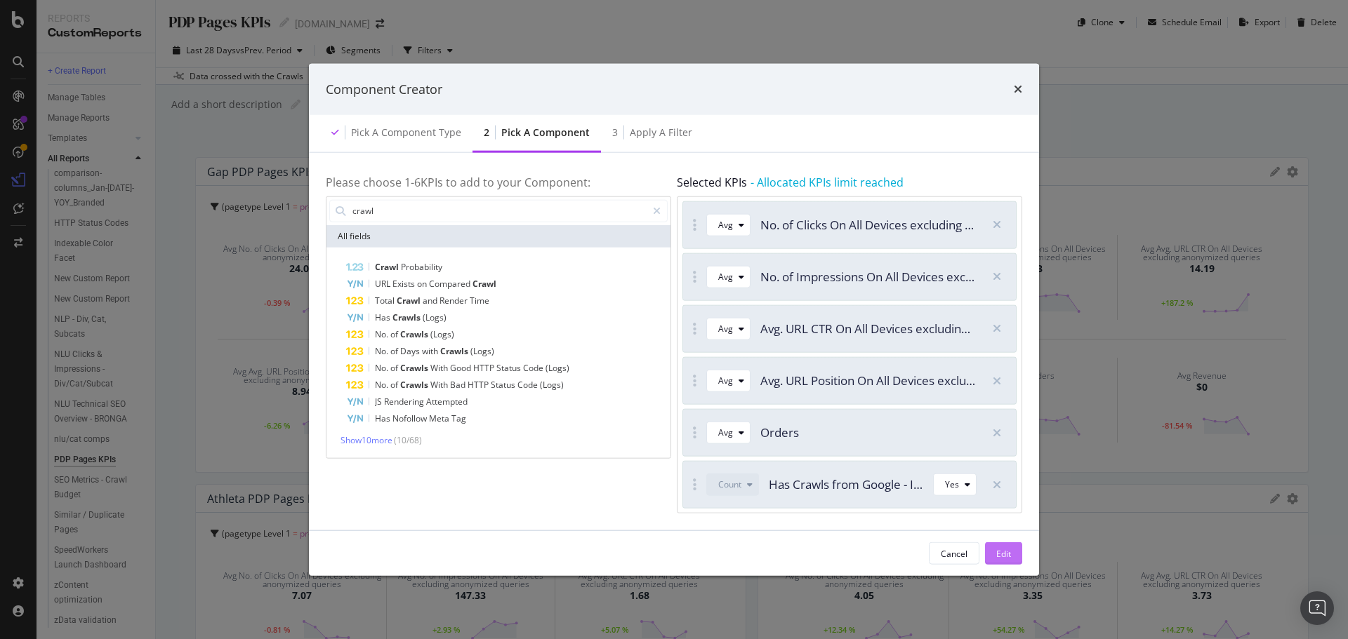
click at [1003, 557] on div "Edit" at bounding box center [1003, 554] width 15 height 12
click at [1003, 555] on div "Avg No. of Impressions On All Devices excluding anonymized queries 3.35 +54.27 %" at bounding box center [1032, 605] width 168 height 122
click at [1005, 547] on div "Avg No. of Impressions On All Devices excluding anonymized queries 3.35 +54.27 %" at bounding box center [1032, 605] width 168 height 122
click at [1009, 546] on div "Avg No. of Impressions On All Devices excluding anonymized queries 3.35 +54.27 %" at bounding box center [1032, 605] width 168 height 122
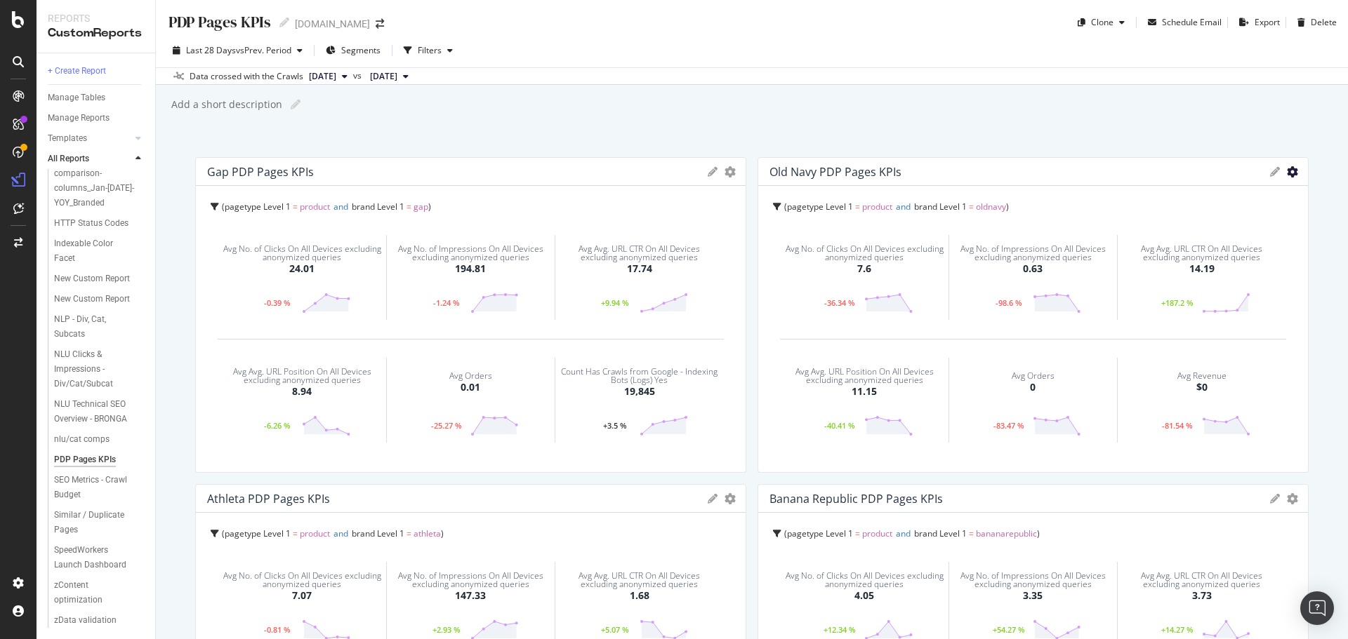
click at [736, 173] on icon "gear" at bounding box center [729, 171] width 11 height 11
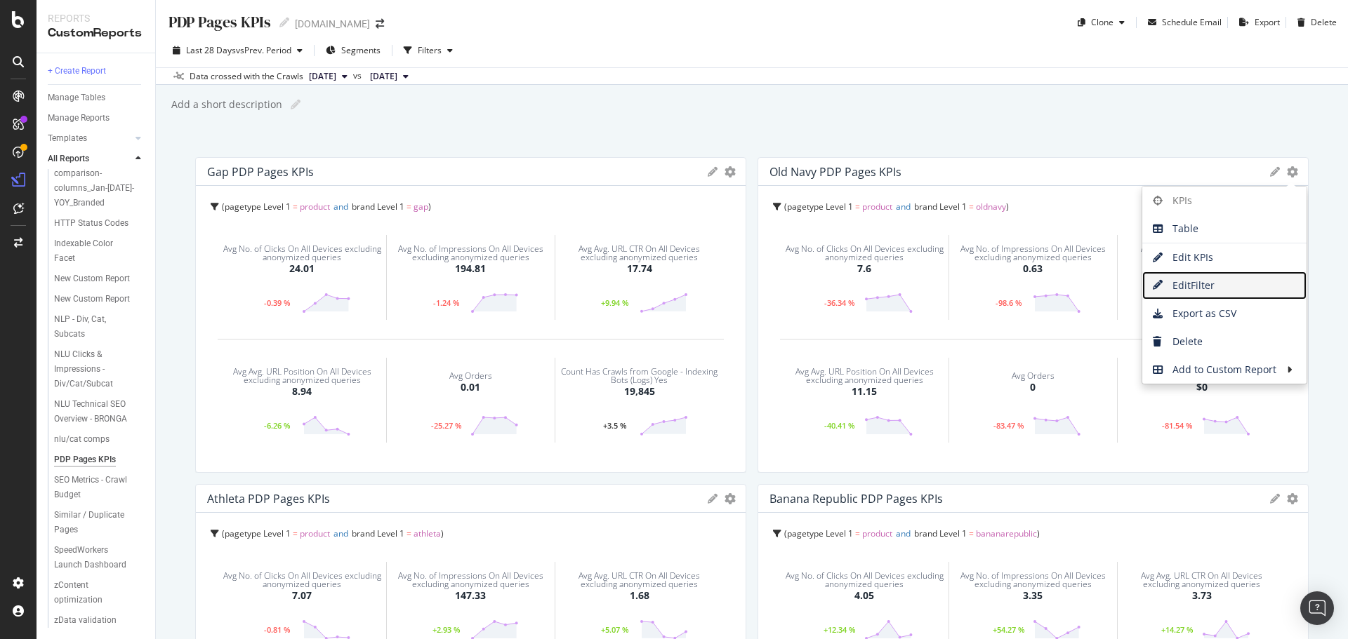
click at [1204, 275] on span "Edit Filter" at bounding box center [1224, 285] width 164 height 21
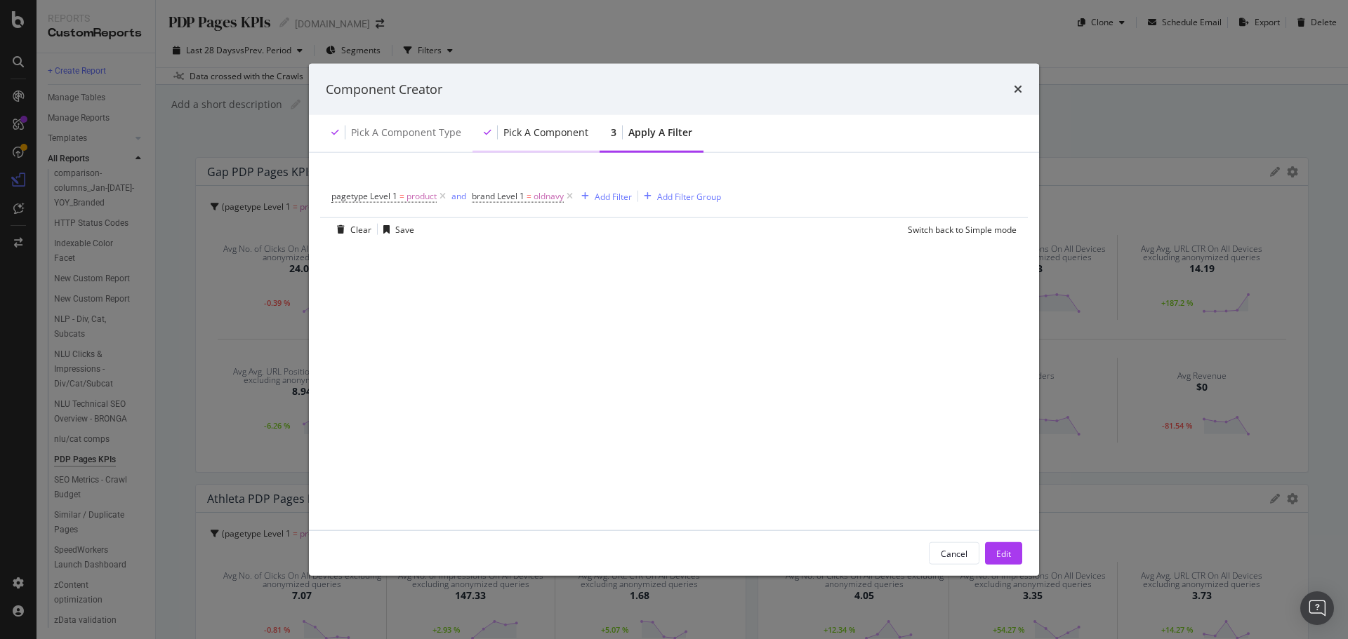
click at [533, 133] on div "Pick a Component" at bounding box center [545, 133] width 85 height 14
drag, startPoint x: 950, startPoint y: 556, endPoint x: 888, endPoint y: 154, distance: 406.9
click at [952, 556] on div "Cancel" at bounding box center [954, 554] width 27 height 12
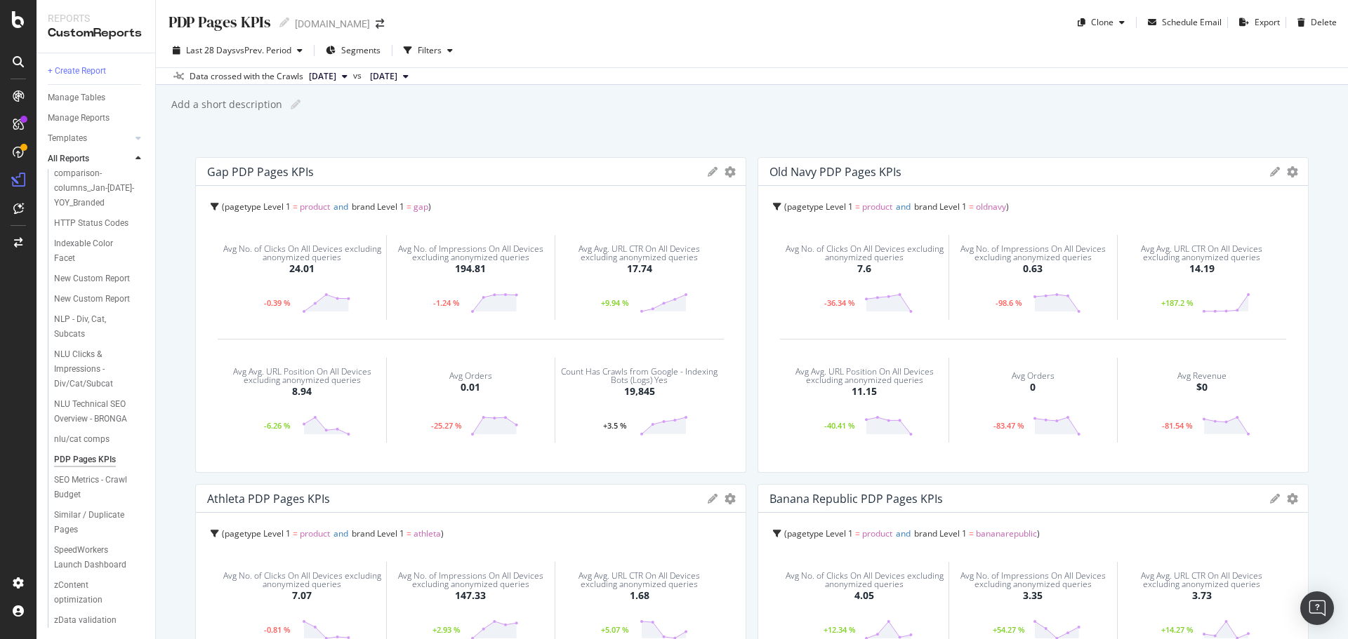
click at [1270, 173] on icon at bounding box center [1275, 172] width 10 height 10
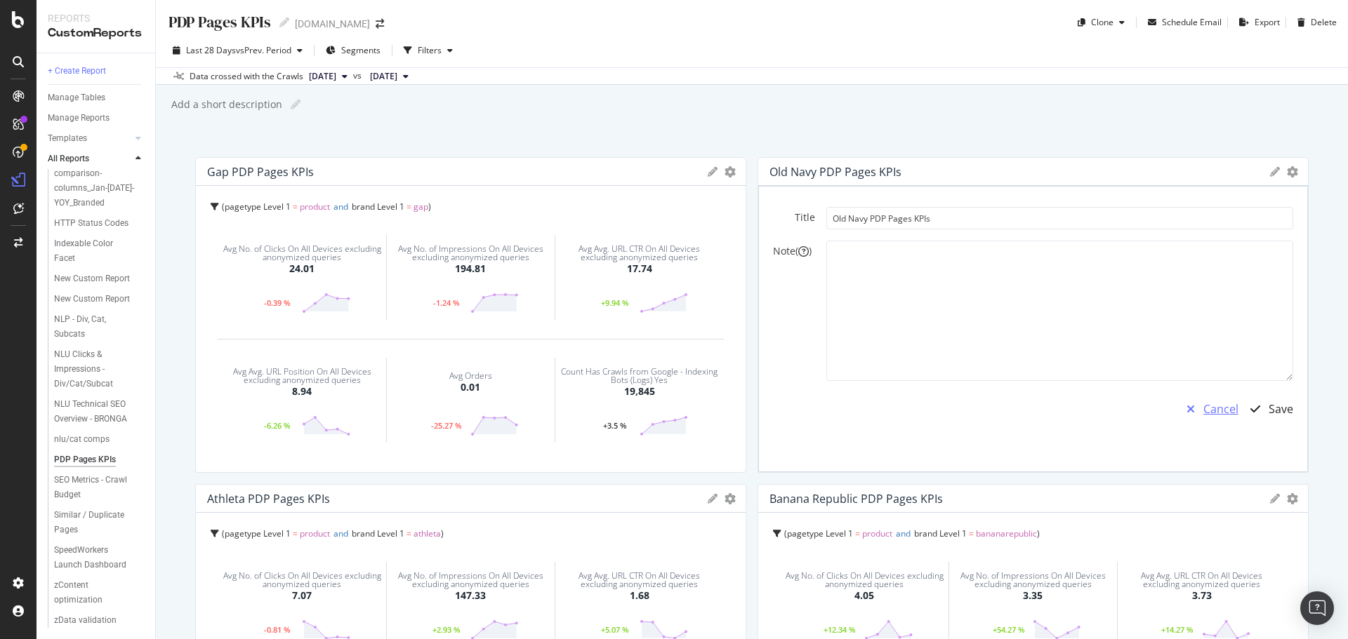
click at [1214, 413] on div "Cancel" at bounding box center [1220, 410] width 35 height 16
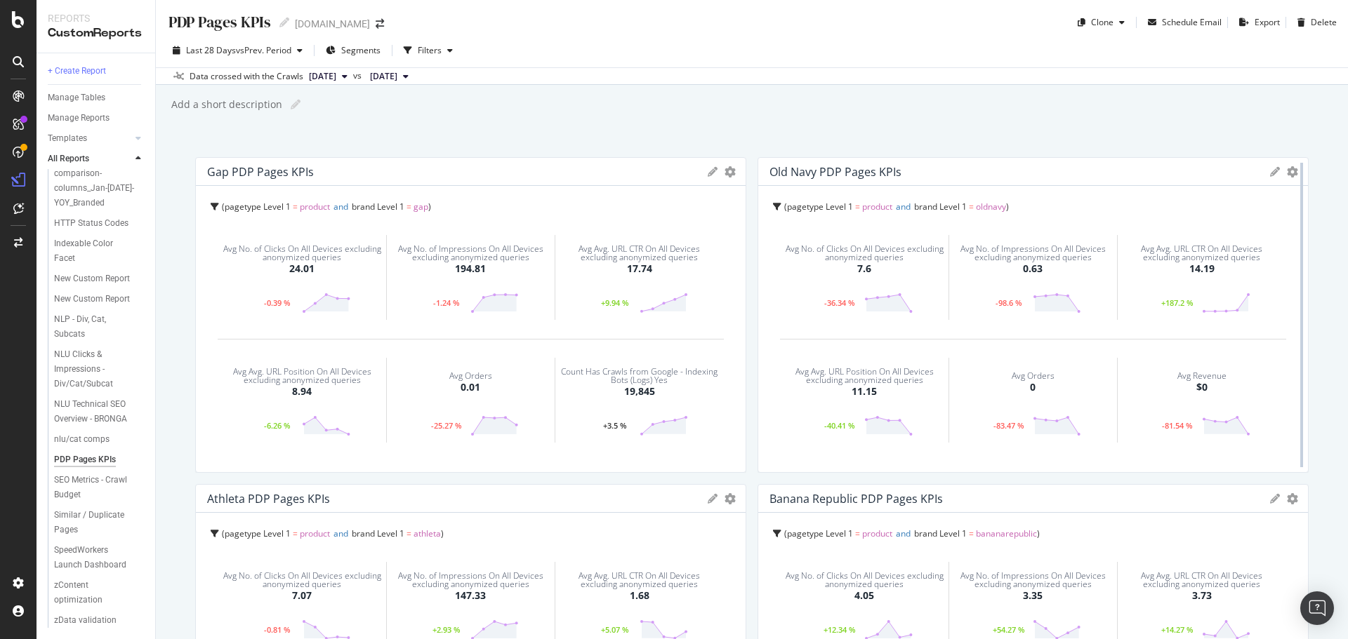
click at [1294, 169] on div at bounding box center [1301, 315] width 14 height 316
click at [736, 173] on icon "gear" at bounding box center [729, 171] width 11 height 11
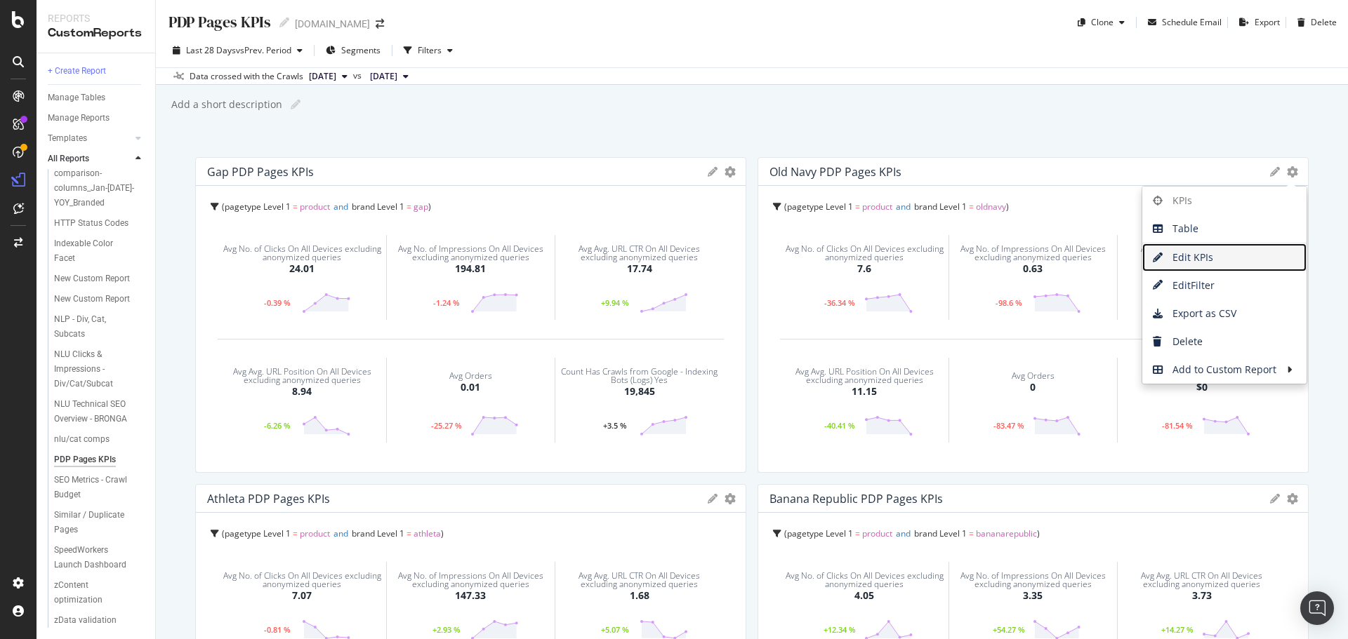
click at [1226, 262] on span "Edit KPIs" at bounding box center [1224, 257] width 164 height 21
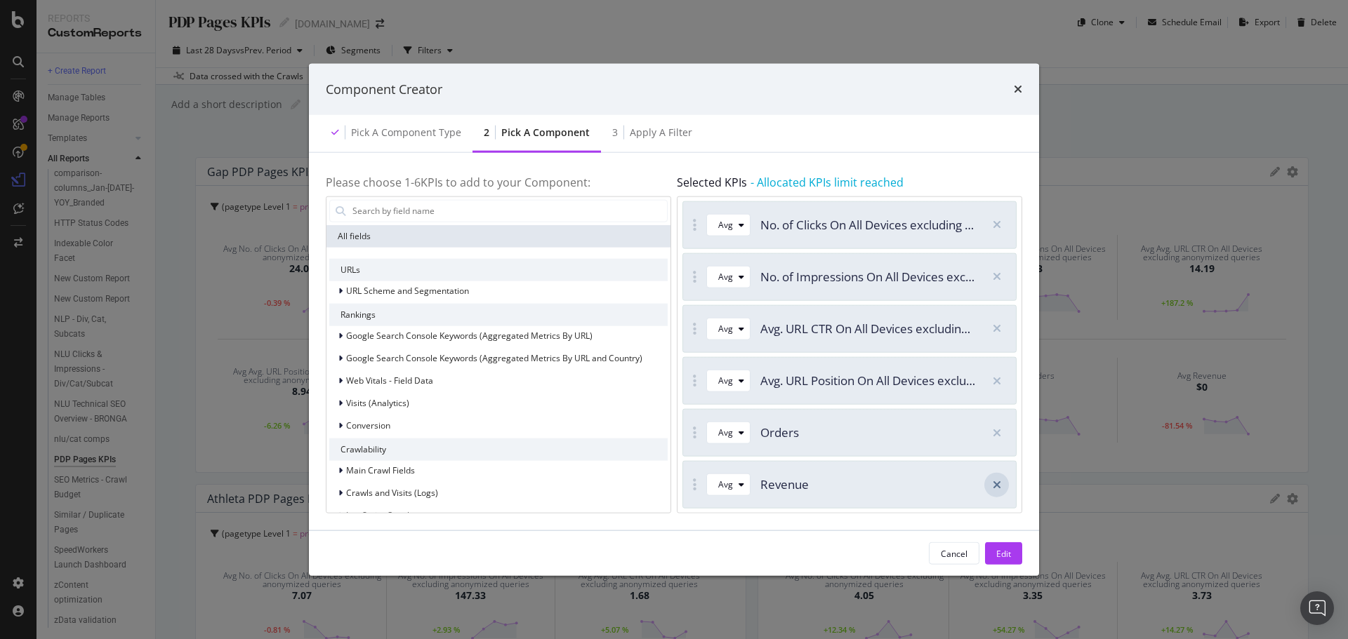
click at [999, 480] on icon "modal" at bounding box center [997, 484] width 8 height 11
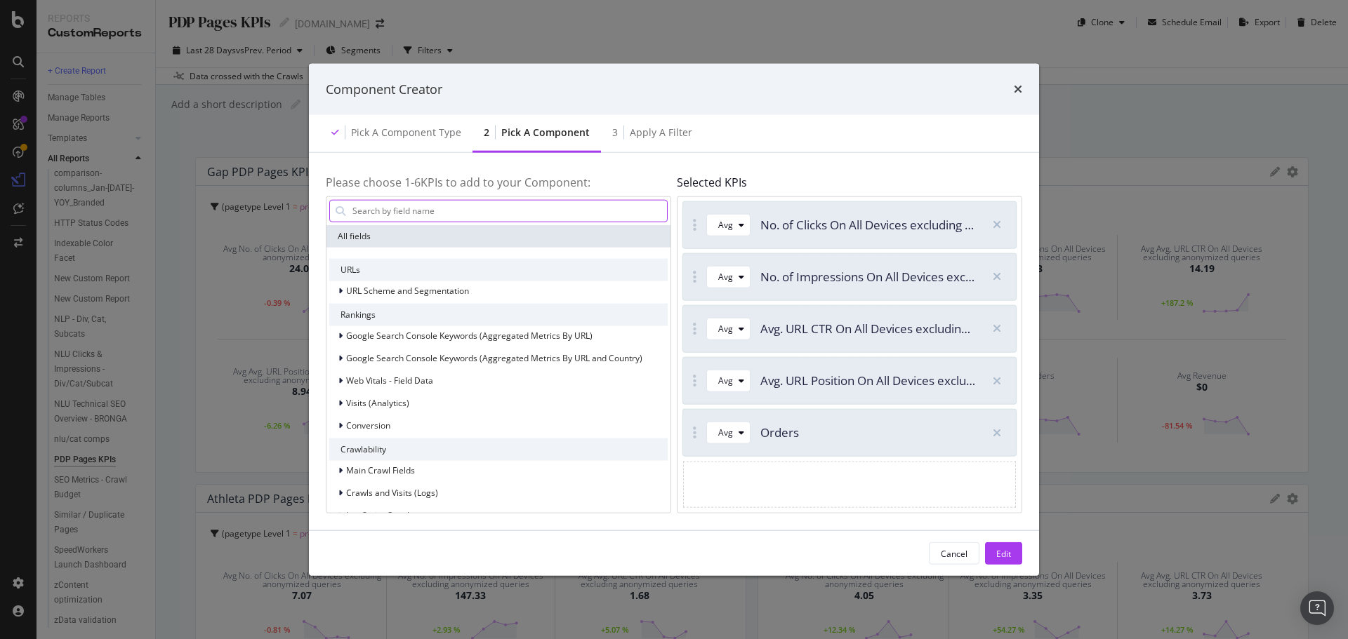
click at [396, 211] on input "modal" at bounding box center [509, 210] width 316 height 21
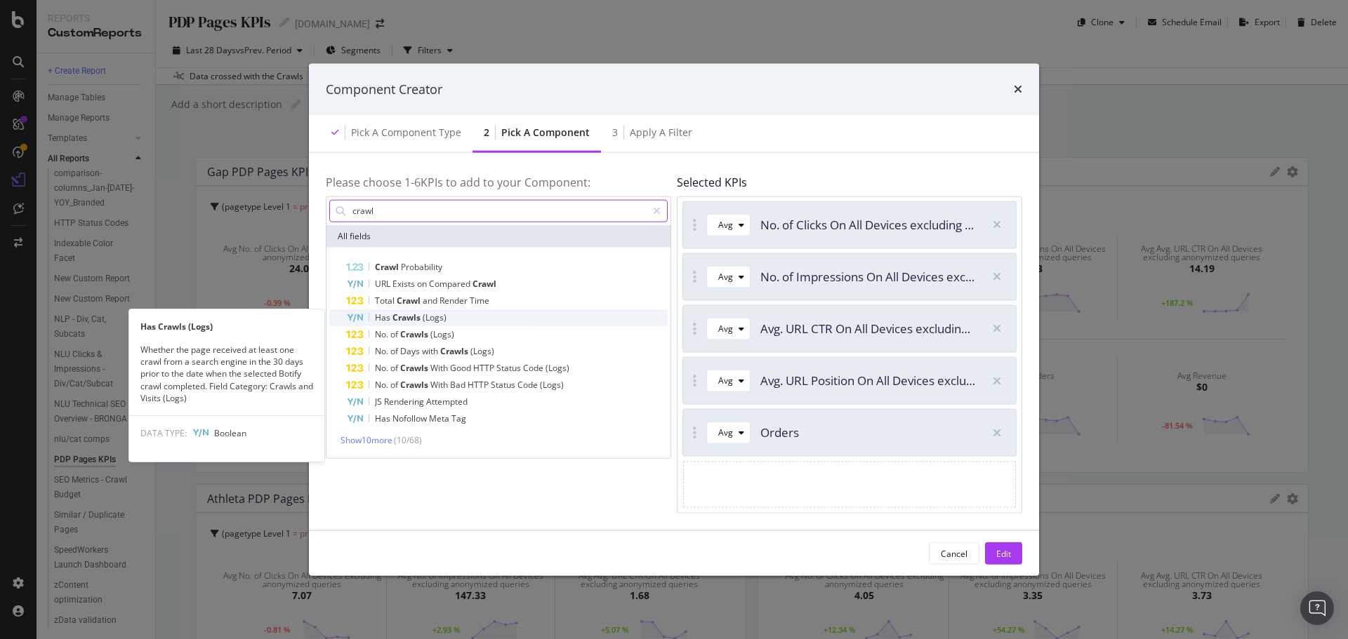
type input "crawl"
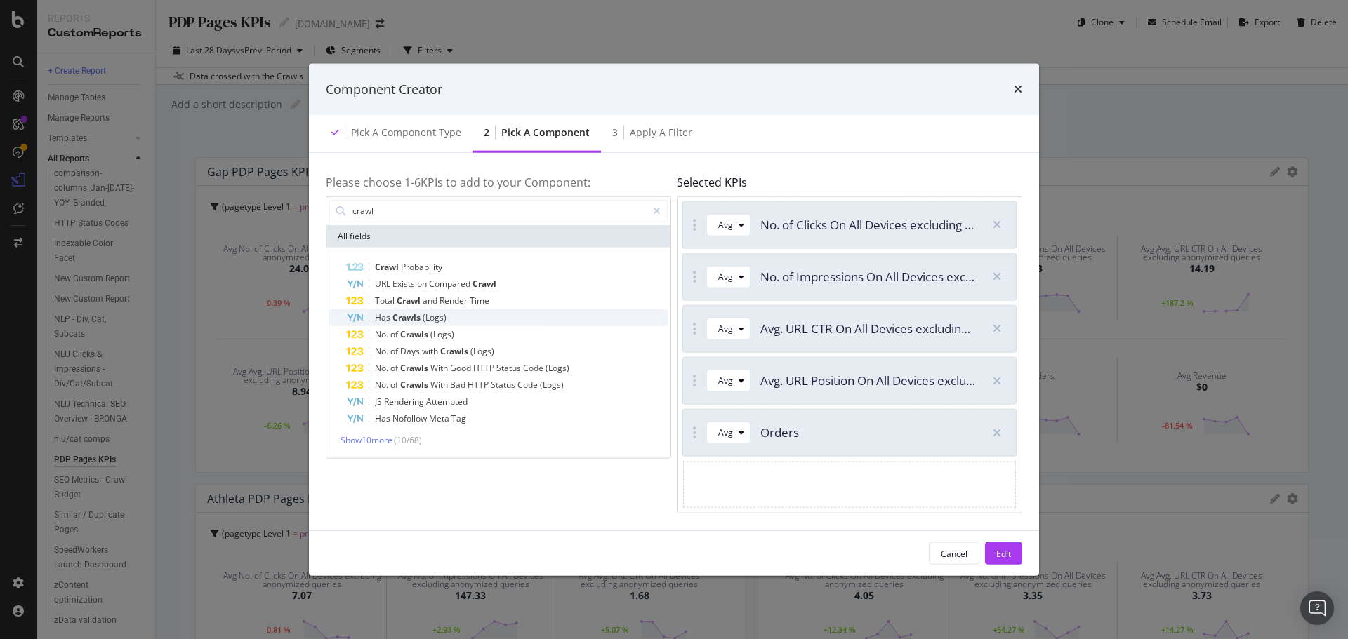
click at [439, 317] on span "(Logs)" at bounding box center [435, 317] width 24 height 12
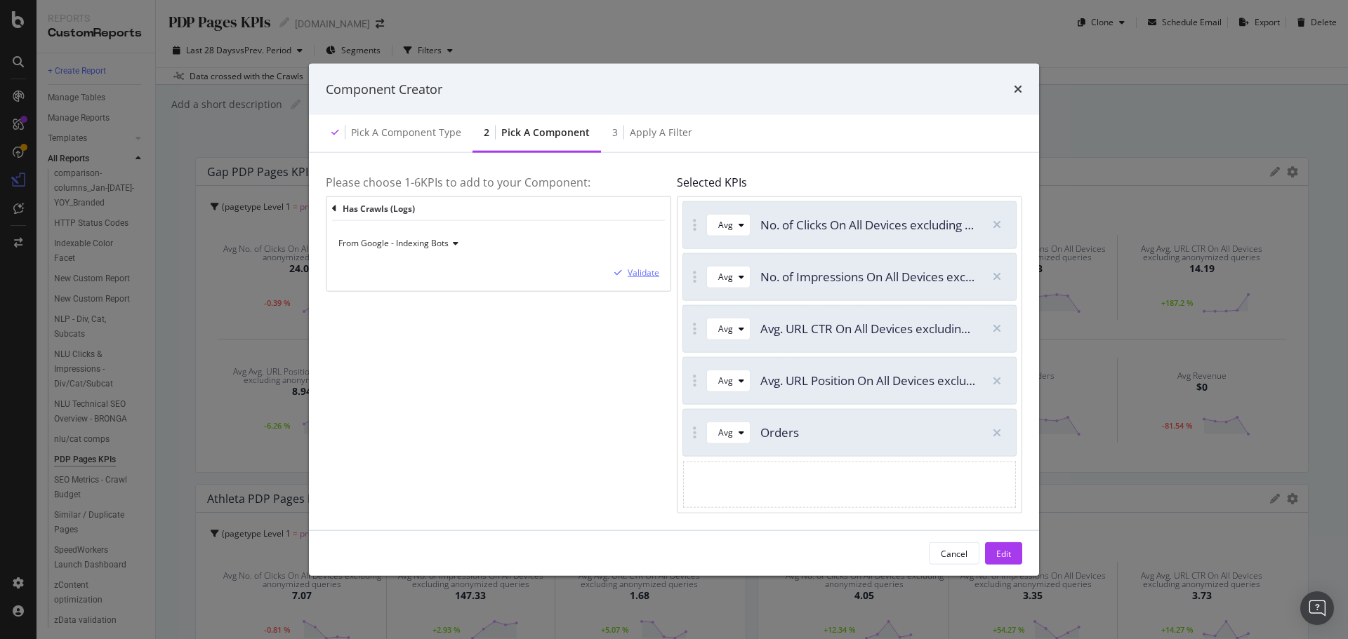
click at [649, 273] on div "Validate" at bounding box center [644, 273] width 32 height 12
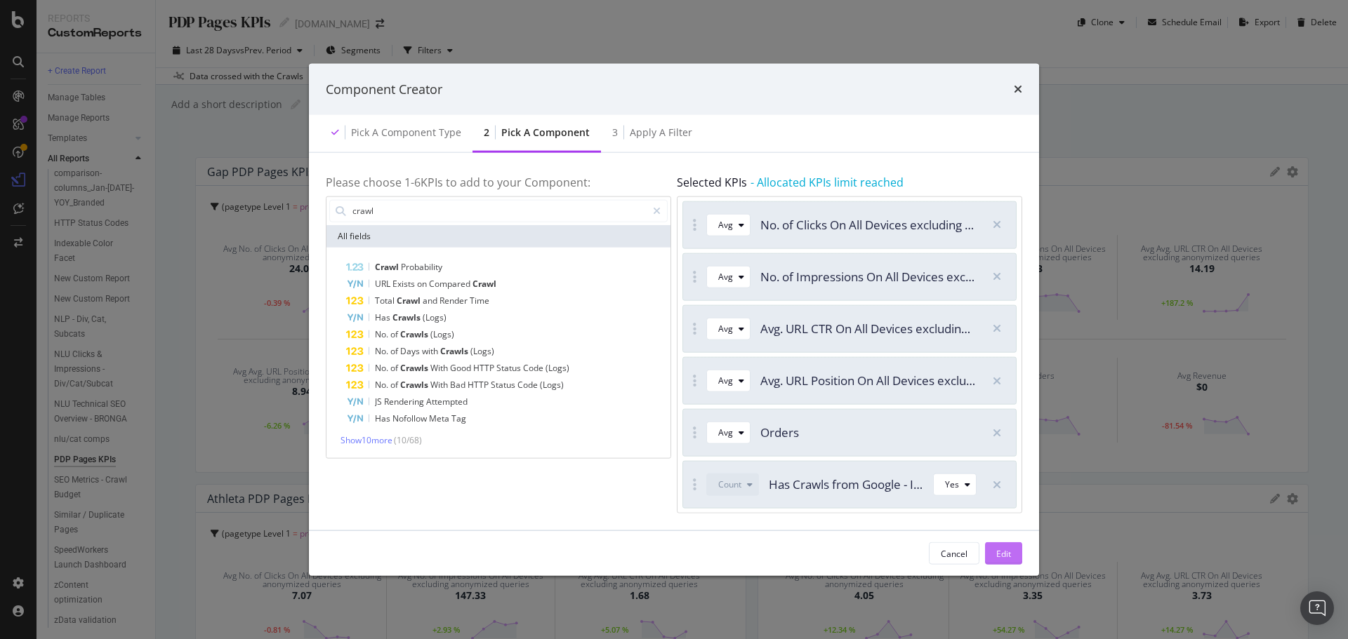
click at [1002, 549] on div "Edit" at bounding box center [1003, 554] width 15 height 12
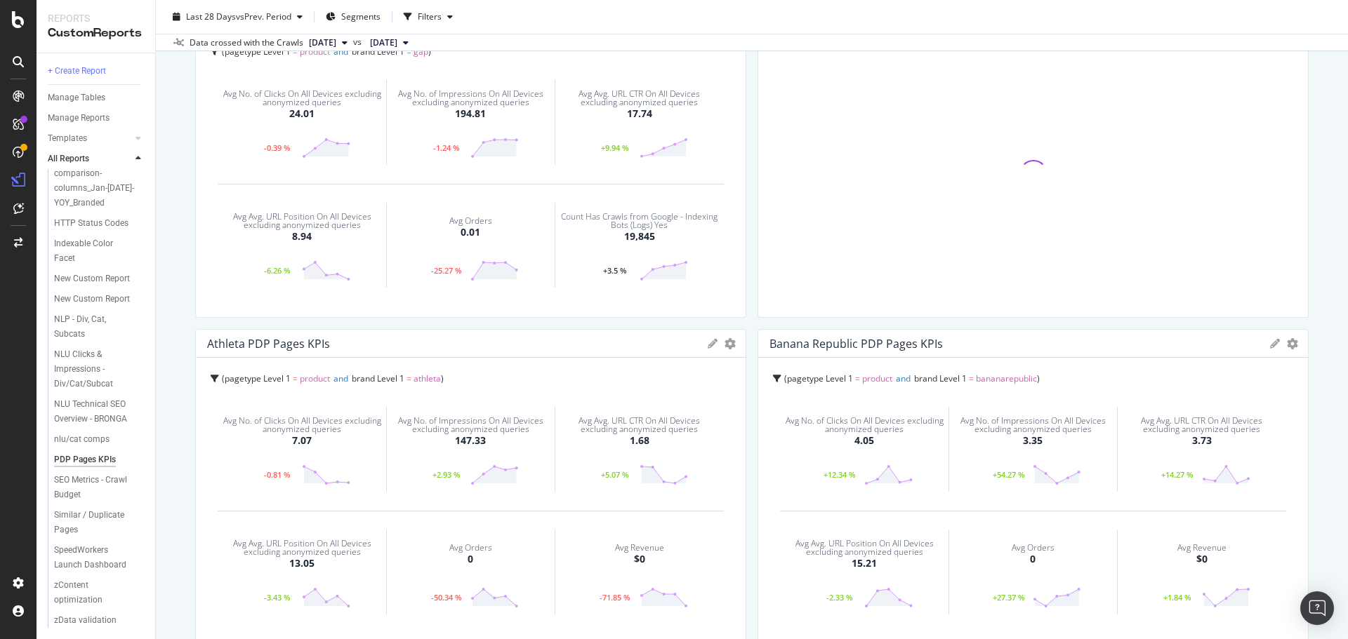
scroll to position [211, 0]
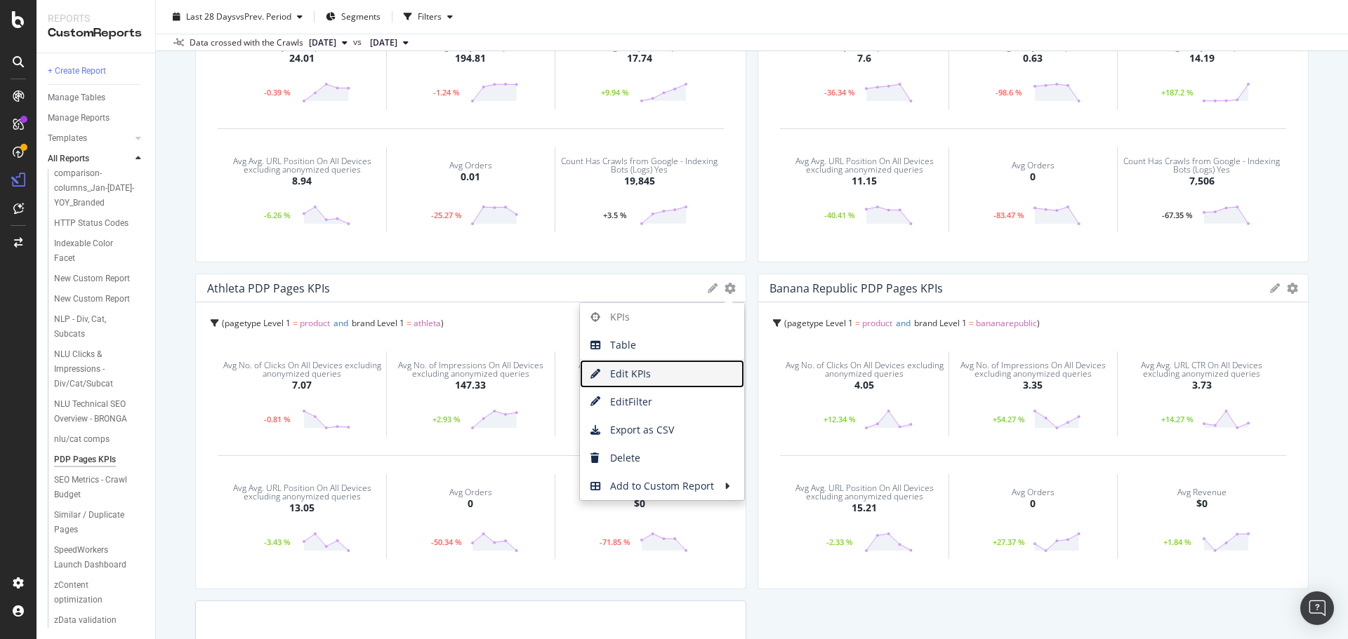
click at [632, 377] on span "Edit KPIs" at bounding box center [662, 374] width 164 height 21
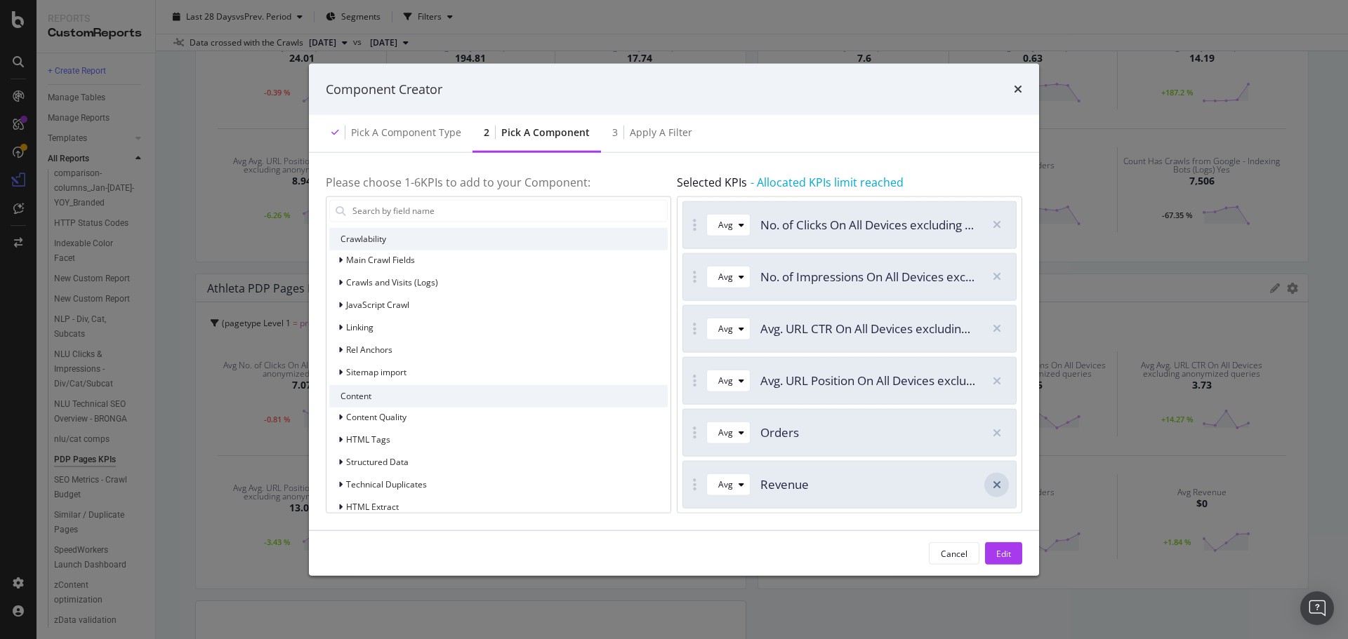
drag, startPoint x: 1001, startPoint y: 486, endPoint x: 477, endPoint y: 256, distance: 572.7
click at [1001, 486] on div "modal" at bounding box center [996, 484] width 25 height 25
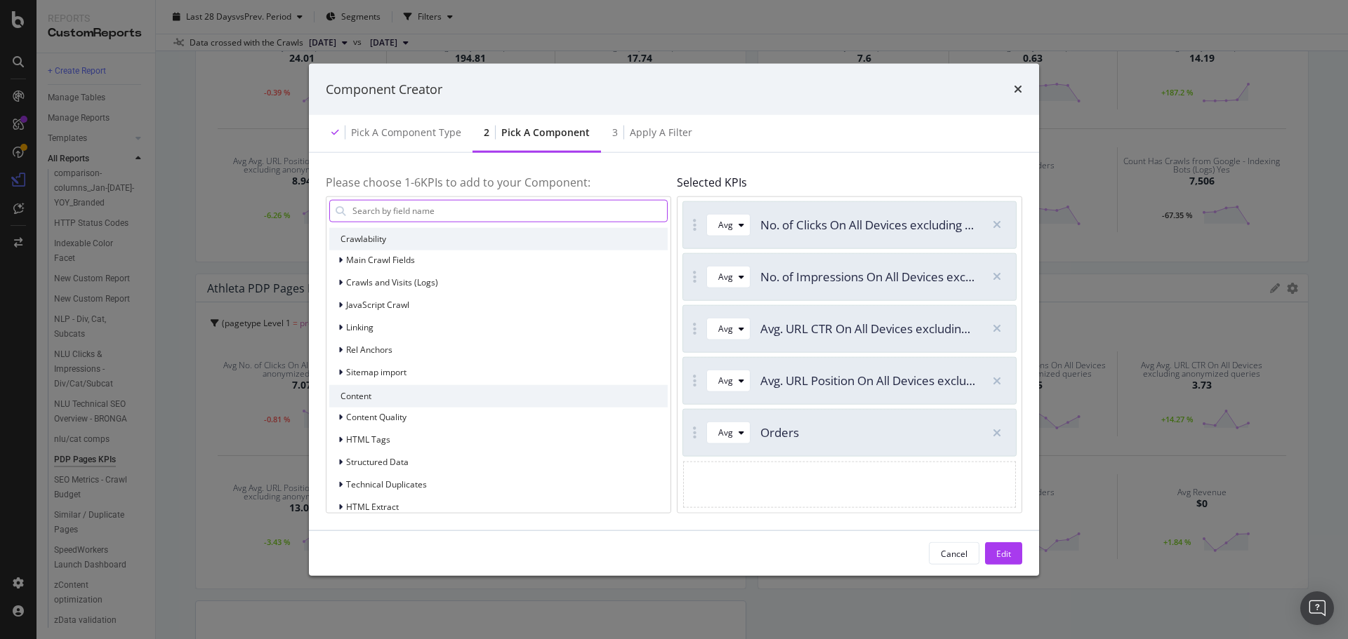
click at [404, 213] on input "modal" at bounding box center [509, 210] width 316 height 21
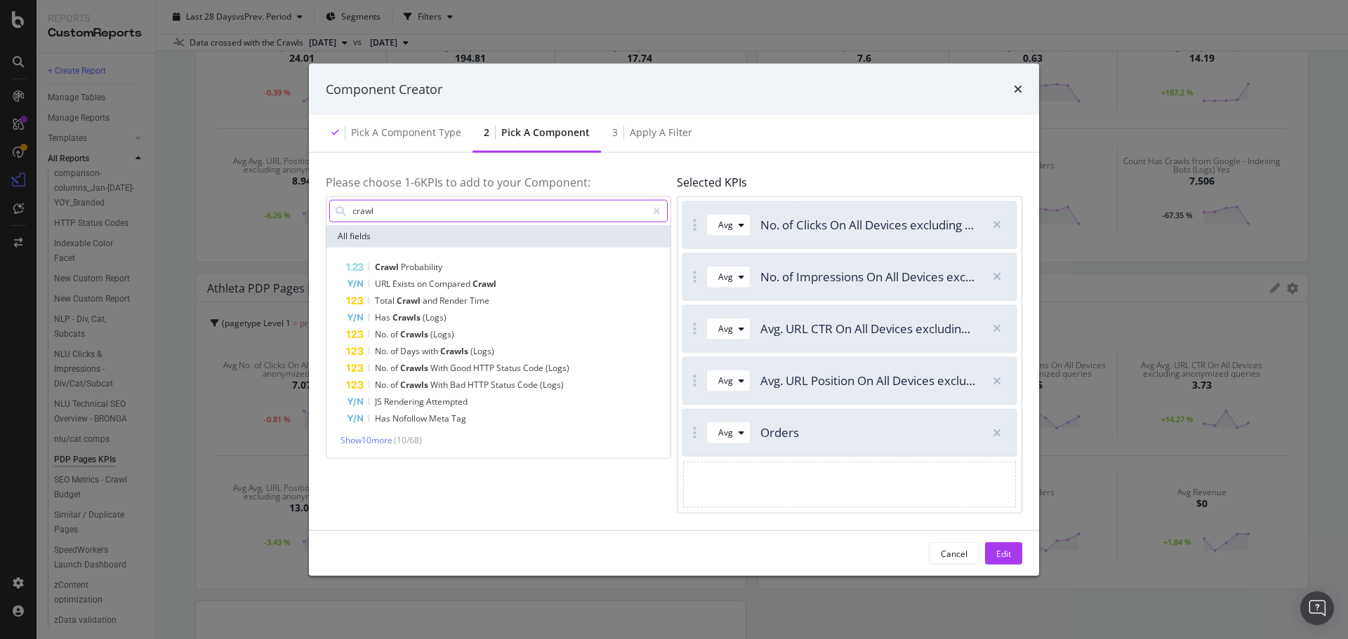
scroll to position [0, 0]
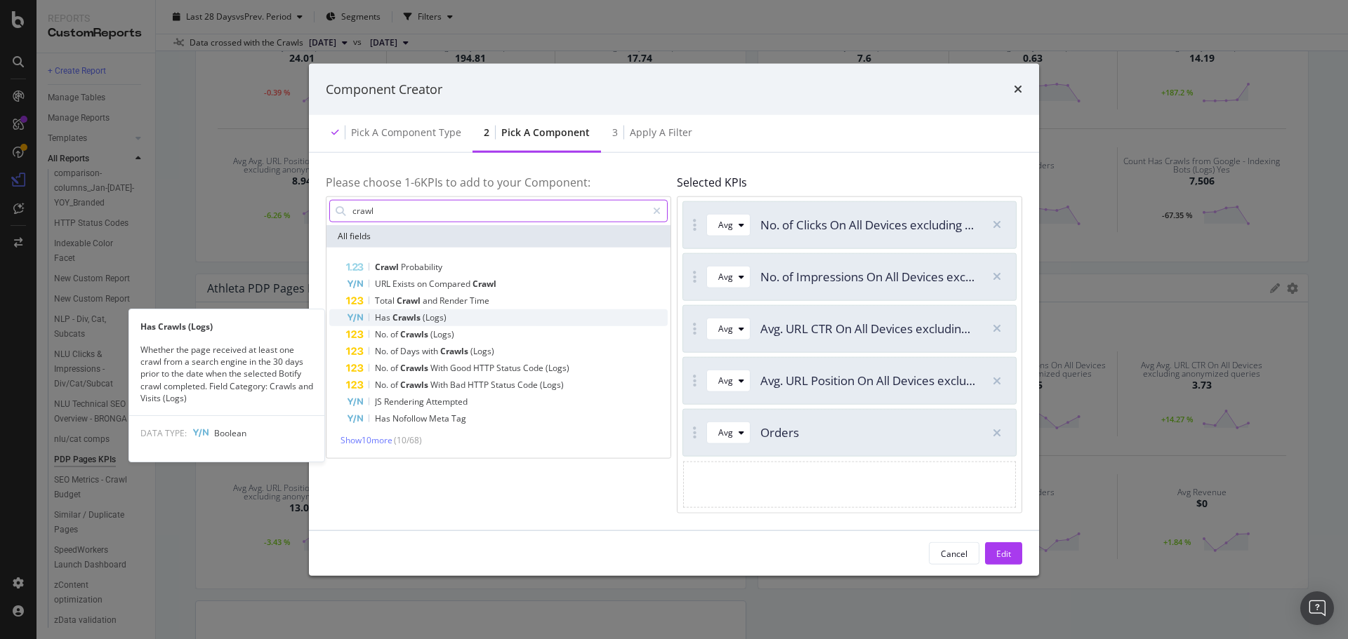
type input "crawl"
click at [411, 314] on span "Crawls" at bounding box center [407, 317] width 30 height 12
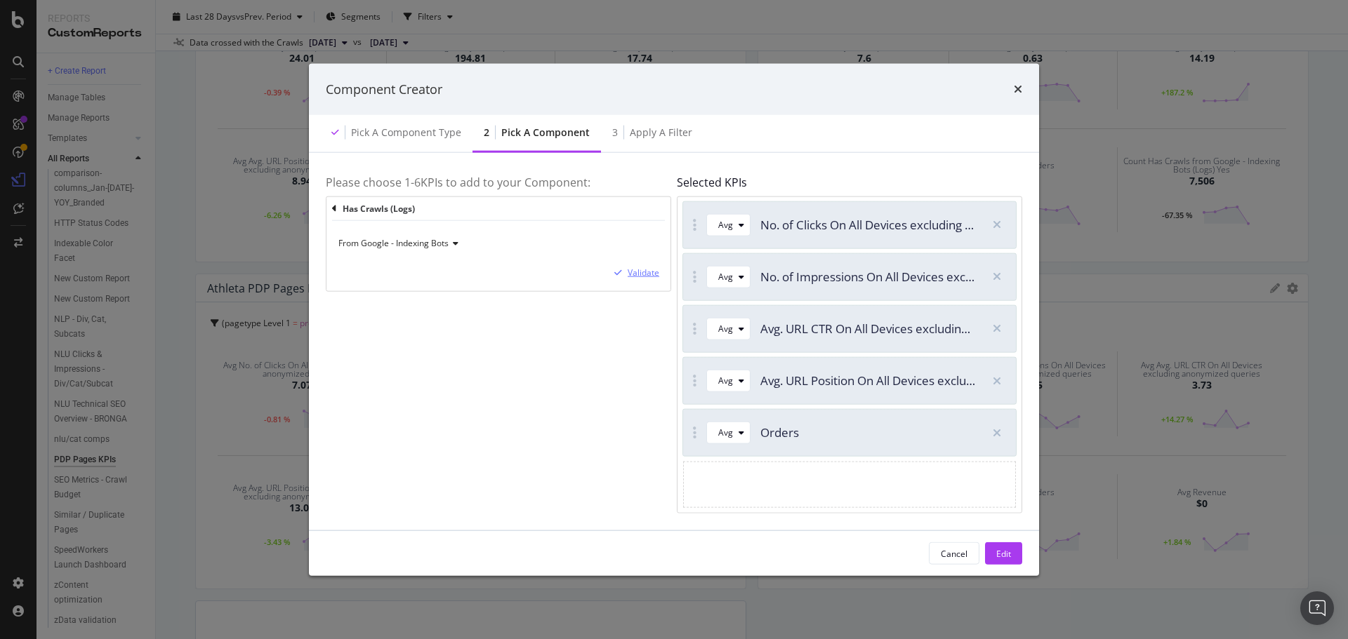
drag, startPoint x: 651, startPoint y: 278, endPoint x: 1058, endPoint y: 565, distance: 497.6
click at [651, 279] on div "Validate" at bounding box center [644, 273] width 32 height 12
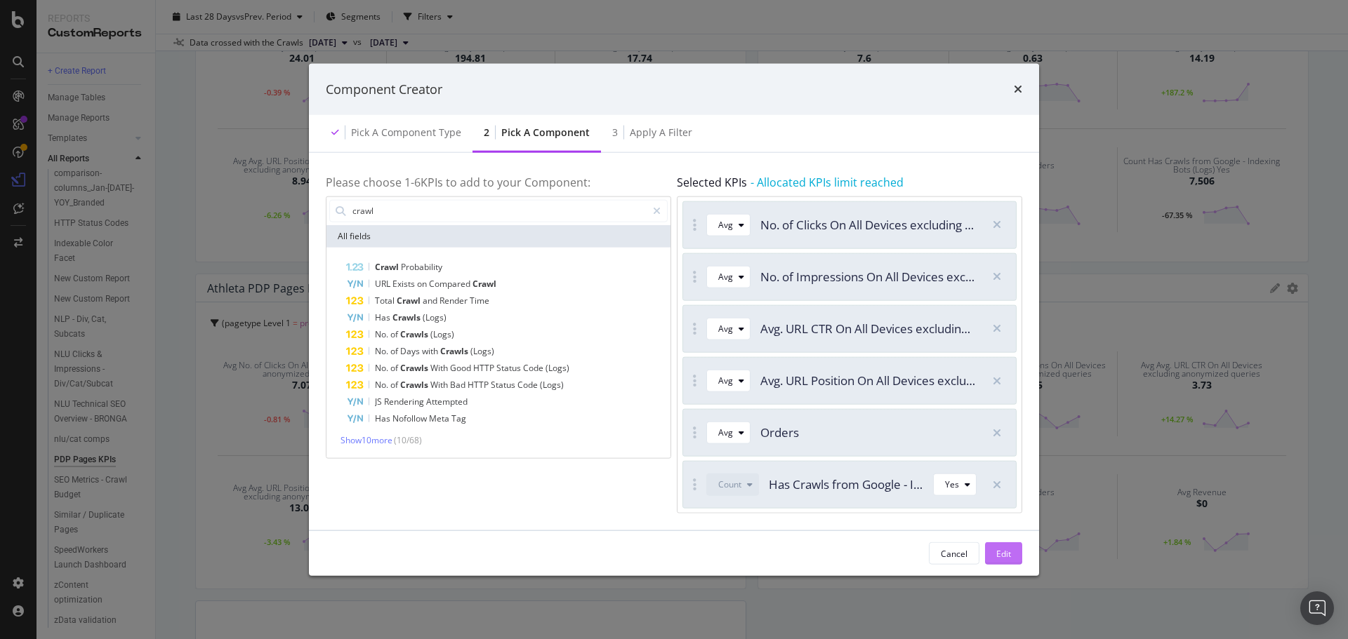
click at [996, 551] on div "Edit" at bounding box center [1003, 554] width 15 height 12
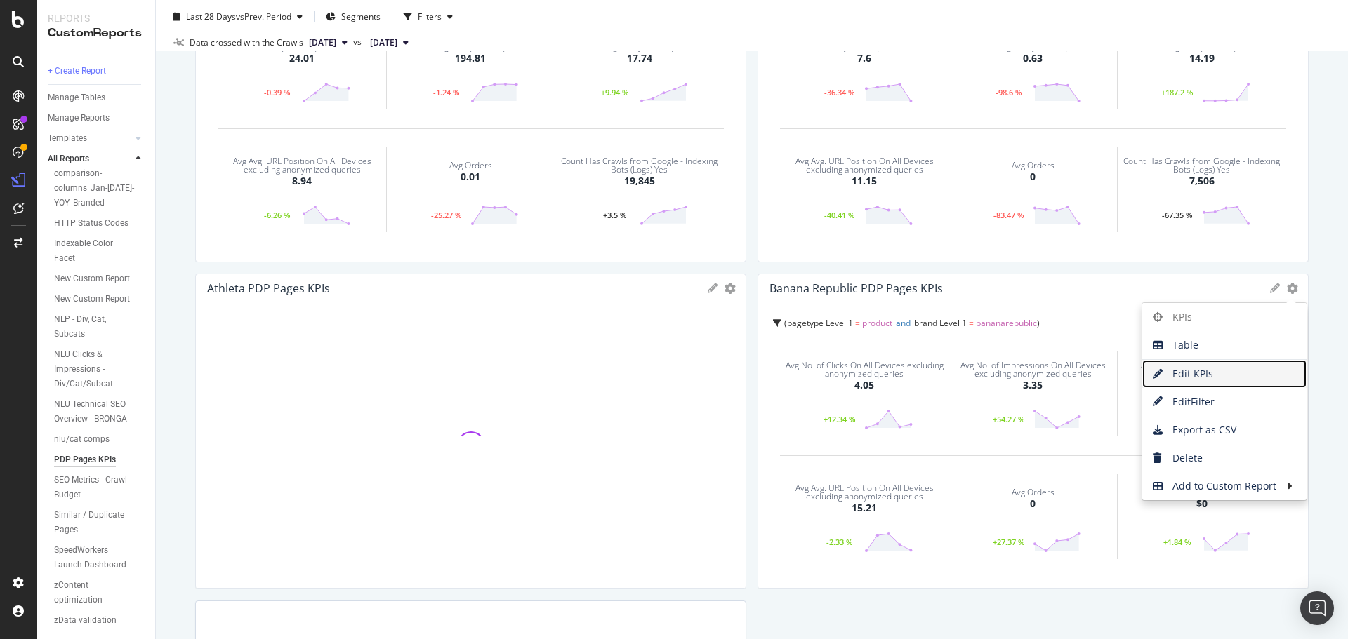
click at [1204, 377] on span "Edit KPIs" at bounding box center [1224, 374] width 164 height 21
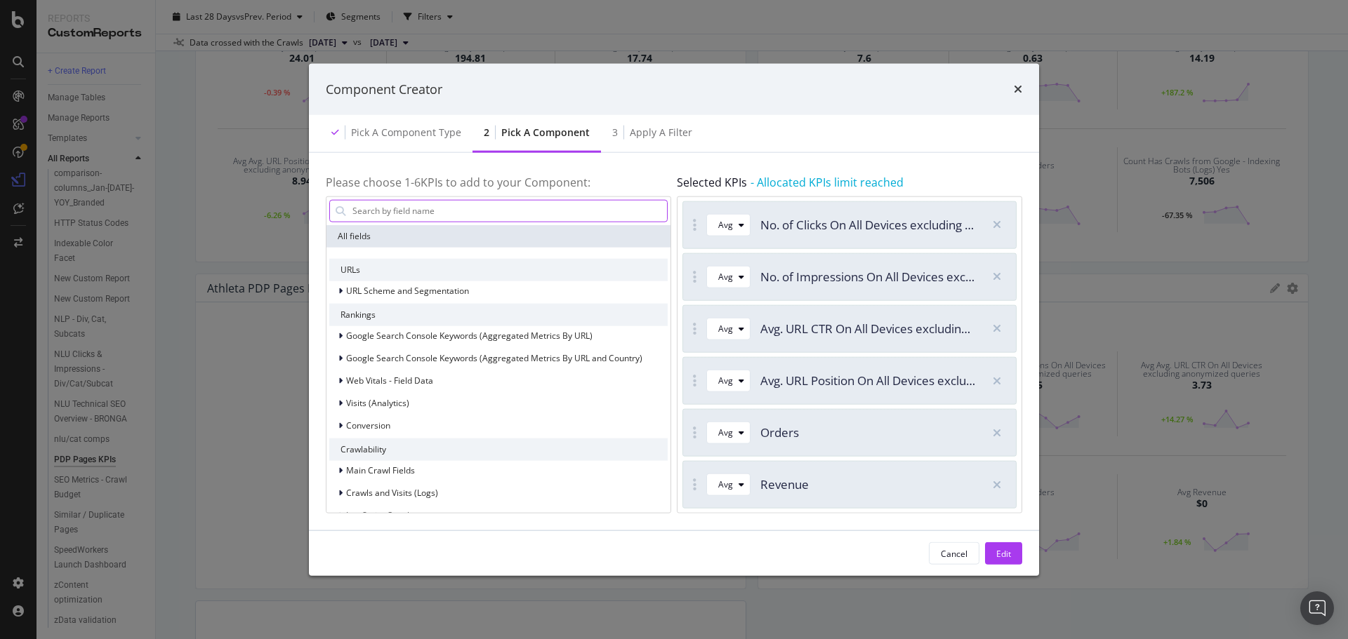
drag, startPoint x: 1002, startPoint y: 484, endPoint x: 399, endPoint y: 211, distance: 661.0
click at [999, 482] on div "modal" at bounding box center [996, 484] width 25 height 25
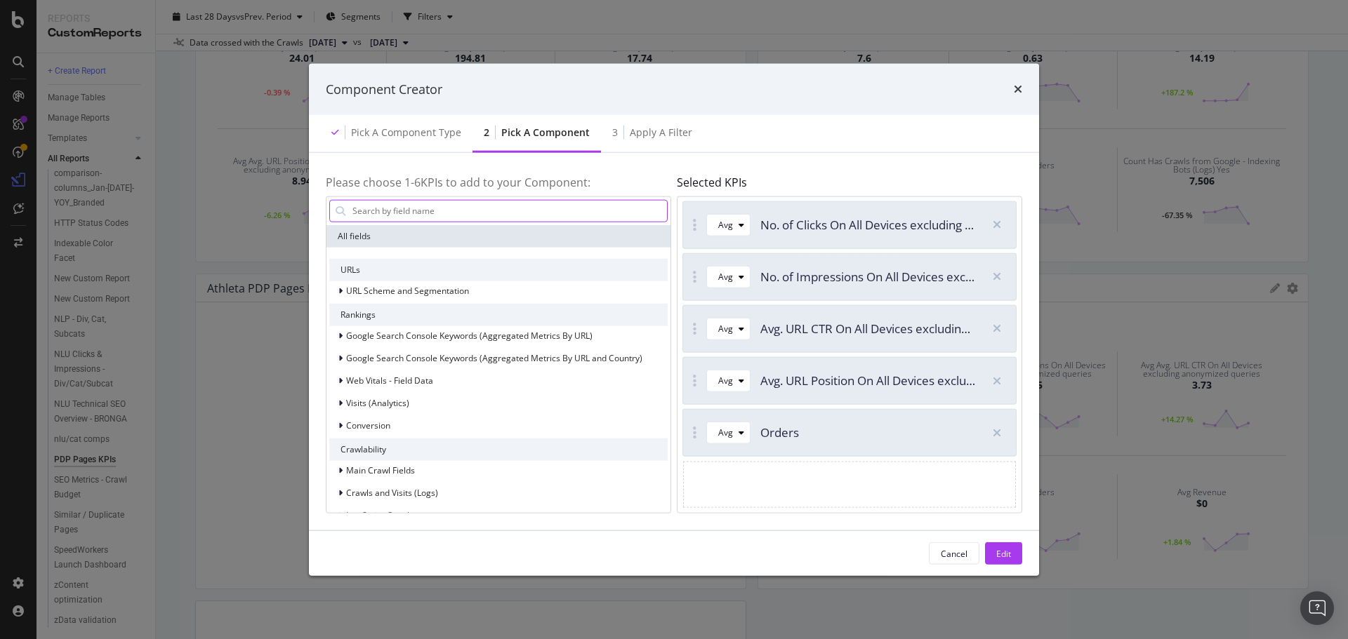
click at [408, 208] on input "modal" at bounding box center [509, 210] width 316 height 21
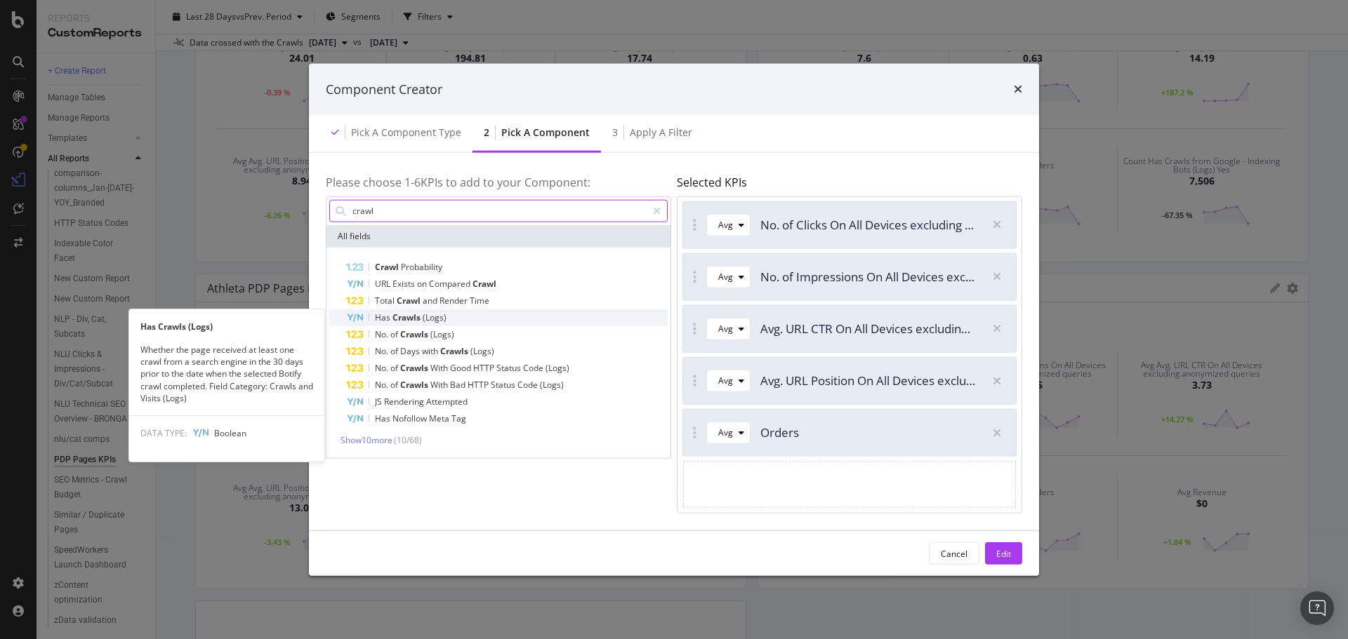
type input "crawl"
click at [419, 316] on span "Crawls" at bounding box center [407, 317] width 30 height 12
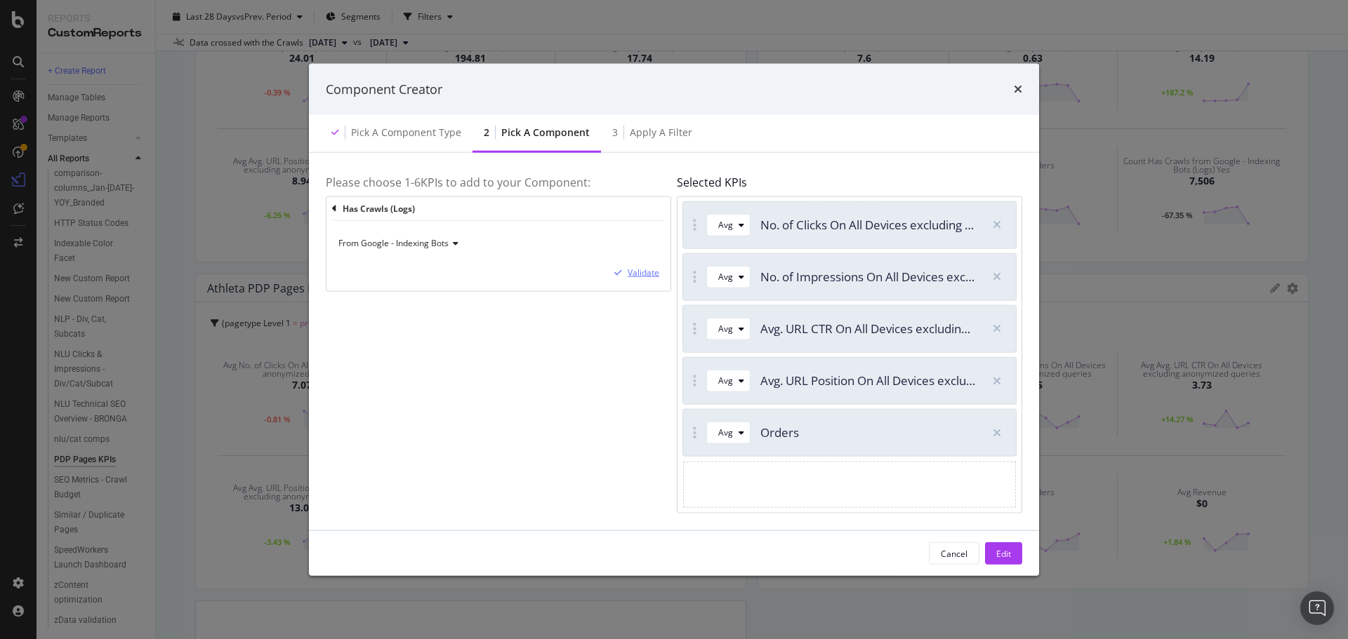
drag, startPoint x: 647, startPoint y: 273, endPoint x: 997, endPoint y: 520, distance: 428.1
click at [647, 272] on div "Validate" at bounding box center [644, 273] width 32 height 12
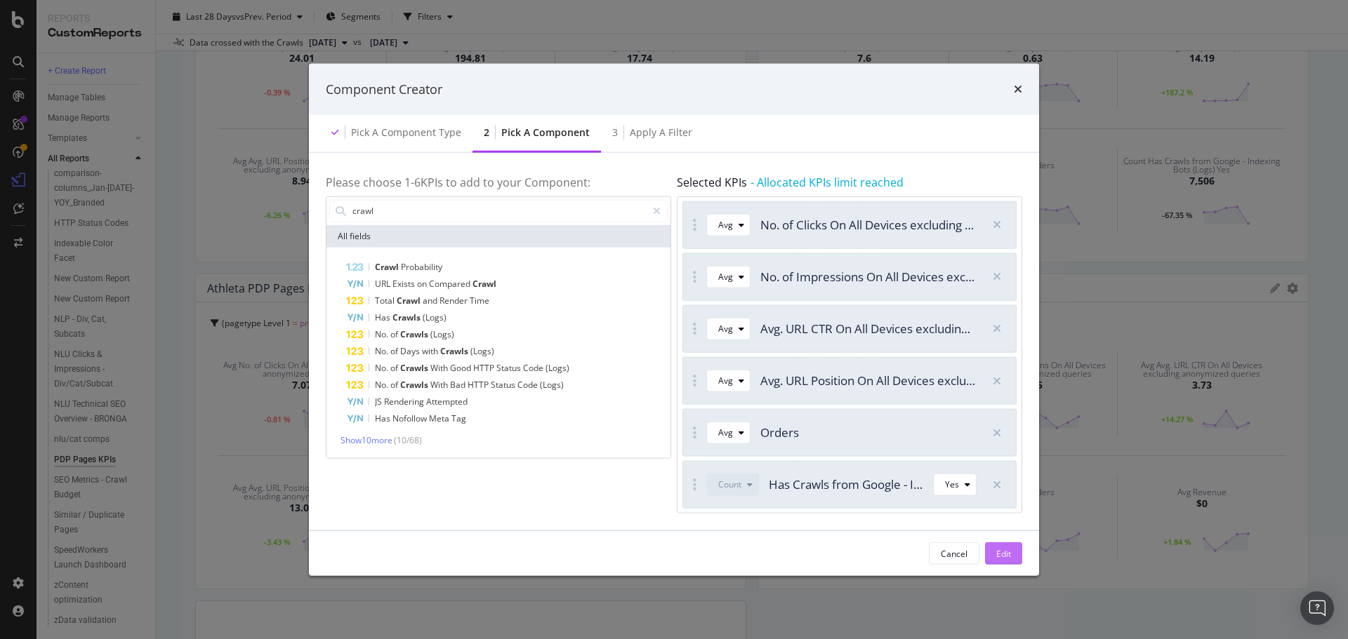
click at [1009, 550] on div "Edit" at bounding box center [1003, 554] width 15 height 12
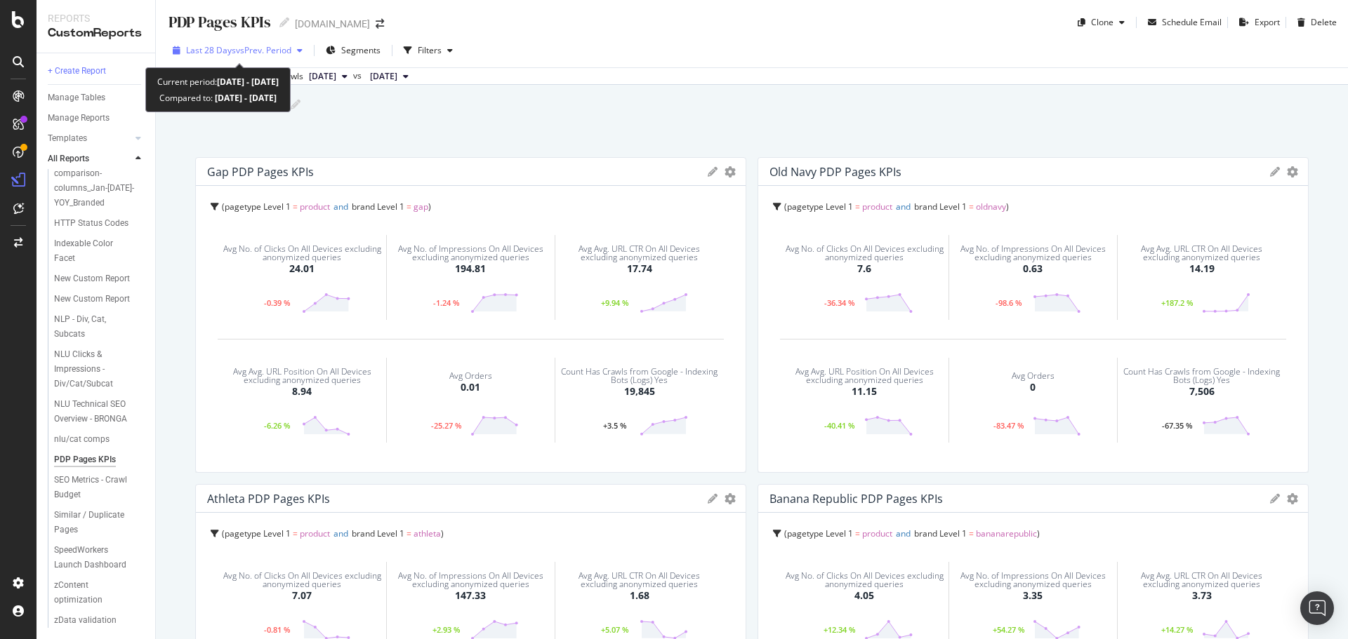
click at [271, 51] on span "vs Prev. Period" at bounding box center [263, 50] width 55 height 12
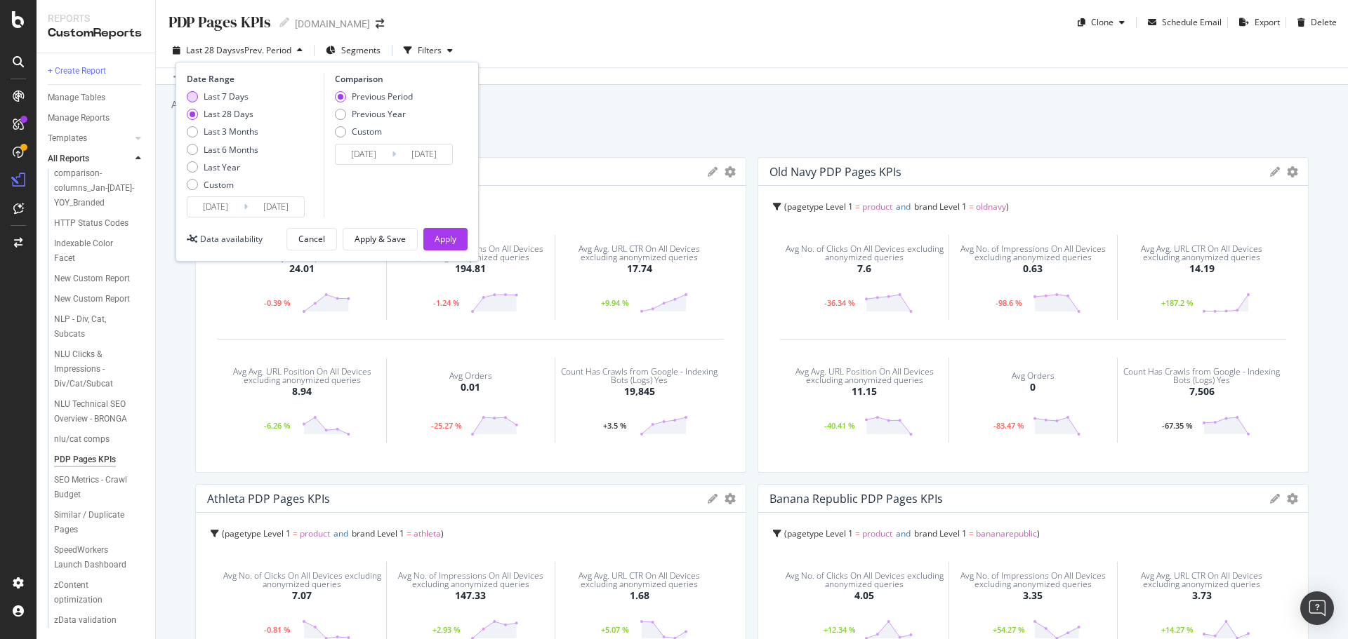
click at [213, 98] on div "Last 7 Days" at bounding box center [226, 97] width 45 height 12
type input "[DATE]"
click at [443, 239] on div "Apply" at bounding box center [446, 239] width 22 height 12
